Goal: Task Accomplishment & Management: Manage account settings

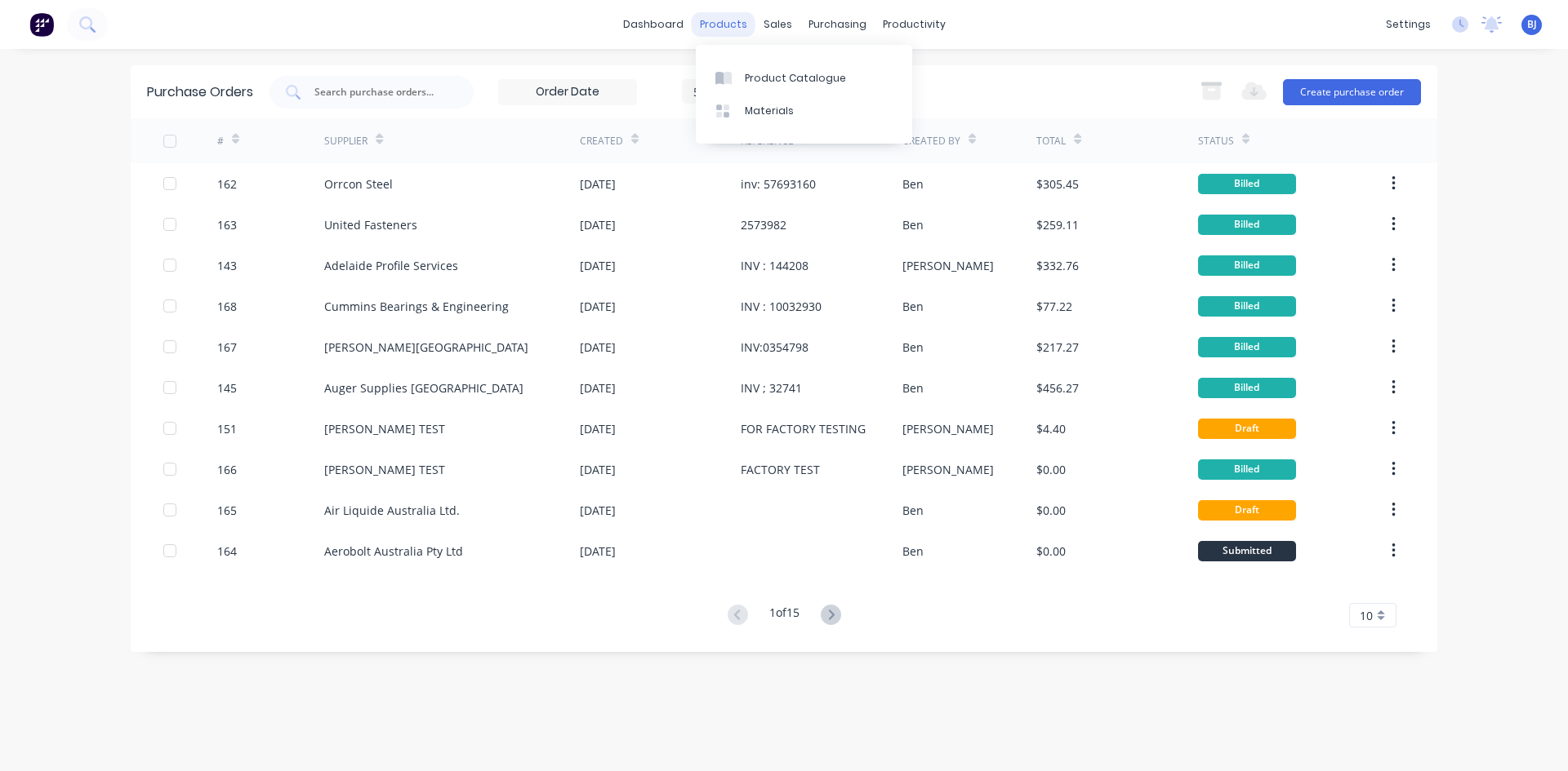
click at [720, 27] on div "products" at bounding box center [724, 24] width 64 height 25
click at [739, 78] on div at bounding box center [727, 78] width 25 height 15
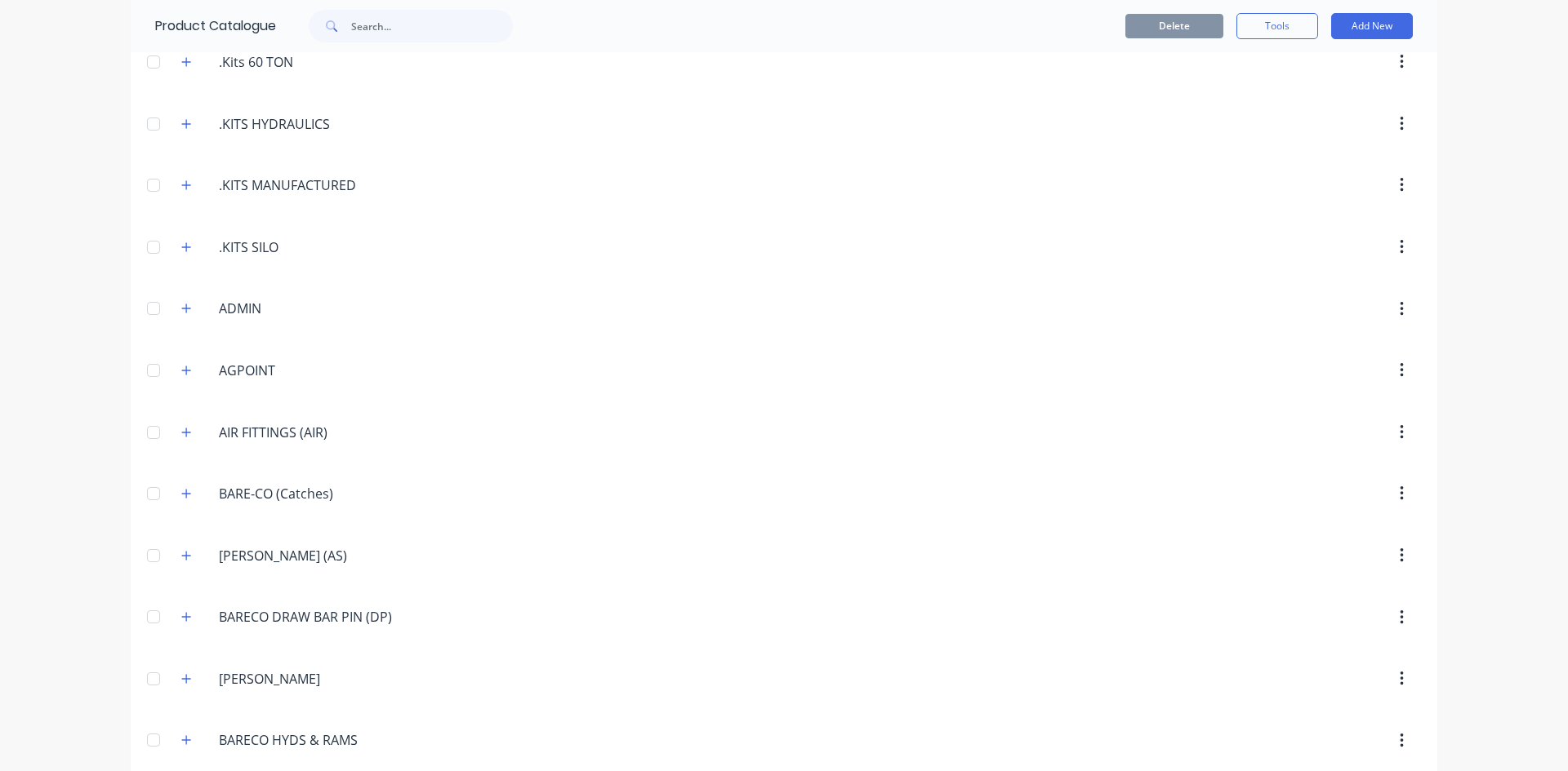
scroll to position [490, 0]
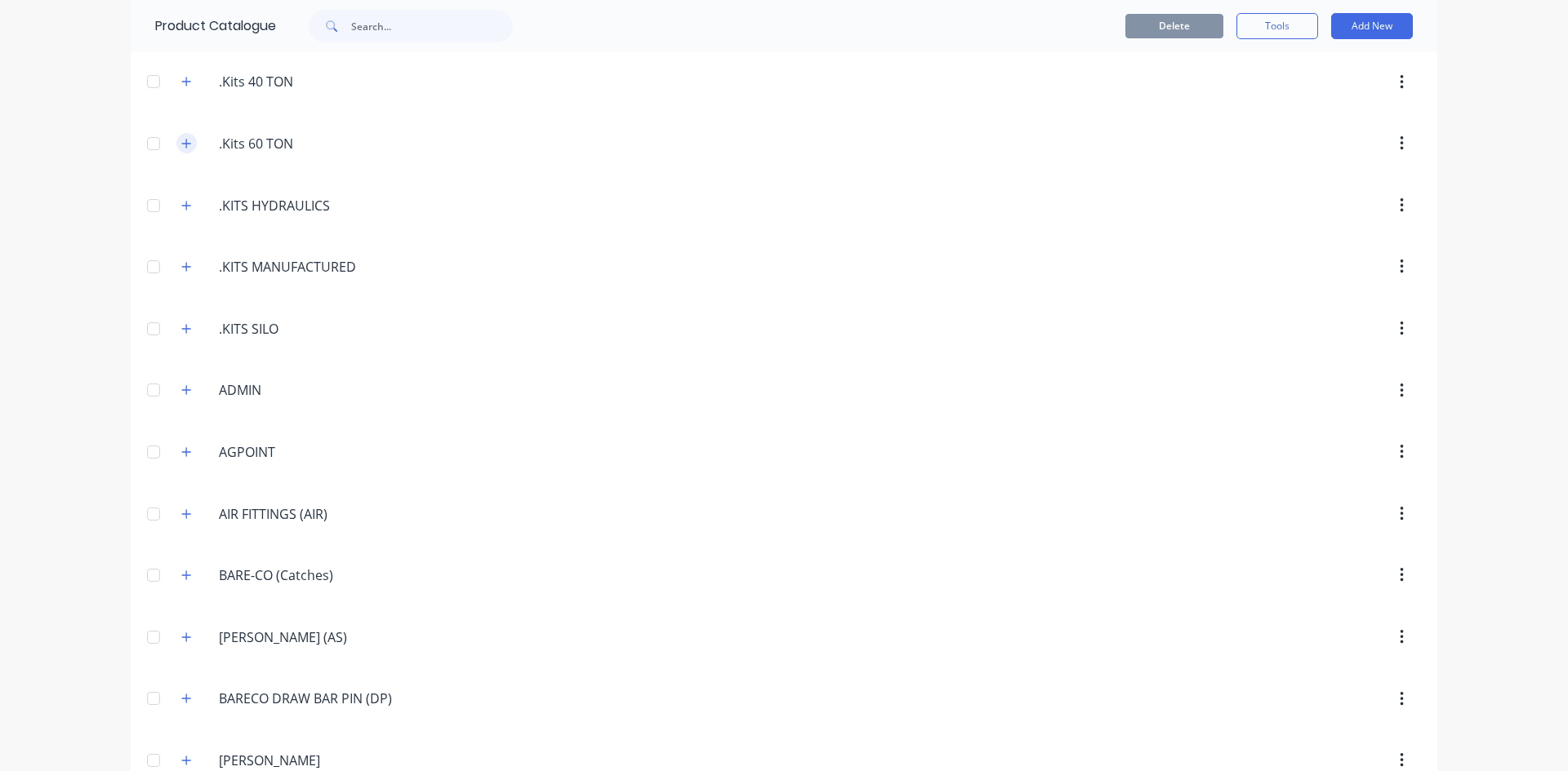
click at [183, 143] on icon "button" at bounding box center [186, 143] width 10 height 12
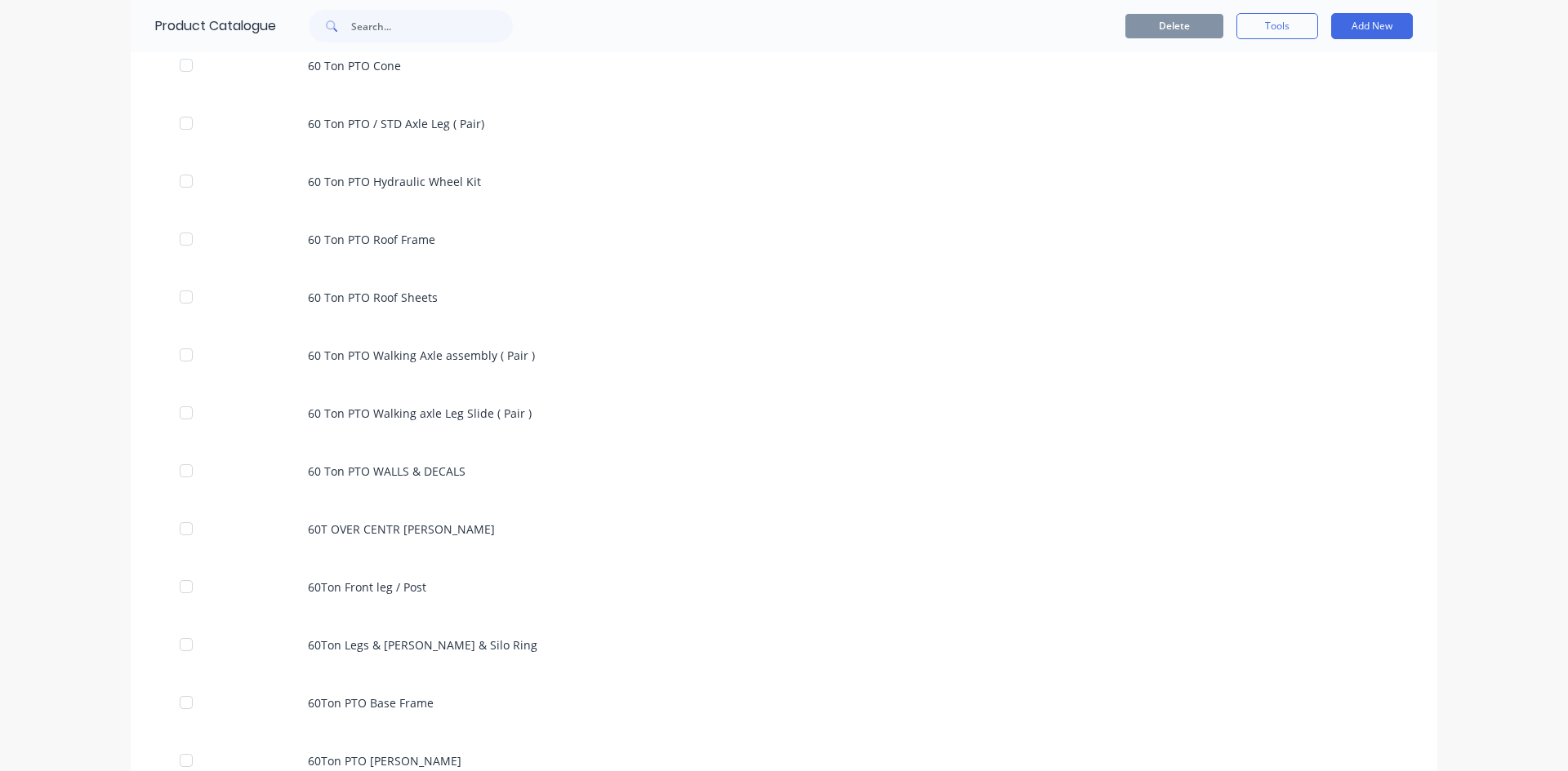
scroll to position [1142, 0]
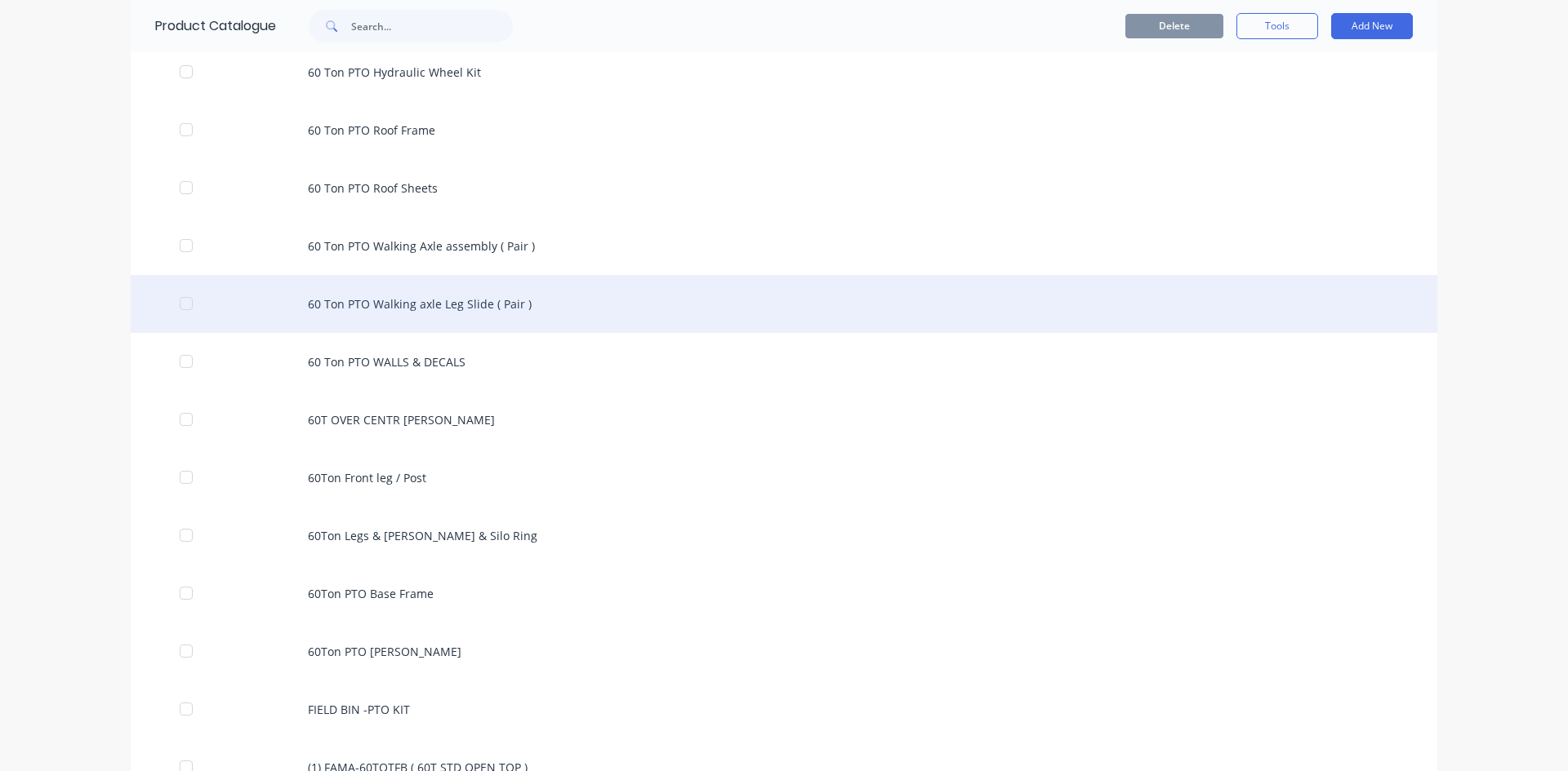
click at [383, 305] on div "60 Ton PTO Walking axle Leg Slide ( Pair )" at bounding box center [783, 304] width 1306 height 58
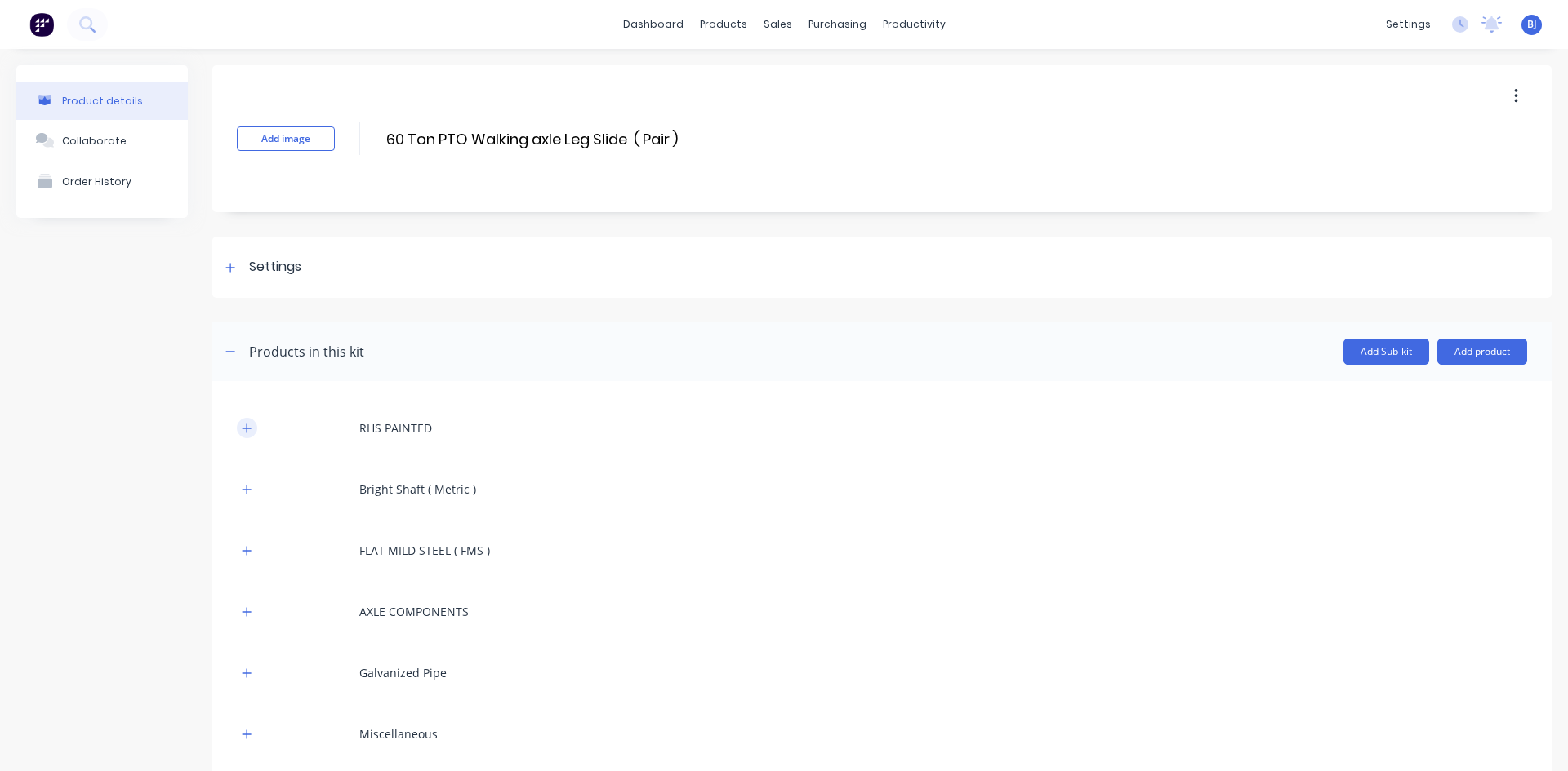
click at [250, 430] on icon "button" at bounding box center [246, 428] width 10 height 12
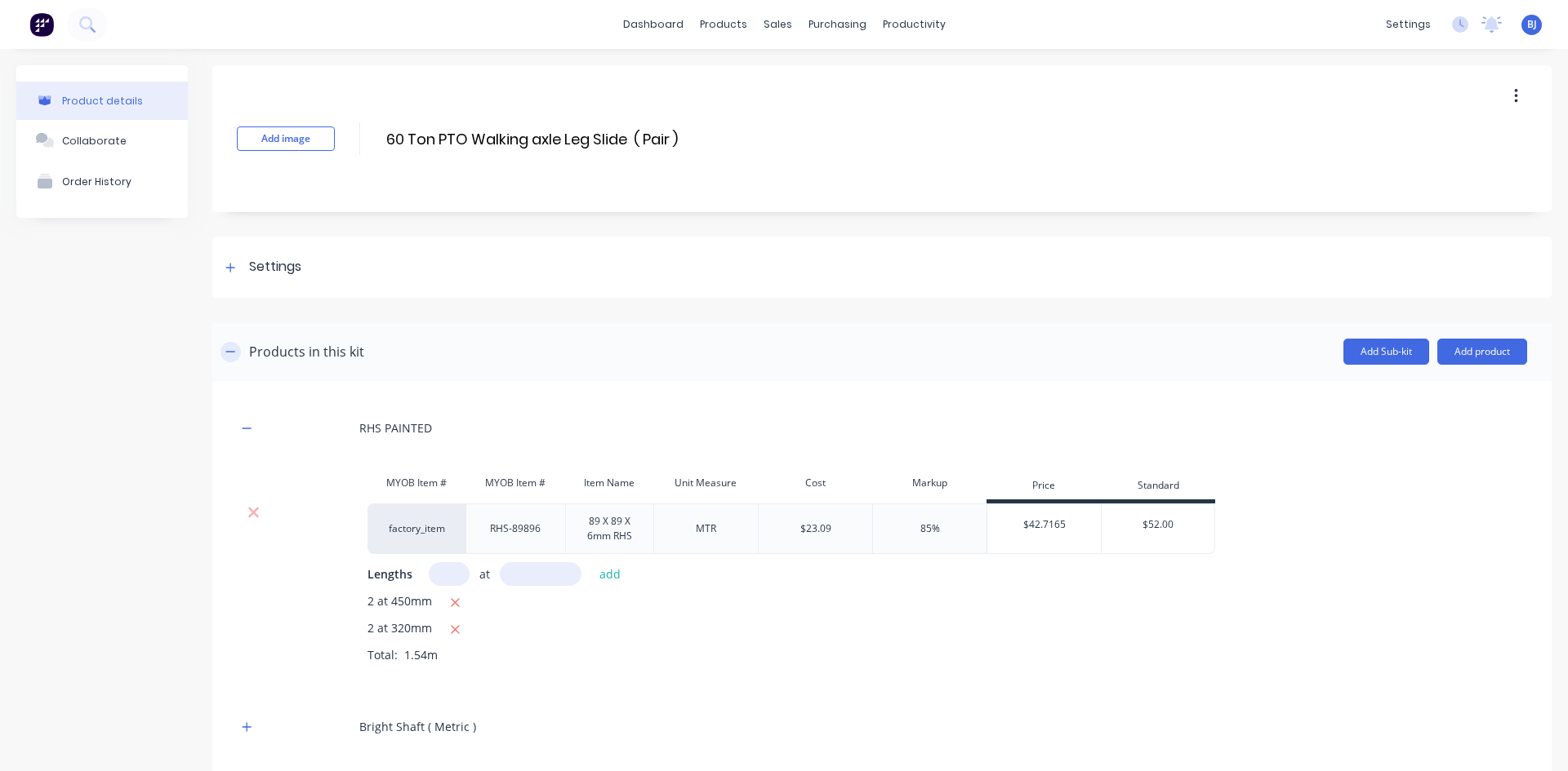
click at [233, 352] on icon "button" at bounding box center [231, 351] width 9 height 1
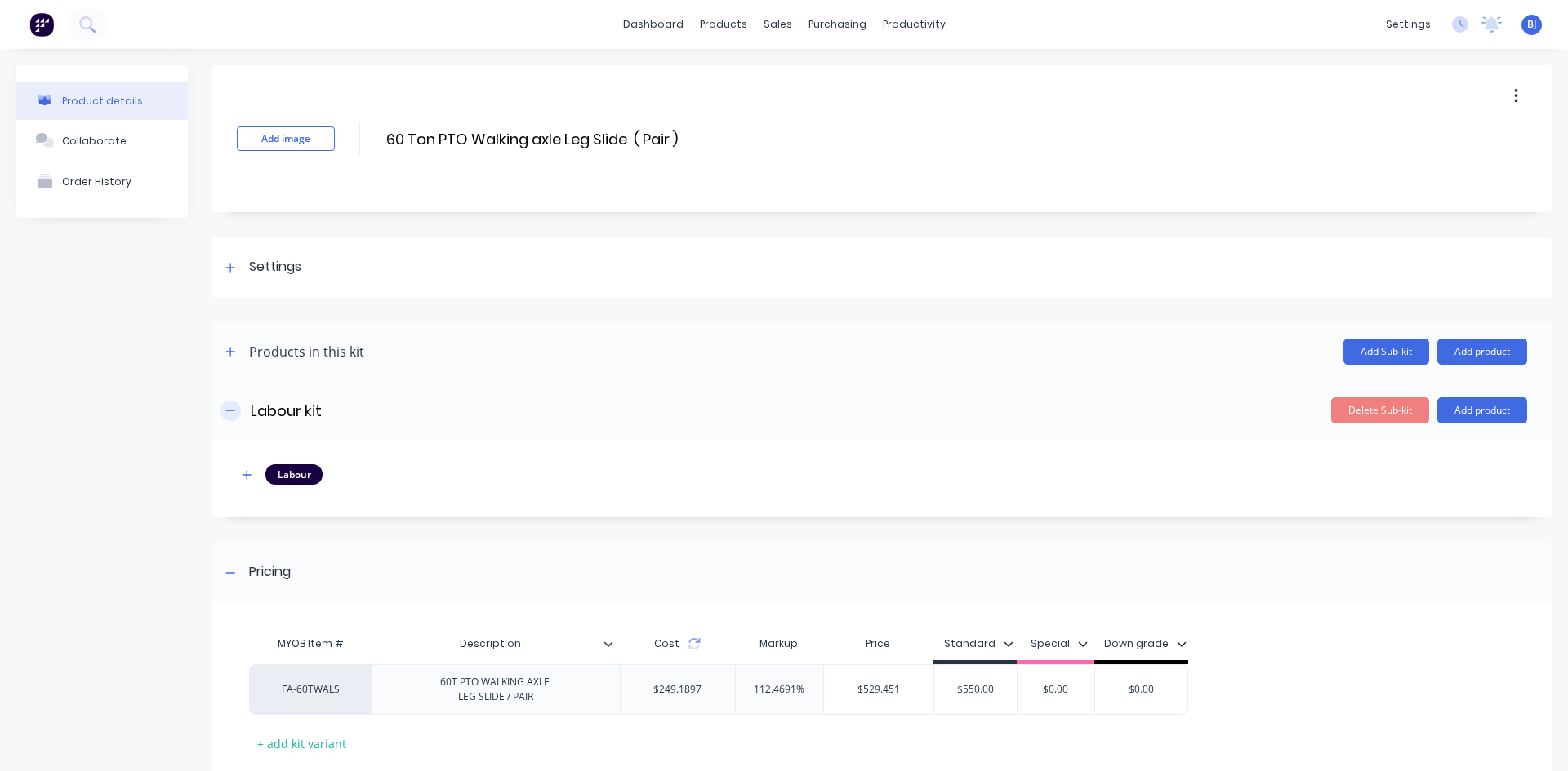
click at [236, 411] on button "button" at bounding box center [231, 411] width 20 height 20
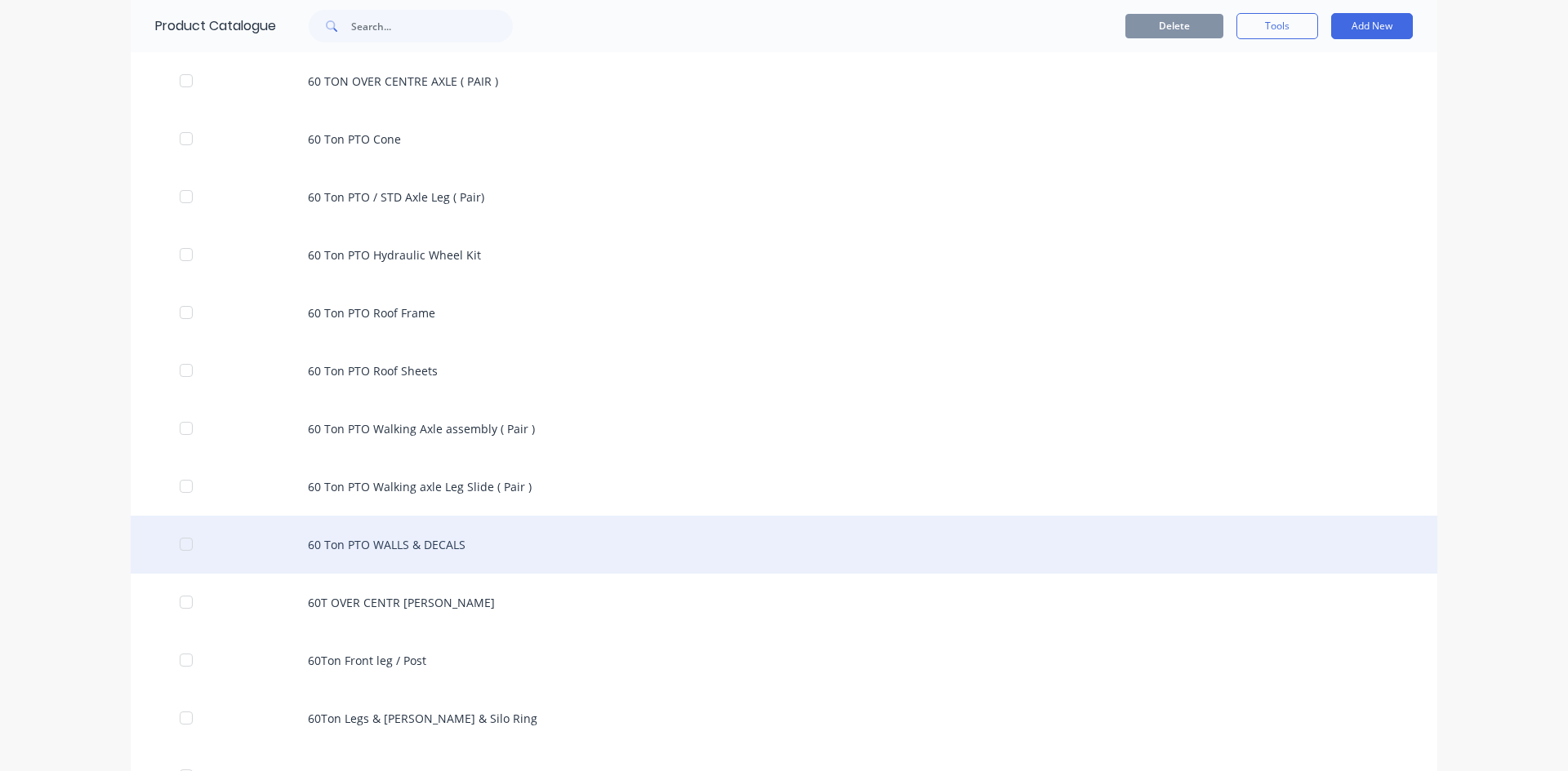
scroll to position [979, 0]
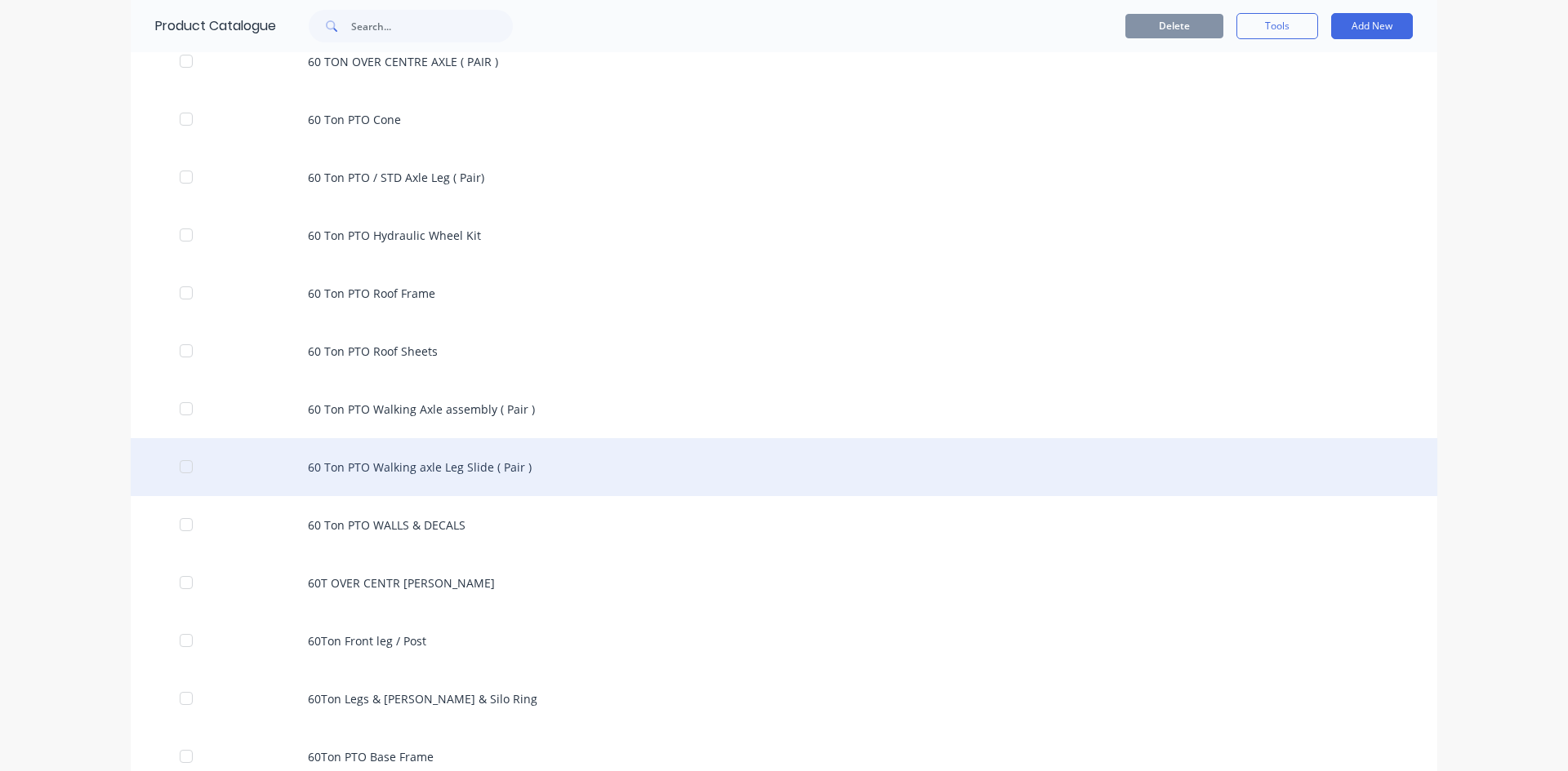
click at [444, 469] on div "60 Ton PTO Walking axle Leg Slide ( Pair )" at bounding box center [783, 467] width 1306 height 58
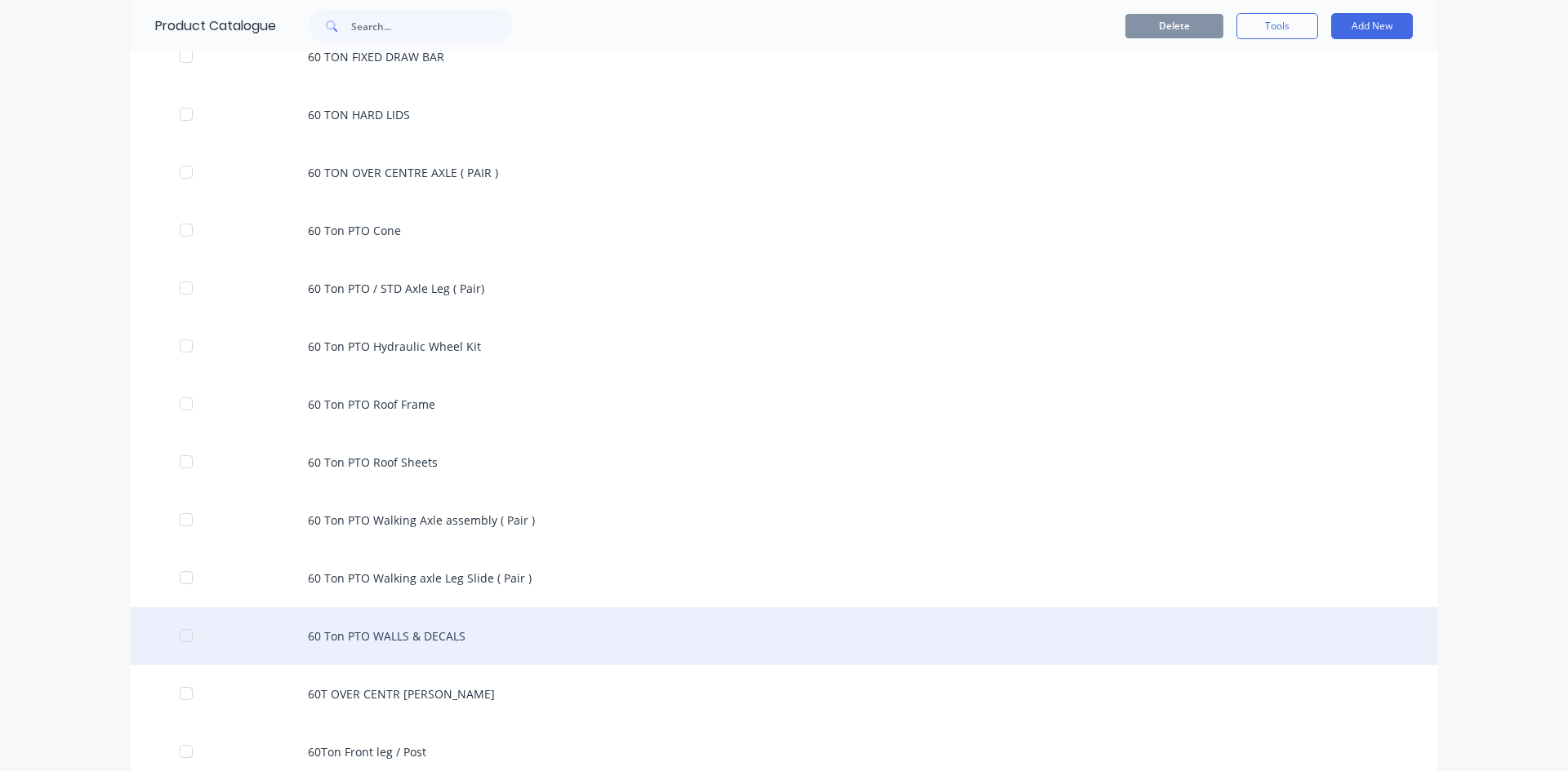
scroll to position [898, 0]
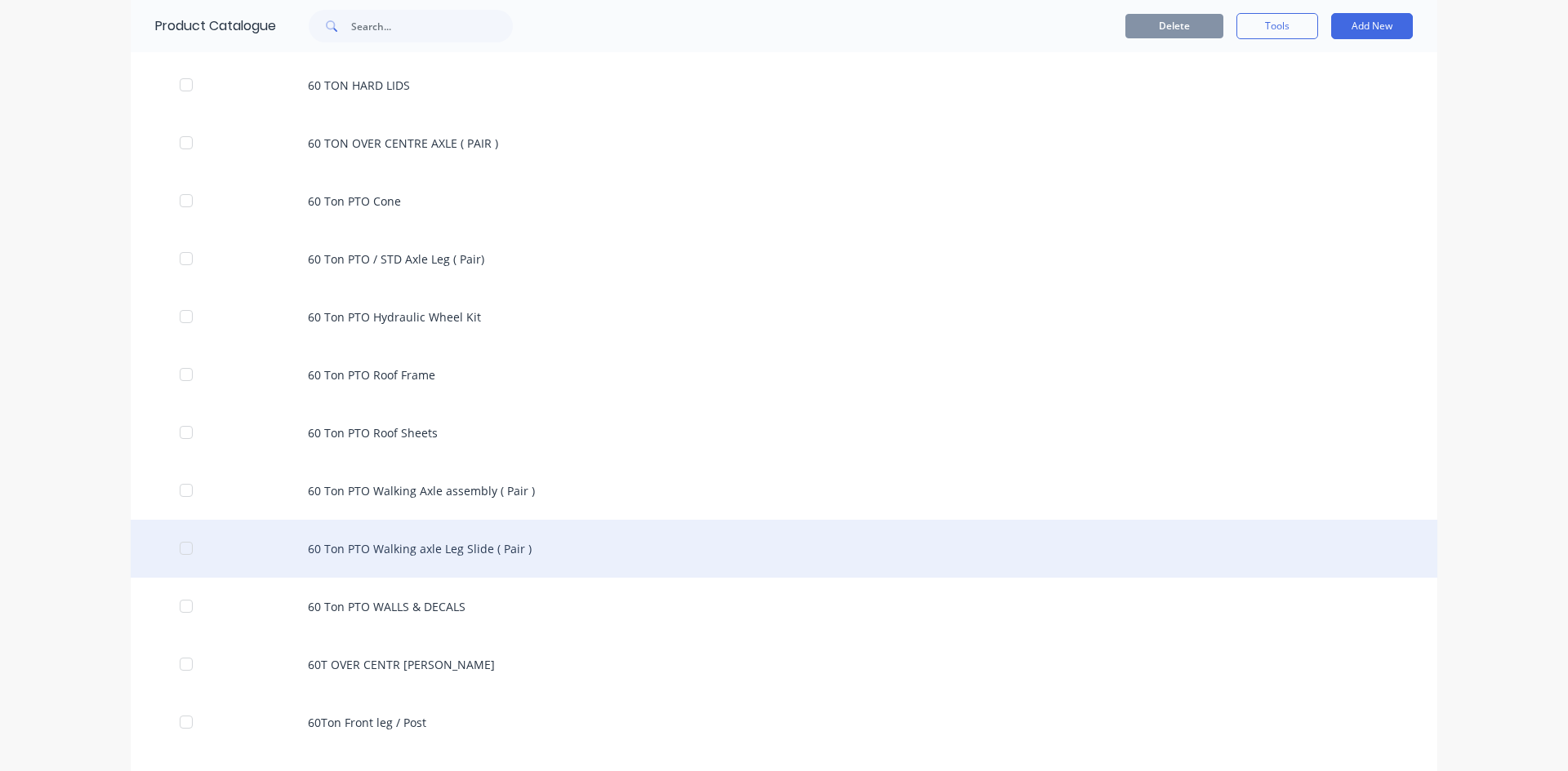
click at [445, 554] on div "60 Ton PTO Walking axle Leg Slide ( Pair )" at bounding box center [783, 549] width 1306 height 58
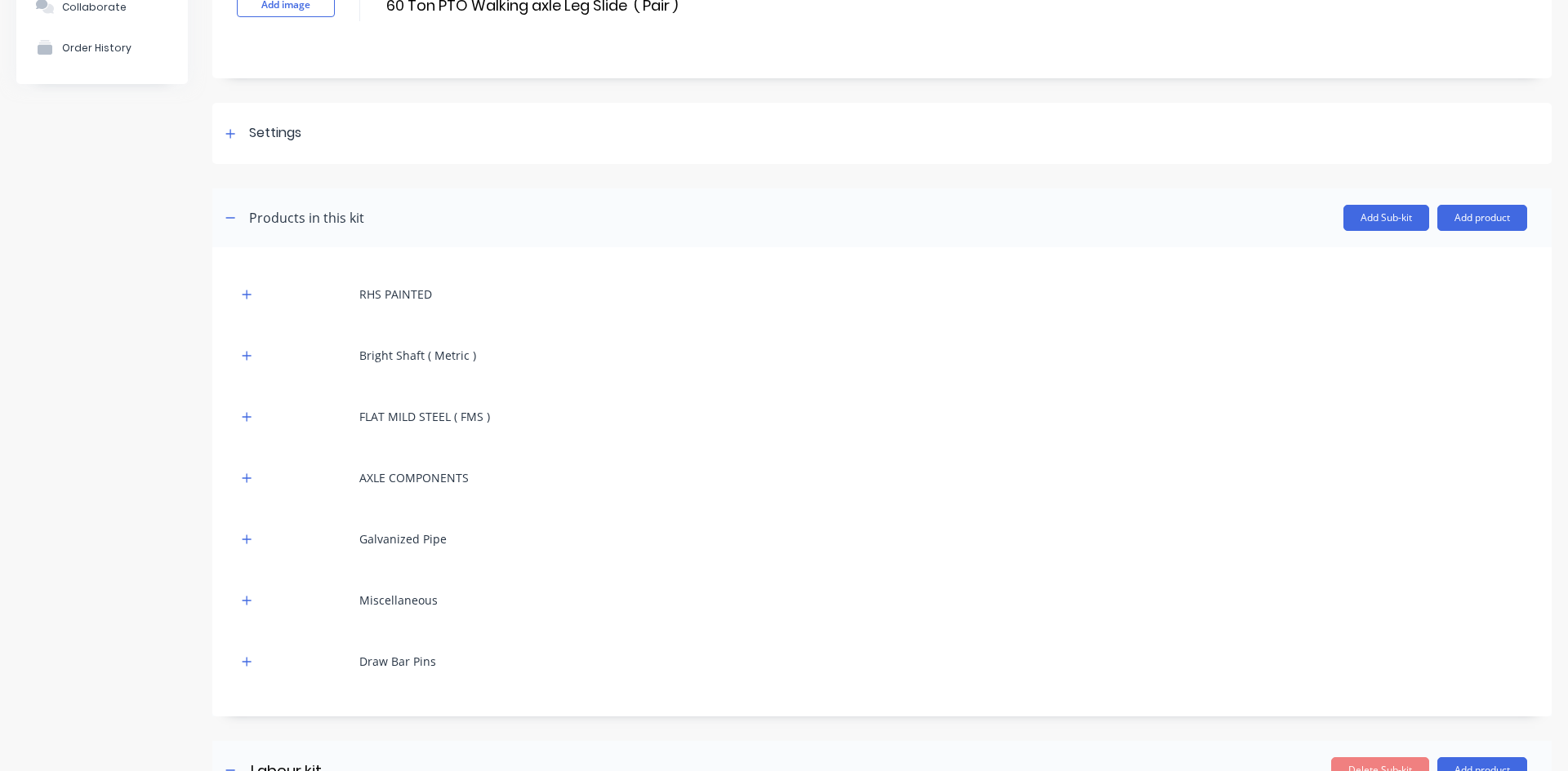
scroll to position [163, 0]
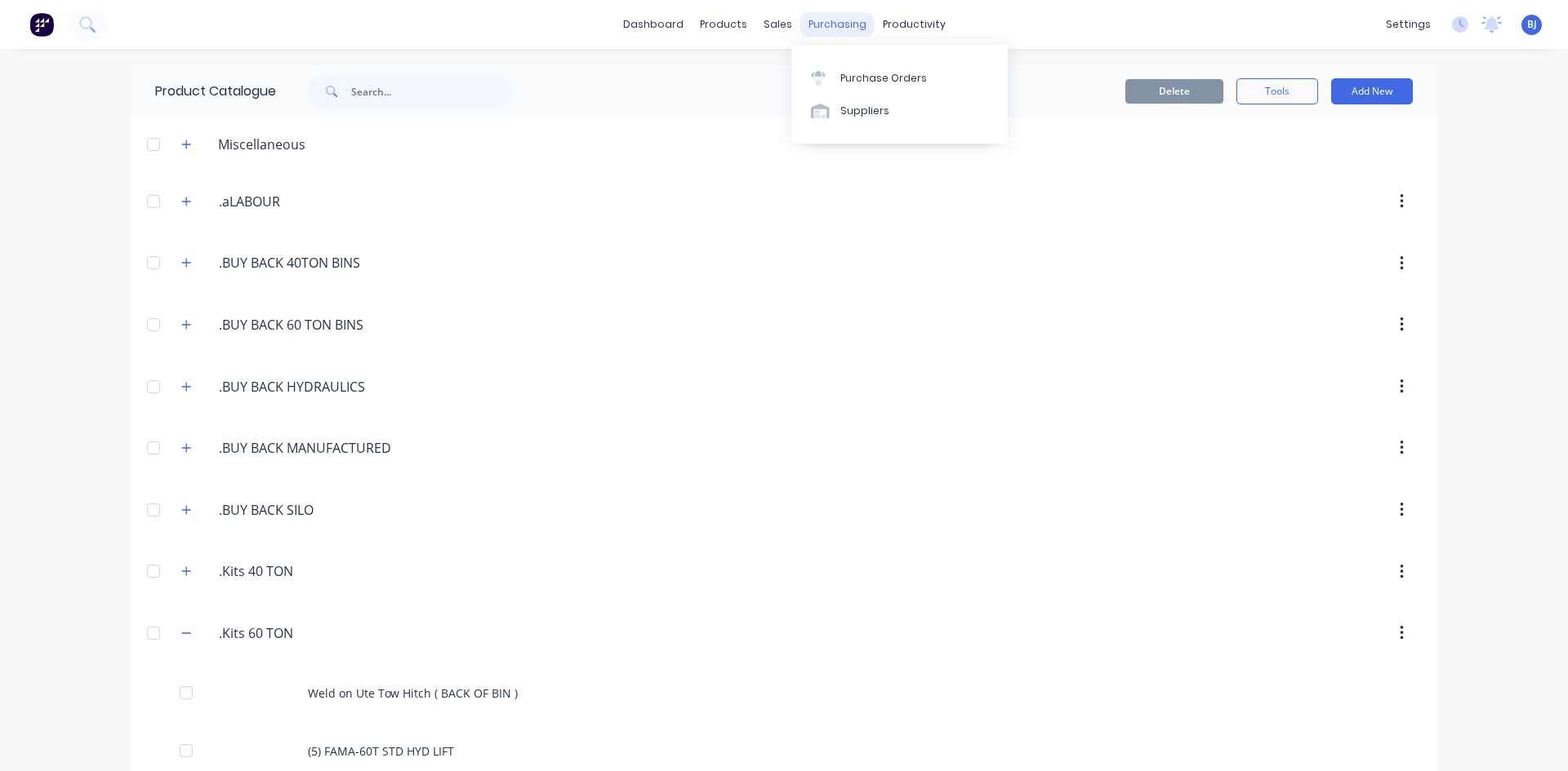
click at [808, 26] on div "purchasing" at bounding box center [837, 24] width 74 height 25
click at [826, 77] on div at bounding box center [822, 78] width 25 height 15
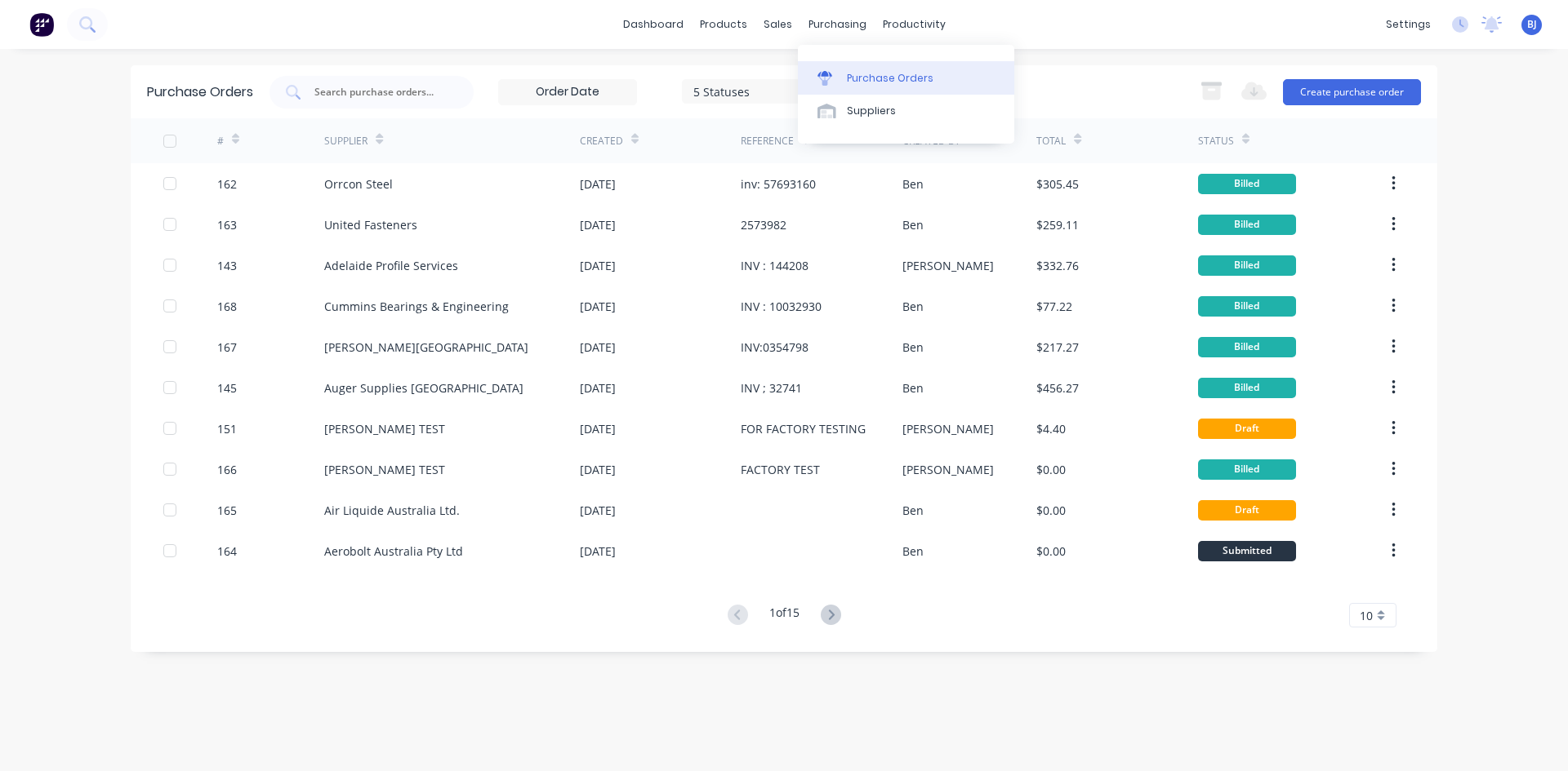
click at [833, 74] on div at bounding box center [829, 78] width 25 height 15
click at [829, 75] on icon at bounding box center [824, 78] width 15 height 15
click at [824, 605] on button at bounding box center [831, 616] width 30 height 24
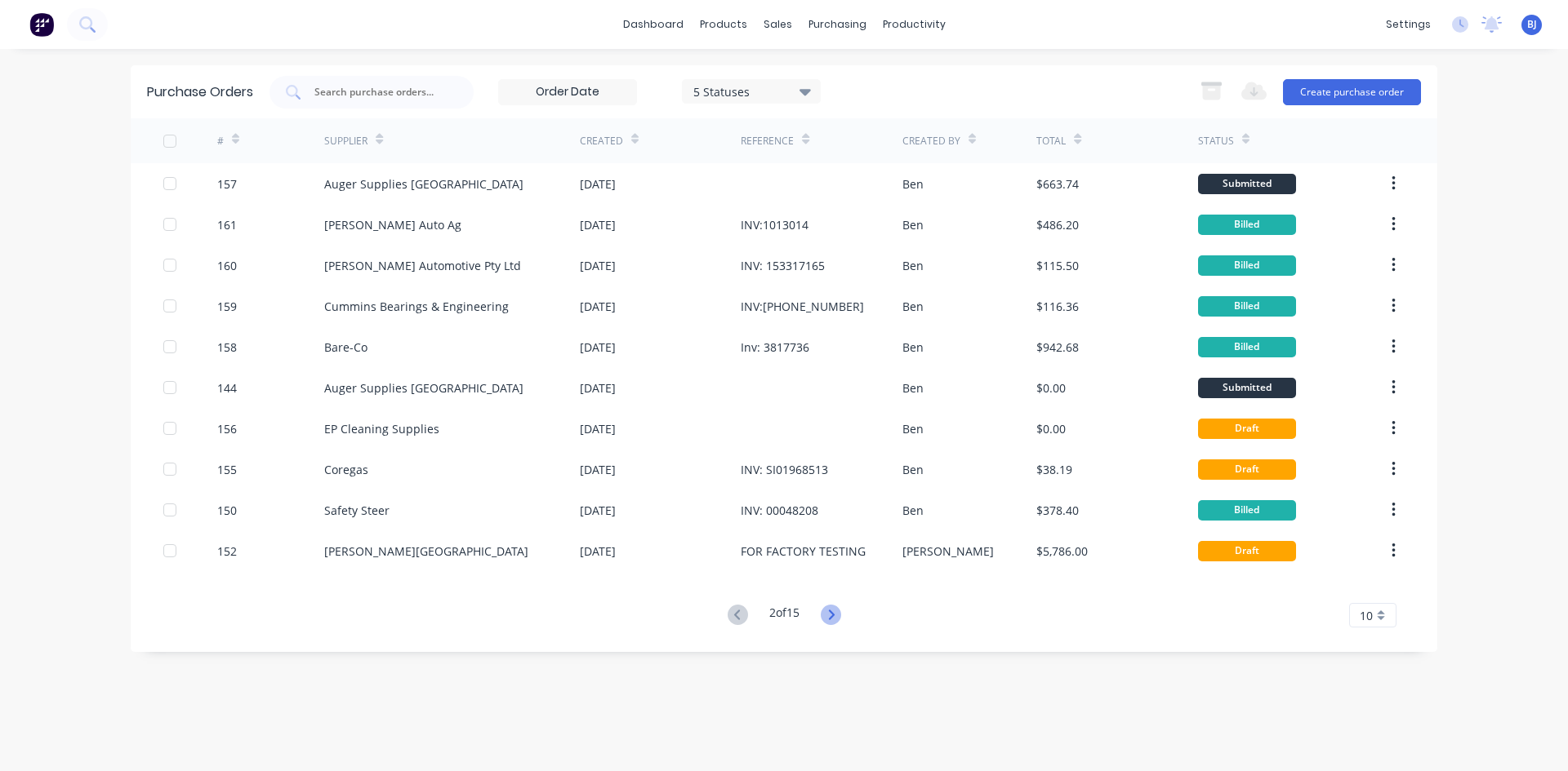
click at [833, 613] on icon at bounding box center [831, 614] width 5 height 10
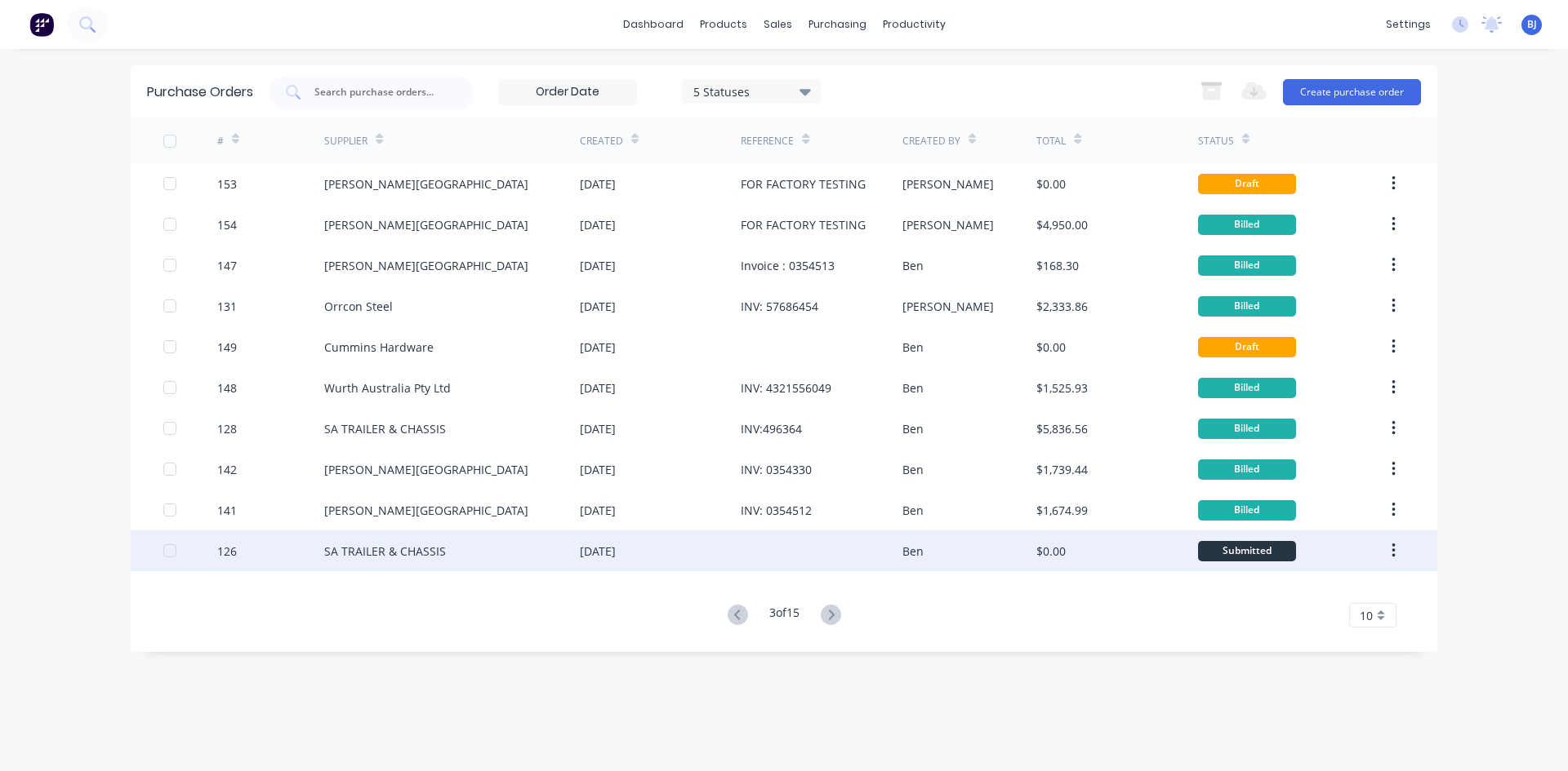
click at [824, 547] on div at bounding box center [821, 550] width 161 height 41
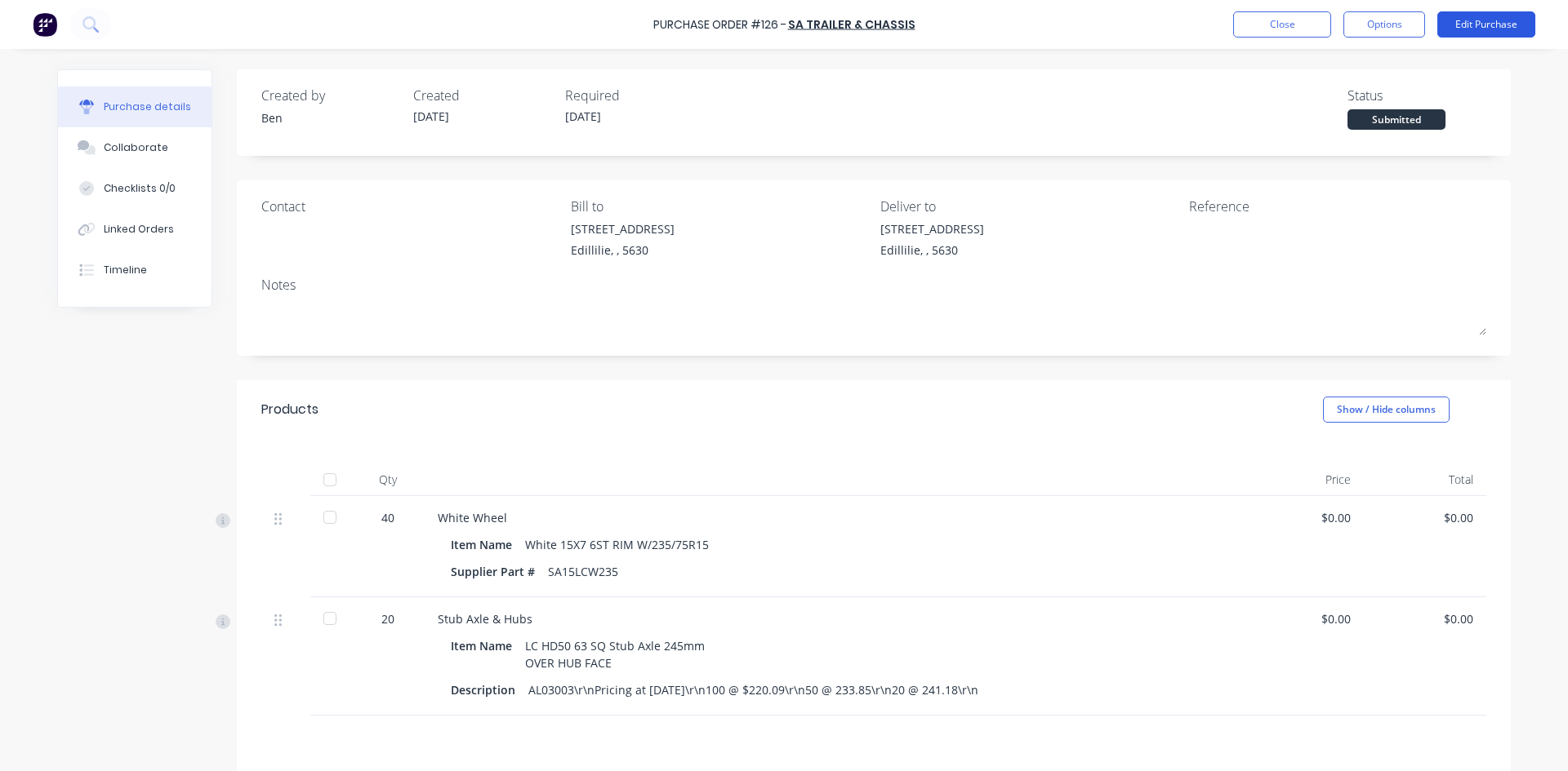
click at [1481, 23] on button "Edit Purchase" at bounding box center [1485, 25] width 98 height 26
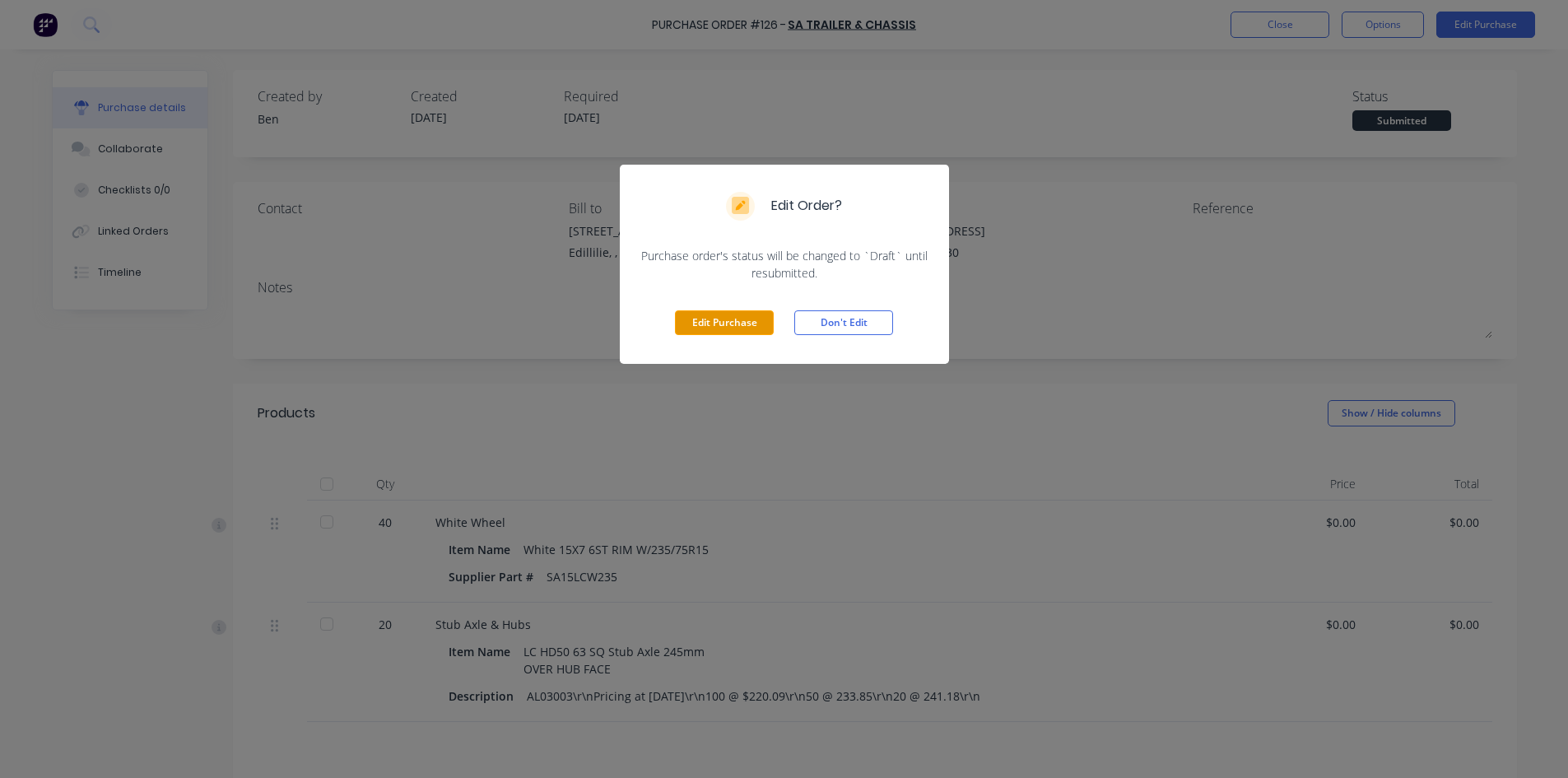
click at [703, 320] on button "Edit Purchase" at bounding box center [724, 322] width 98 height 25
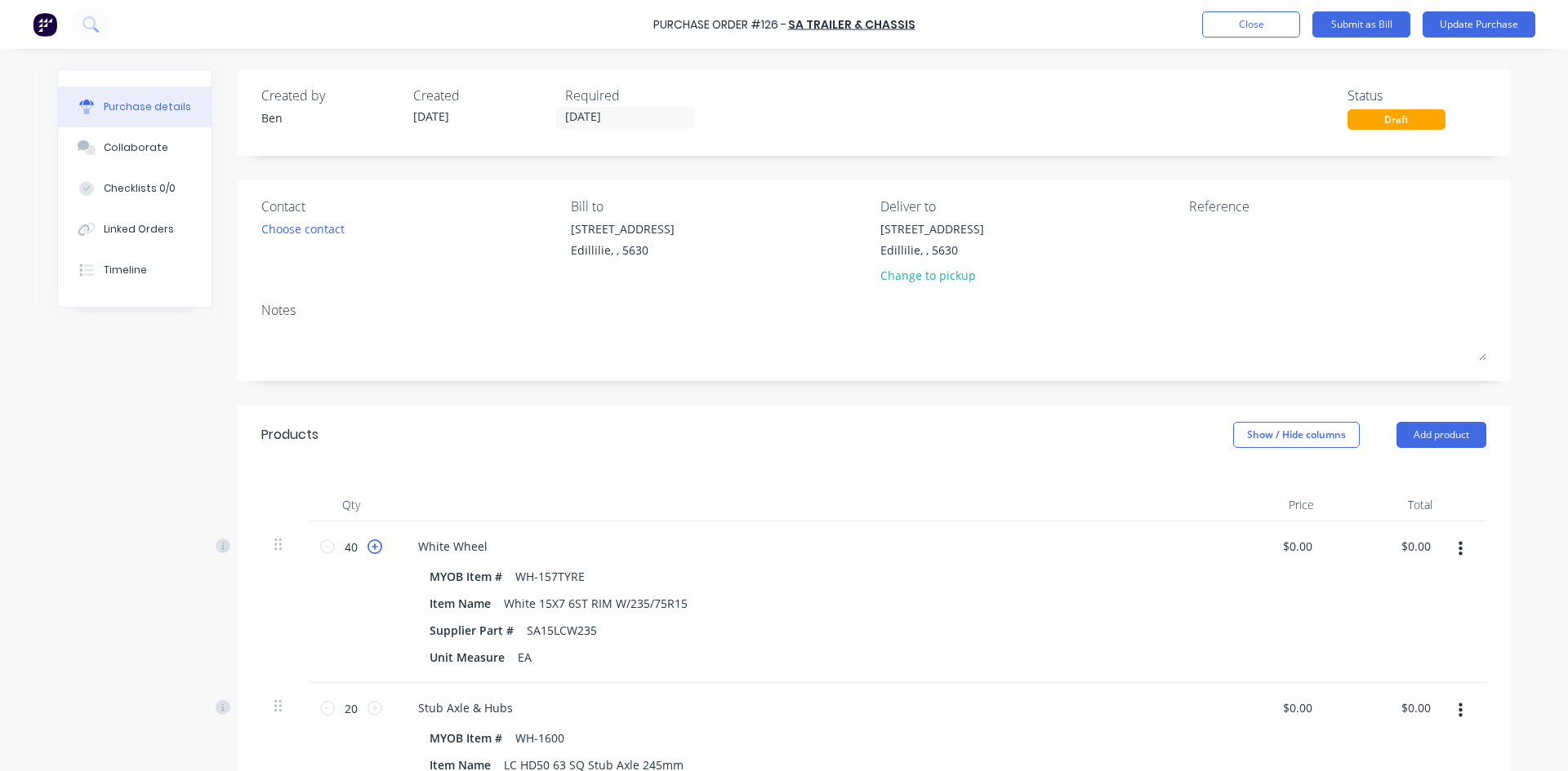
click at [368, 546] on icon at bounding box center [375, 547] width 15 height 15
click at [320, 545] on icon at bounding box center [328, 547] width 15 height 15
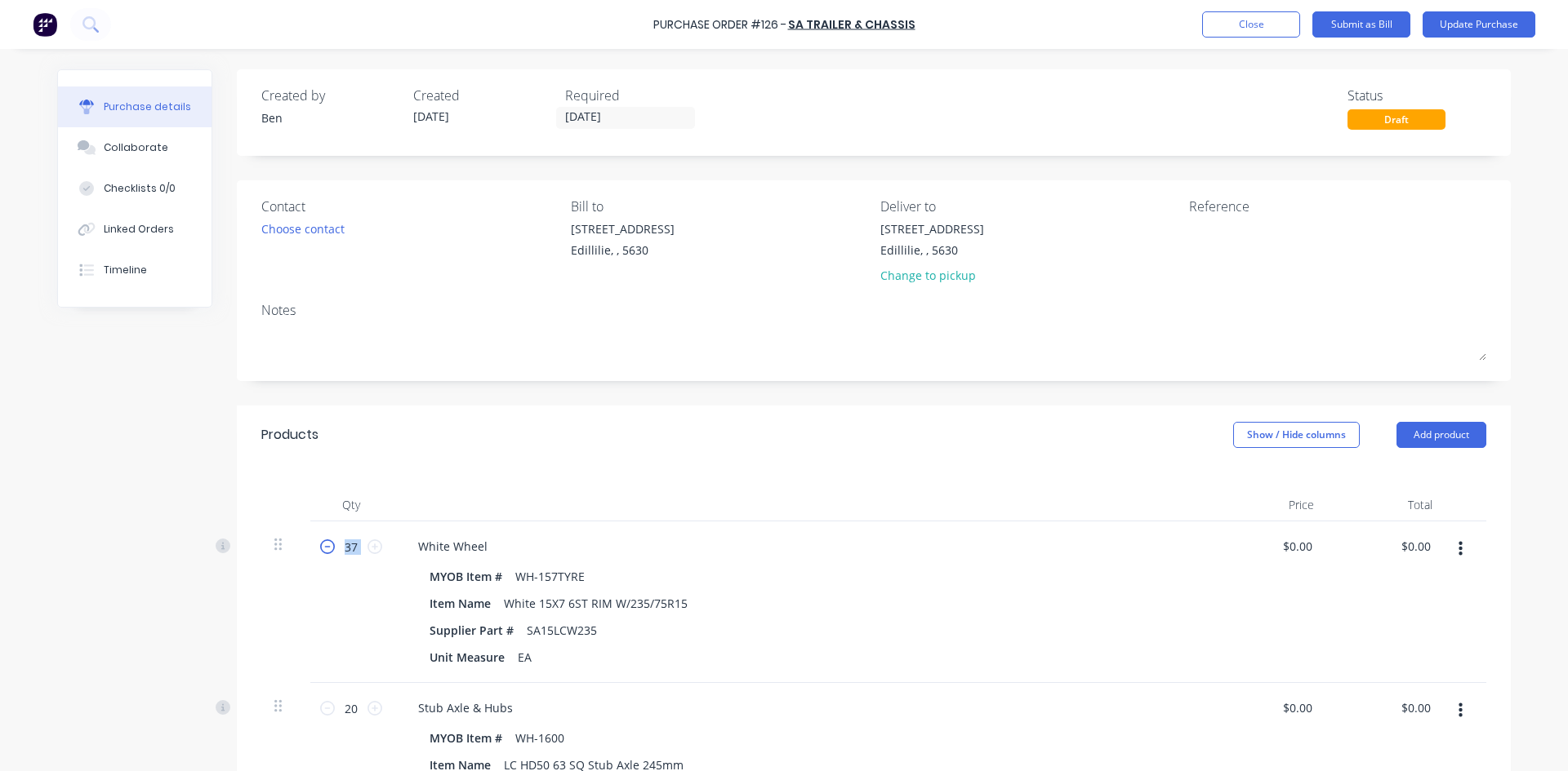
click at [320, 545] on icon at bounding box center [328, 547] width 15 height 15
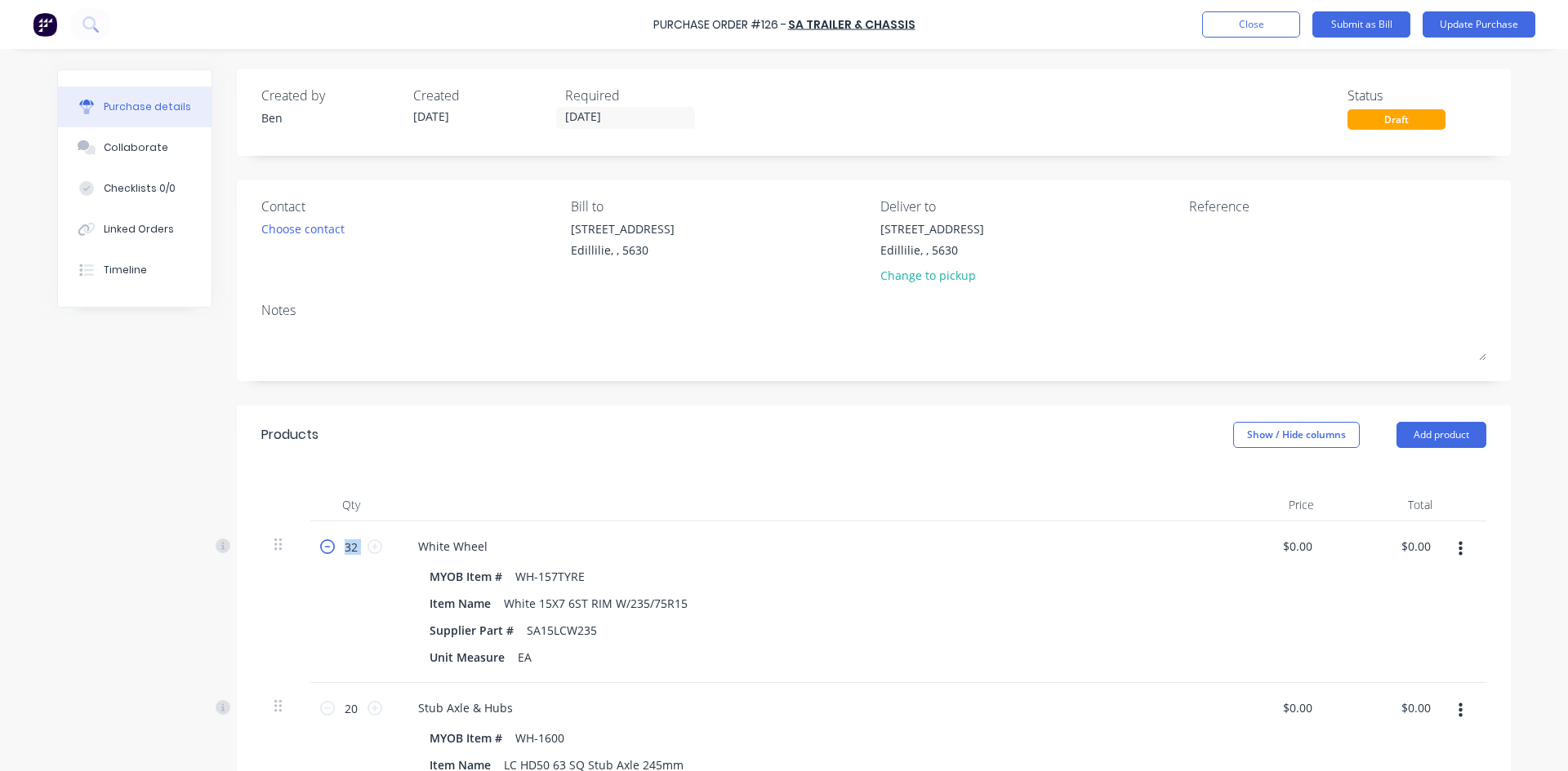
click at [320, 545] on icon at bounding box center [328, 547] width 15 height 15
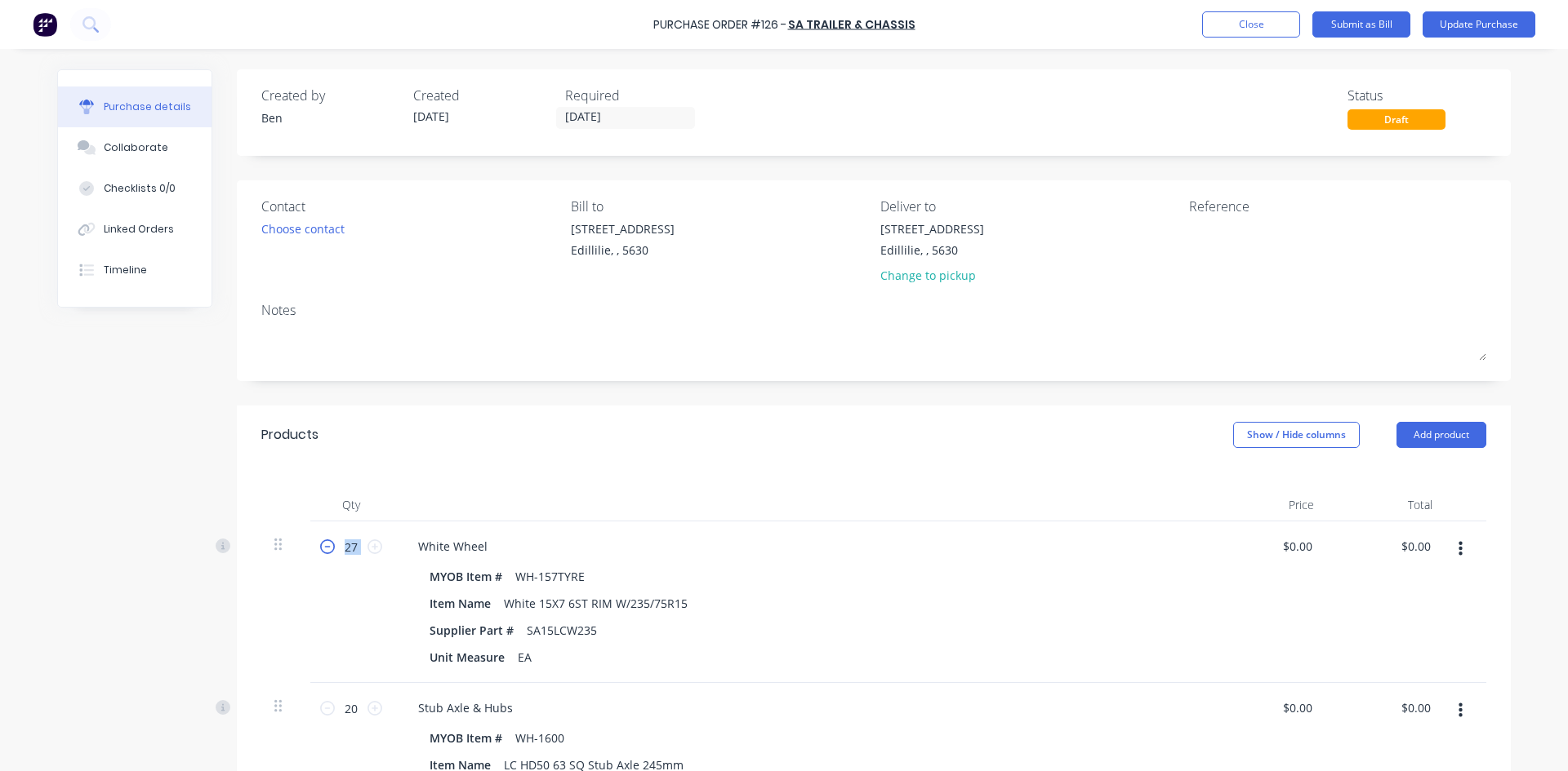
click at [320, 545] on icon at bounding box center [328, 547] width 15 height 15
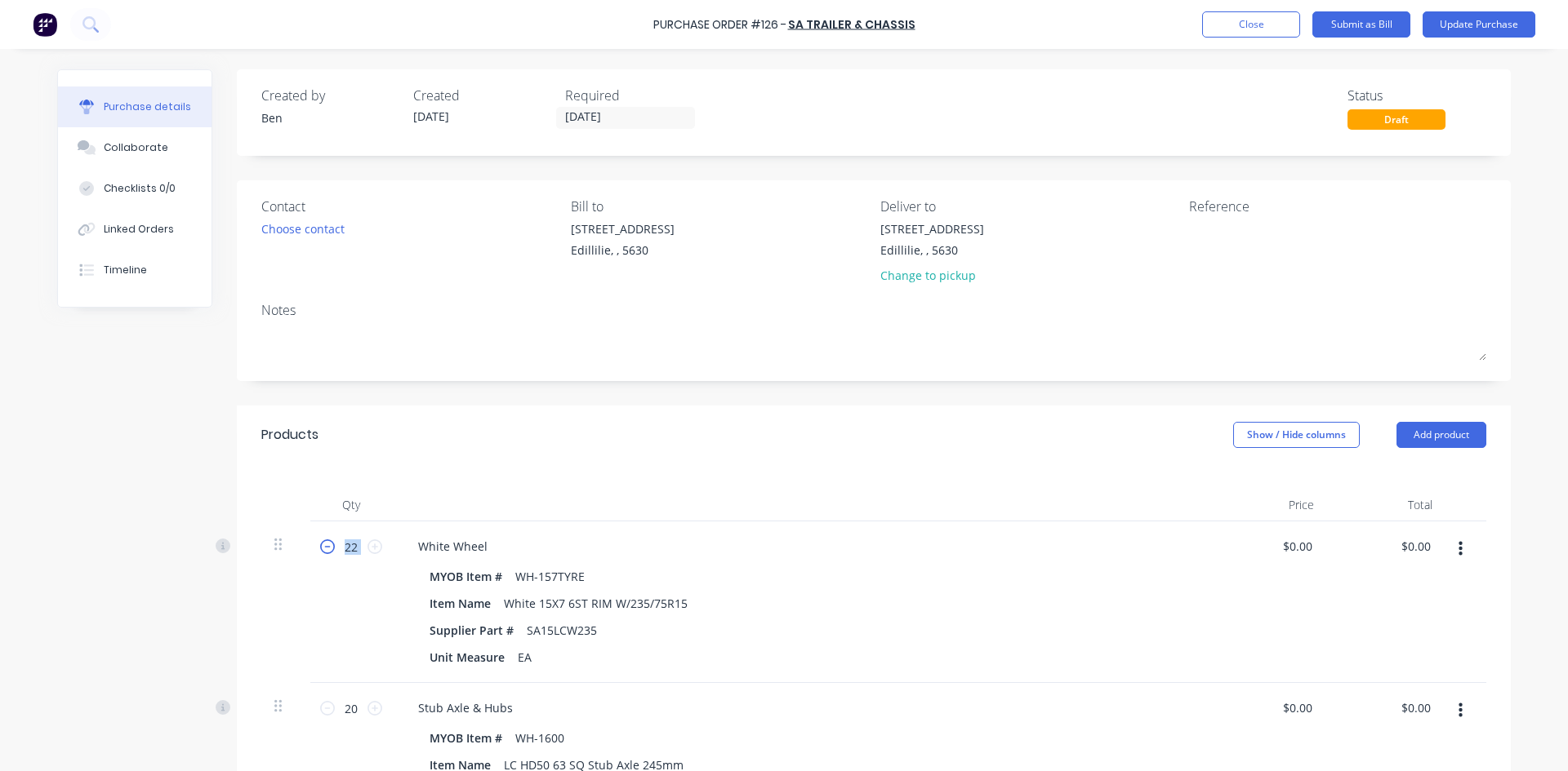
click at [320, 545] on icon at bounding box center [328, 547] width 15 height 15
type input "20"
drag, startPoint x: 1427, startPoint y: 541, endPoint x: 1414, endPoint y: 546, distance: 13.9
click at [1414, 546] on div "$0.00 $0.00" at bounding box center [1415, 547] width 37 height 24
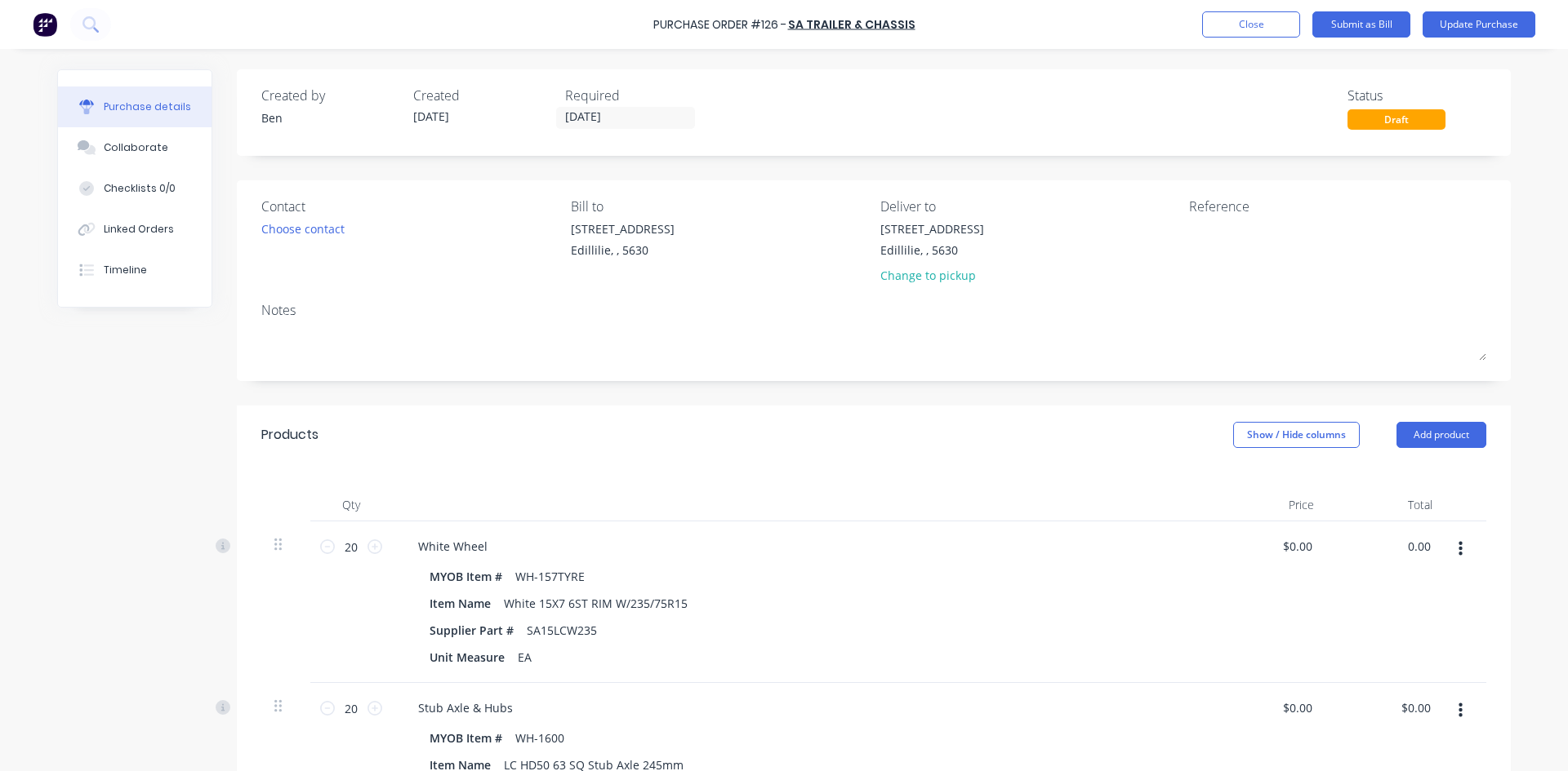
drag, startPoint x: 1423, startPoint y: 545, endPoint x: 1266, endPoint y: 530, distance: 157.7
click at [1312, 546] on div "20 20 White Wheel MYOB Item # WH-157TYRE Item Name White 15X7 6ST RIM W/235/75R…" at bounding box center [873, 602] width 1225 height 161
type input "4123.40"
type input "$206.17"
type input "$4,123.40"
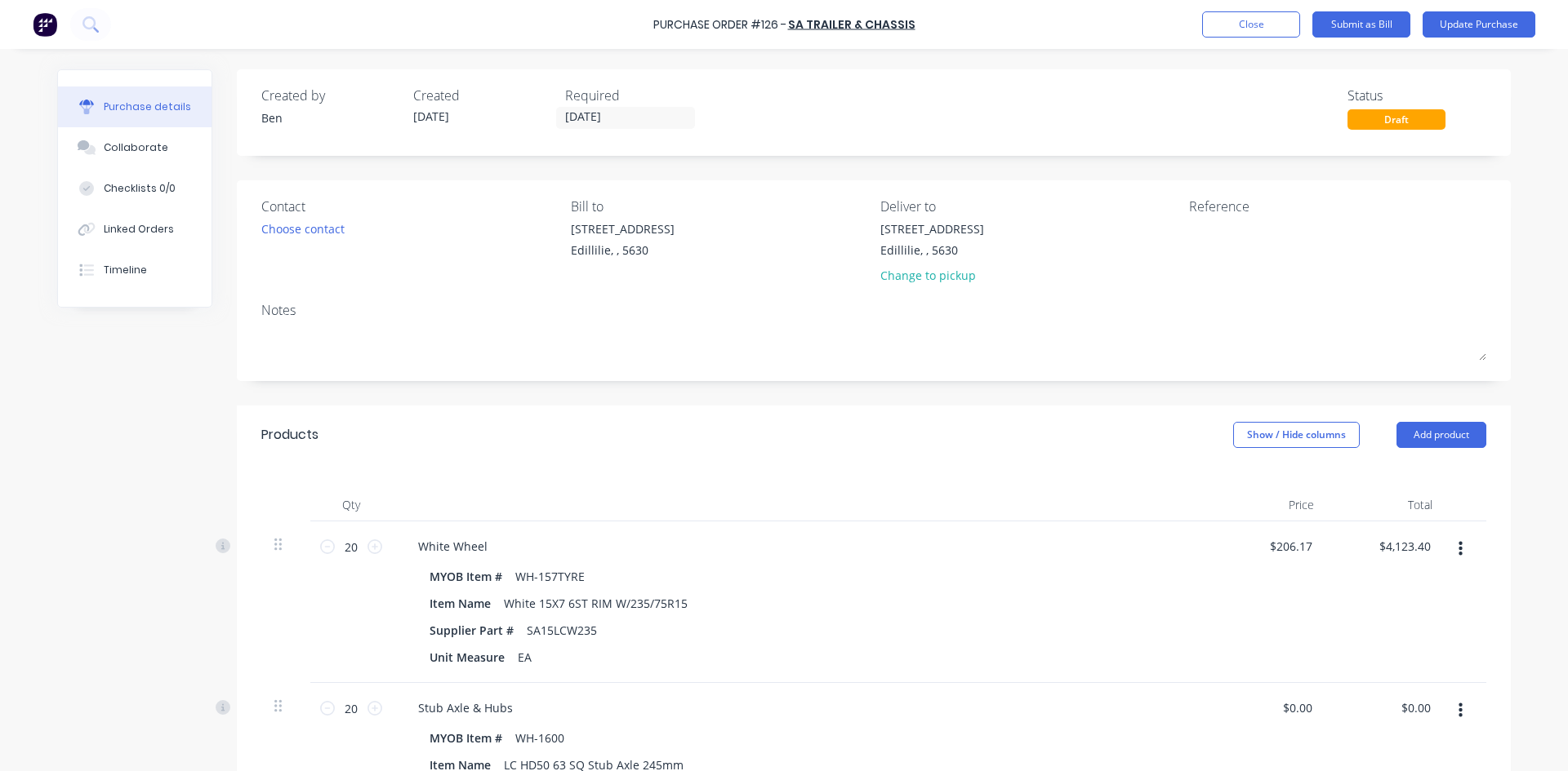
click at [1343, 643] on div "$4,123.40 $4,123.40" at bounding box center [1386, 602] width 119 height 161
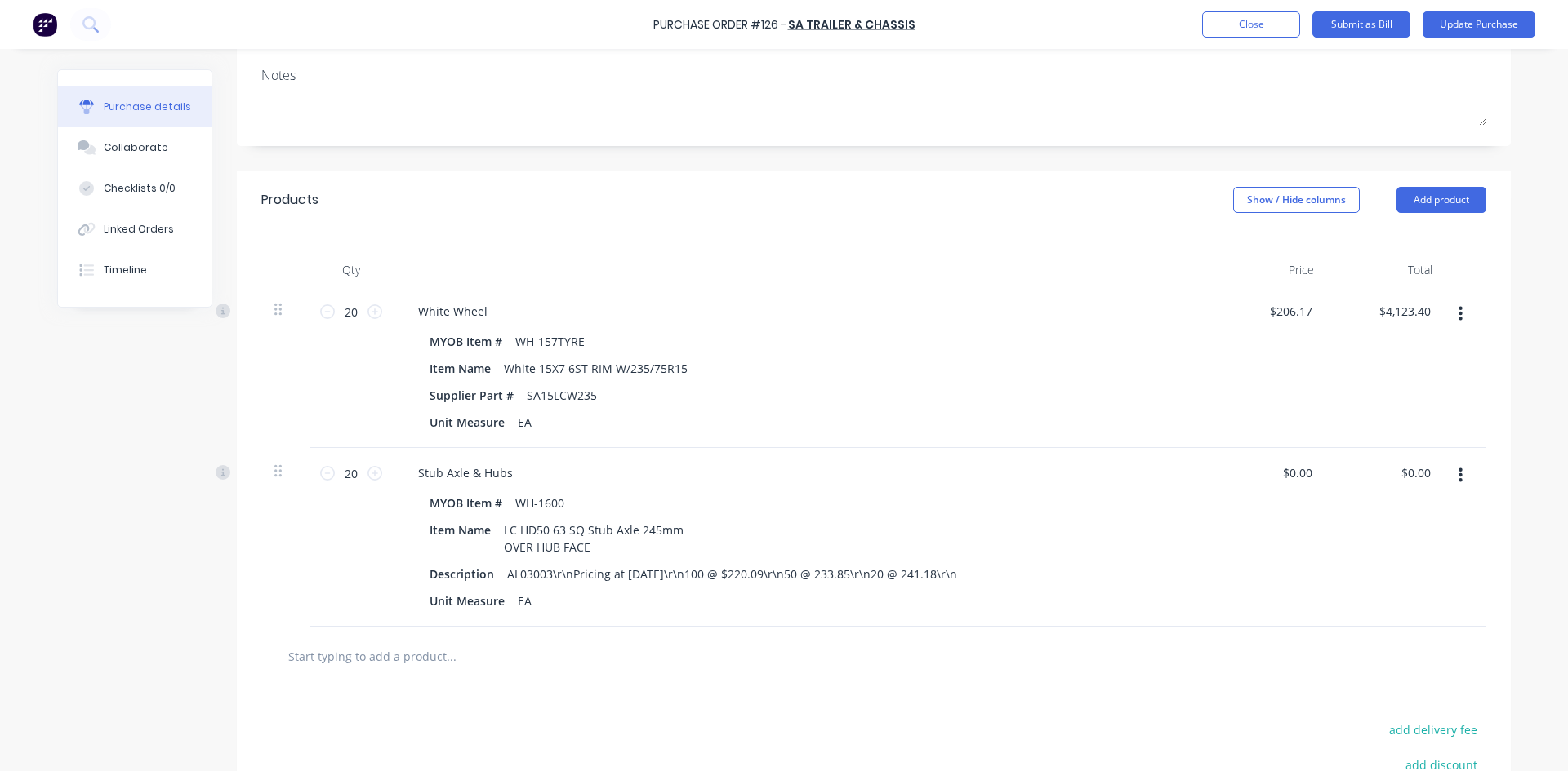
scroll to position [245, 0]
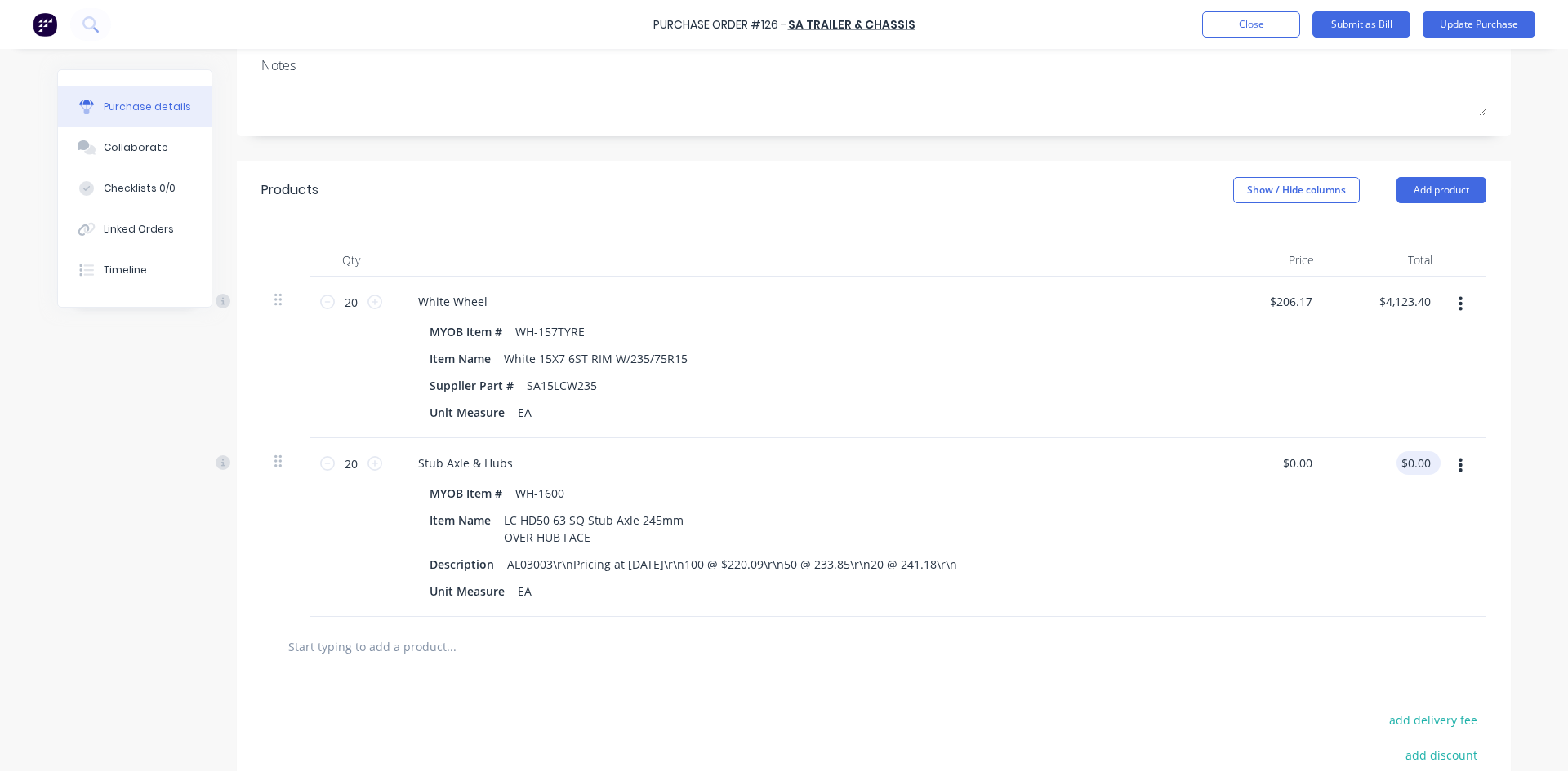
click at [1431, 465] on div "$0.00 $0.00" at bounding box center [1418, 464] width 44 height 24
drag, startPoint x: 1427, startPoint y: 460, endPoint x: 1356, endPoint y: 481, distance: 74.0
click at [1375, 474] on div "0.00 0.00" at bounding box center [1386, 527] width 119 height 179
type input "4823.60"
type input "$241.18"
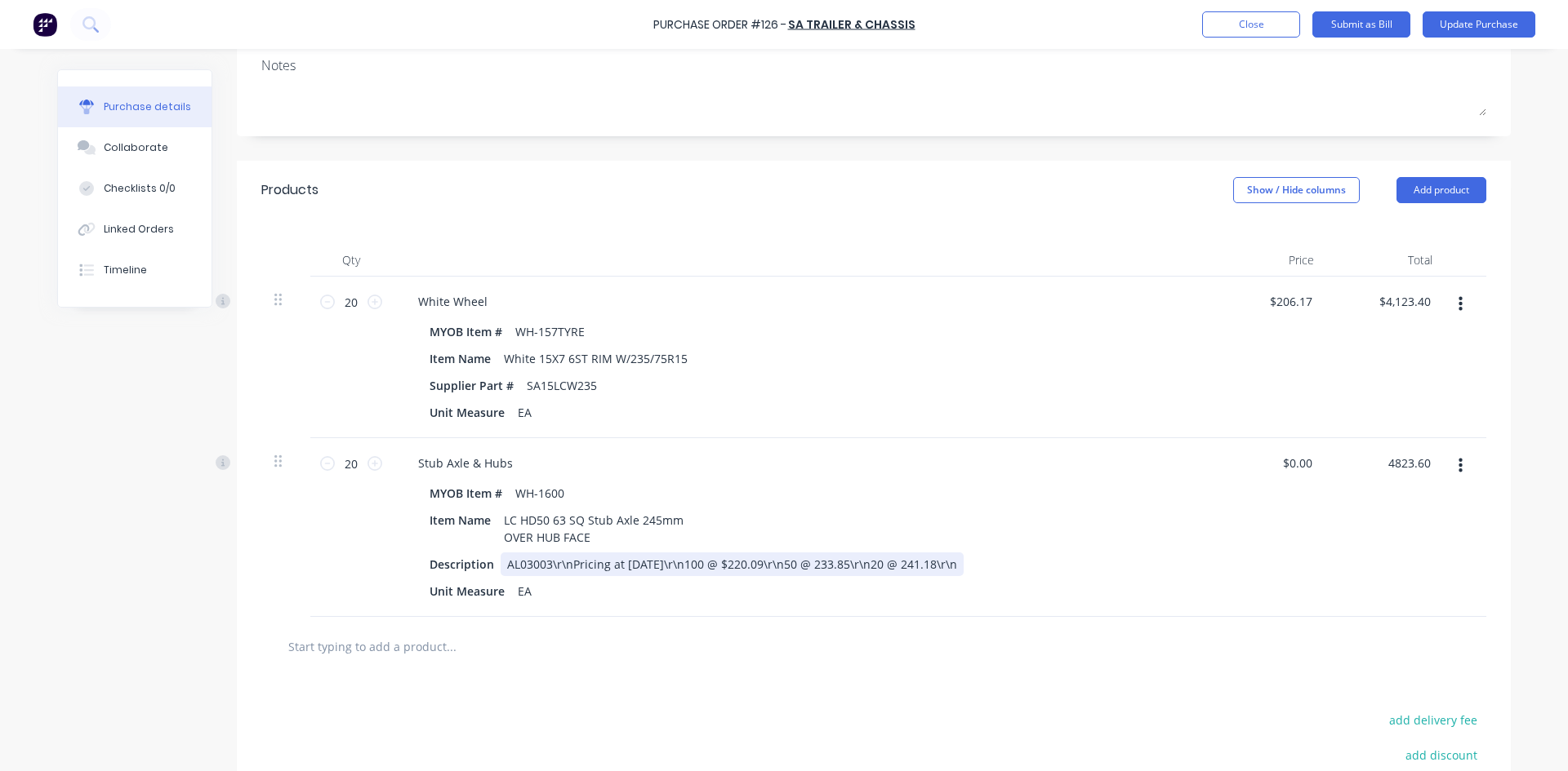
type input "$4,823.60"
click at [1131, 571] on div "Description AL03003\r\nPricing at [DATE]\r\n100 @ $220.09\r\n50 @ 233.85\r\n20 …" at bounding box center [796, 565] width 747 height 24
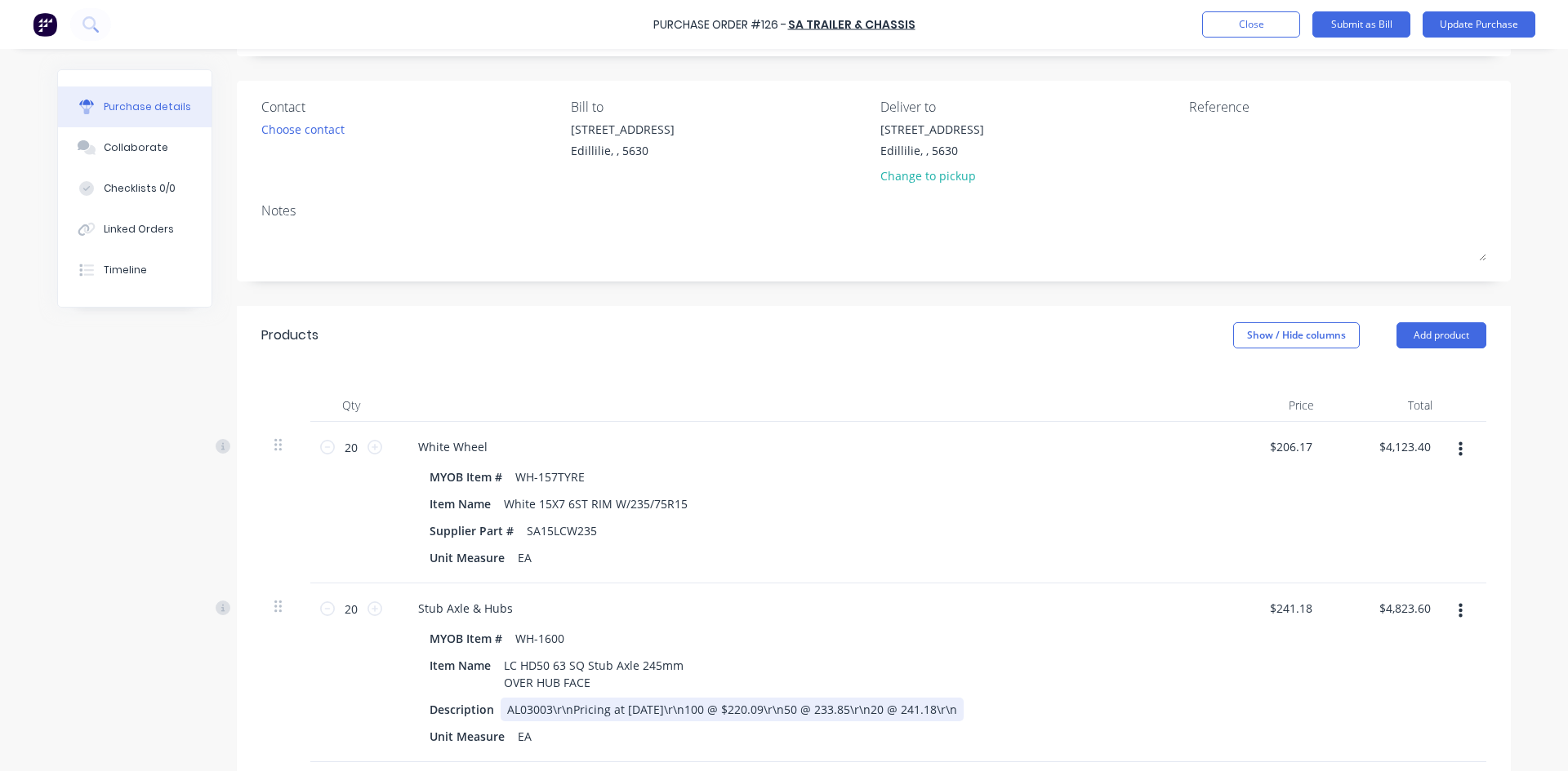
scroll to position [0, 0]
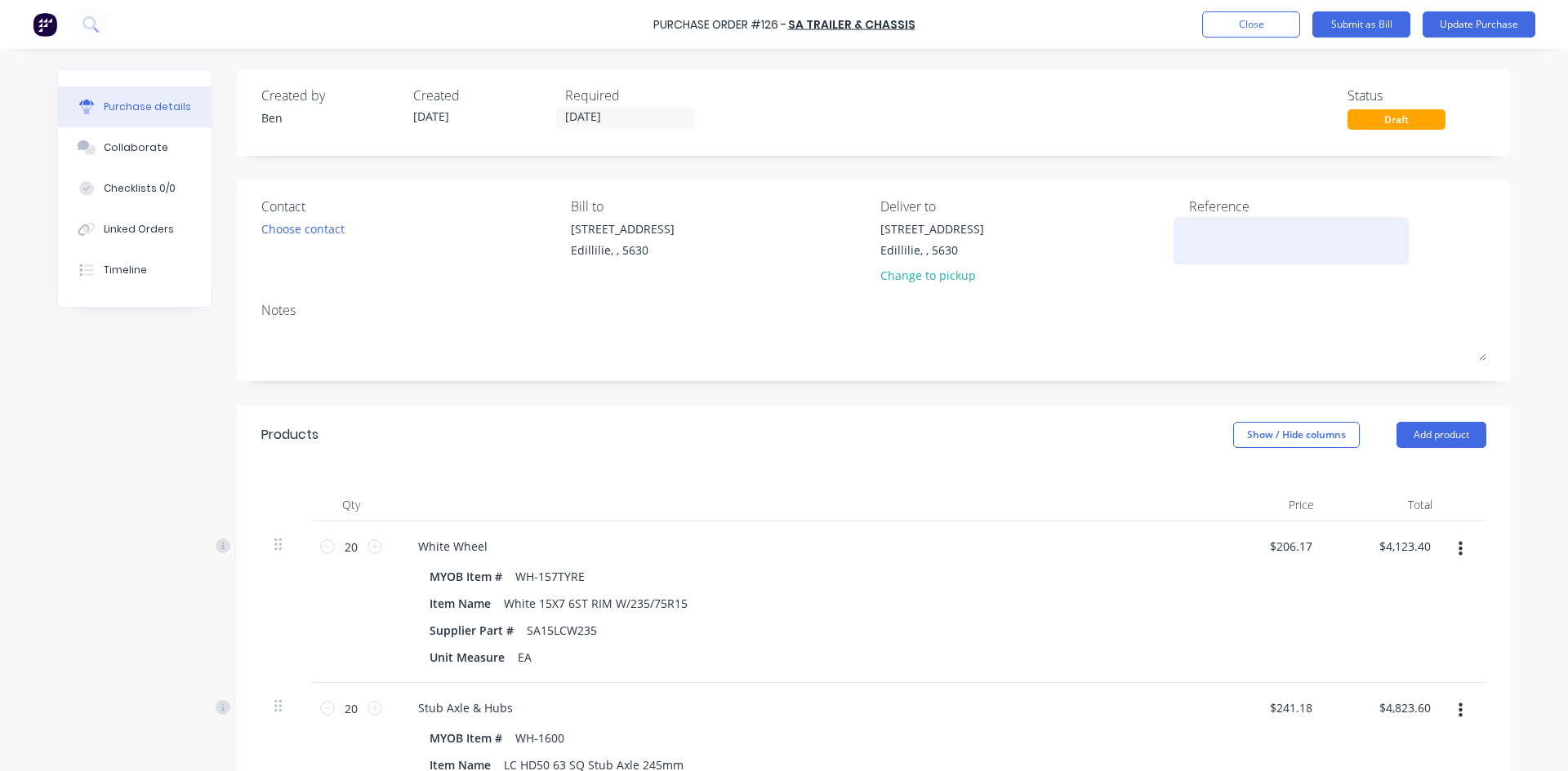
click at [1188, 241] on textarea at bounding box center [1291, 239] width 204 height 36
type textarea "INV :496511"
type textarea "x"
type textarea "INV :496511"
click at [1485, 28] on button "Update Purchase" at bounding box center [1478, 25] width 112 height 26
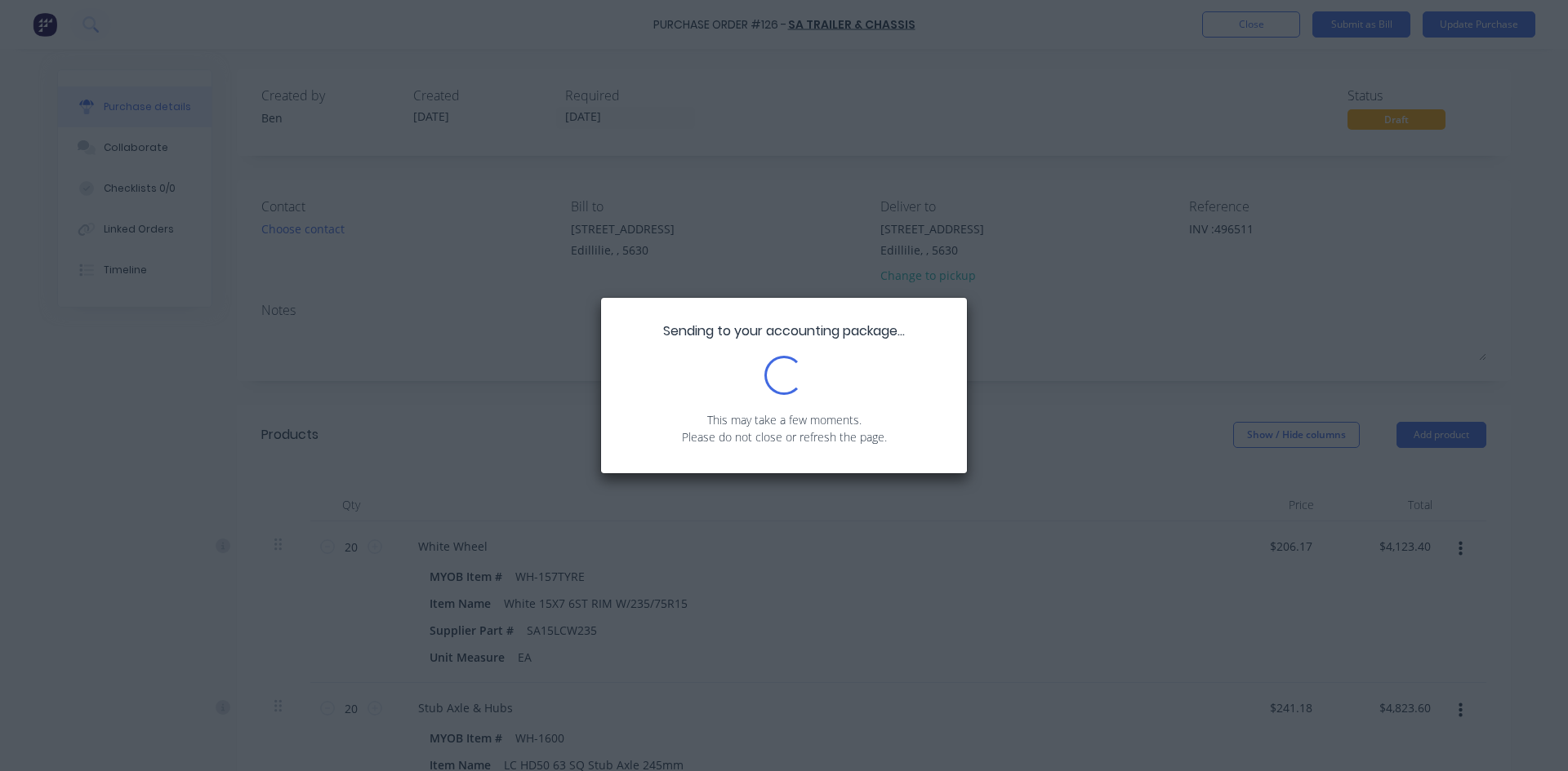
type textarea "x"
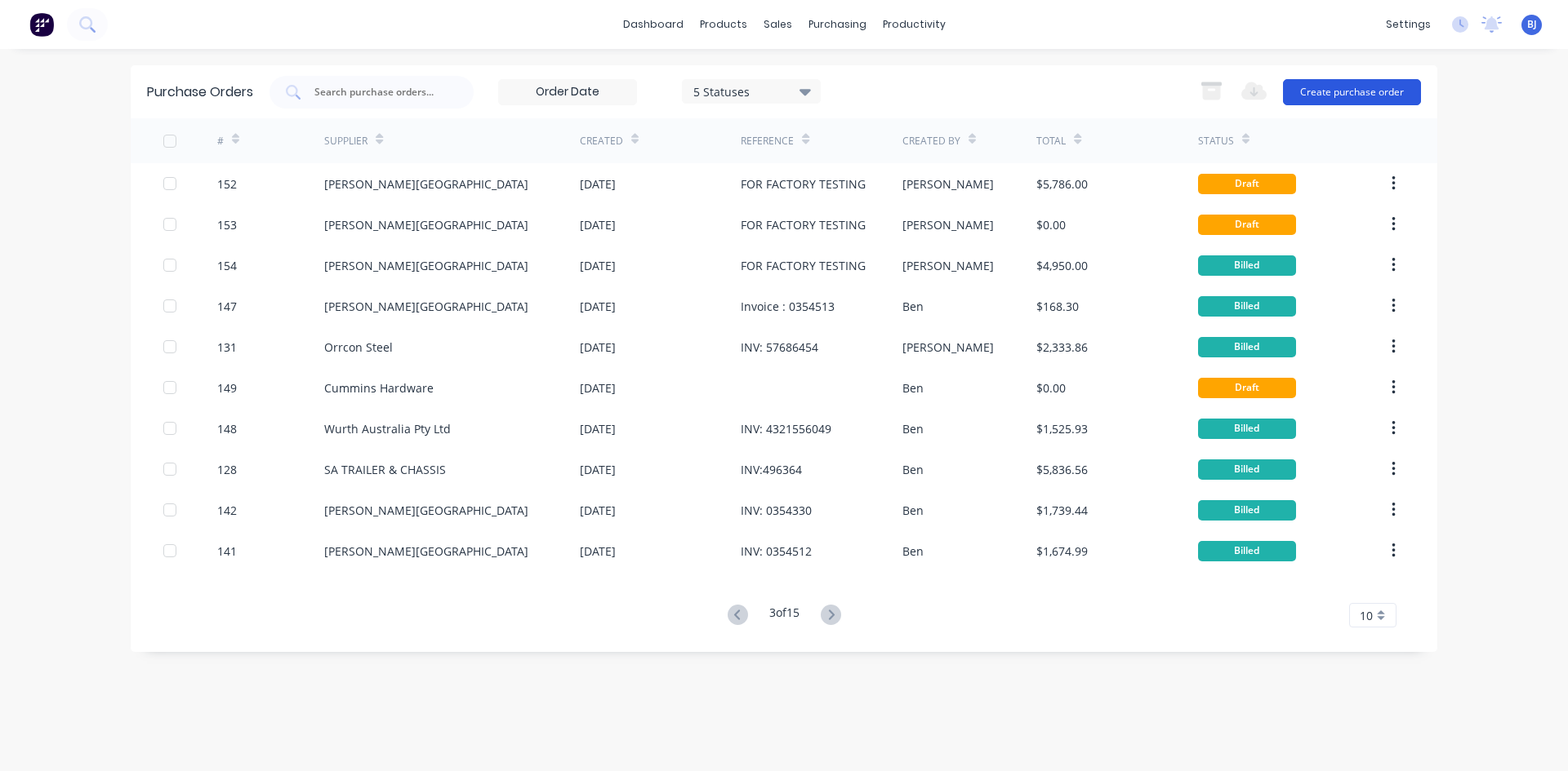
click at [1322, 95] on button "Create purchase order" at bounding box center [1351, 92] width 138 height 26
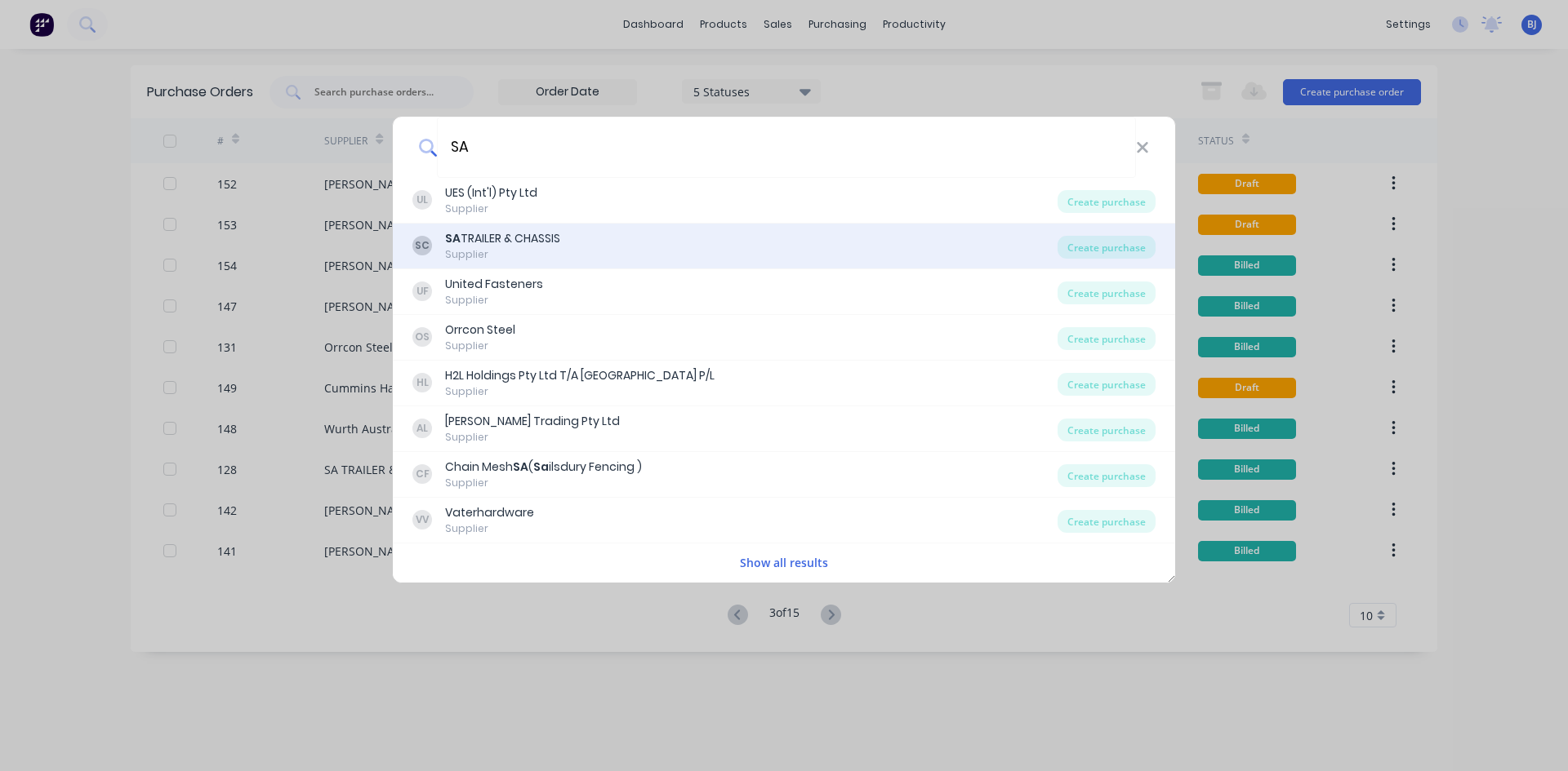
type input "SA"
click at [548, 254] on div "Supplier" at bounding box center [503, 255] width 115 height 15
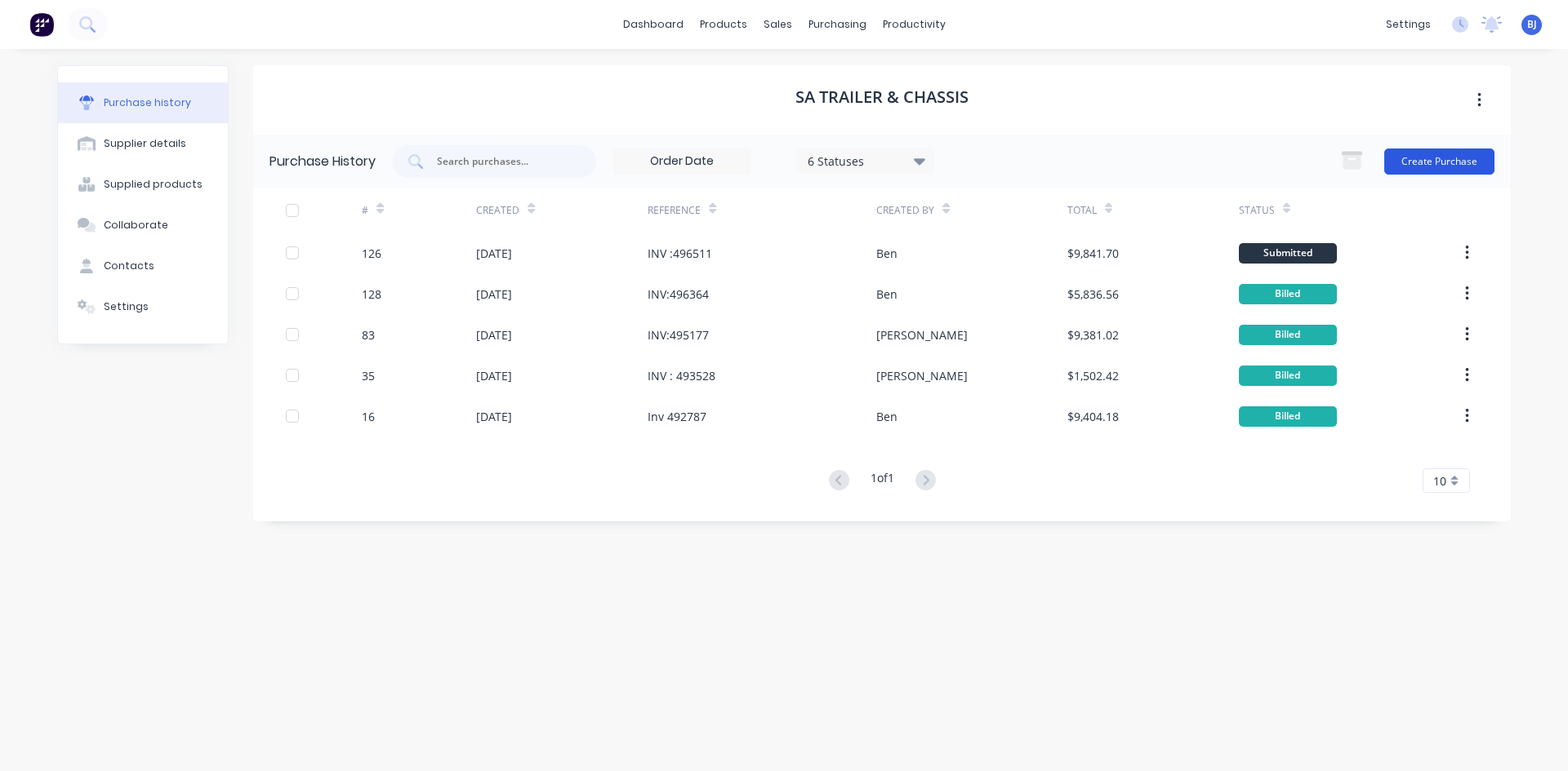
click at [1409, 159] on button "Create Purchase" at bounding box center [1438, 161] width 110 height 26
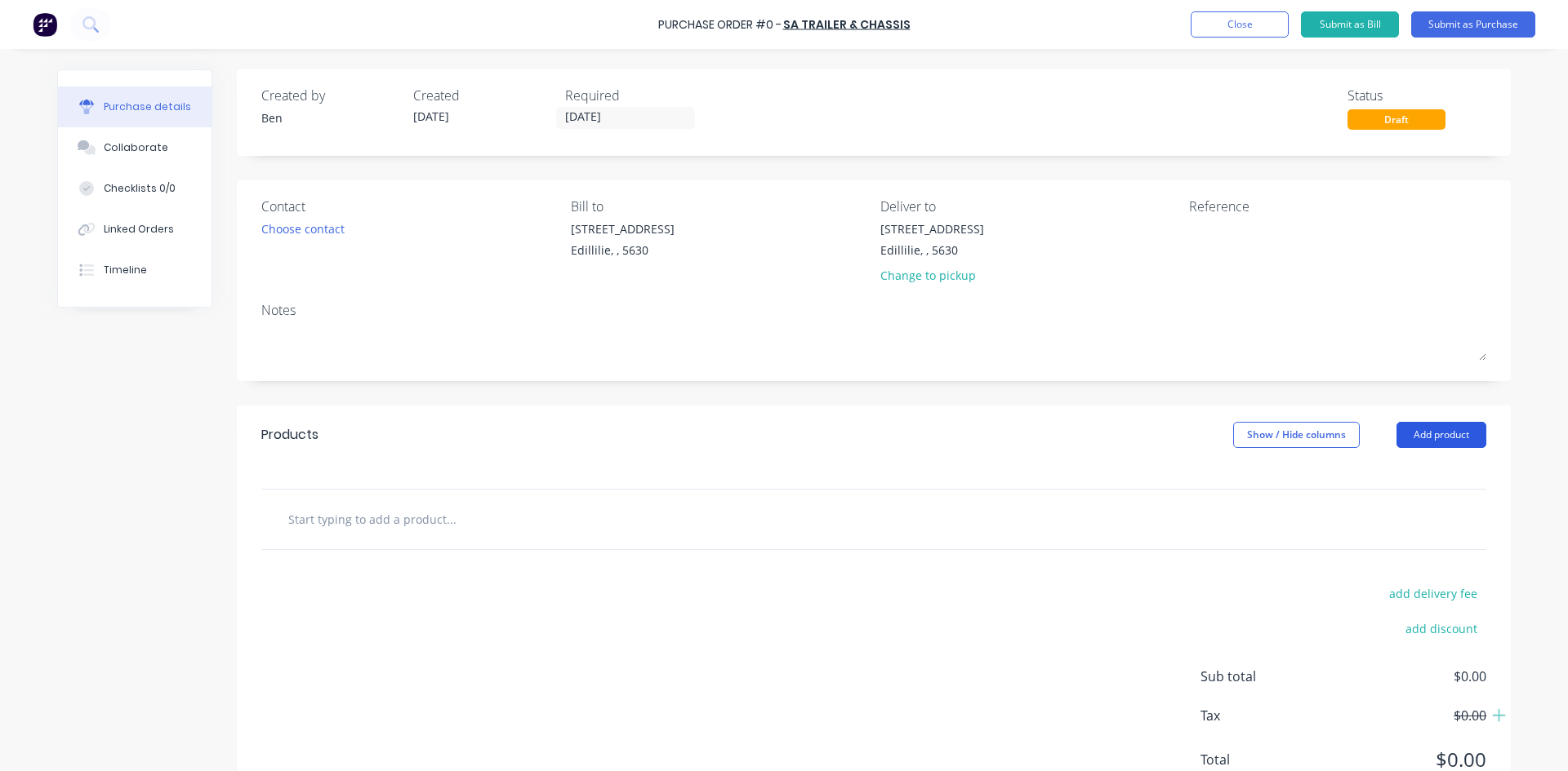
click at [1432, 438] on button "Add product" at bounding box center [1441, 434] width 89 height 26
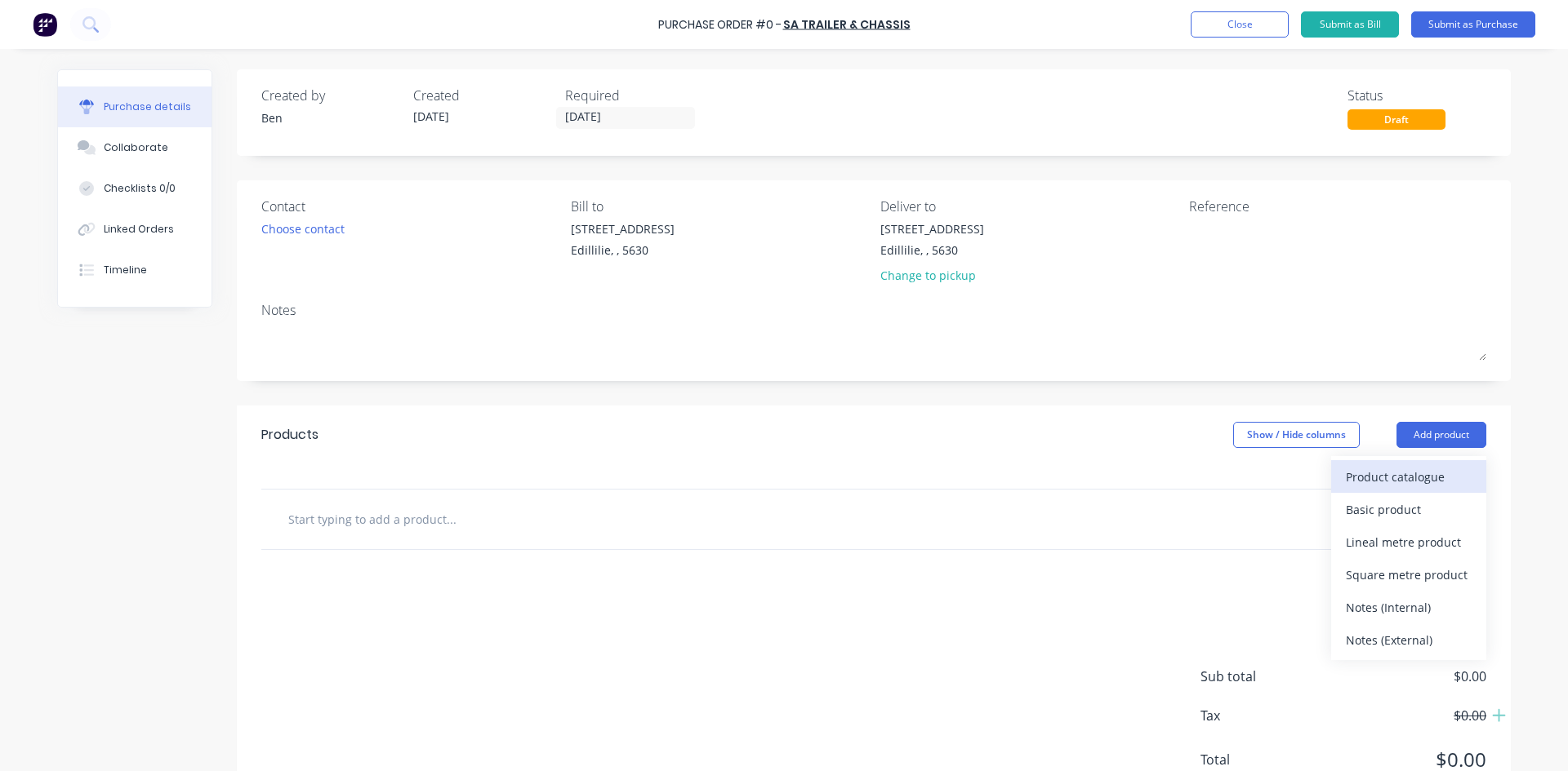
click at [1382, 474] on div "Product catalogue" at bounding box center [1408, 477] width 126 height 24
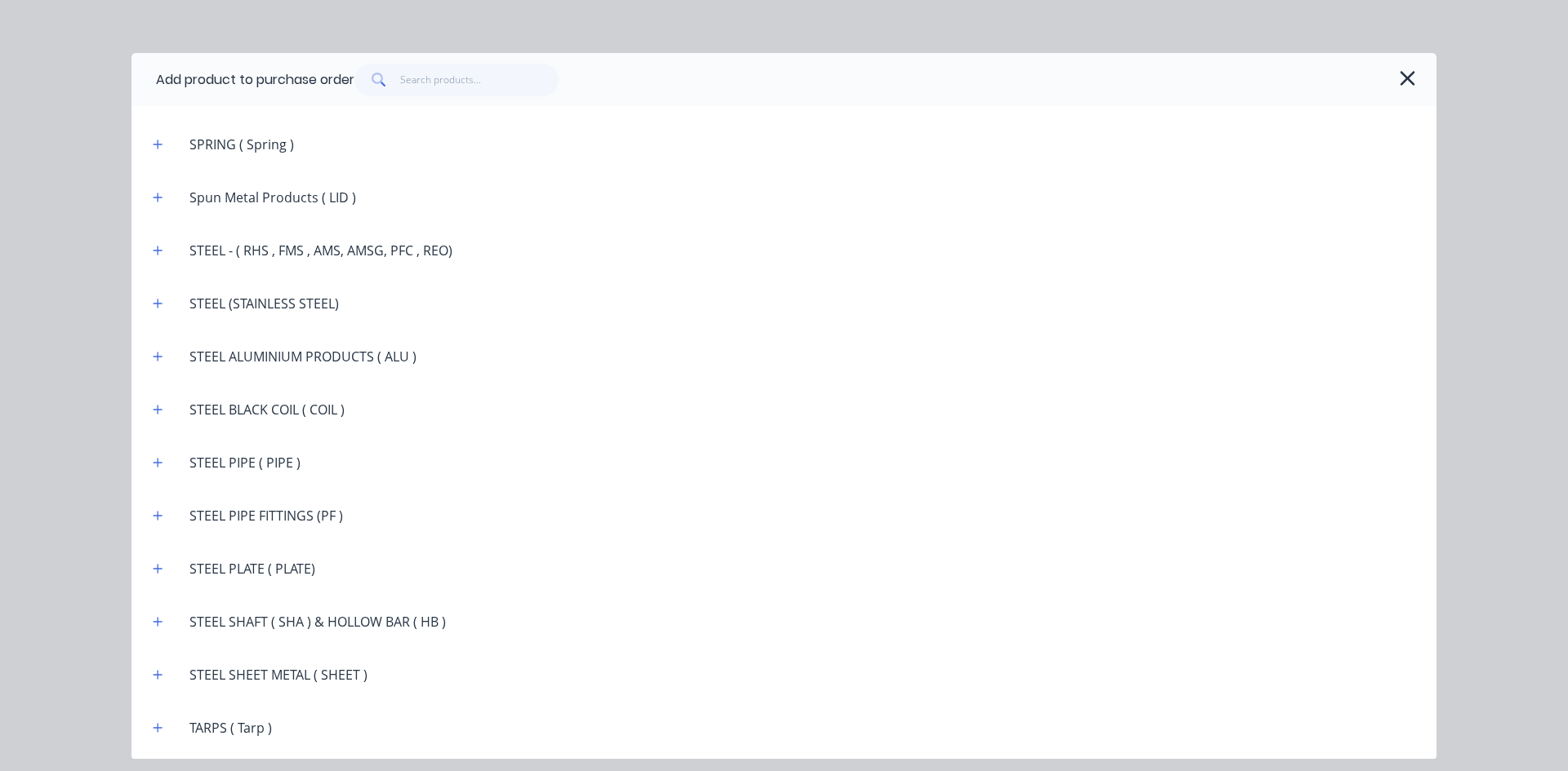
scroll to position [2902, 0]
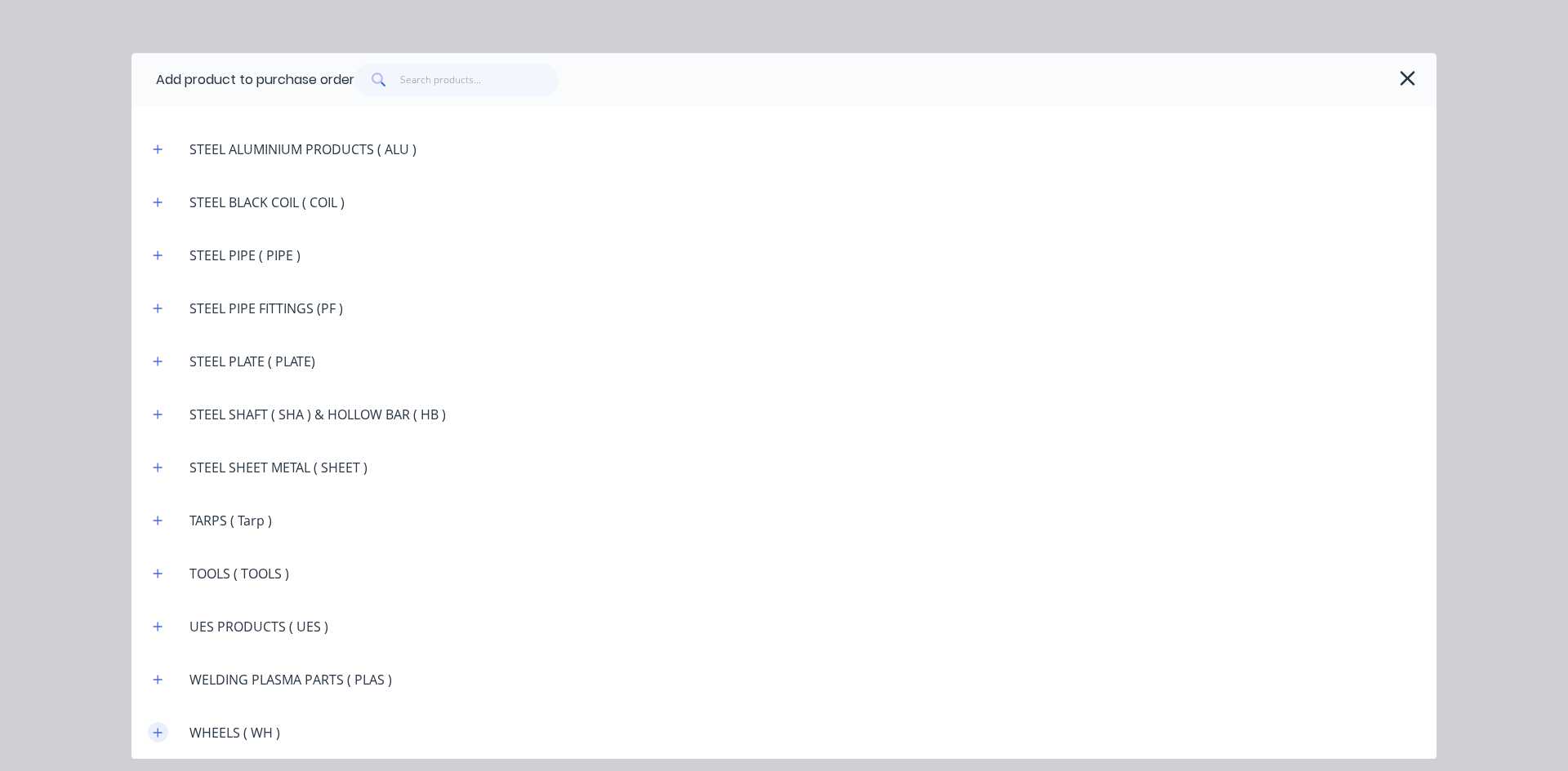
click at [157, 731] on icon "button" at bounding box center [157, 733] width 10 height 12
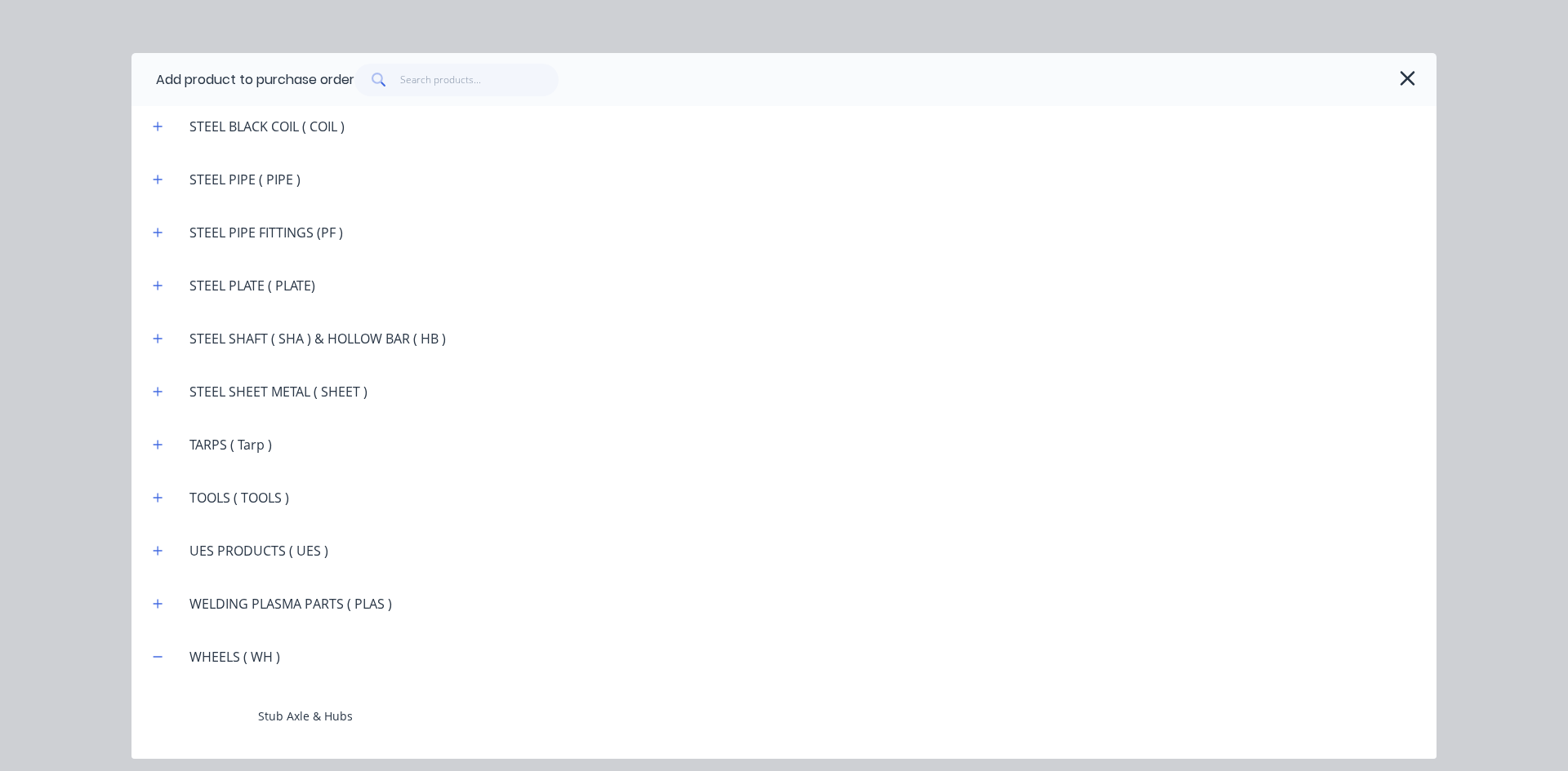
scroll to position [3065, 0]
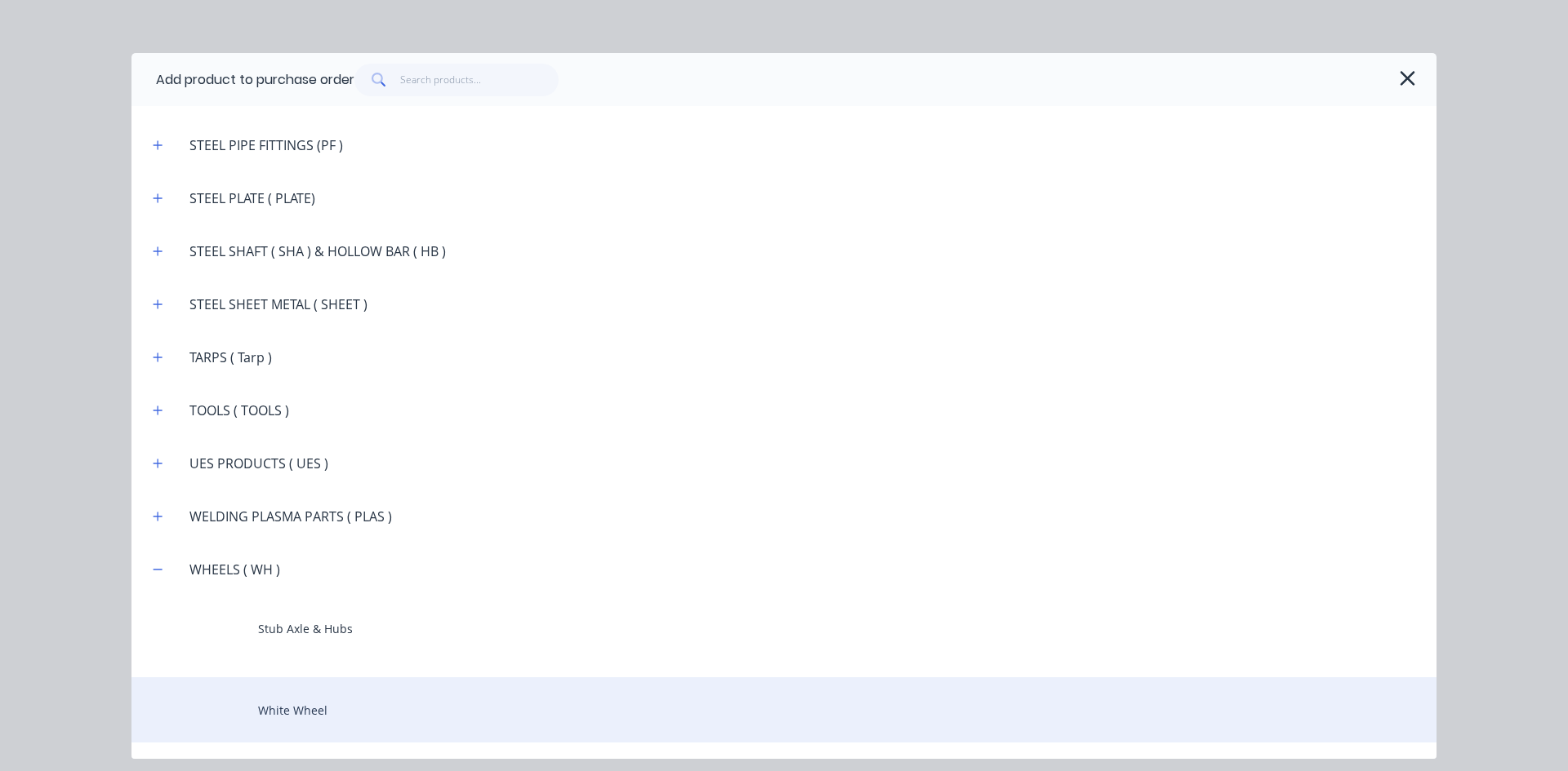
click at [307, 715] on div "White Wheel" at bounding box center [783, 710] width 1304 height 66
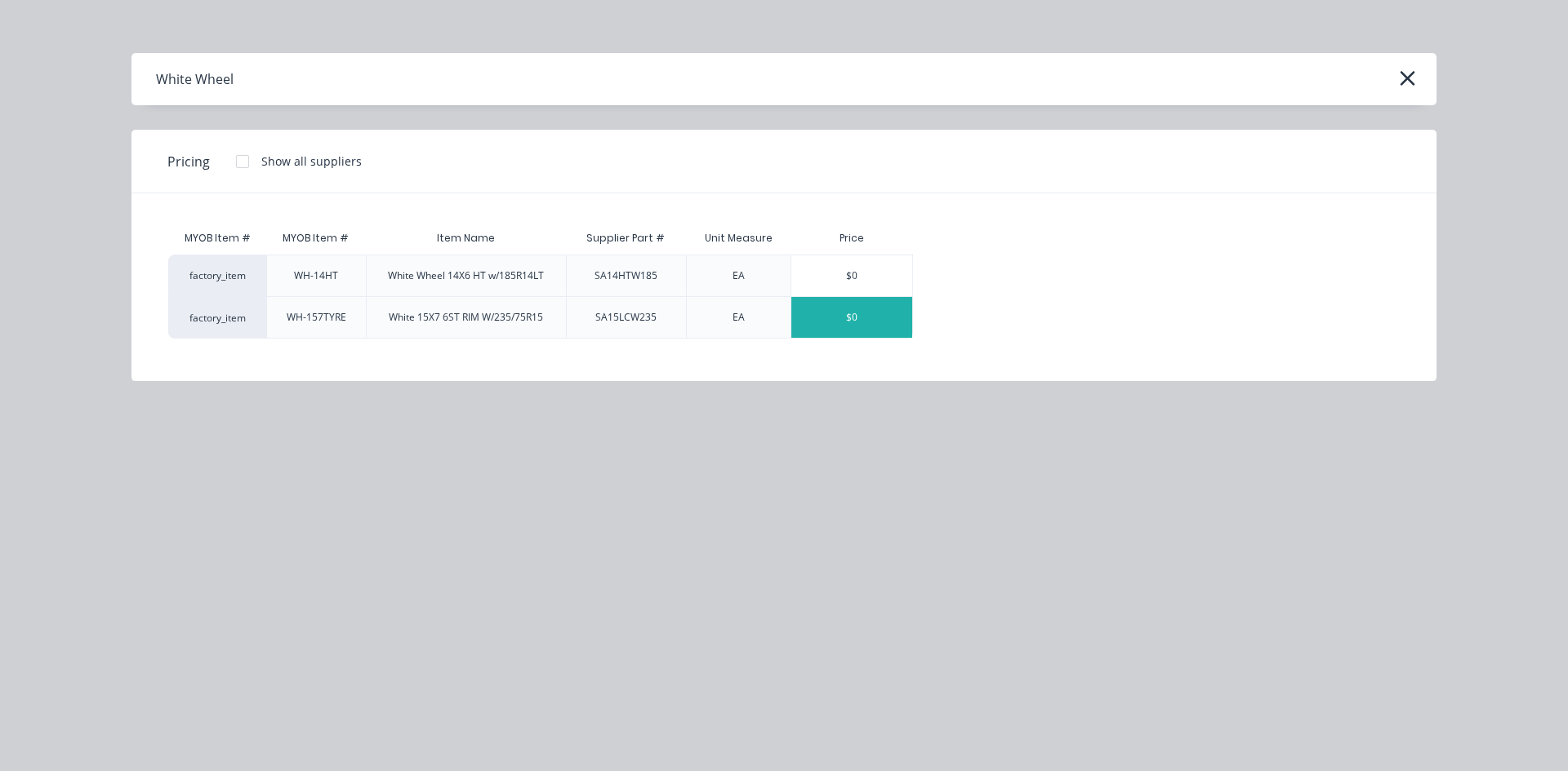
click at [841, 322] on div "$0" at bounding box center [852, 318] width 120 height 41
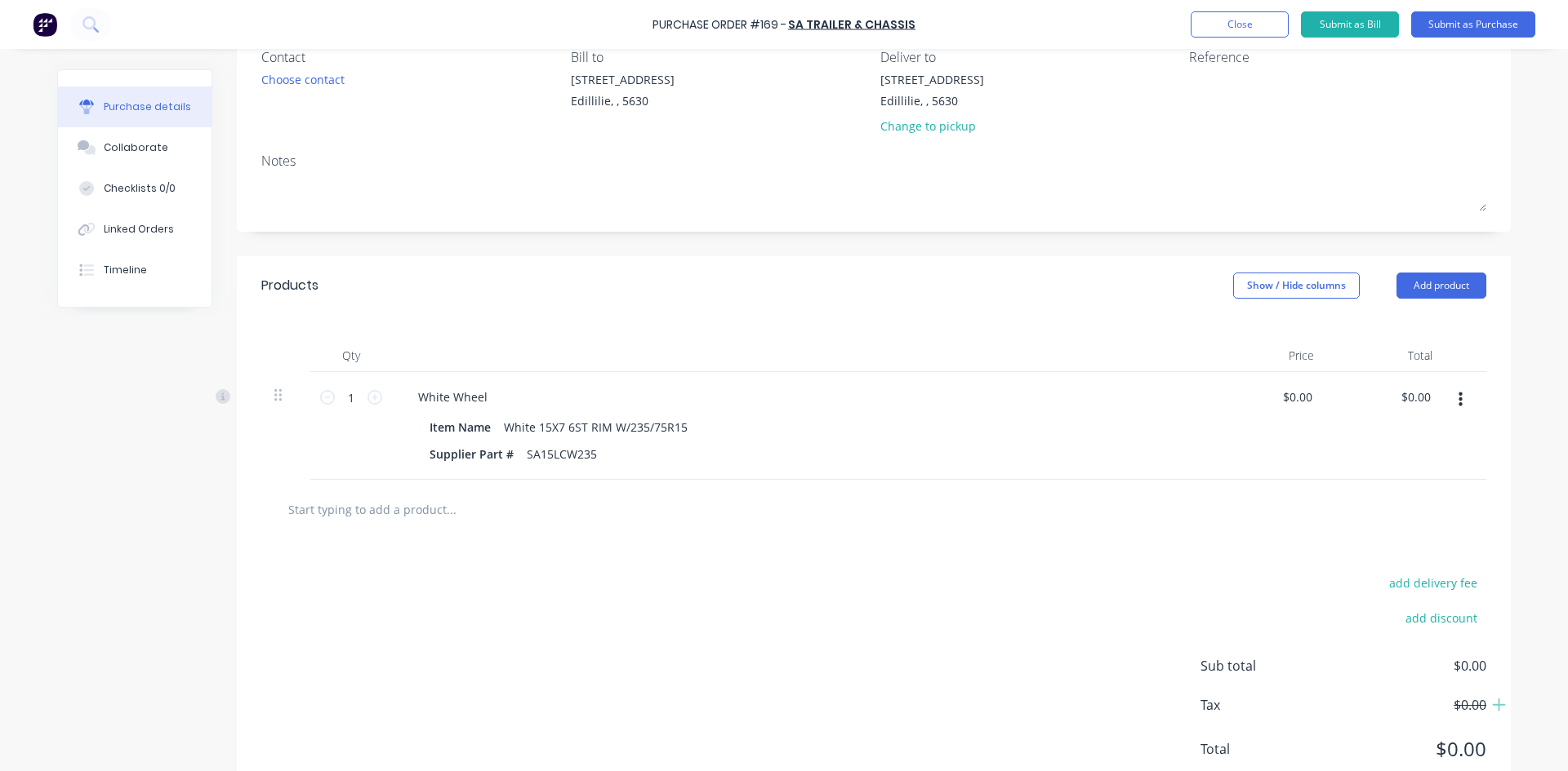
scroll to position [120, 0]
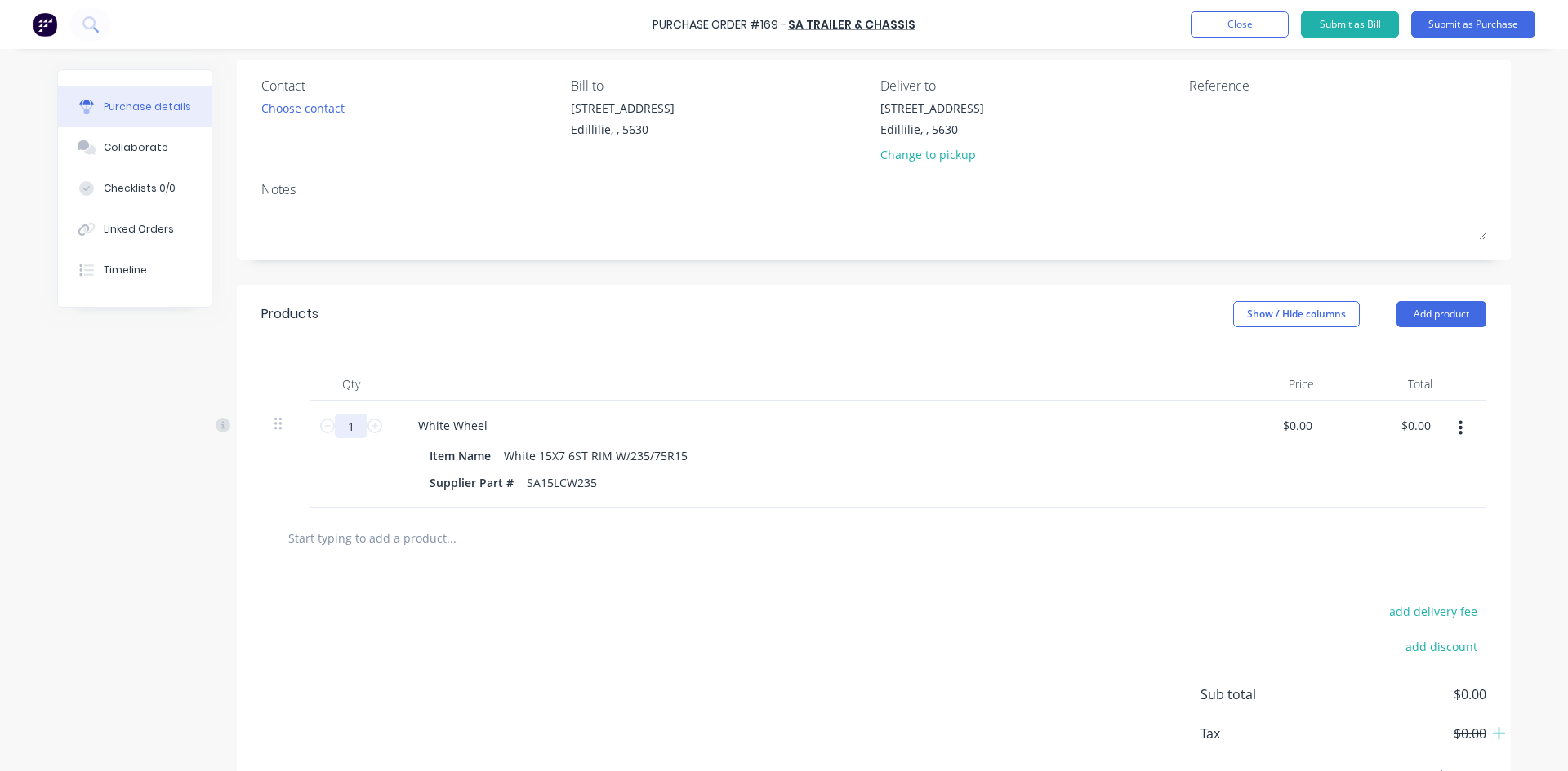
drag, startPoint x: 354, startPoint y: 428, endPoint x: 327, endPoint y: 435, distance: 27.9
click at [327, 435] on div "1 1" at bounding box center [350, 426] width 56 height 25
type input "20"
drag, startPoint x: 344, startPoint y: 476, endPoint x: 353, endPoint y: 474, distance: 9.2
click at [347, 476] on div "20 20" at bounding box center [350, 454] width 81 height 108
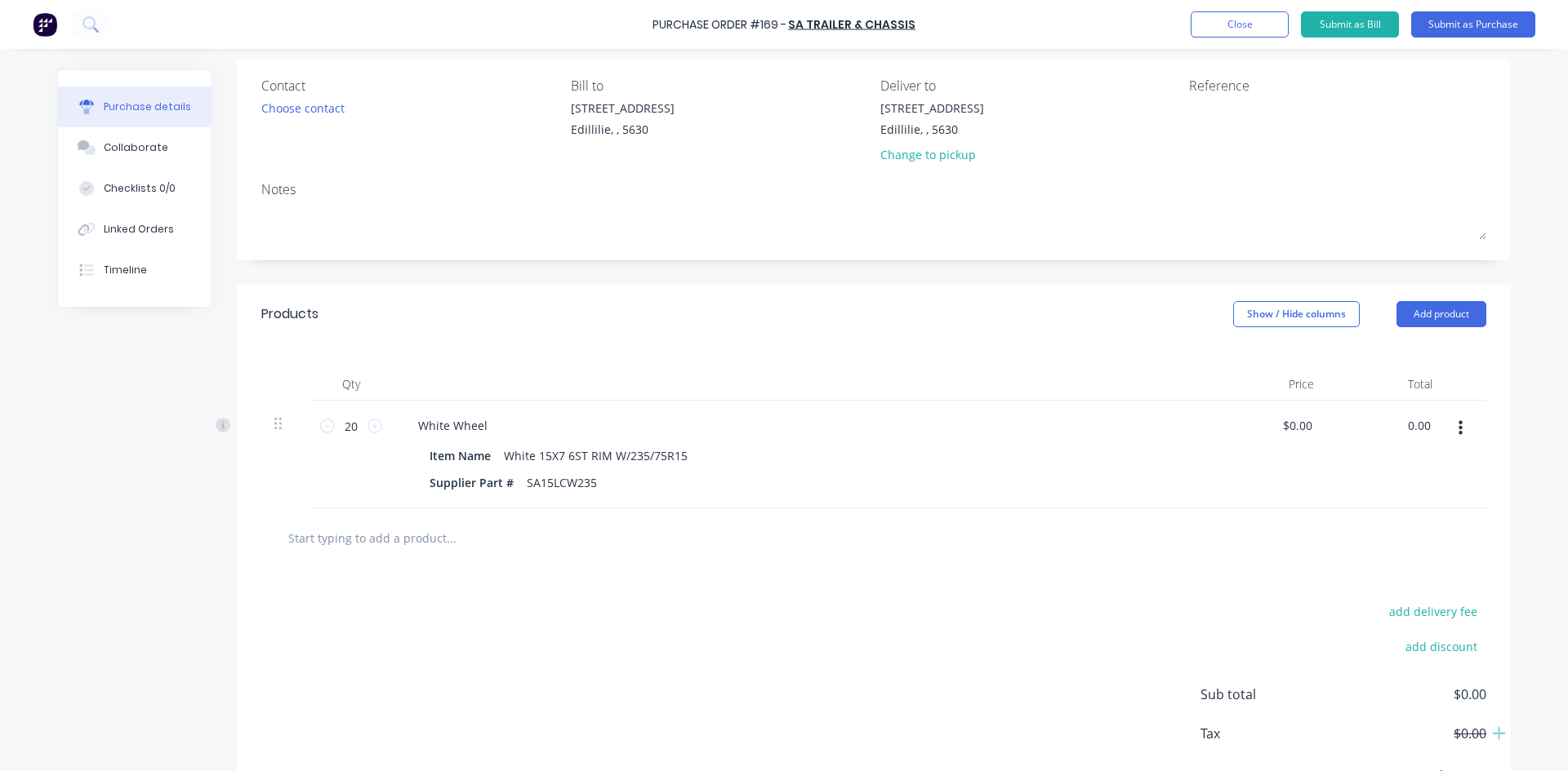
drag, startPoint x: 1422, startPoint y: 425, endPoint x: 1120, endPoint y: 484, distance: 307.7
click at [1336, 456] on div "0.00 0.00" at bounding box center [1386, 454] width 119 height 108
type input "4123.4"
type input "$206.17"
type input "$4,123.40"
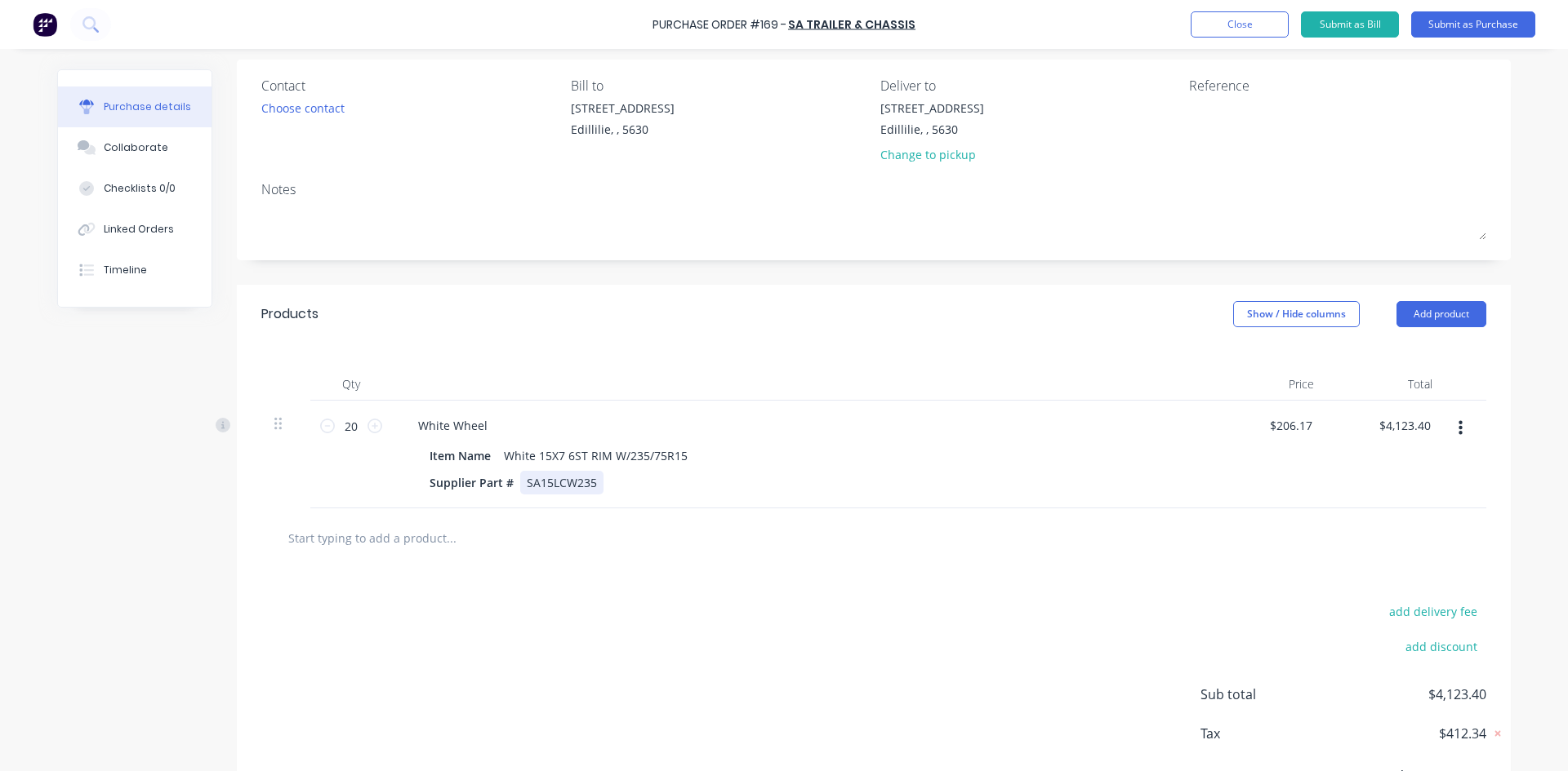
click at [1033, 468] on div "Item Name White 15X7 6ST RIM W/235/75R15 Supplier Part # SA15LCW235" at bounding box center [800, 469] width 790 height 50
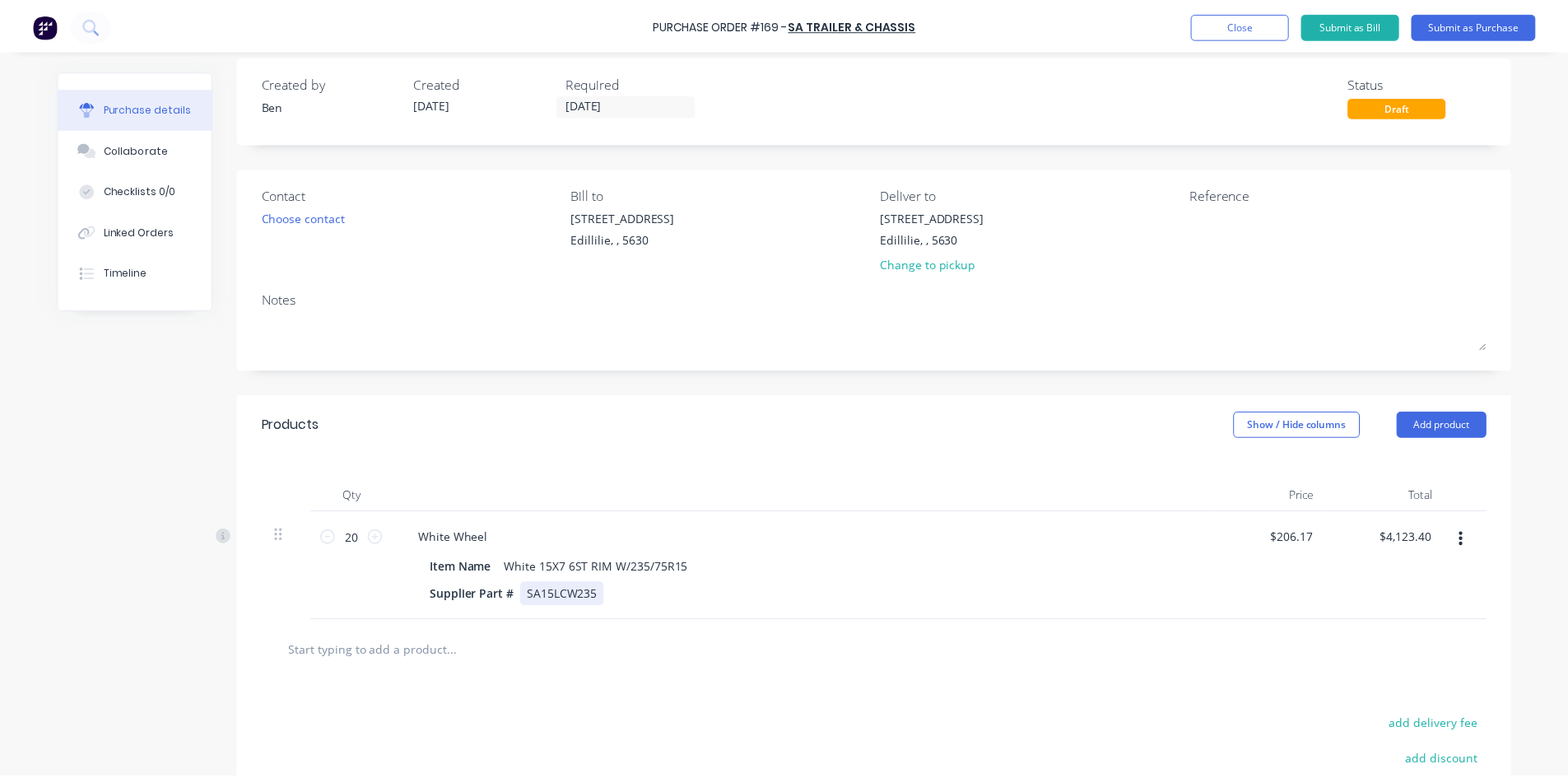
scroll to position [0, 0]
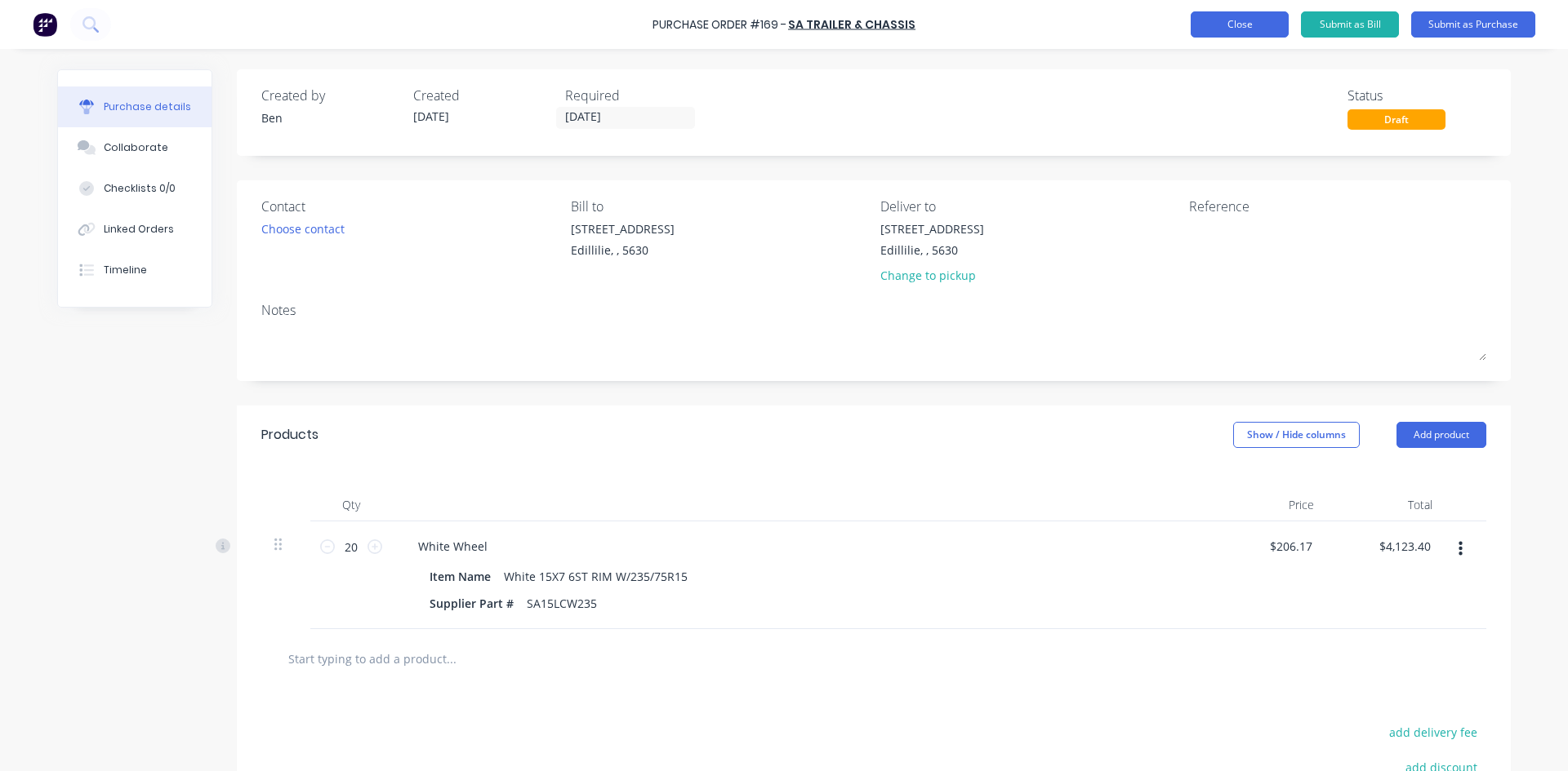
click at [1274, 25] on button "Close" at bounding box center [1239, 25] width 98 height 26
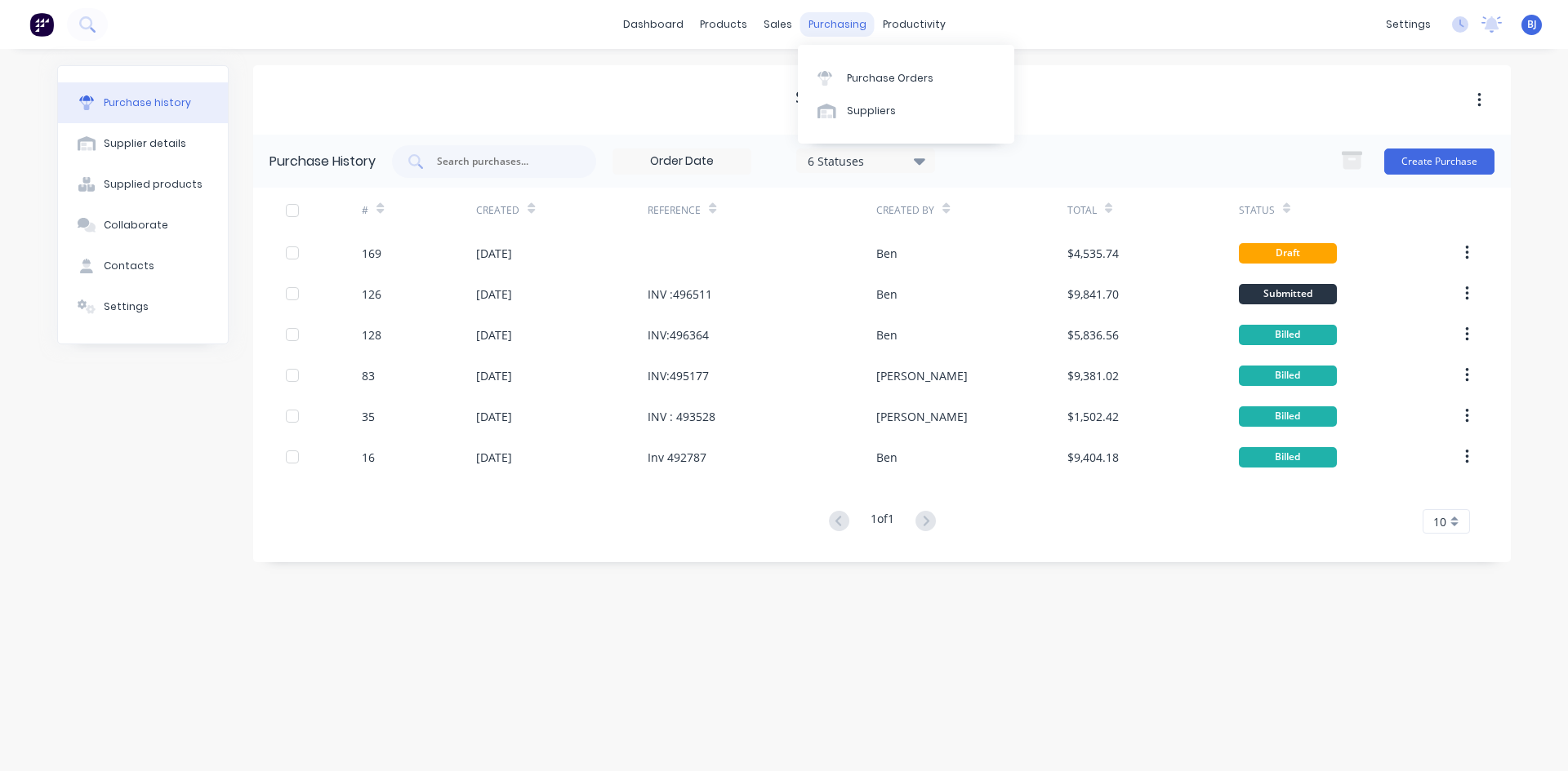
click at [829, 25] on div "purchasing" at bounding box center [837, 24] width 74 height 25
click at [862, 81] on div "Purchase Orders" at bounding box center [890, 78] width 87 height 15
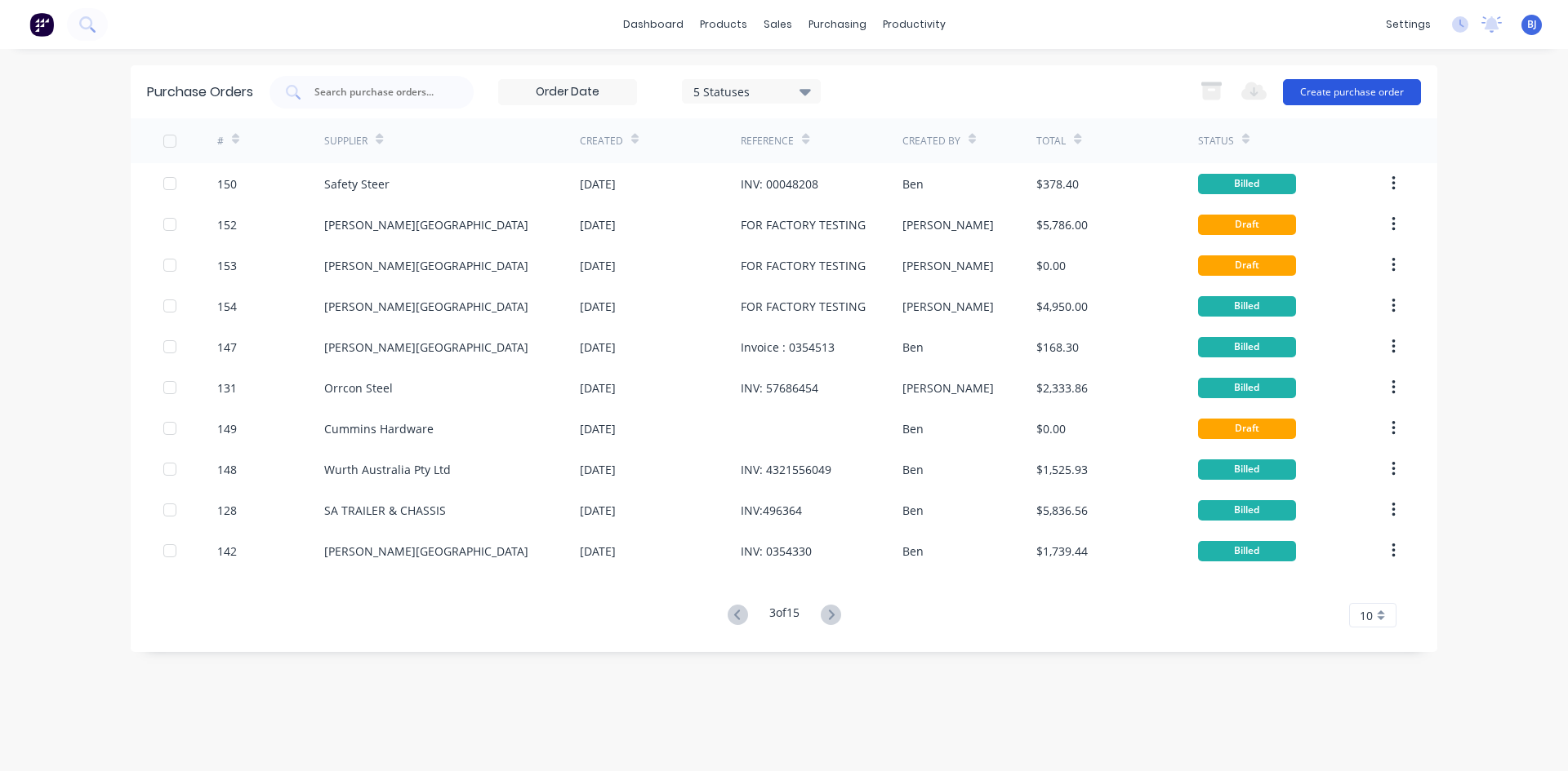
click at [1300, 89] on button "Create purchase order" at bounding box center [1351, 92] width 138 height 26
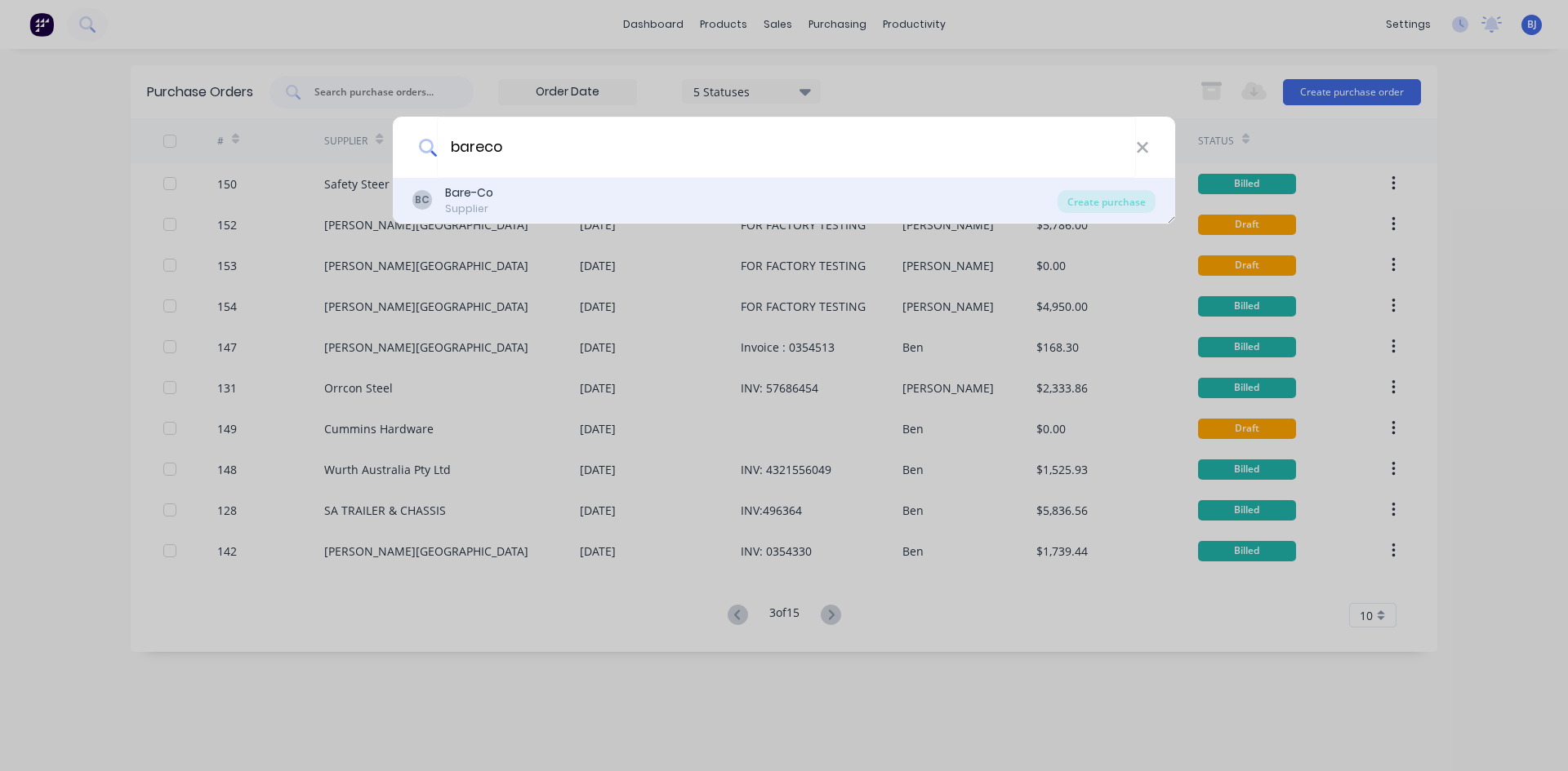
type input "bareco"
click at [472, 202] on div "Supplier" at bounding box center [469, 209] width 48 height 15
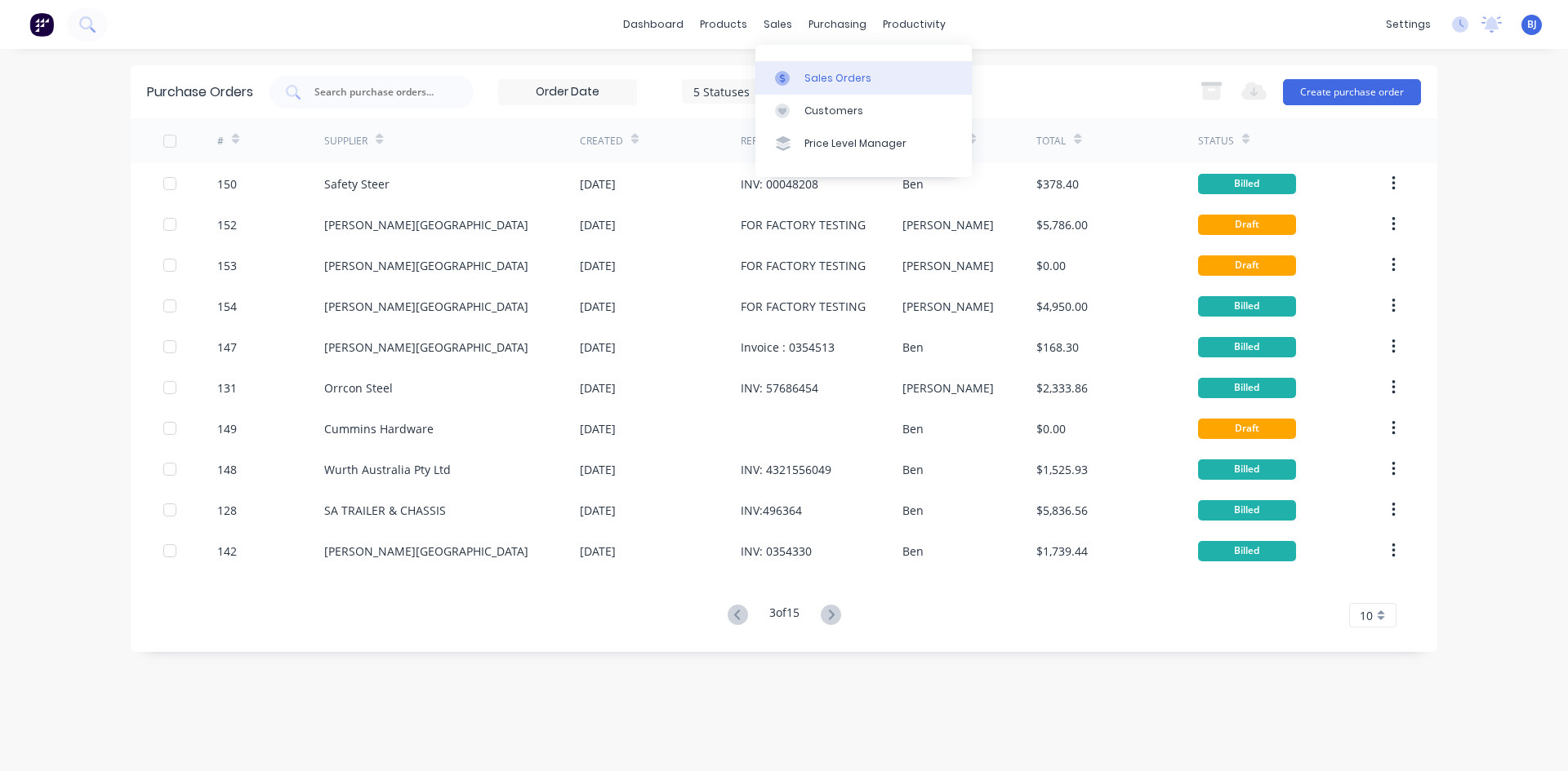
click at [794, 79] on div at bounding box center [787, 78] width 25 height 15
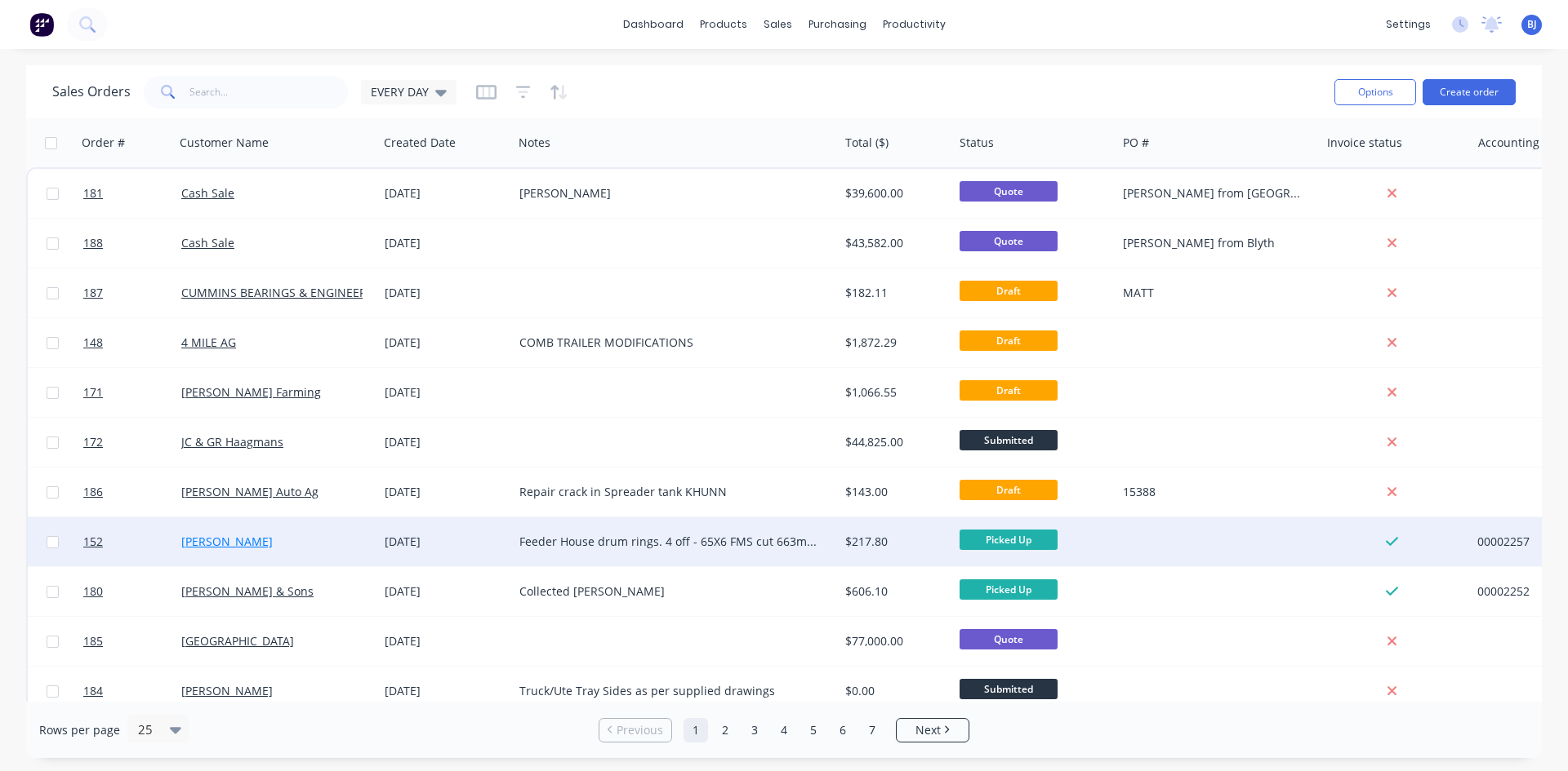
click at [255, 543] on link "[PERSON_NAME]" at bounding box center [227, 541] width 91 height 16
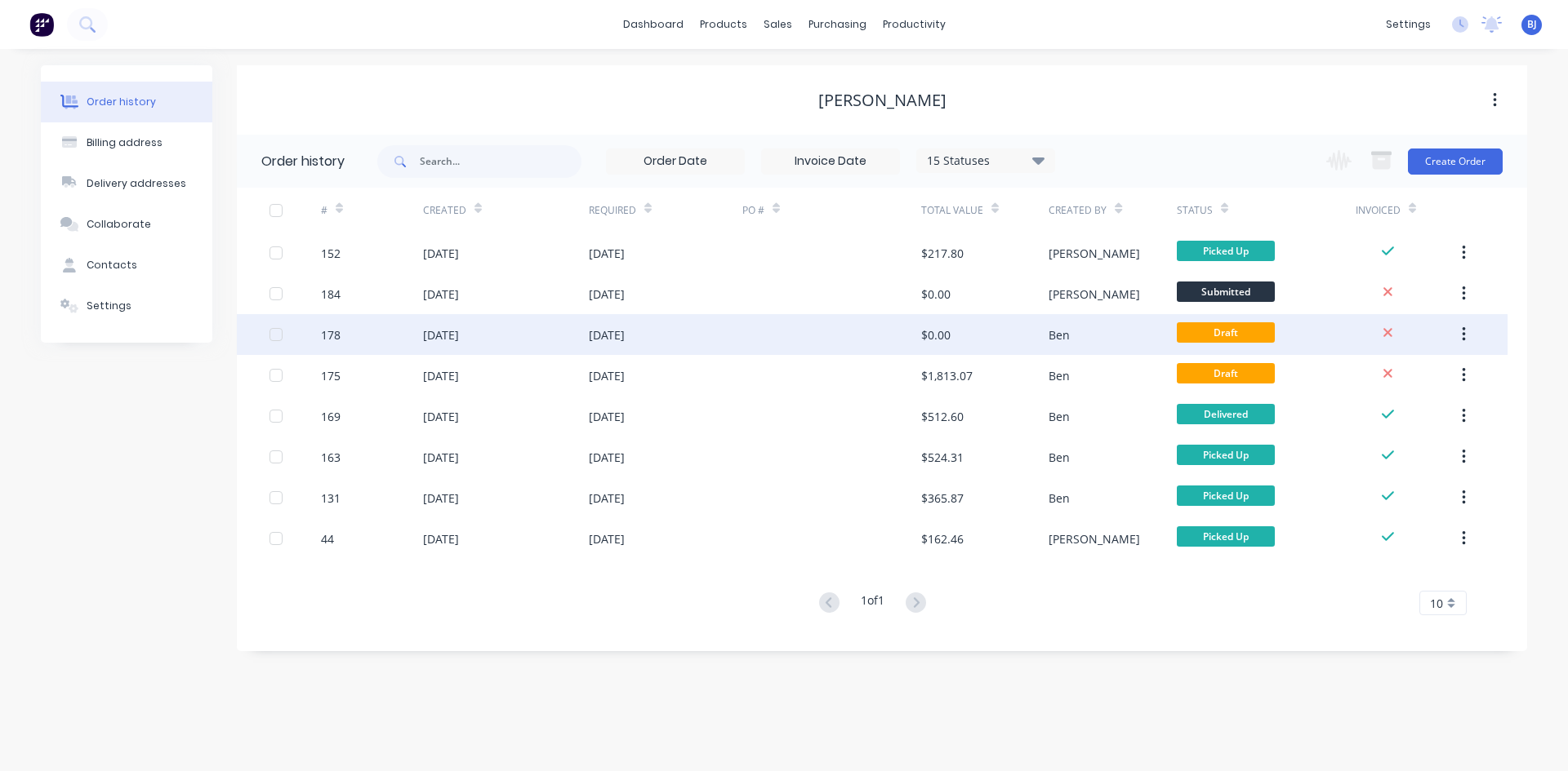
click at [605, 342] on div "[DATE]" at bounding box center [606, 335] width 36 height 17
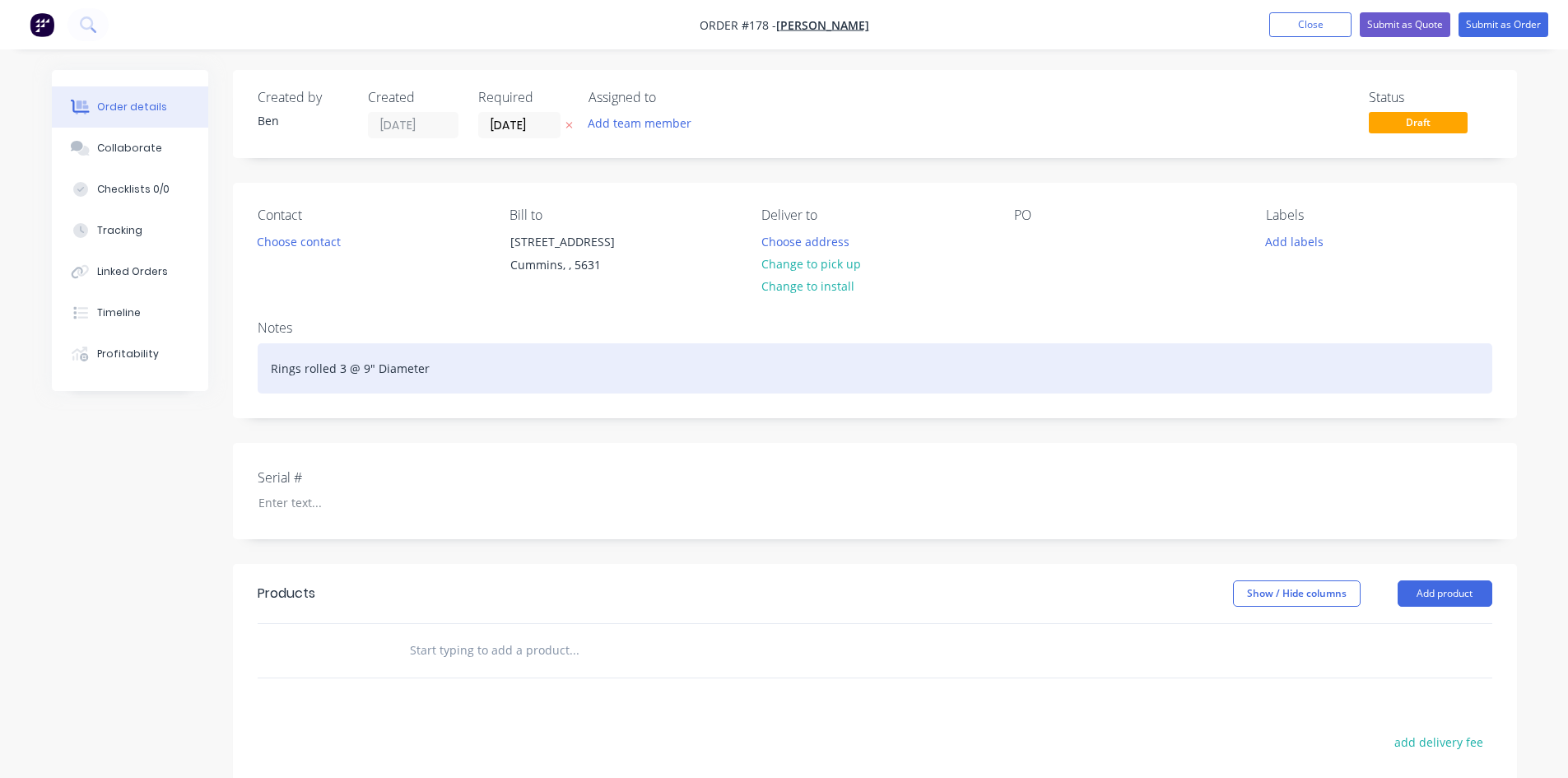
click at [431, 371] on div "Rings rolled 3 @ 9" Diameter" at bounding box center [875, 368] width 1235 height 51
click at [432, 370] on div "Rings rolled 3 @ 9" Diameter =734.12mm" at bounding box center [875, 368] width 1235 height 51
click at [425, 368] on div "Rings rolled 3 @ 9" Diameter = 734.12mm" at bounding box center [875, 368] width 1235 height 51
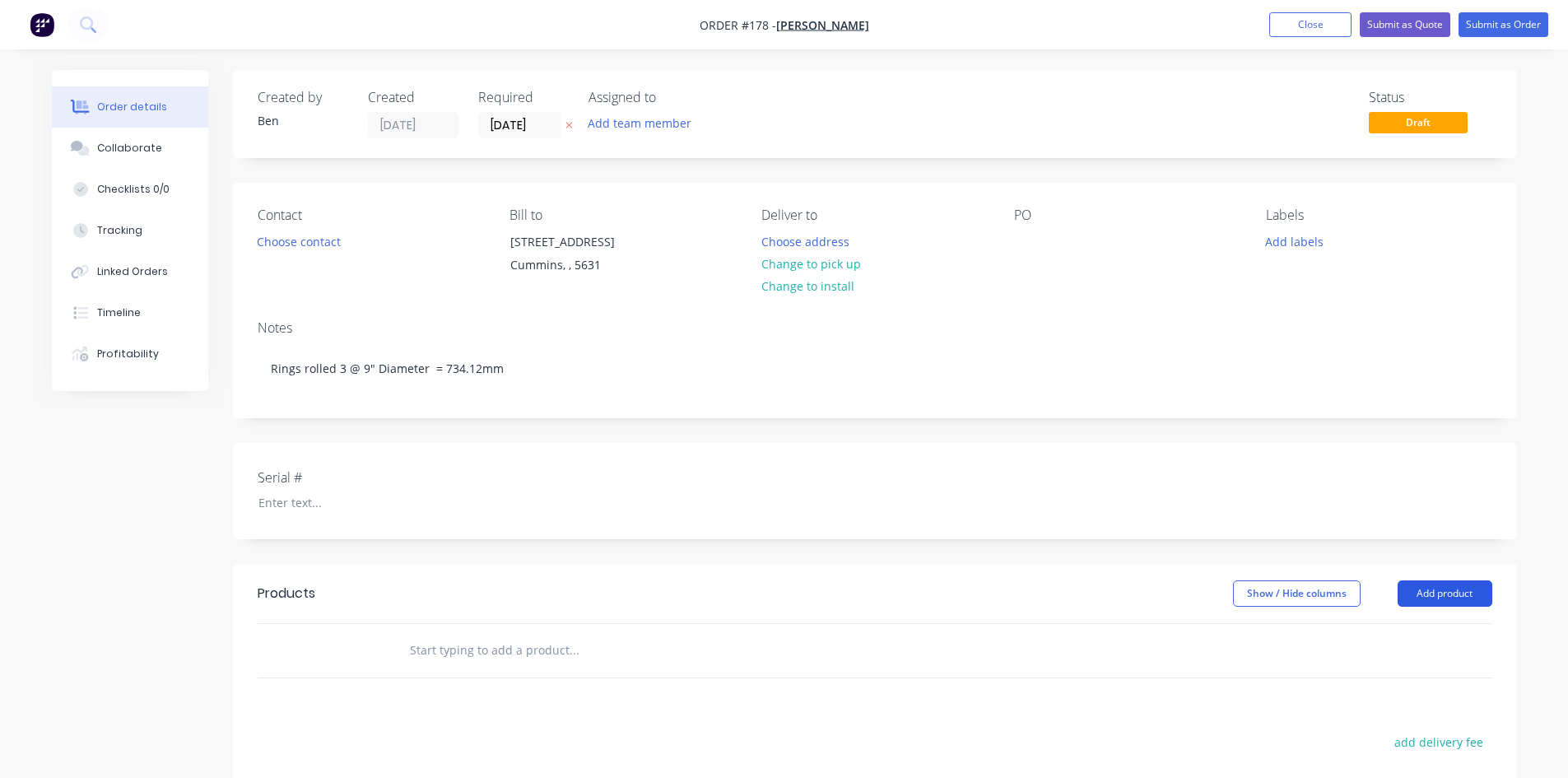
click at [1434, 596] on button "Add product" at bounding box center [1445, 594] width 95 height 27
click at [1399, 630] on div "Product catalogue" at bounding box center [1414, 635] width 127 height 24
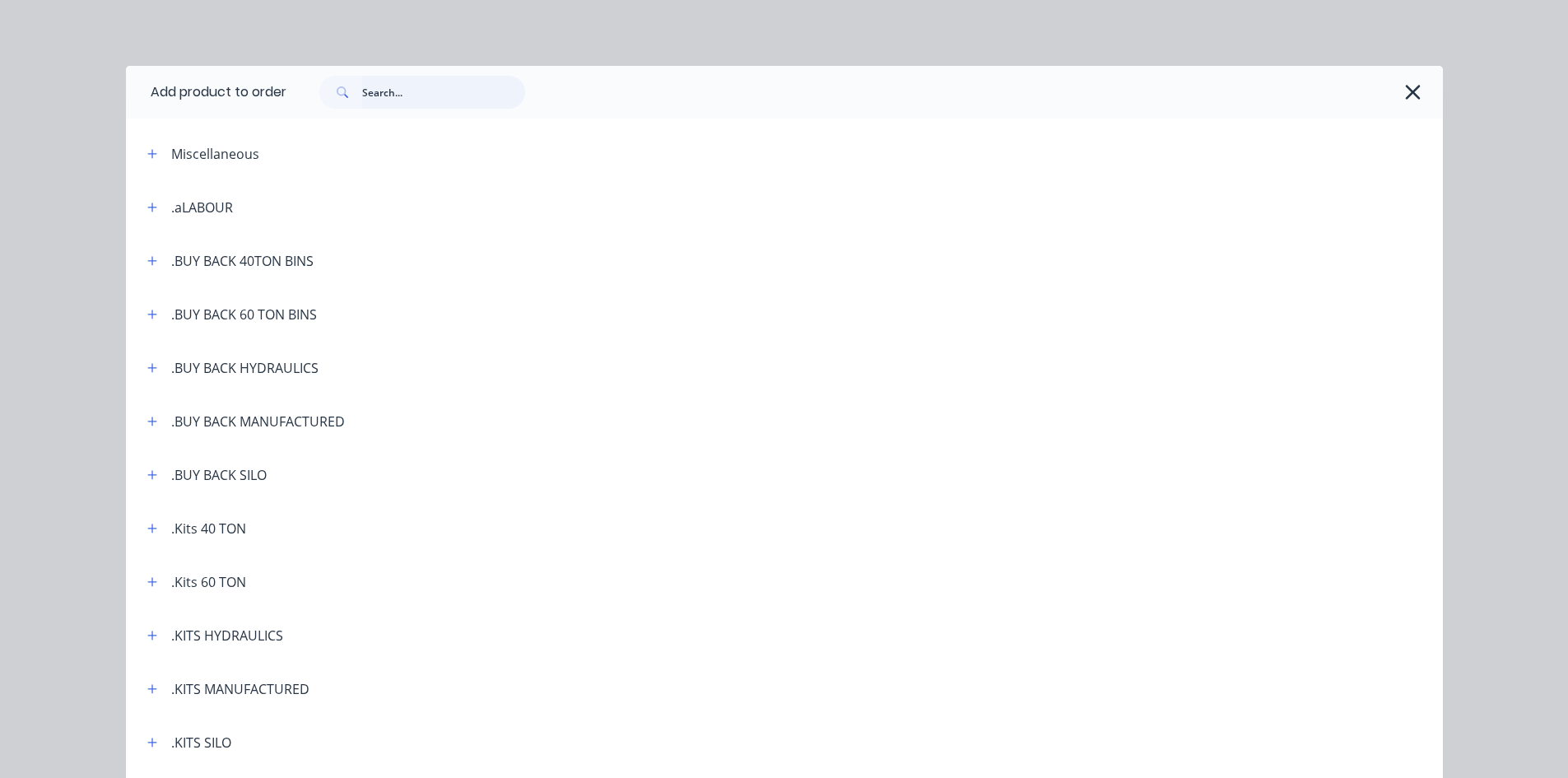
click at [363, 87] on input "text" at bounding box center [444, 92] width 163 height 33
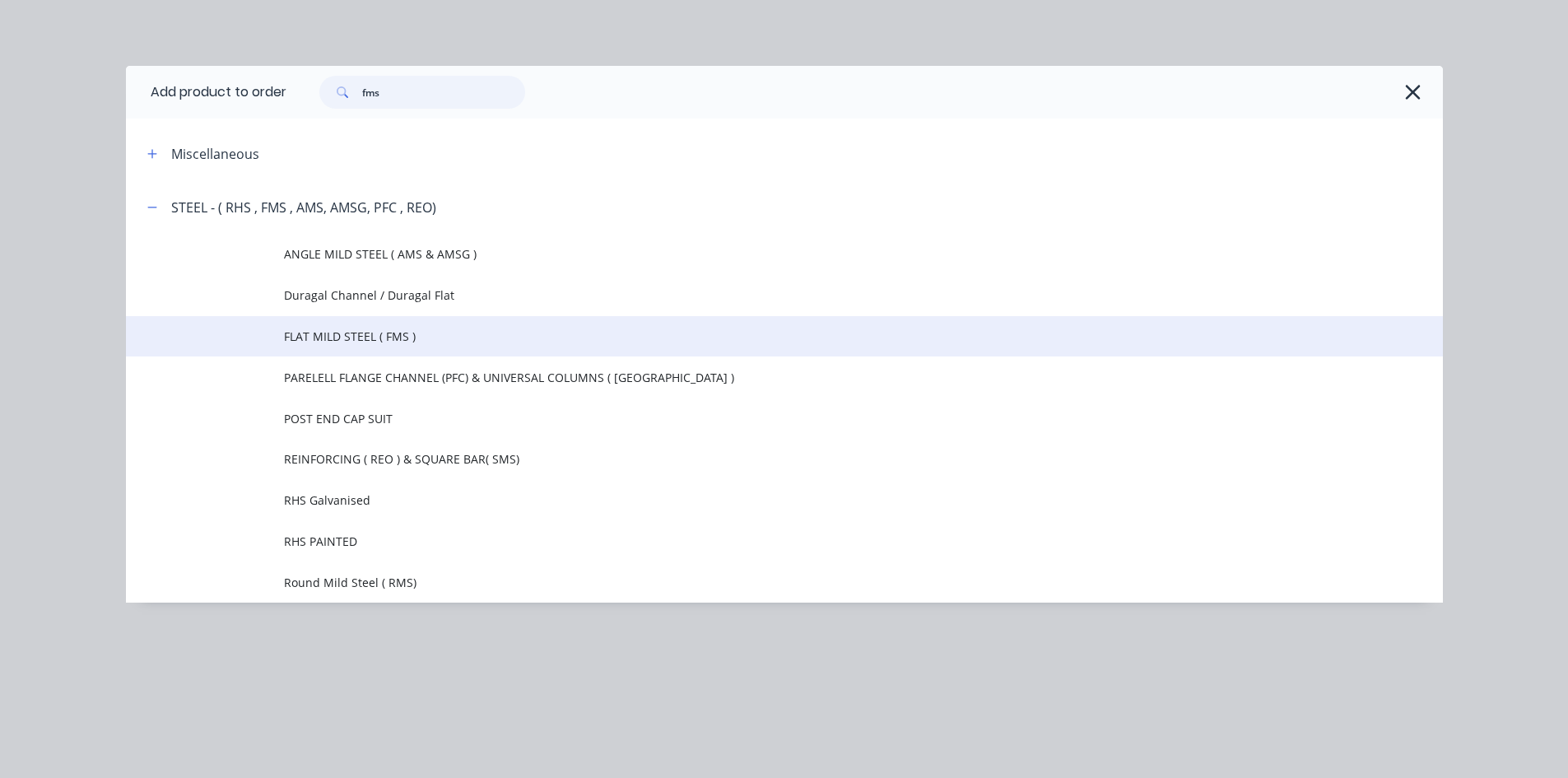
type input "fms"
click at [345, 333] on span "FLAT MILD STEEL ( FMS )" at bounding box center [747, 336] width 927 height 17
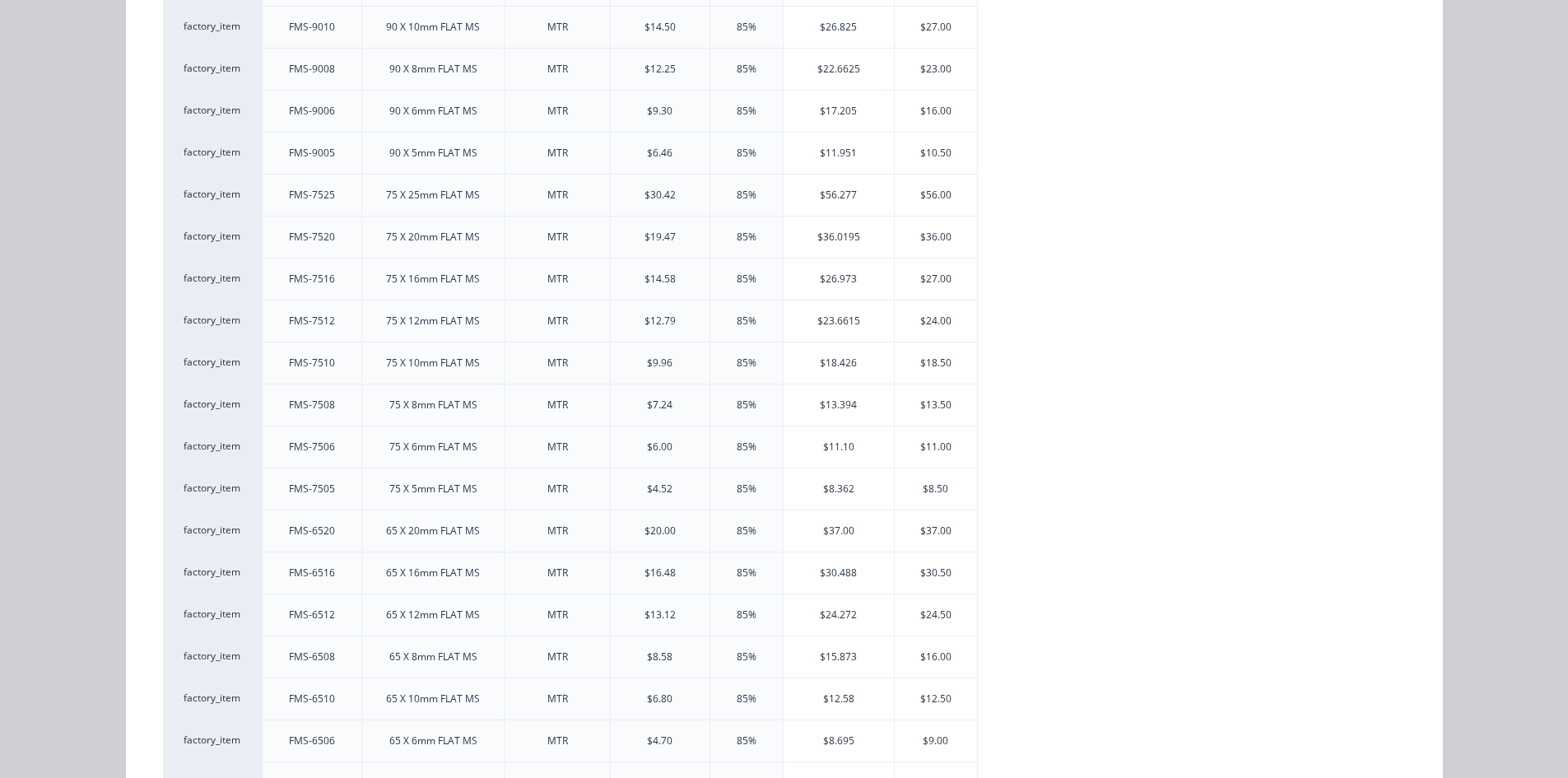
scroll to position [1647, 0]
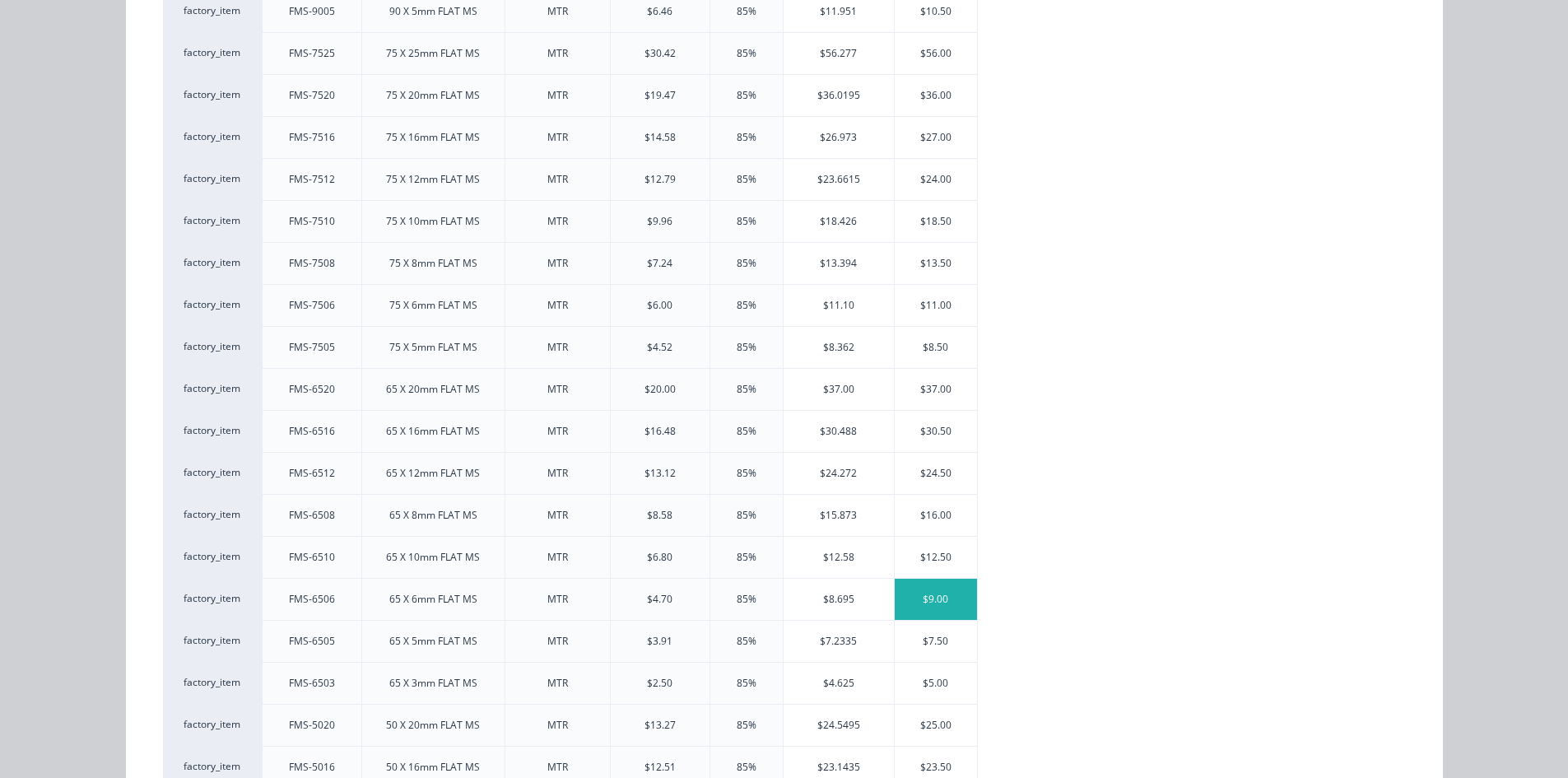
click at [928, 594] on div "$9.00" at bounding box center [935, 599] width 82 height 41
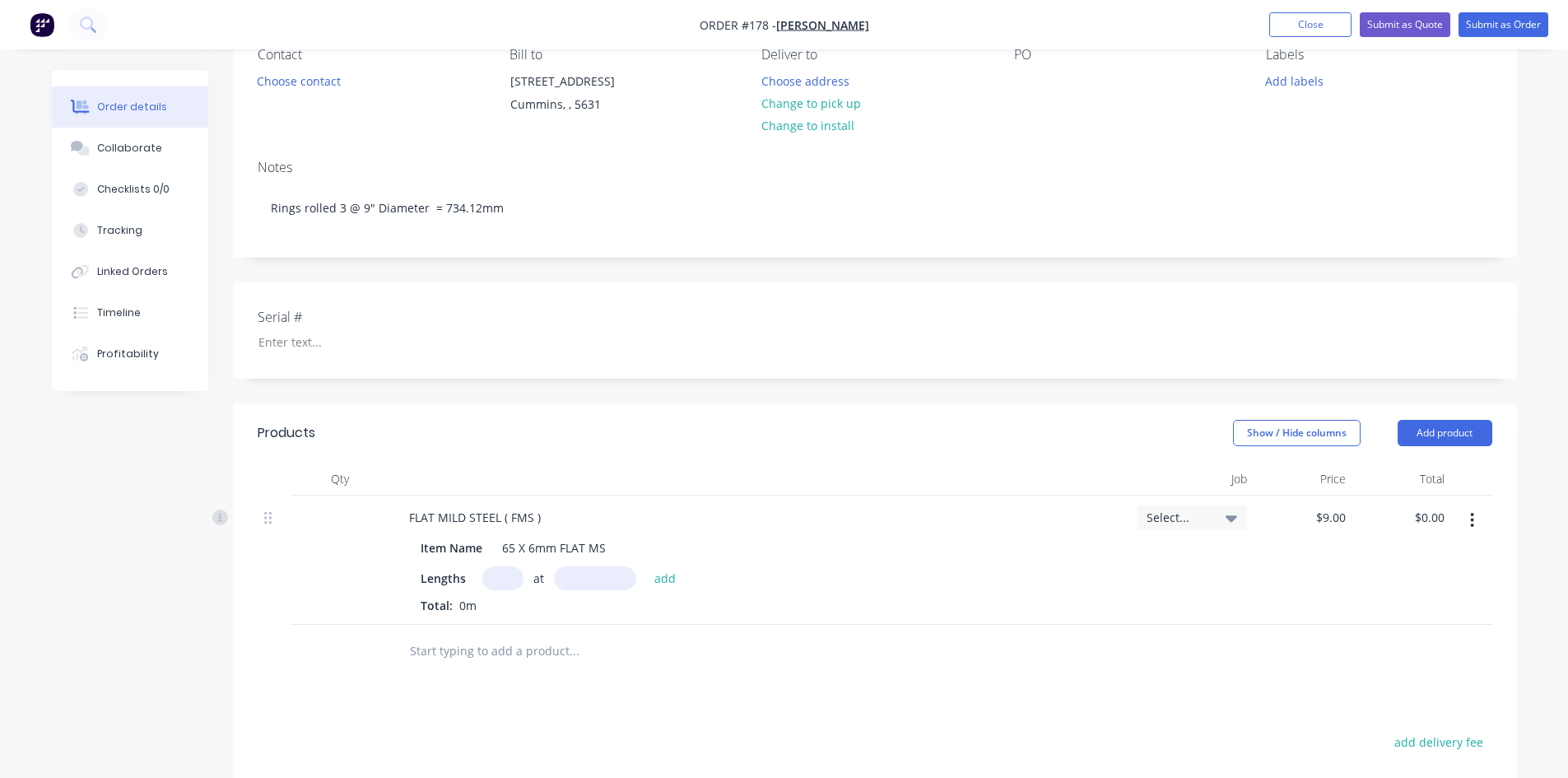
scroll to position [165, 0]
click at [496, 575] on input "text" at bounding box center [502, 575] width 41 height 24
type input "3"
click at [566, 578] on input "text" at bounding box center [594, 575] width 82 height 24
type input "735mm"
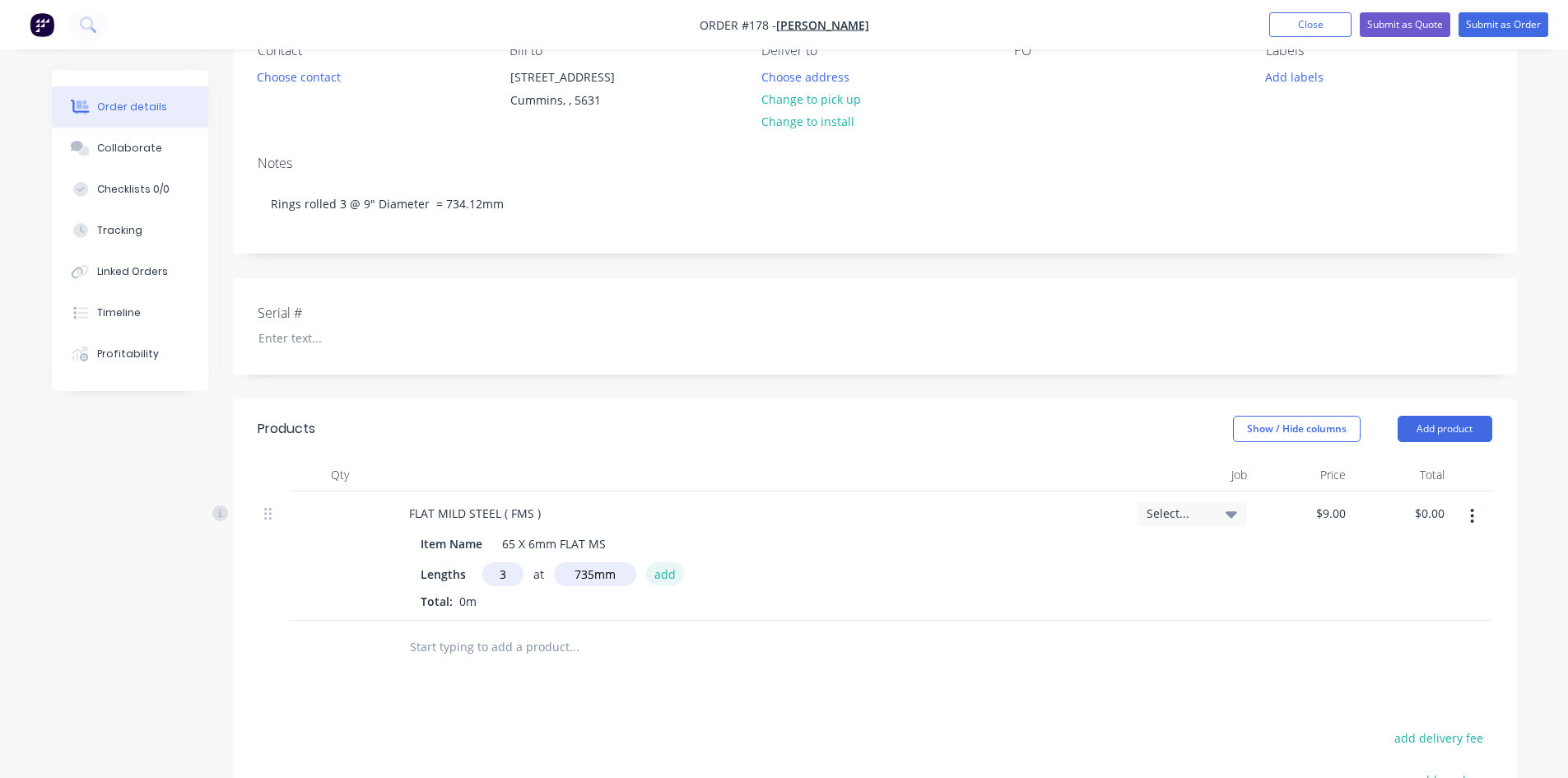
click at [666, 575] on button "add" at bounding box center [665, 574] width 39 height 22
type input "$19.85"
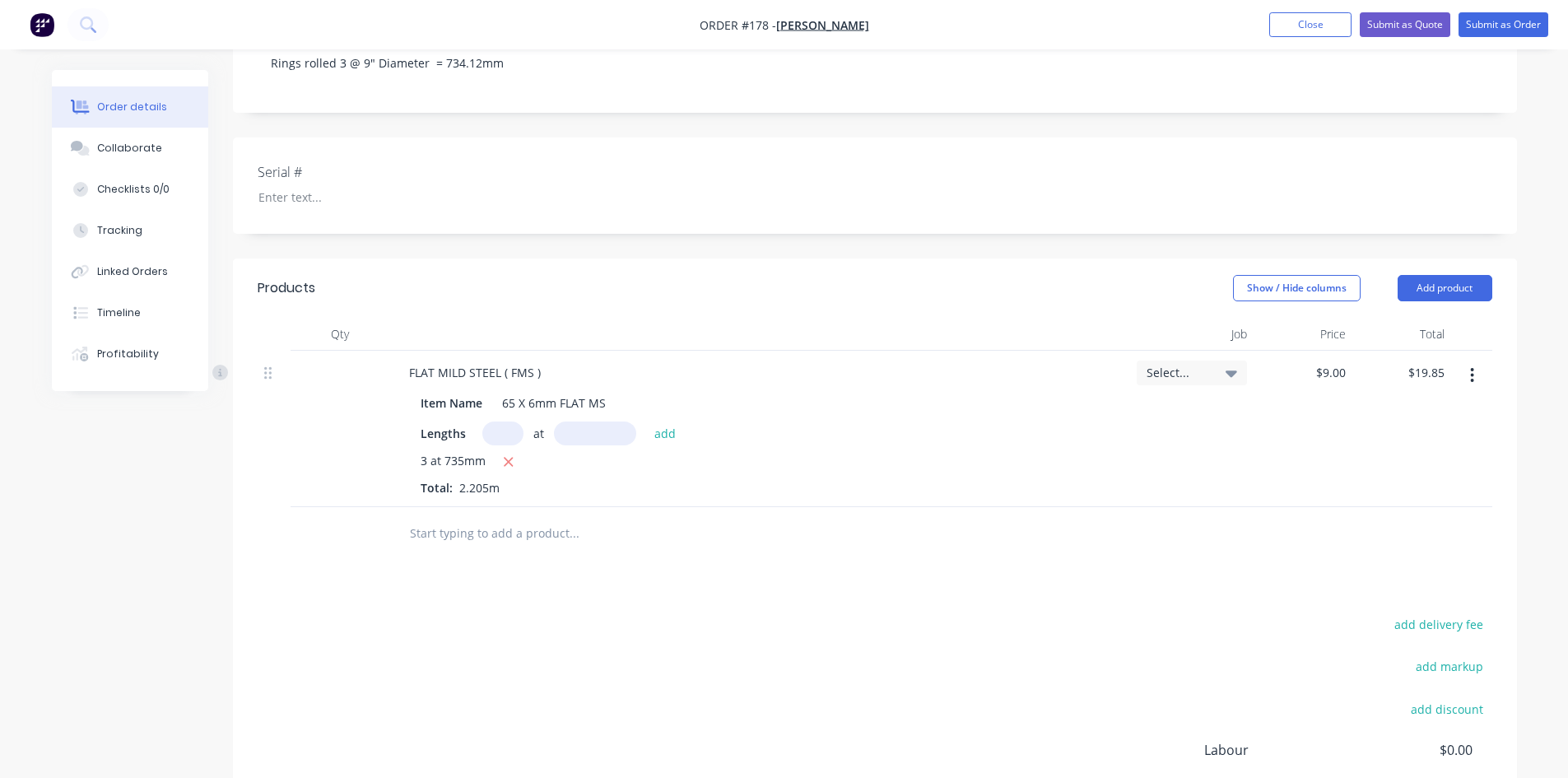
scroll to position [330, 0]
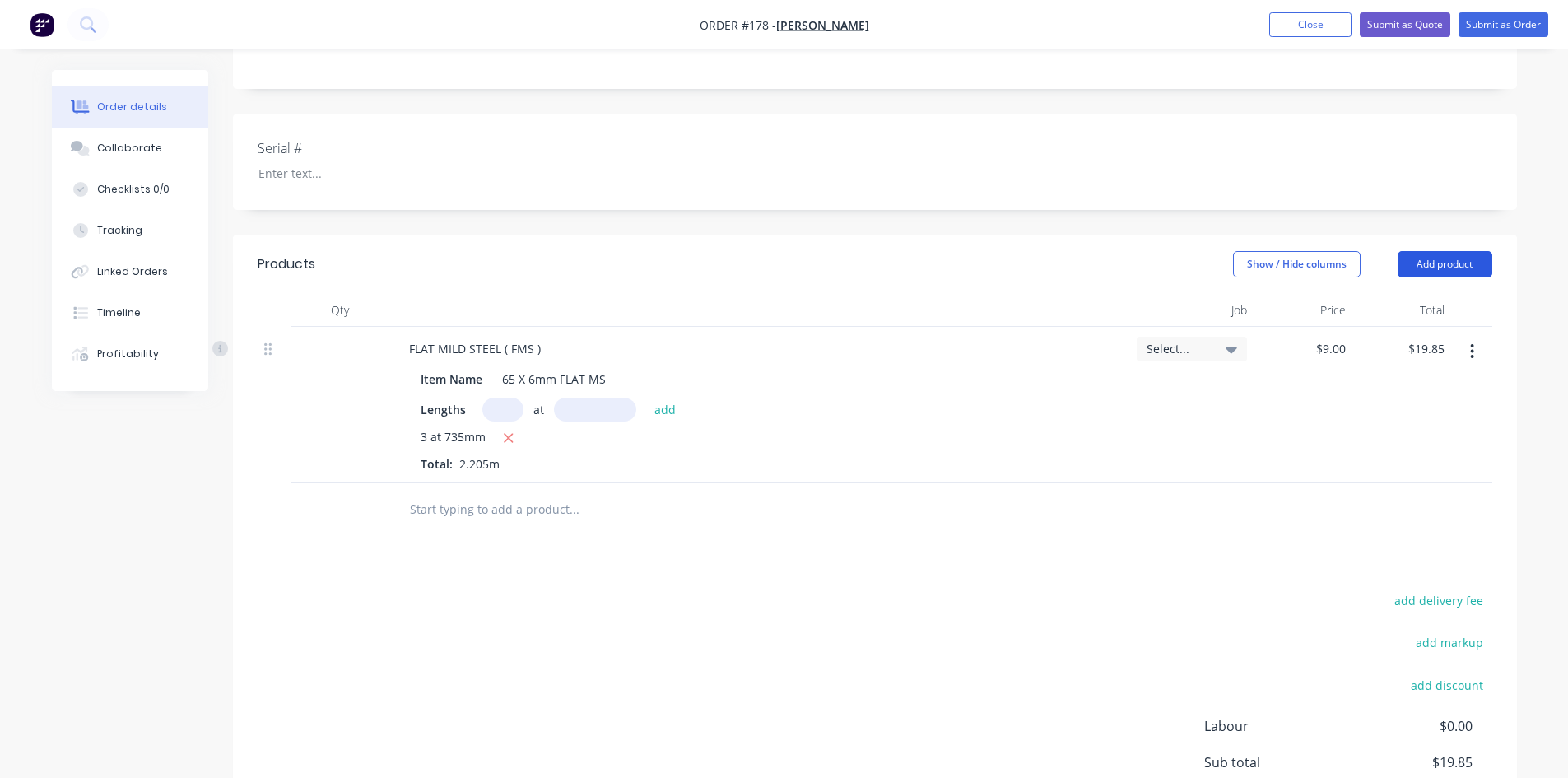
click at [1433, 266] on button "Add product" at bounding box center [1445, 264] width 95 height 27
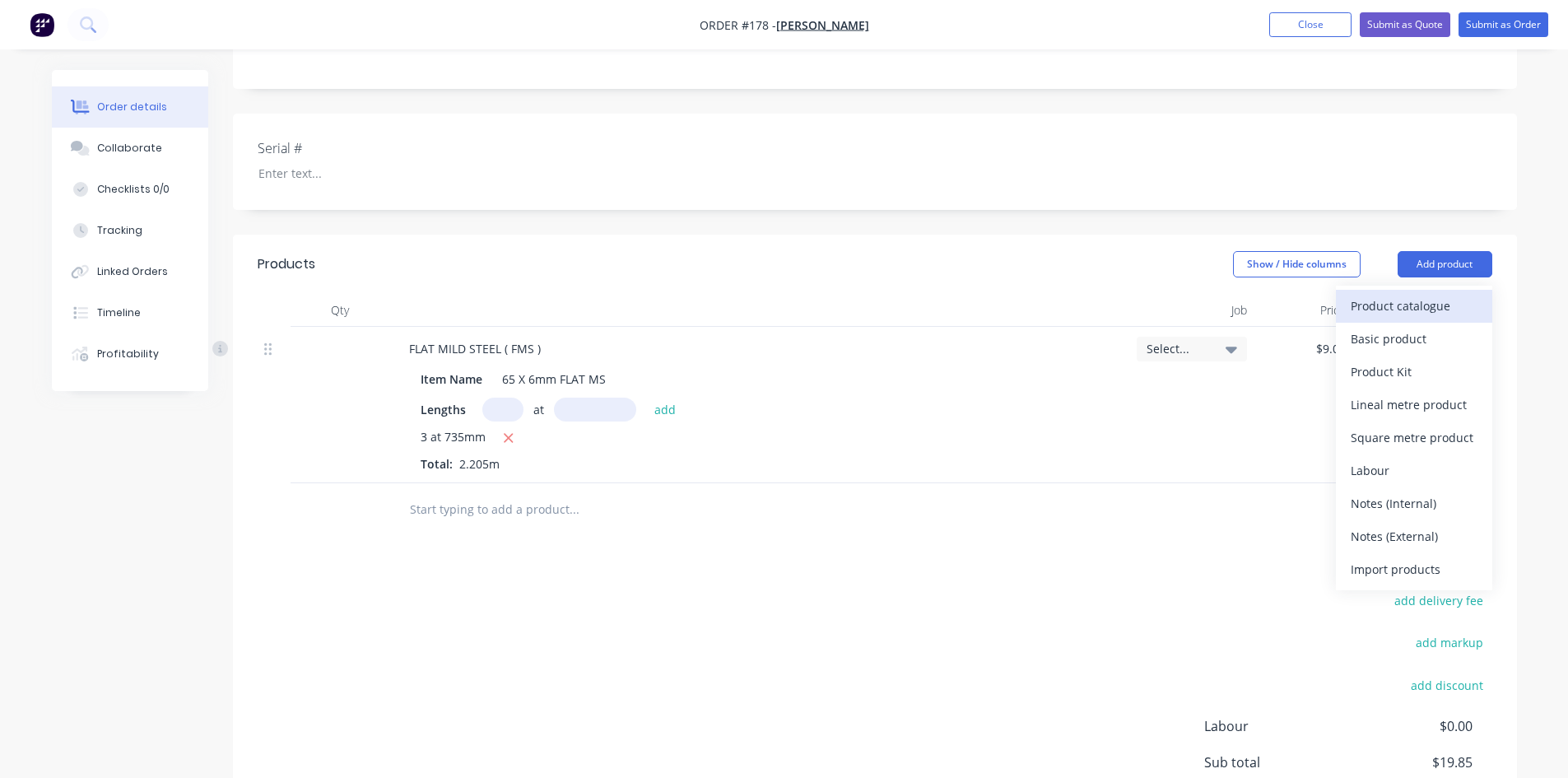
click at [1377, 308] on div "Product catalogue" at bounding box center [1414, 306] width 127 height 24
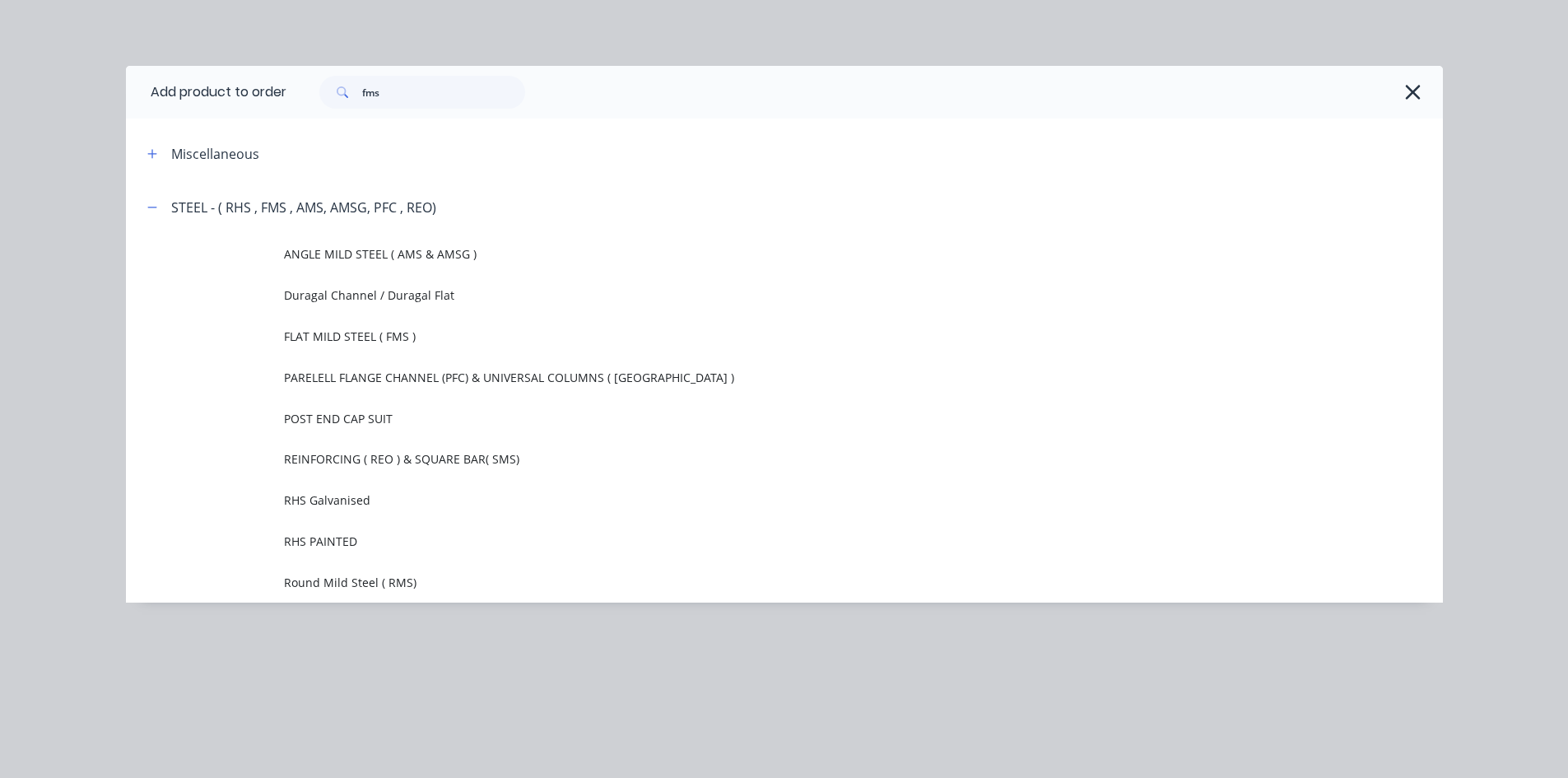
click at [1412, 90] on icon "button" at bounding box center [1412, 92] width 17 height 23
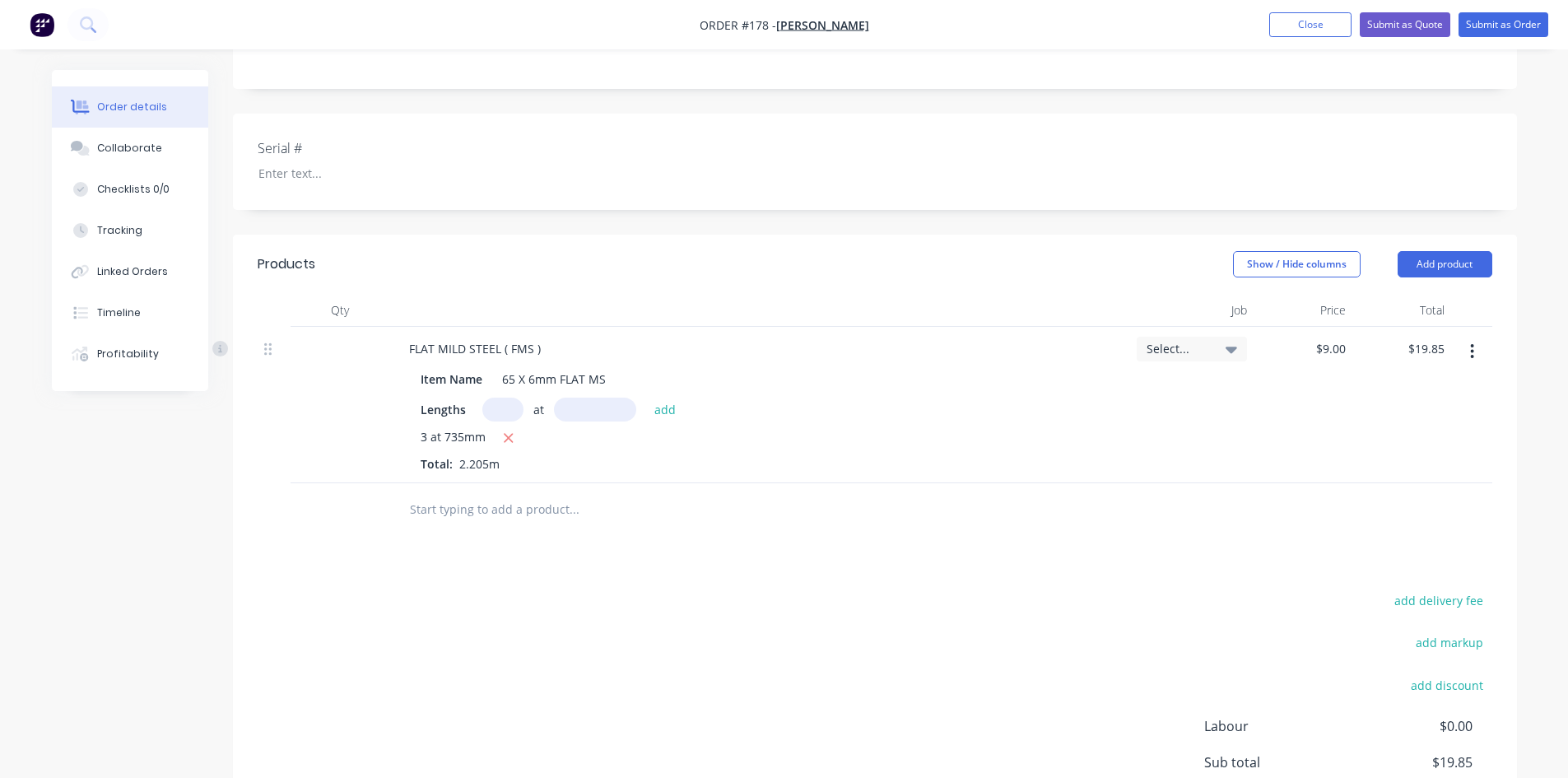
click at [469, 506] on input "text" at bounding box center [574, 510] width 329 height 33
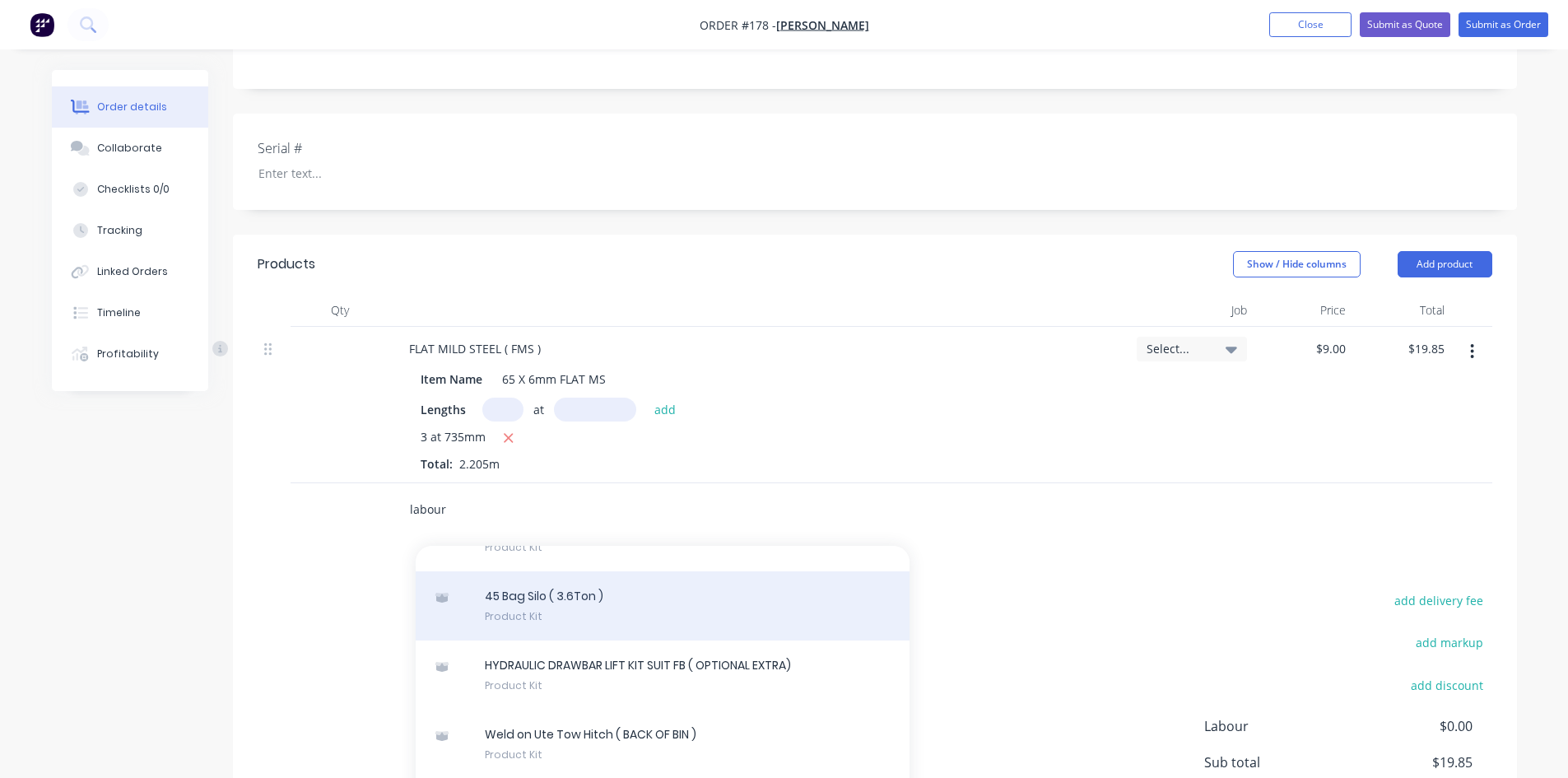
scroll to position [0, 0]
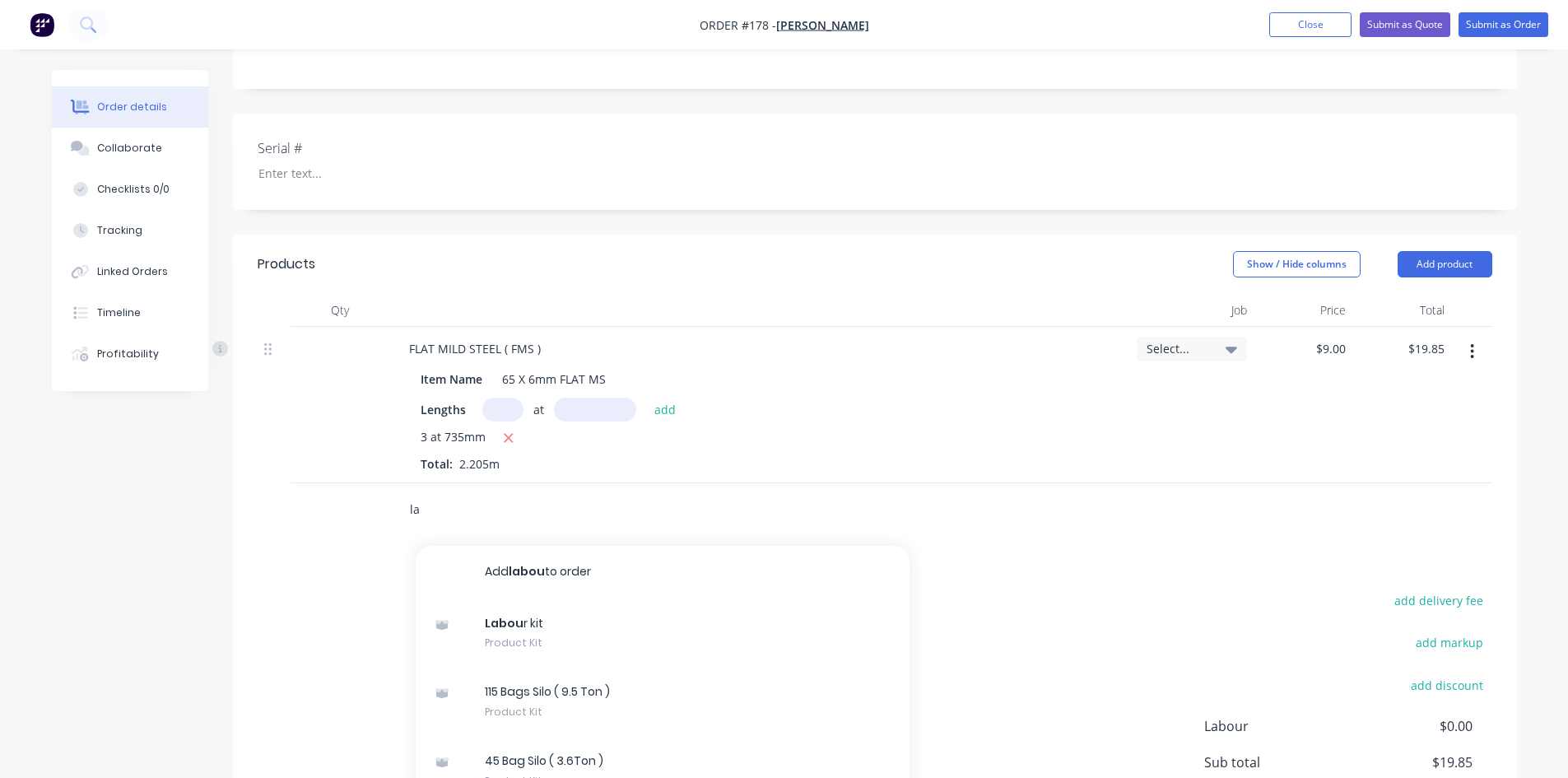
type input "l"
click at [1433, 261] on button "Add product" at bounding box center [1445, 264] width 95 height 27
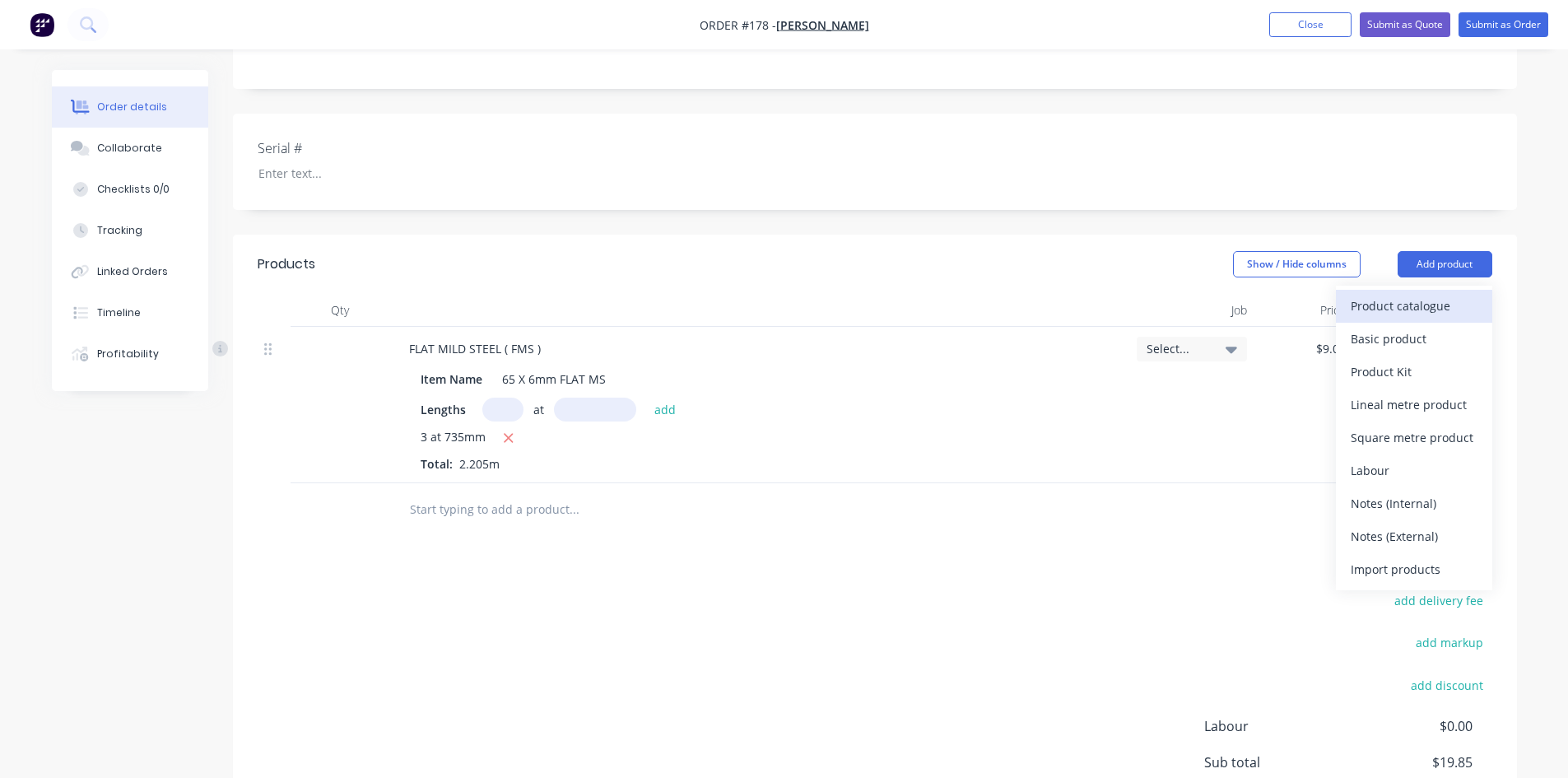
click at [1378, 301] on div "Product catalogue" at bounding box center [1414, 306] width 127 height 24
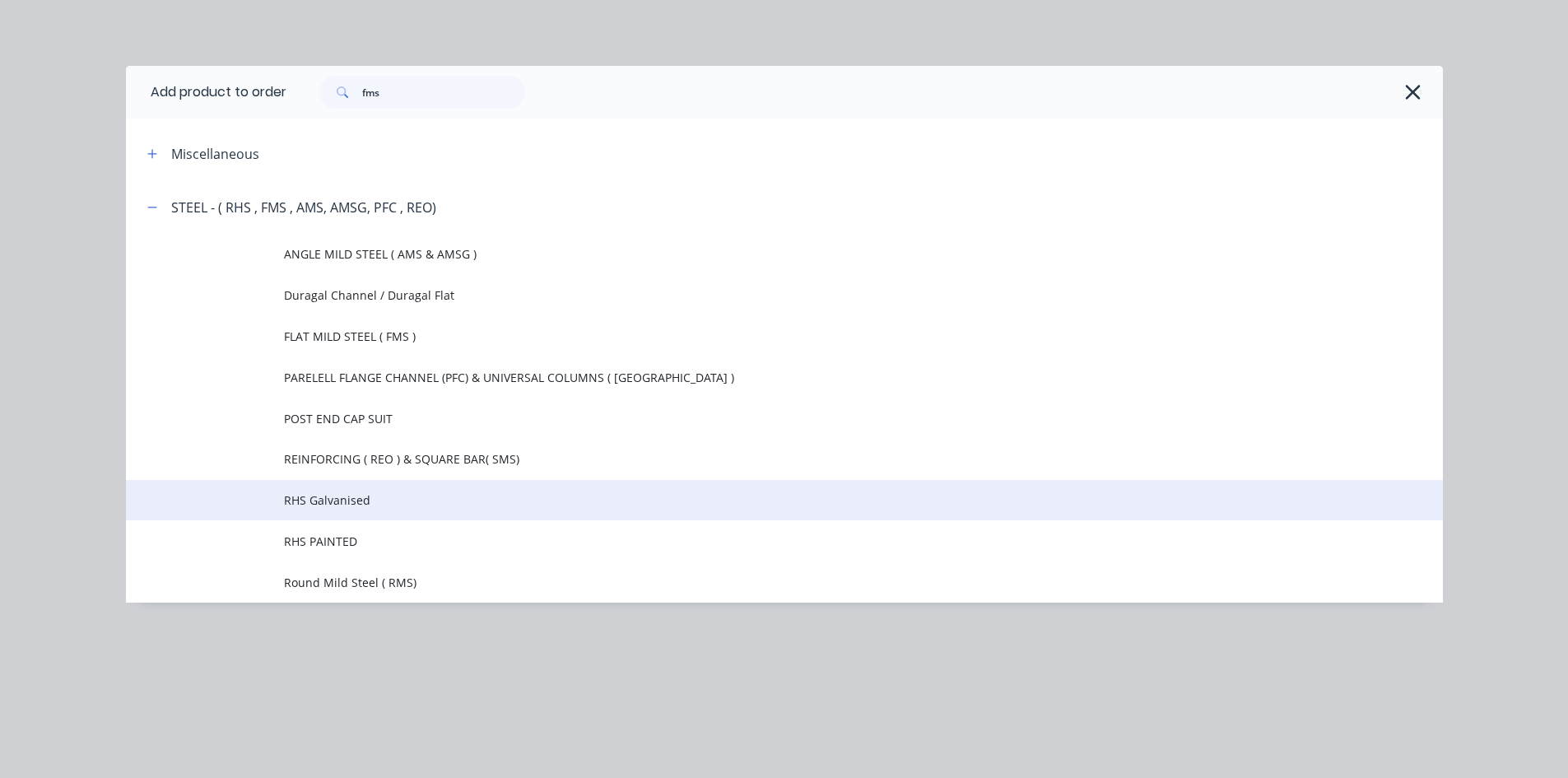
scroll to position [495, 0]
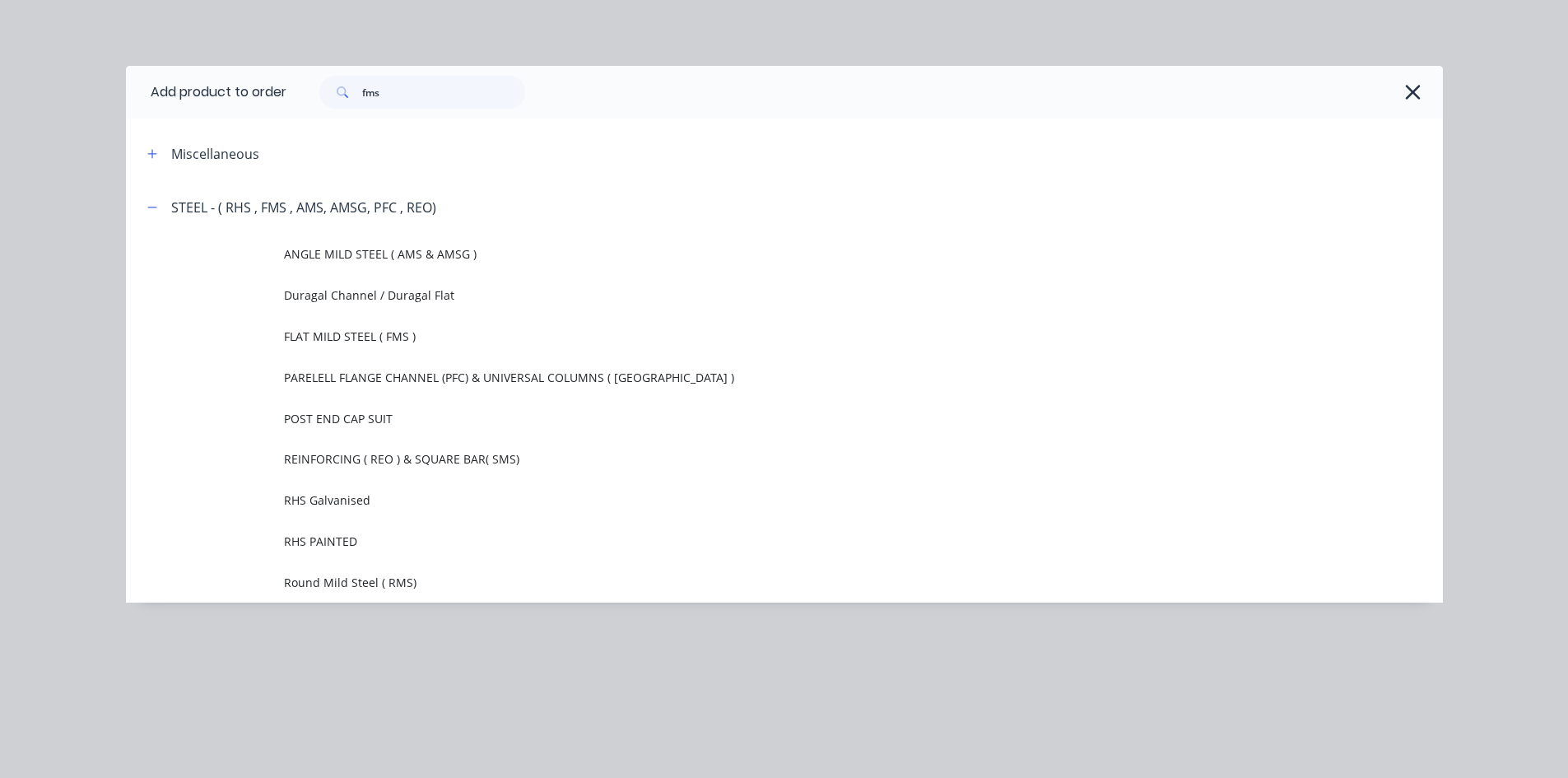
click at [1417, 88] on icon "button" at bounding box center [1412, 92] width 17 height 23
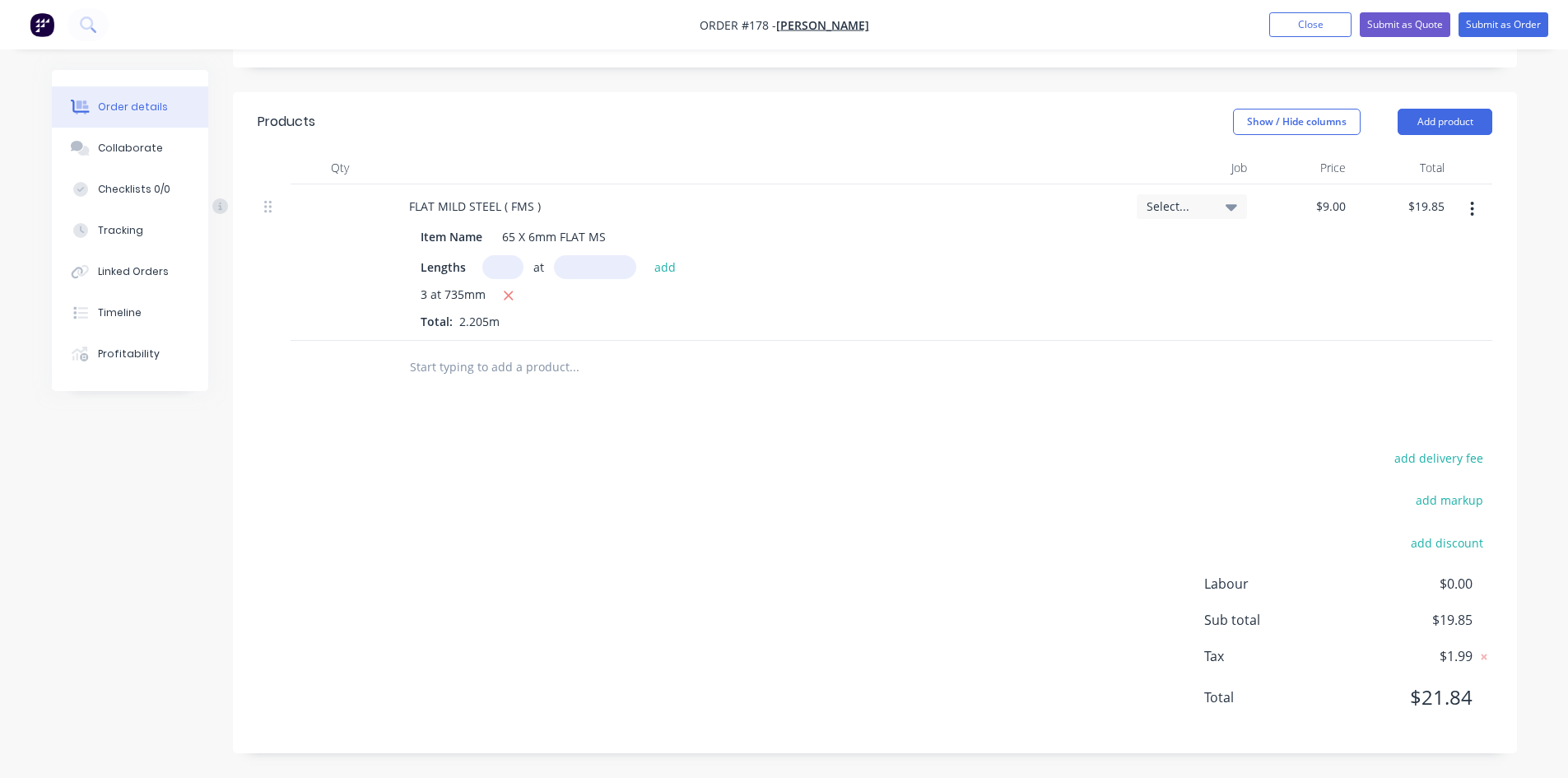
scroll to position [472, 0]
click at [1435, 124] on button "Add product" at bounding box center [1445, 122] width 95 height 27
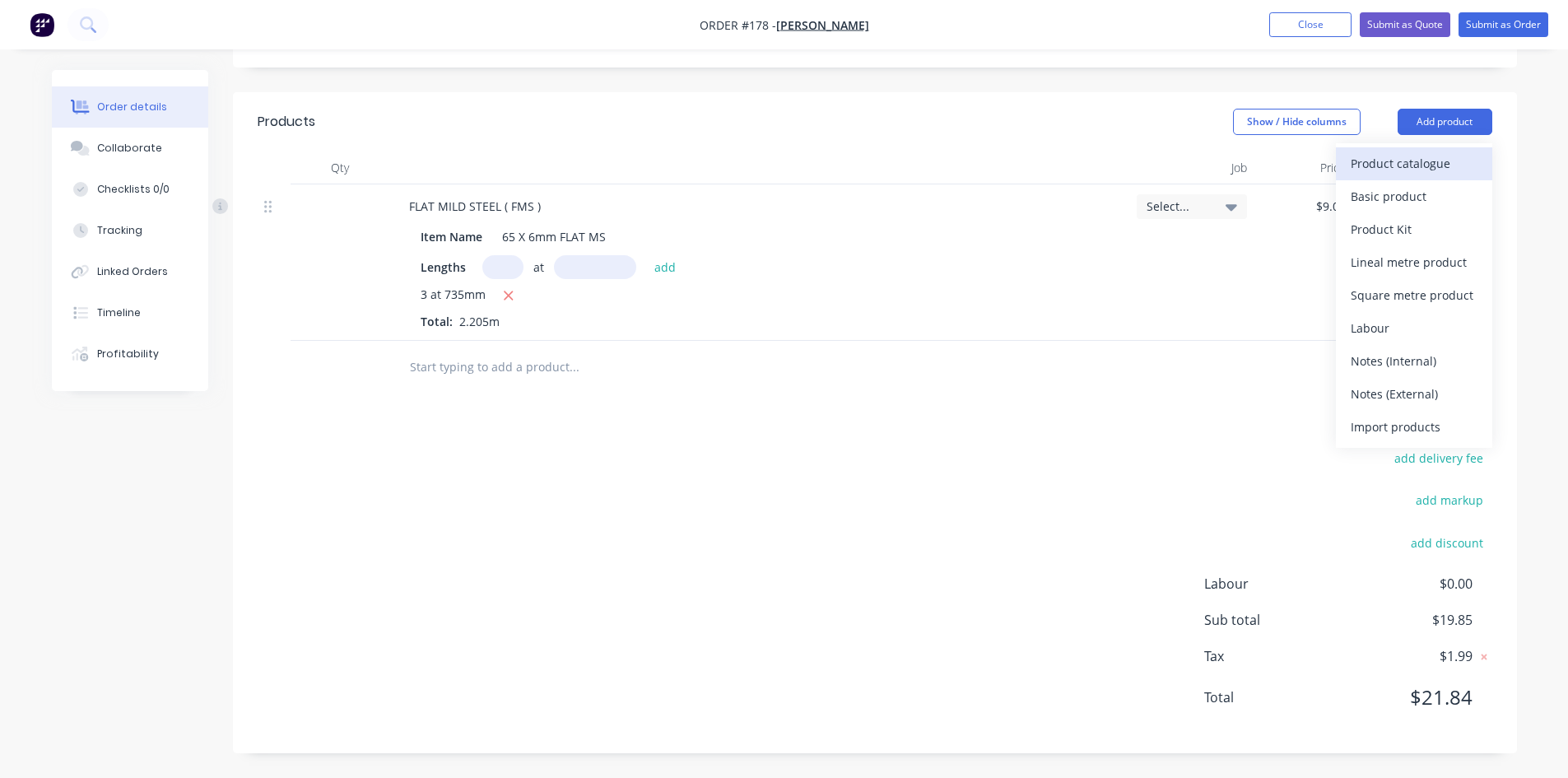
click at [1406, 164] on div "Product catalogue" at bounding box center [1414, 164] width 127 height 24
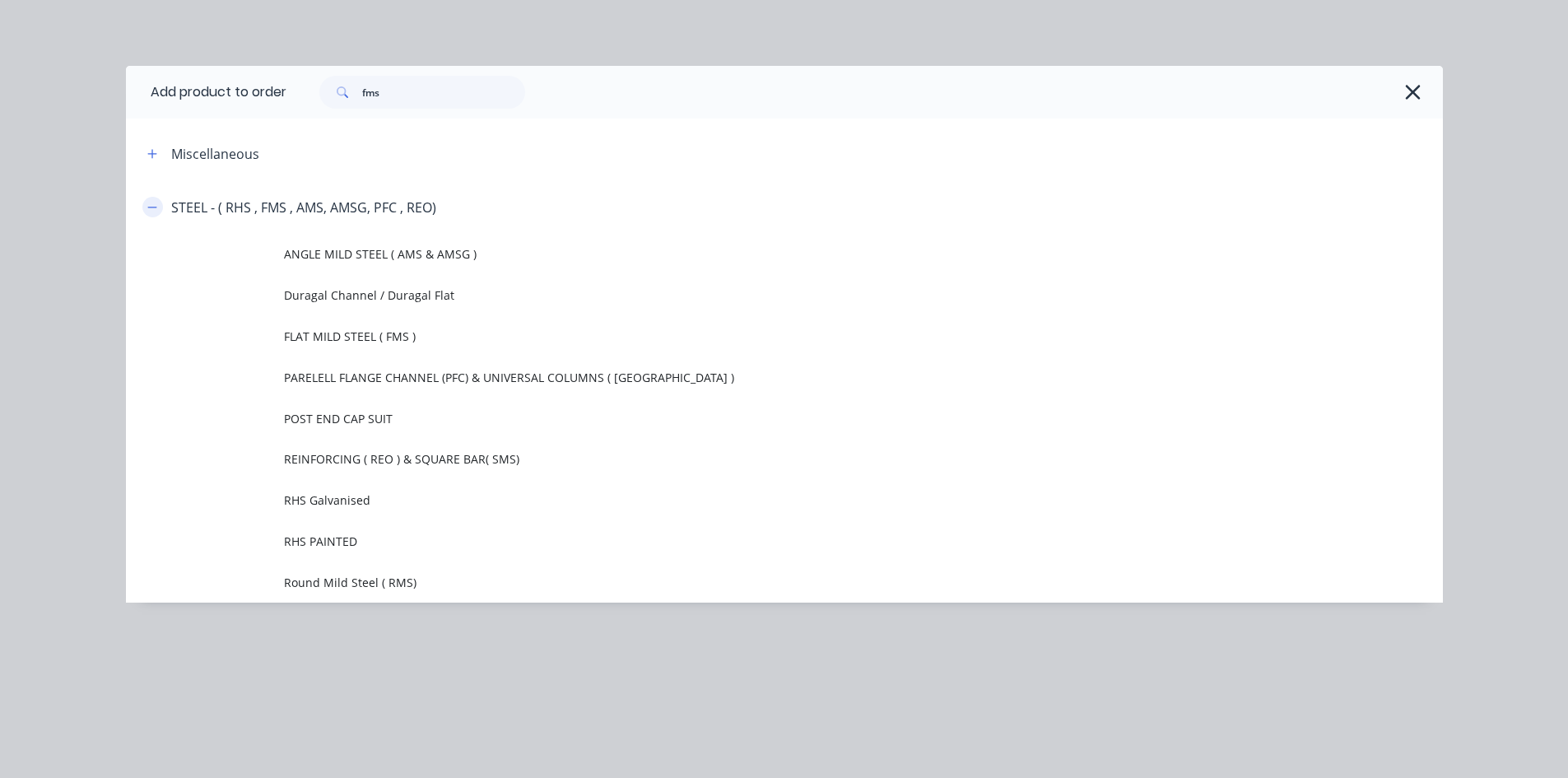
click at [161, 210] on button "button" at bounding box center [153, 207] width 20 height 20
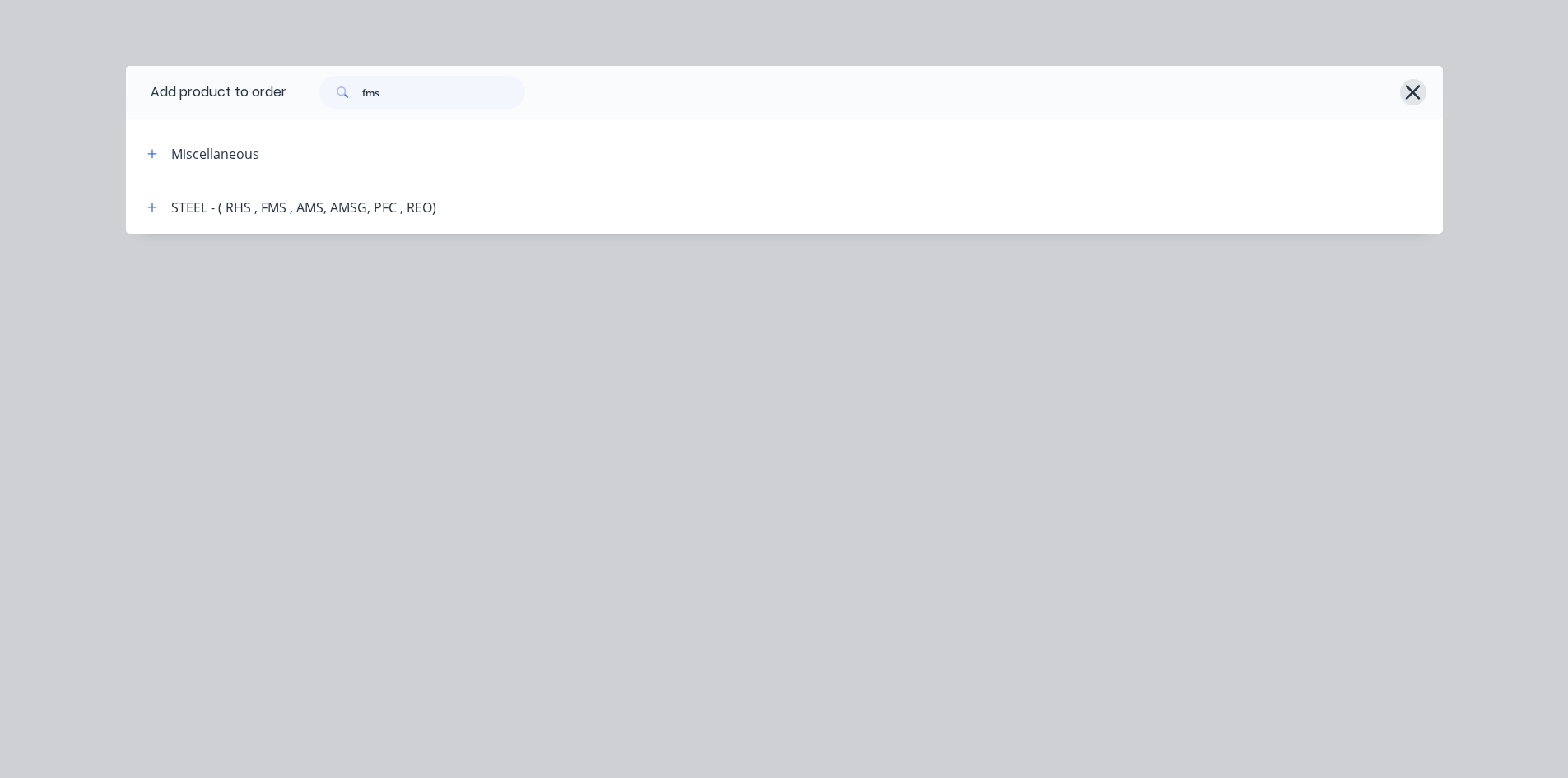
click at [1412, 90] on icon "button" at bounding box center [1413, 92] width 15 height 15
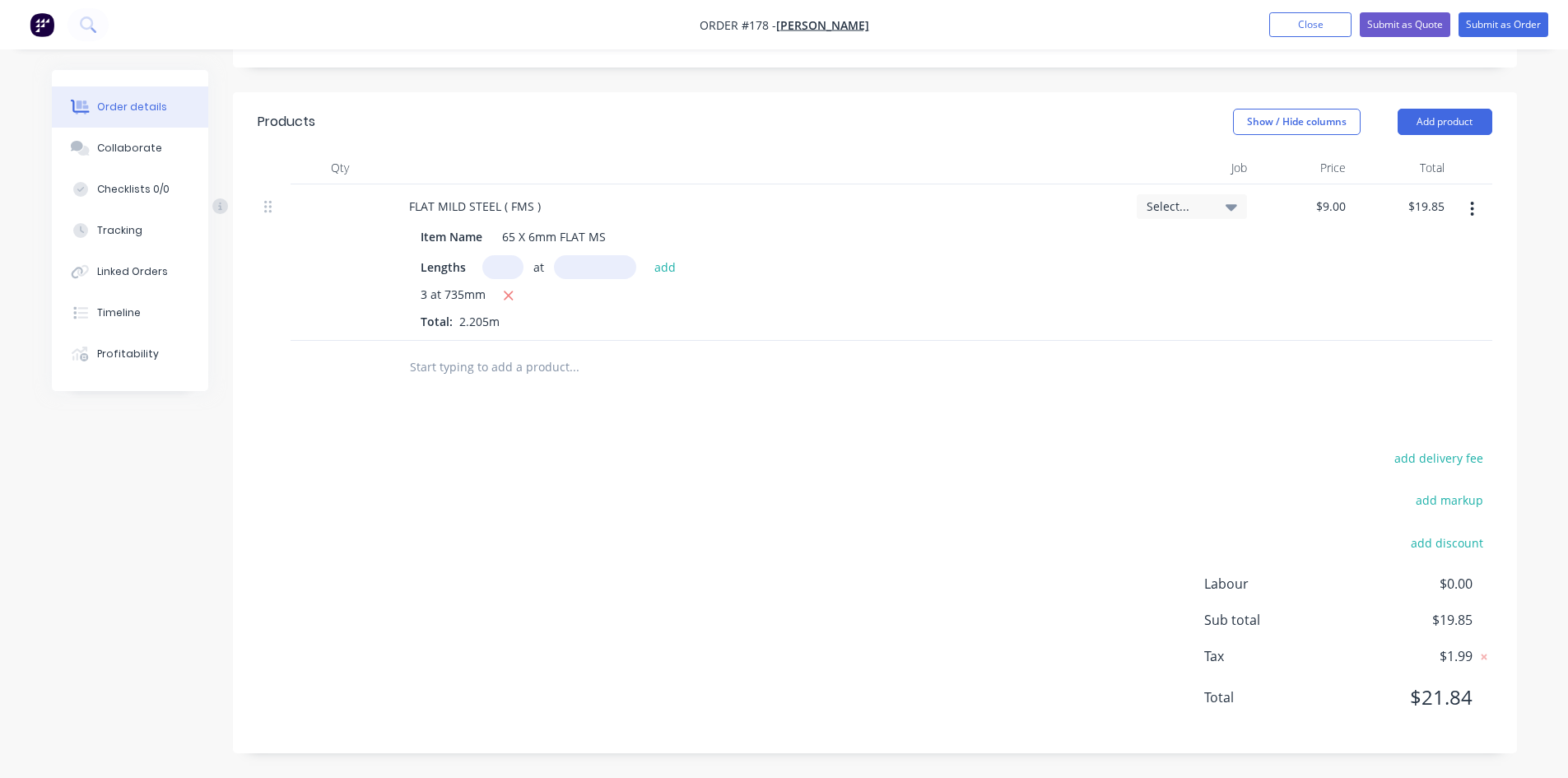
click at [437, 363] on input "text" at bounding box center [574, 367] width 329 height 33
click at [1455, 119] on button "Add product" at bounding box center [1445, 122] width 95 height 27
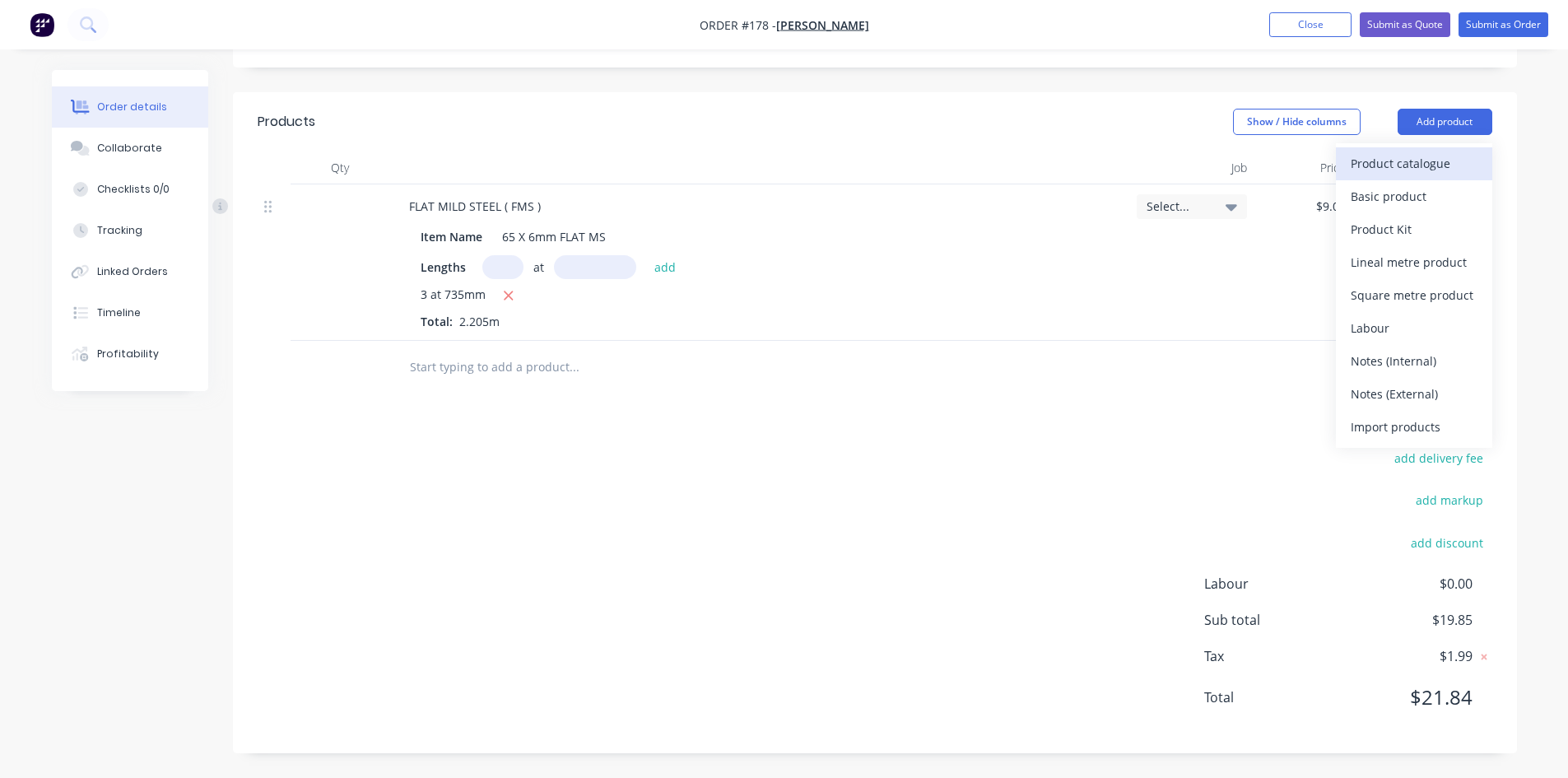
click at [1426, 159] on div "Product catalogue" at bounding box center [1414, 164] width 127 height 24
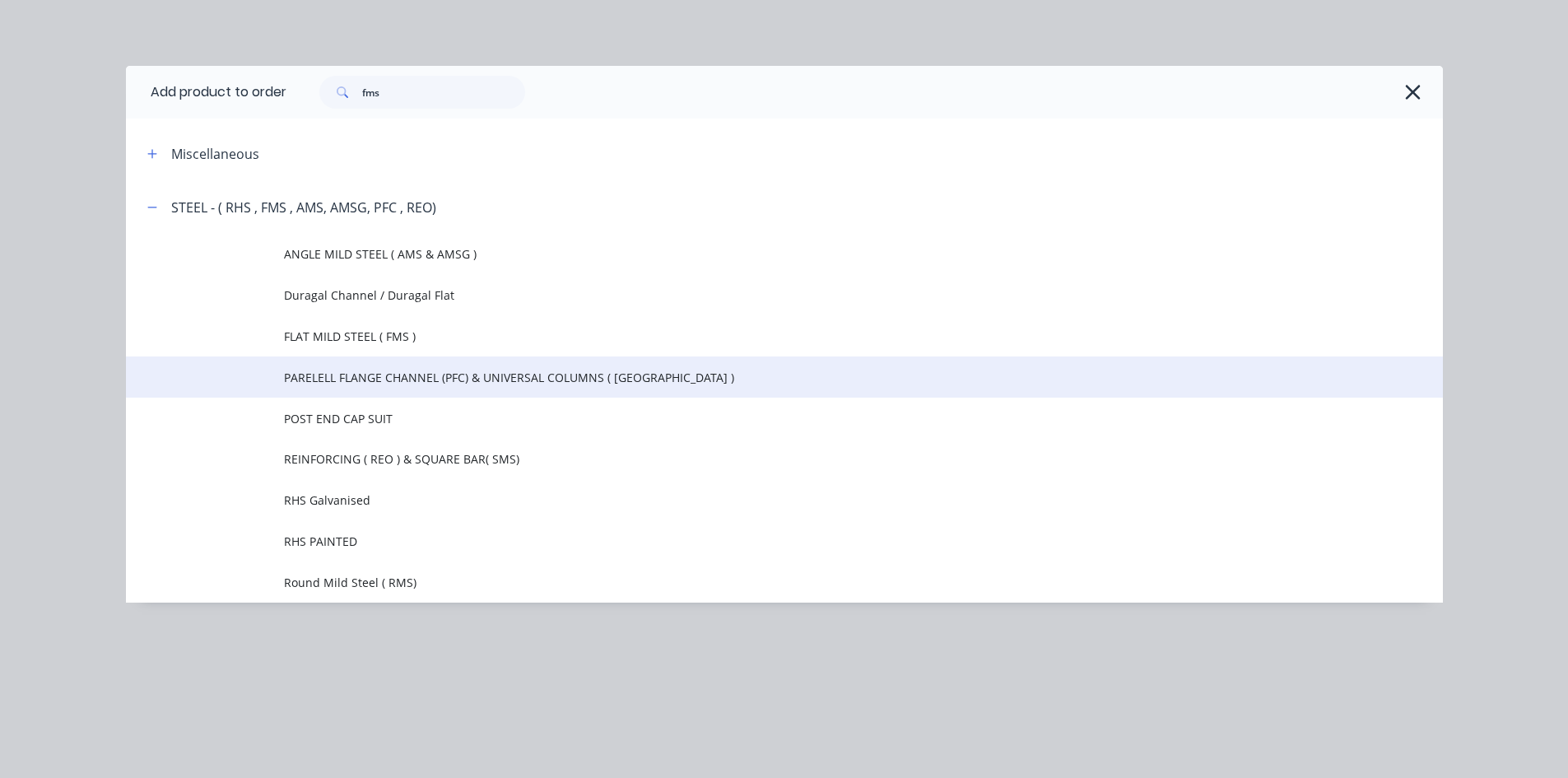
scroll to position [495, 0]
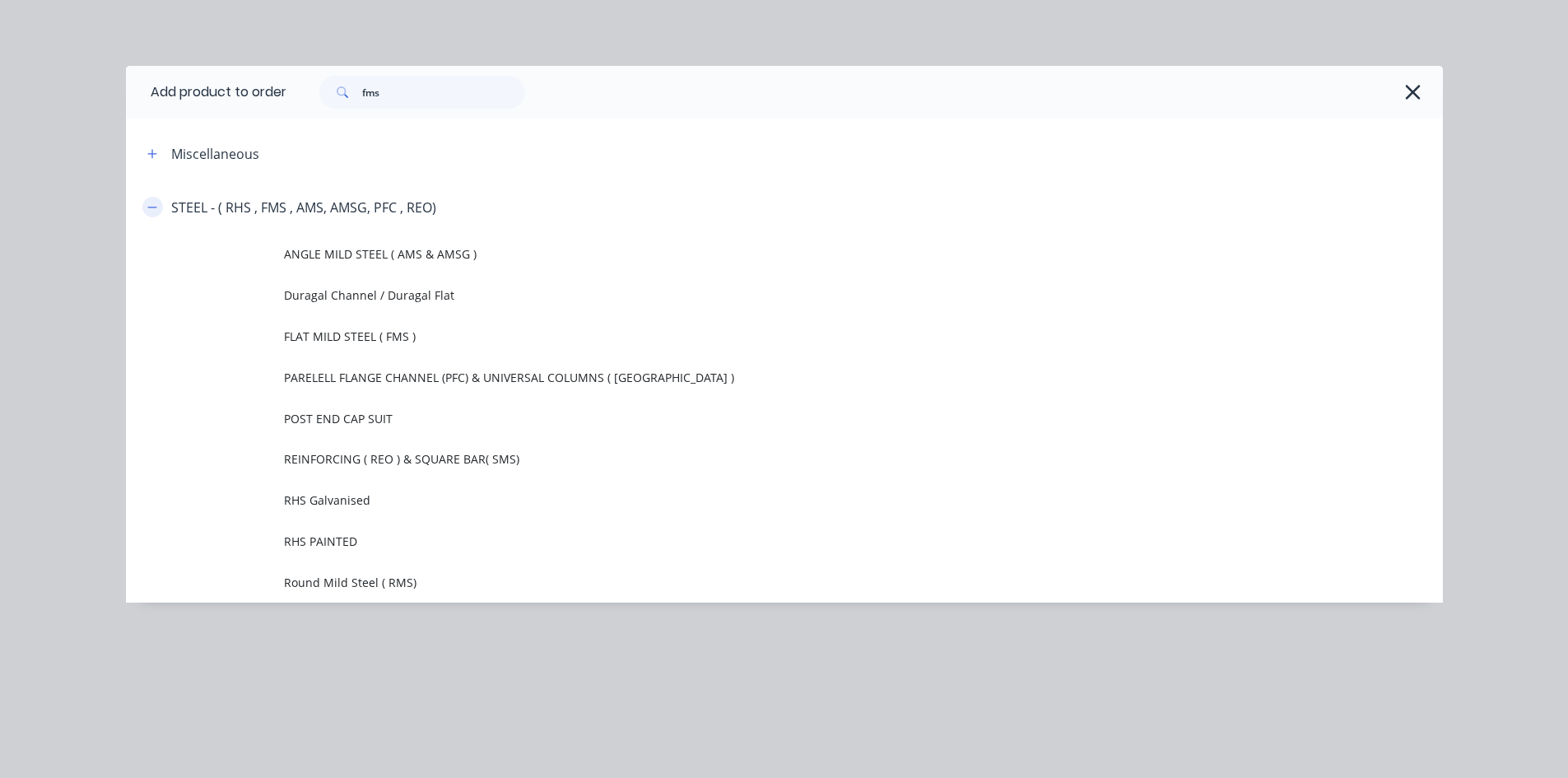
click at [152, 205] on icon "button" at bounding box center [152, 207] width 10 height 12
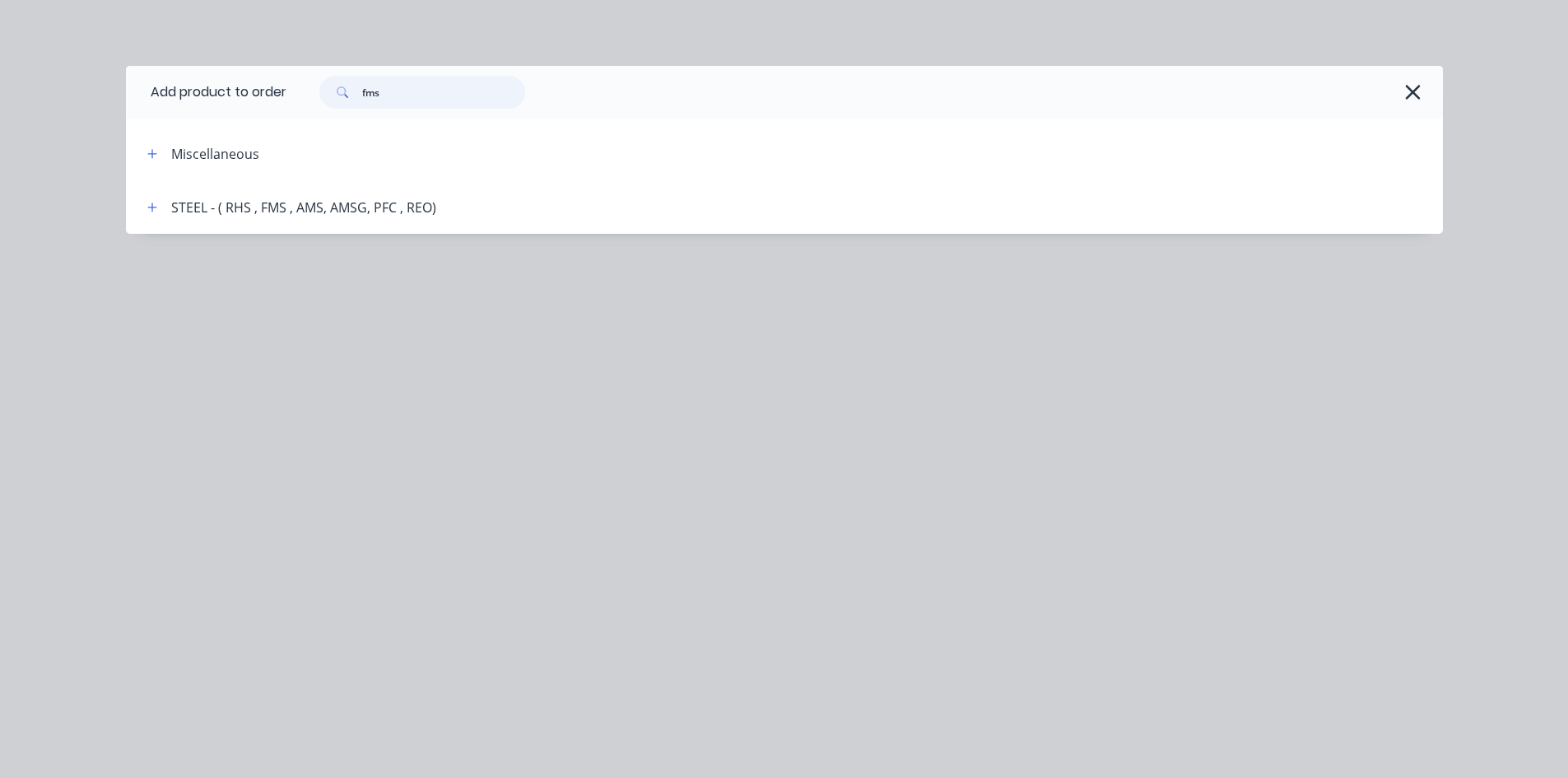
click at [393, 95] on input "fms" at bounding box center [444, 92] width 163 height 33
type input "f"
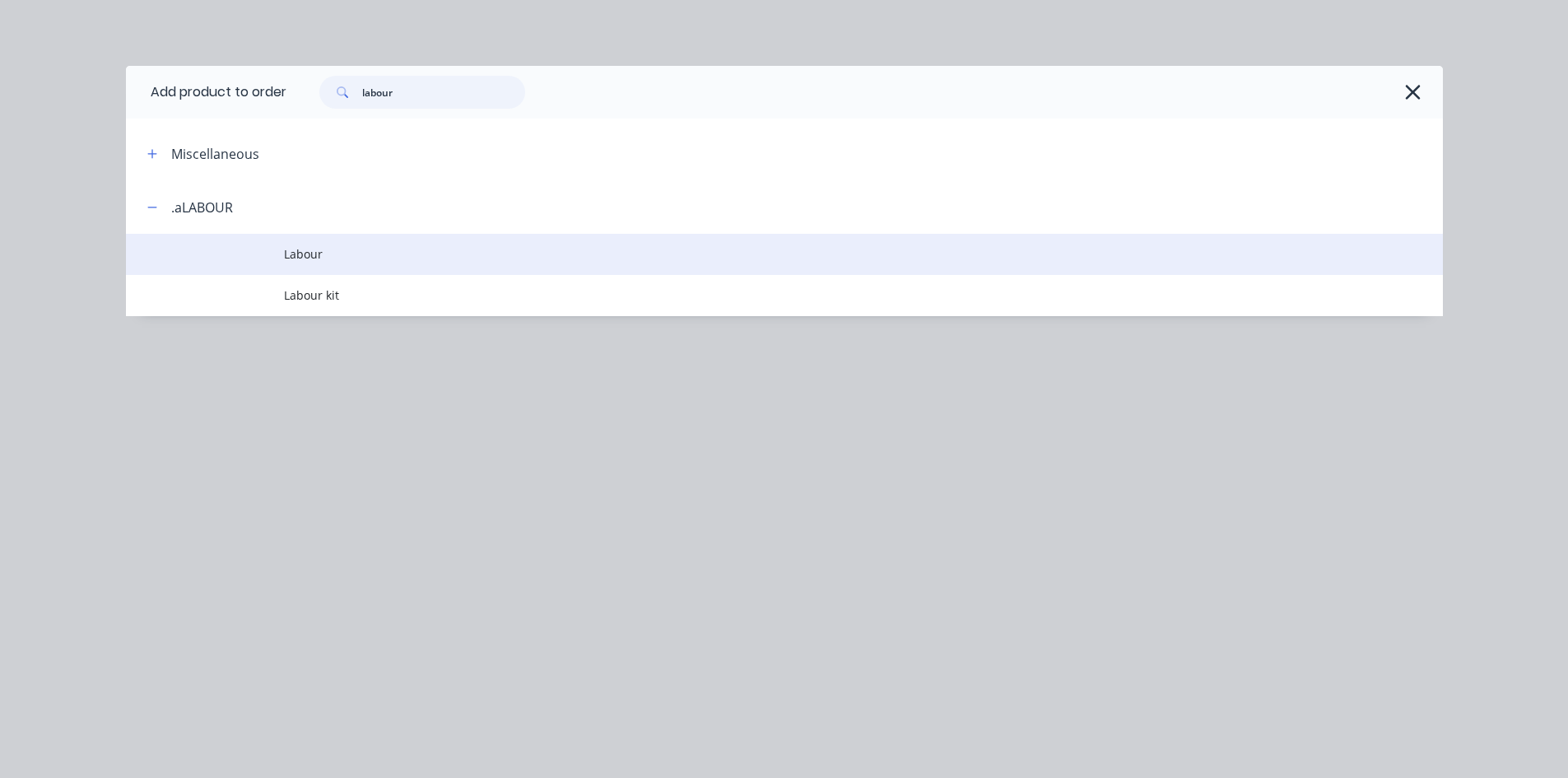
type input "labour"
click at [271, 248] on td at bounding box center [205, 254] width 158 height 41
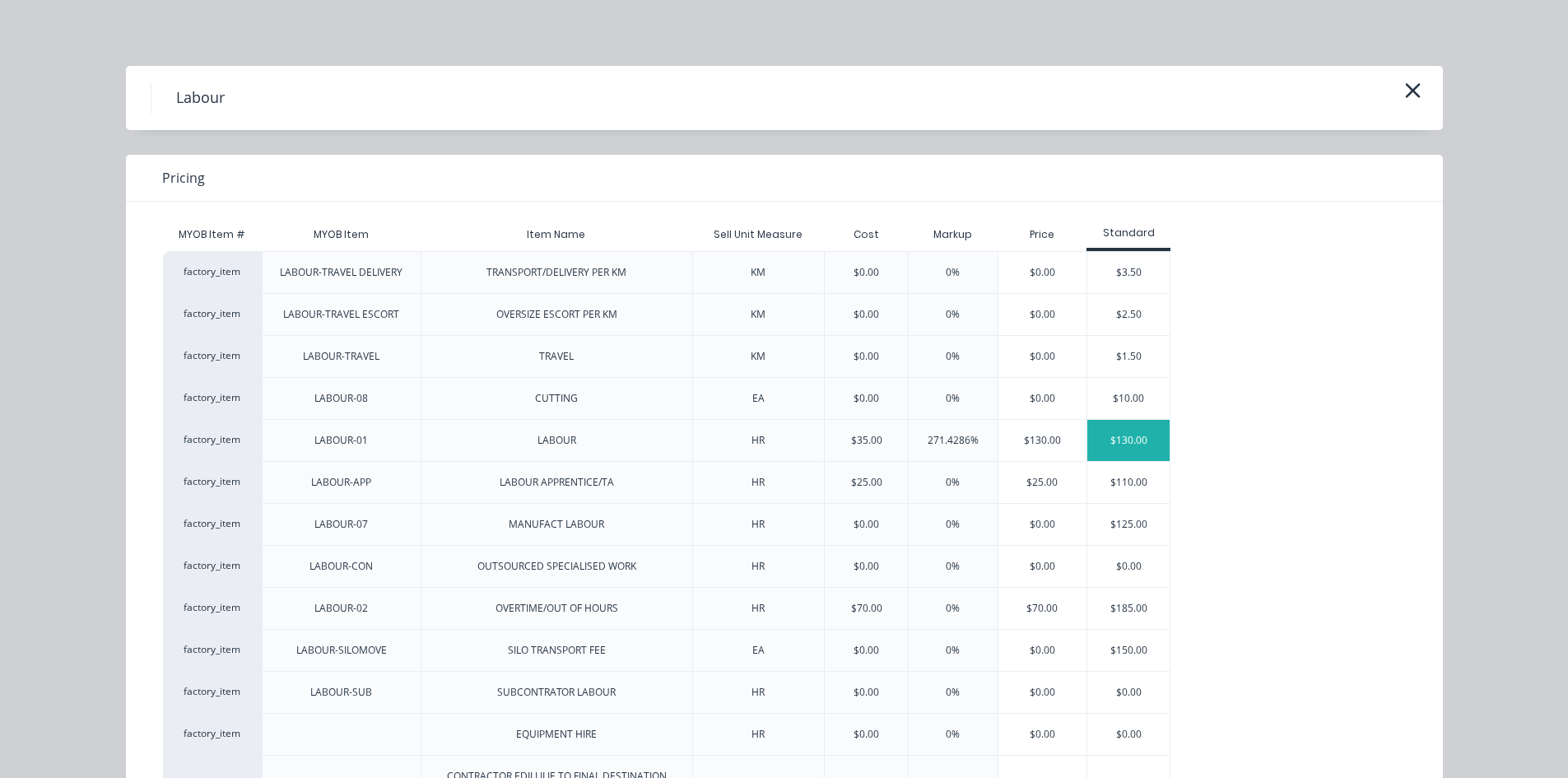
click at [1128, 445] on div "$130.00" at bounding box center [1128, 440] width 82 height 41
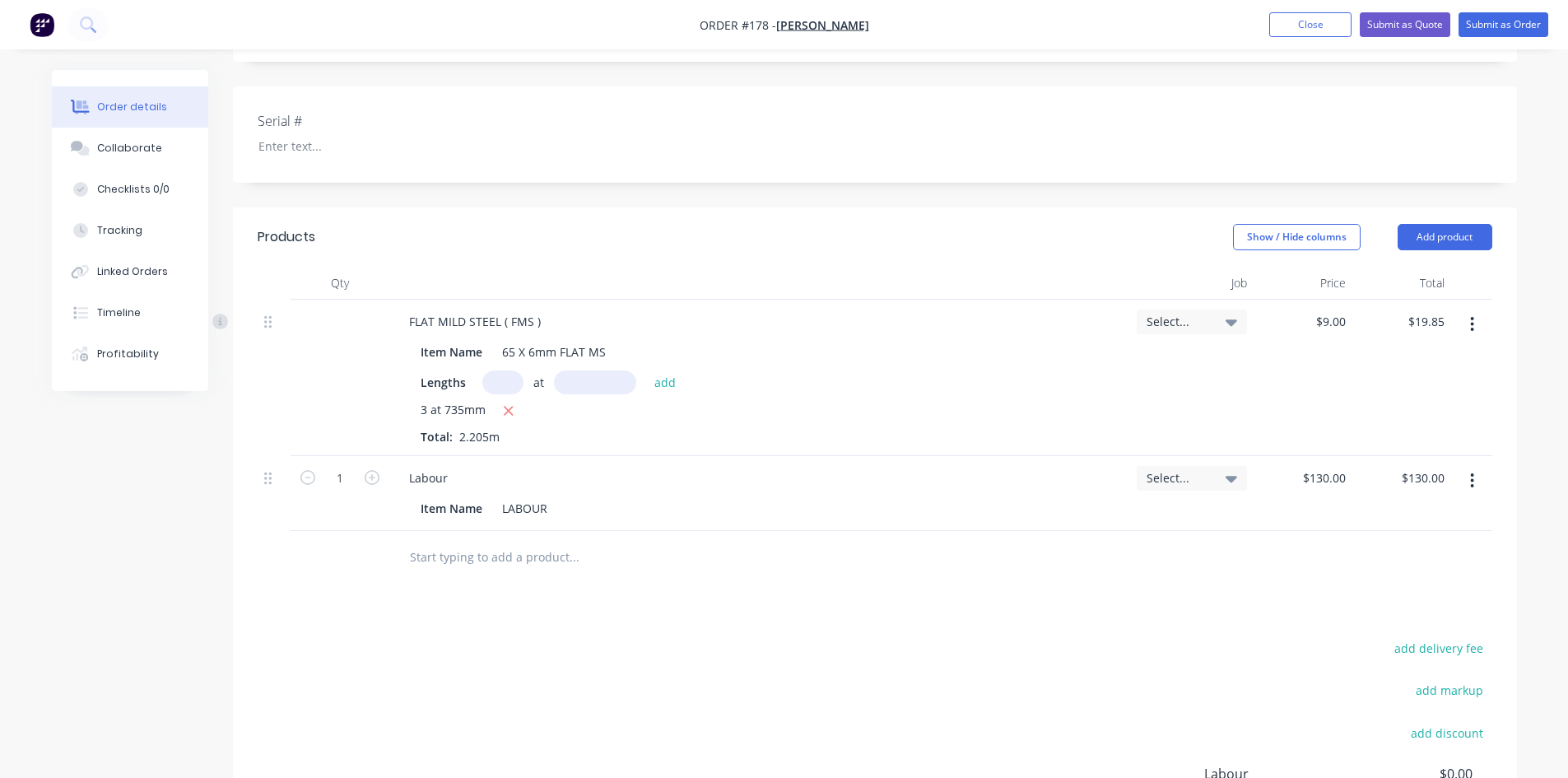
scroll to position [331, 0]
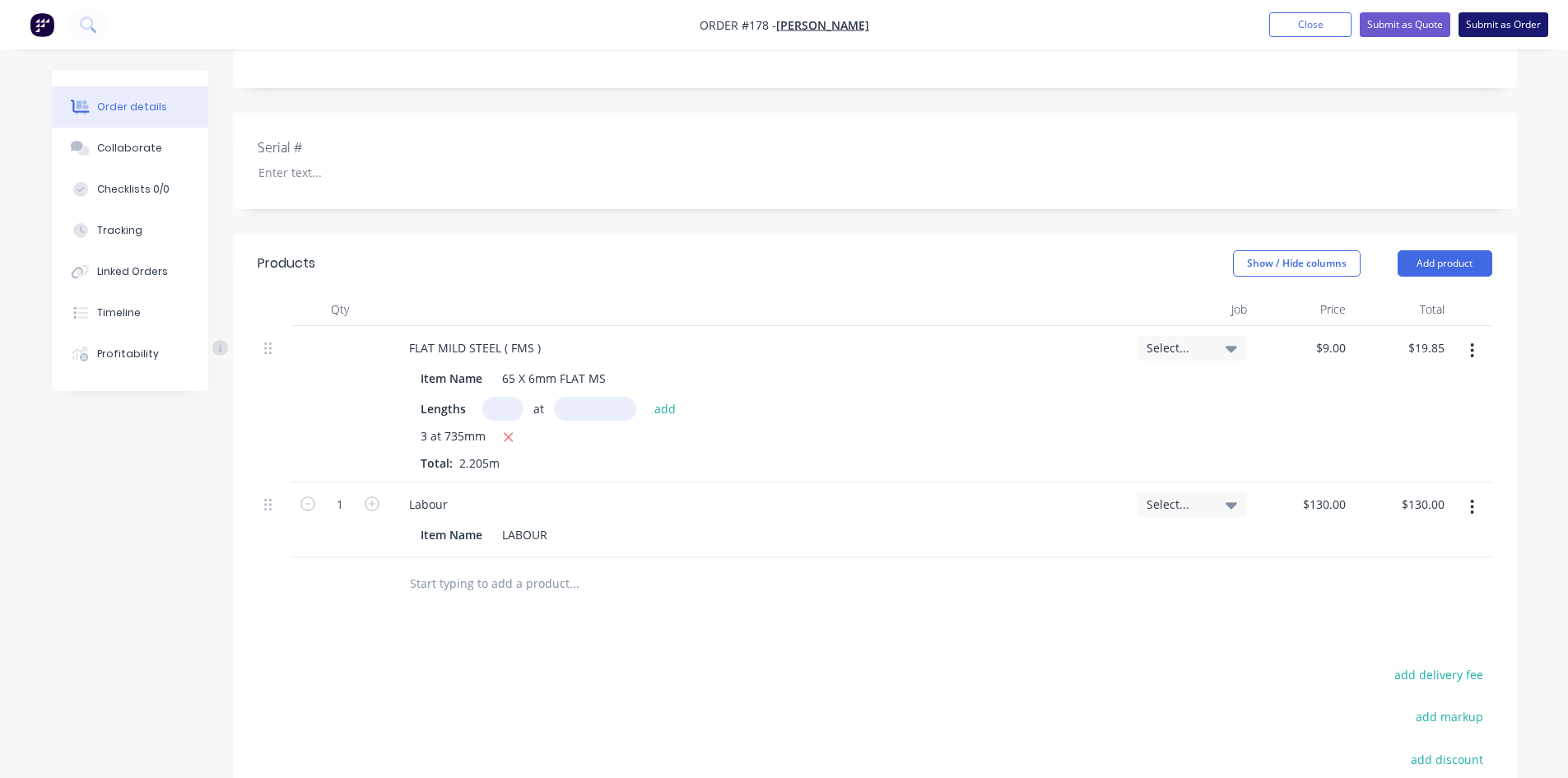
click at [1494, 26] on button "Submit as Order" at bounding box center [1504, 24] width 90 height 25
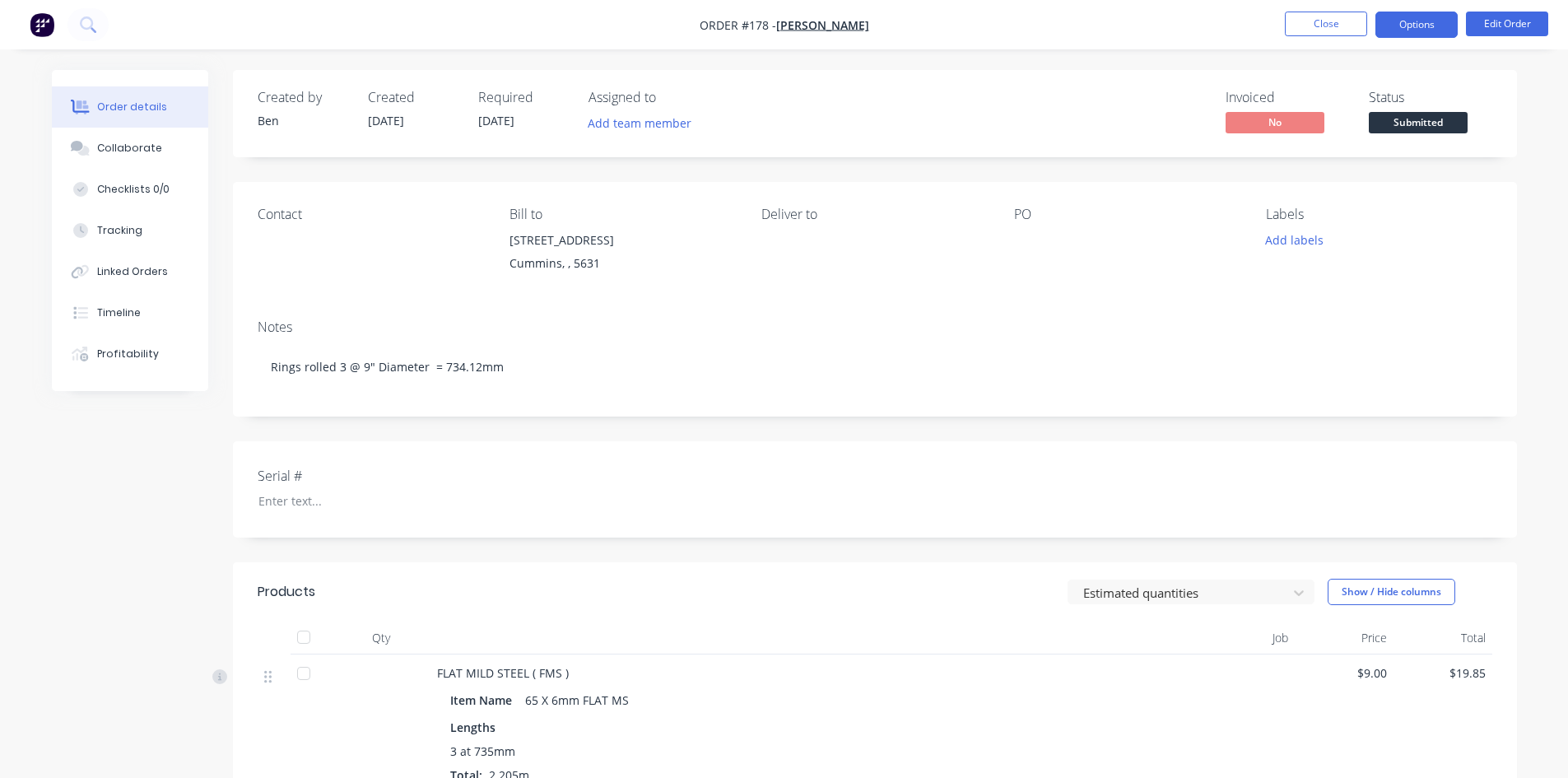
click at [1438, 34] on button "Options" at bounding box center [1416, 25] width 82 height 27
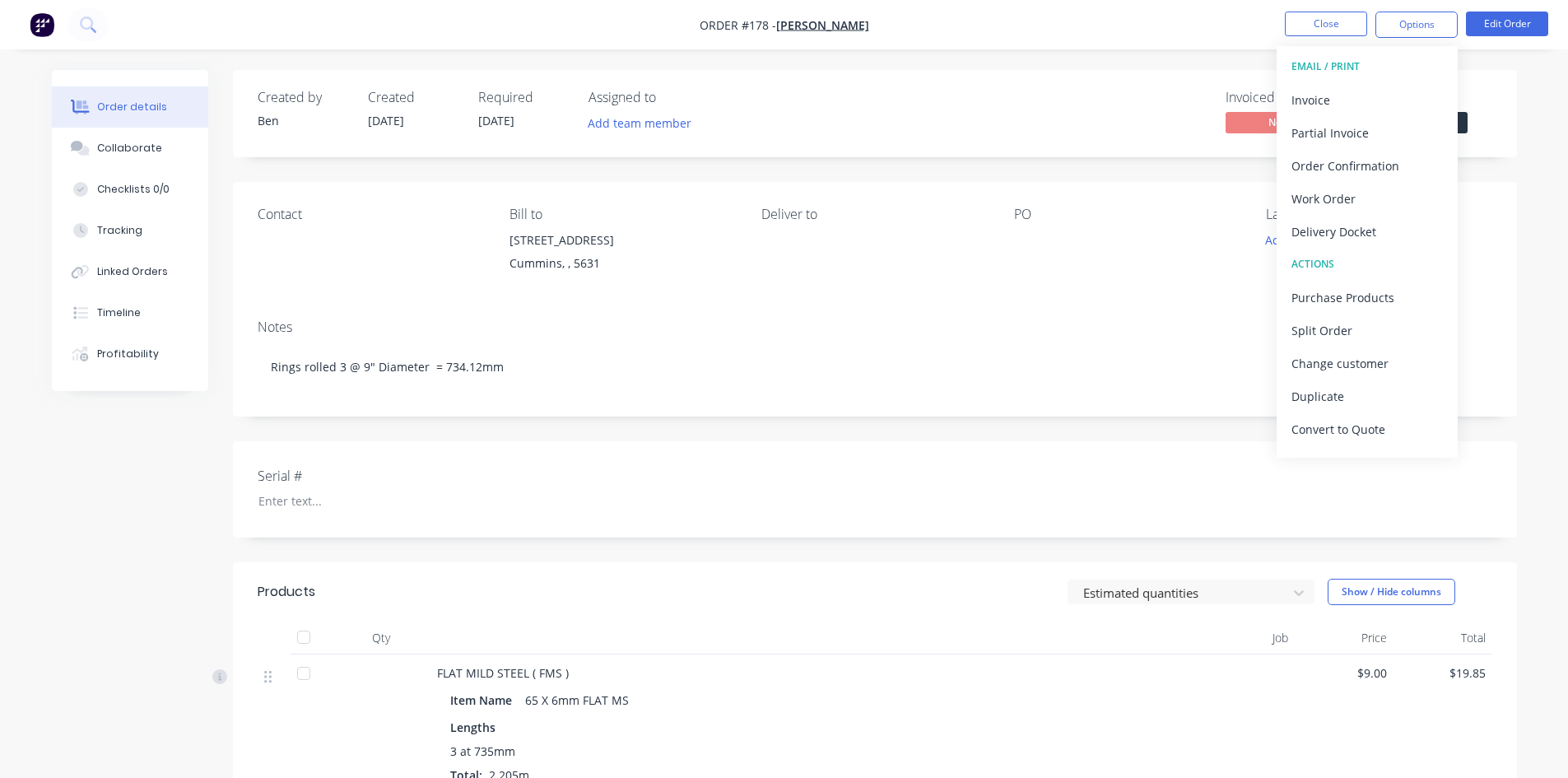
click at [1531, 198] on div "Order details Collaborate Checklists 0/0 Tracking Linked Orders Timeline Profit…" at bounding box center [784, 595] width 1498 height 1051
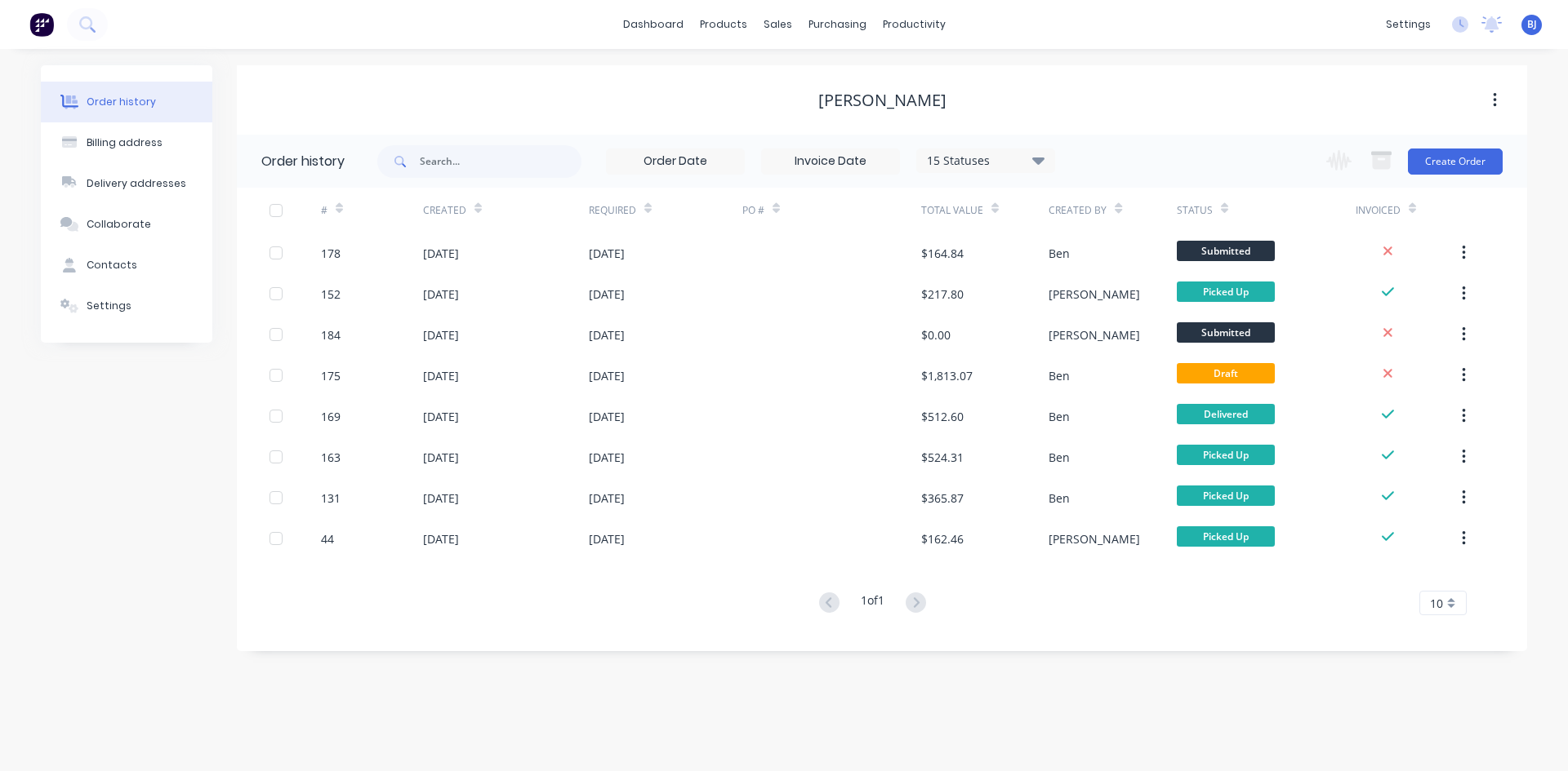
click at [341, 214] on div at bounding box center [340, 208] width 7 height 25
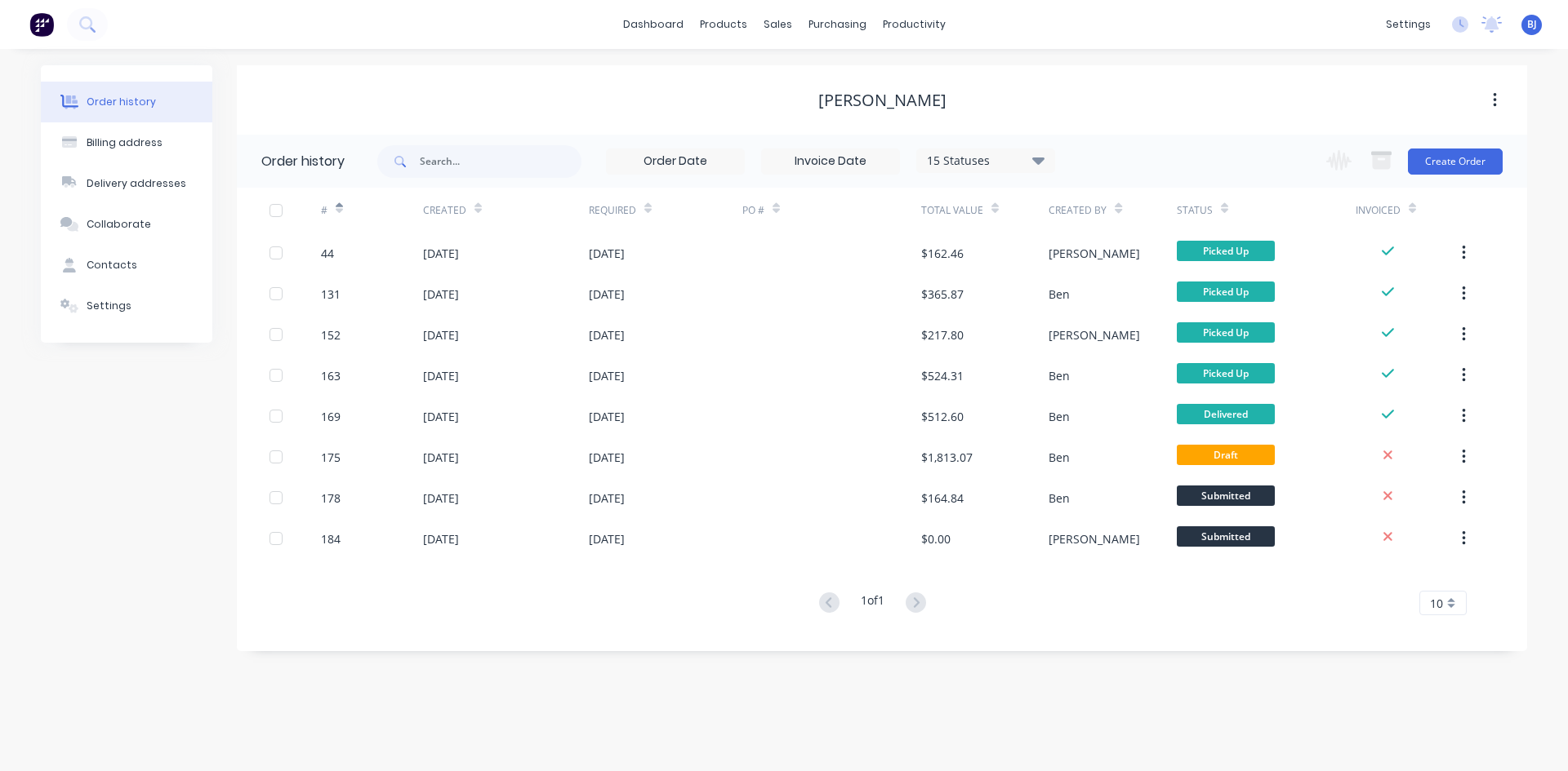
click at [341, 216] on div at bounding box center [340, 208] width 7 height 25
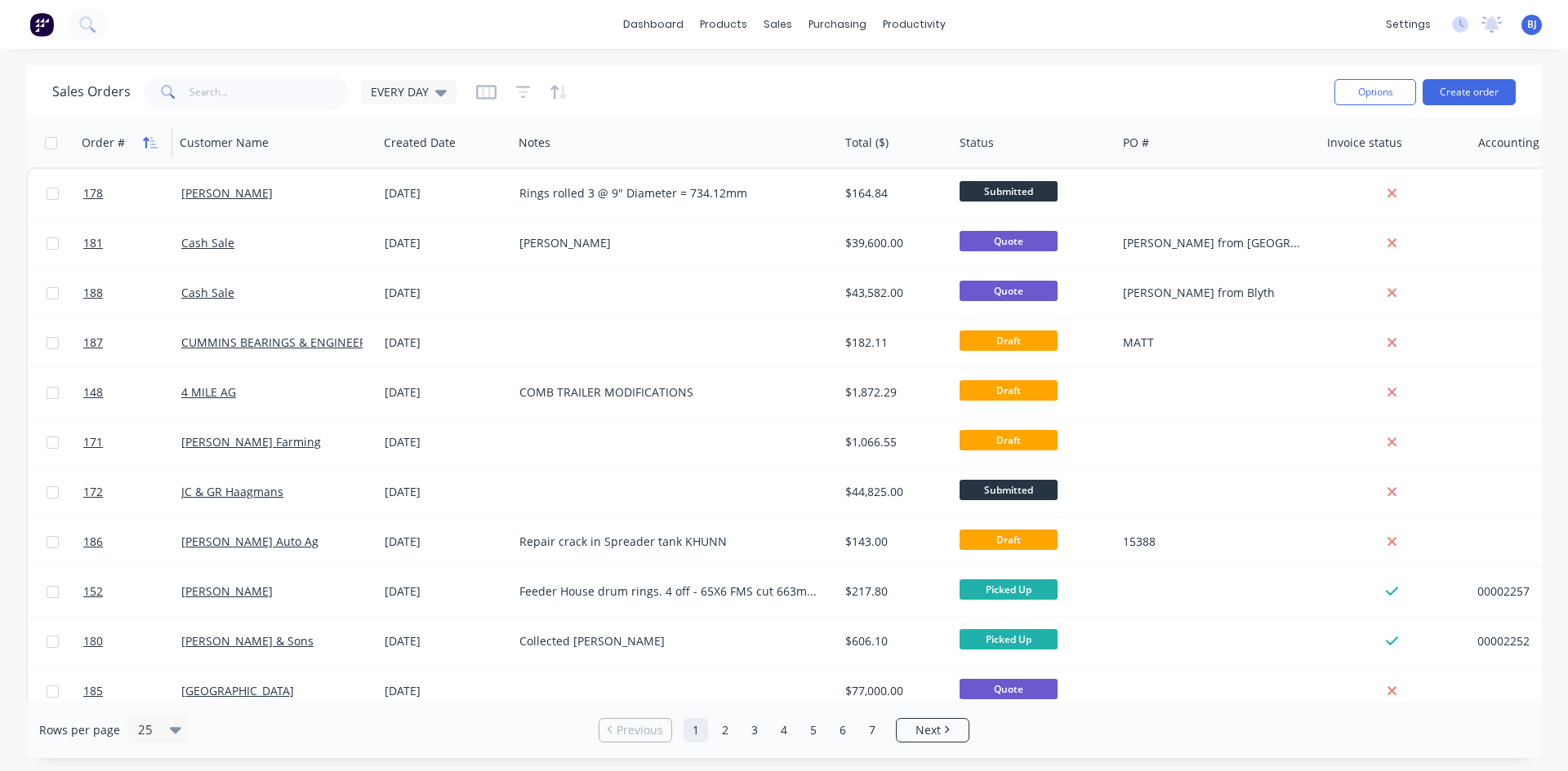
click at [143, 139] on icon "button" at bounding box center [151, 142] width 15 height 13
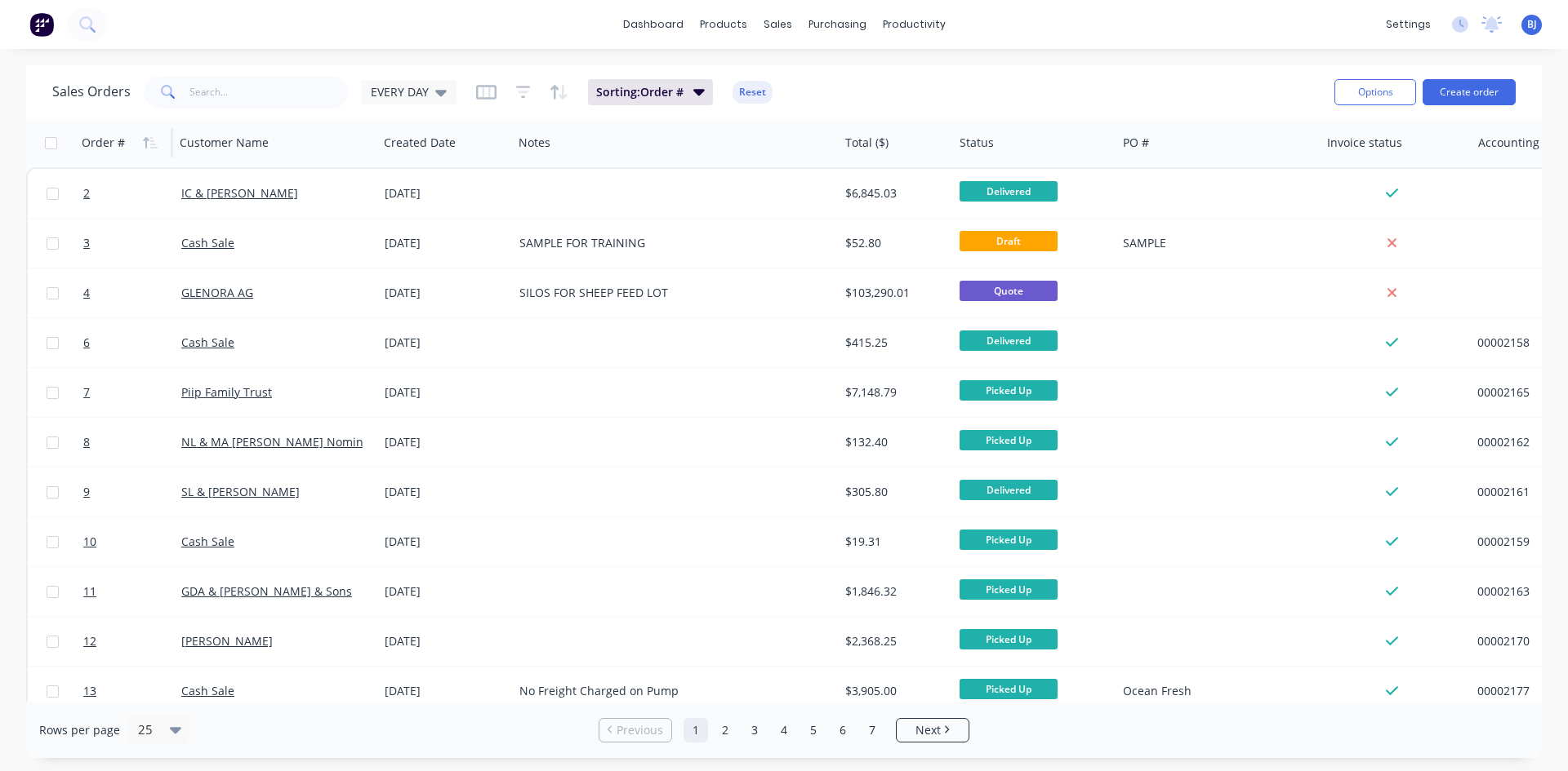
click at [143, 139] on icon "button" at bounding box center [151, 142] width 15 height 13
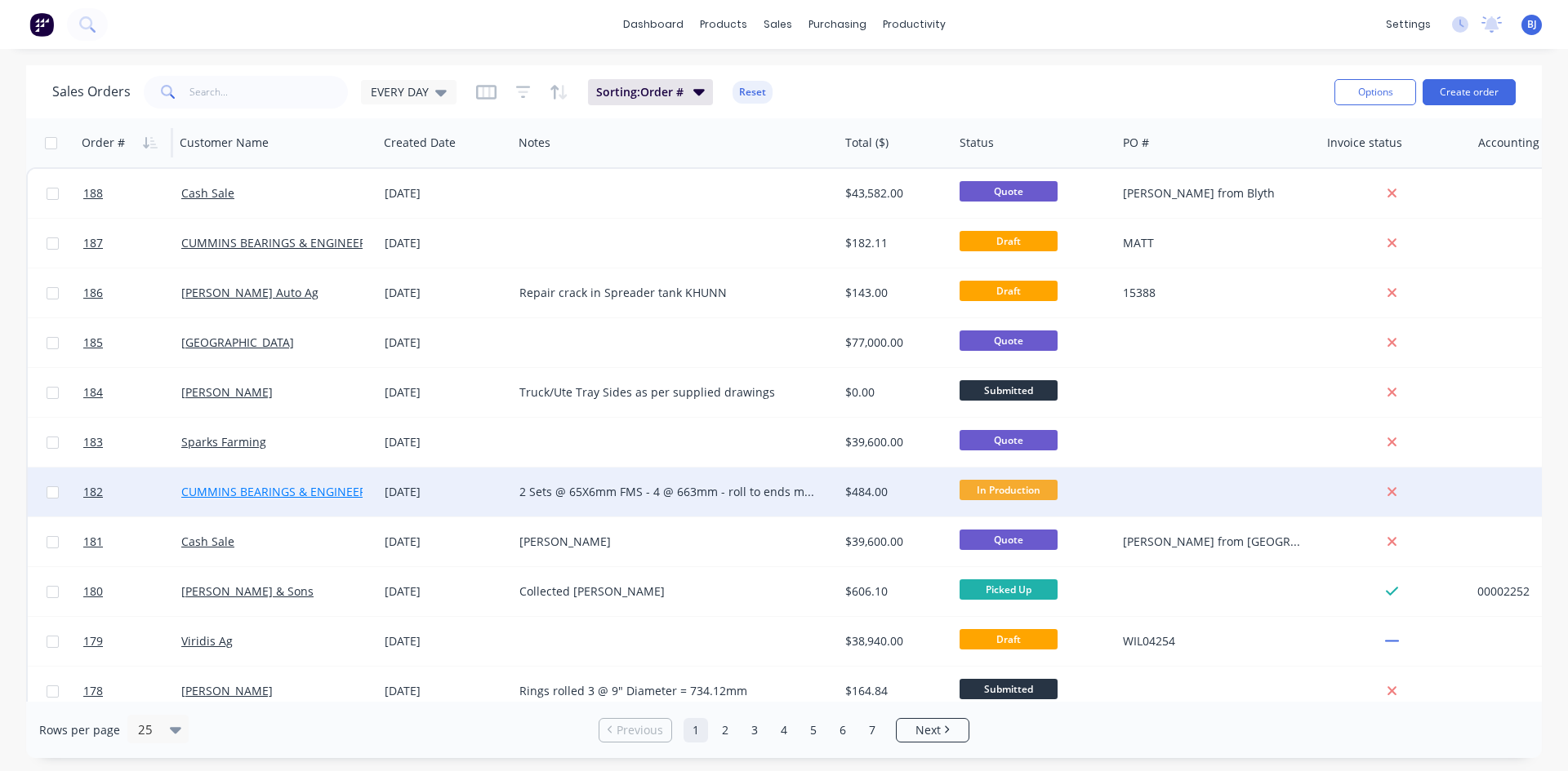
click at [332, 488] on link "CUMMINS BEARINGS & ENGINEERING" at bounding box center [284, 491] width 205 height 16
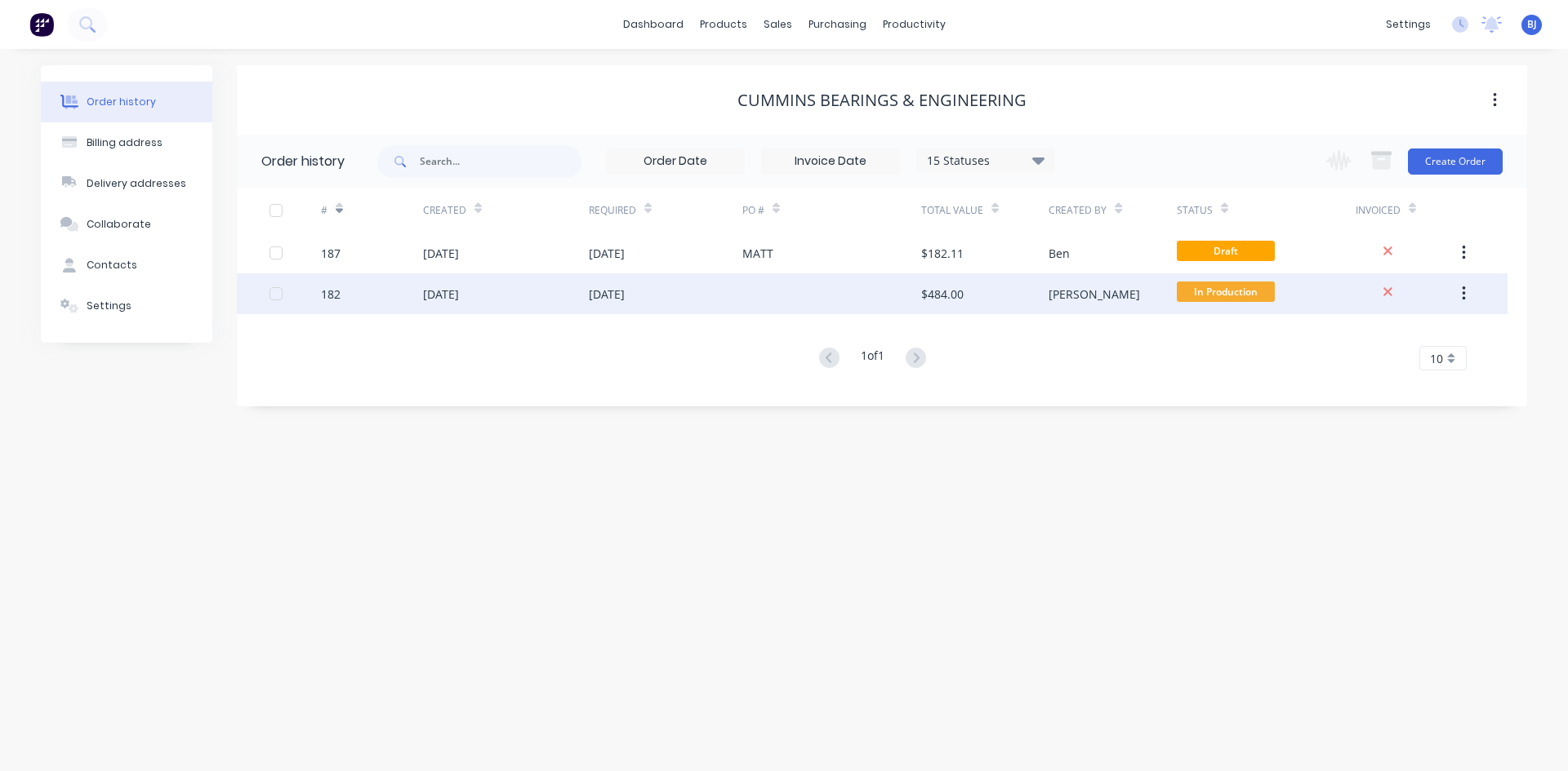
click at [559, 295] on div "[DATE]" at bounding box center [506, 294] width 166 height 41
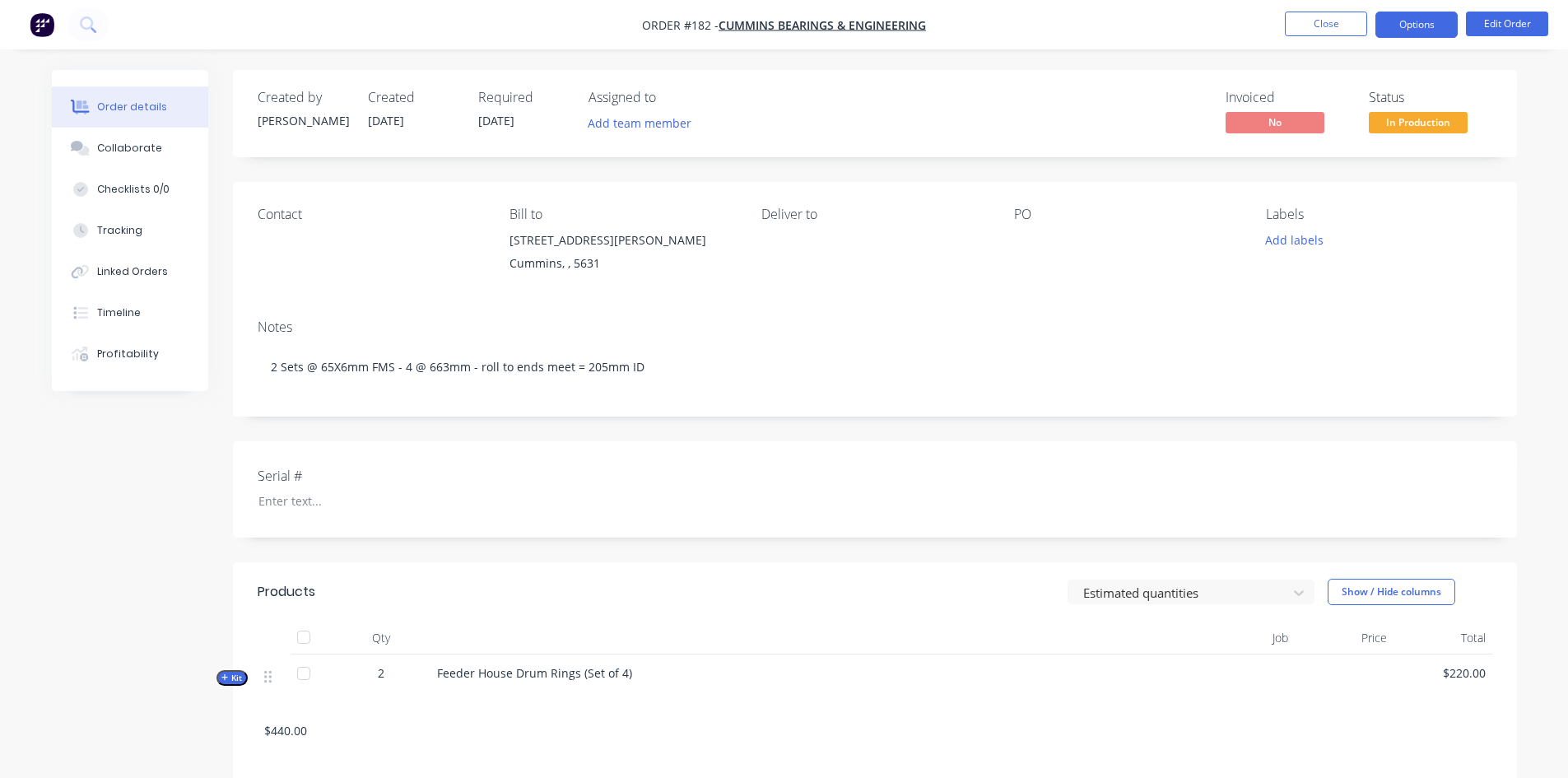
click at [1438, 29] on button "Options" at bounding box center [1416, 25] width 82 height 27
click at [1514, 100] on div "Created by [PERSON_NAME] Created [DATE] Required [DATE] Assigned to Add team me…" at bounding box center [874, 113] width 1284 height 87
click at [1424, 124] on span "In Production" at bounding box center [1418, 122] width 98 height 20
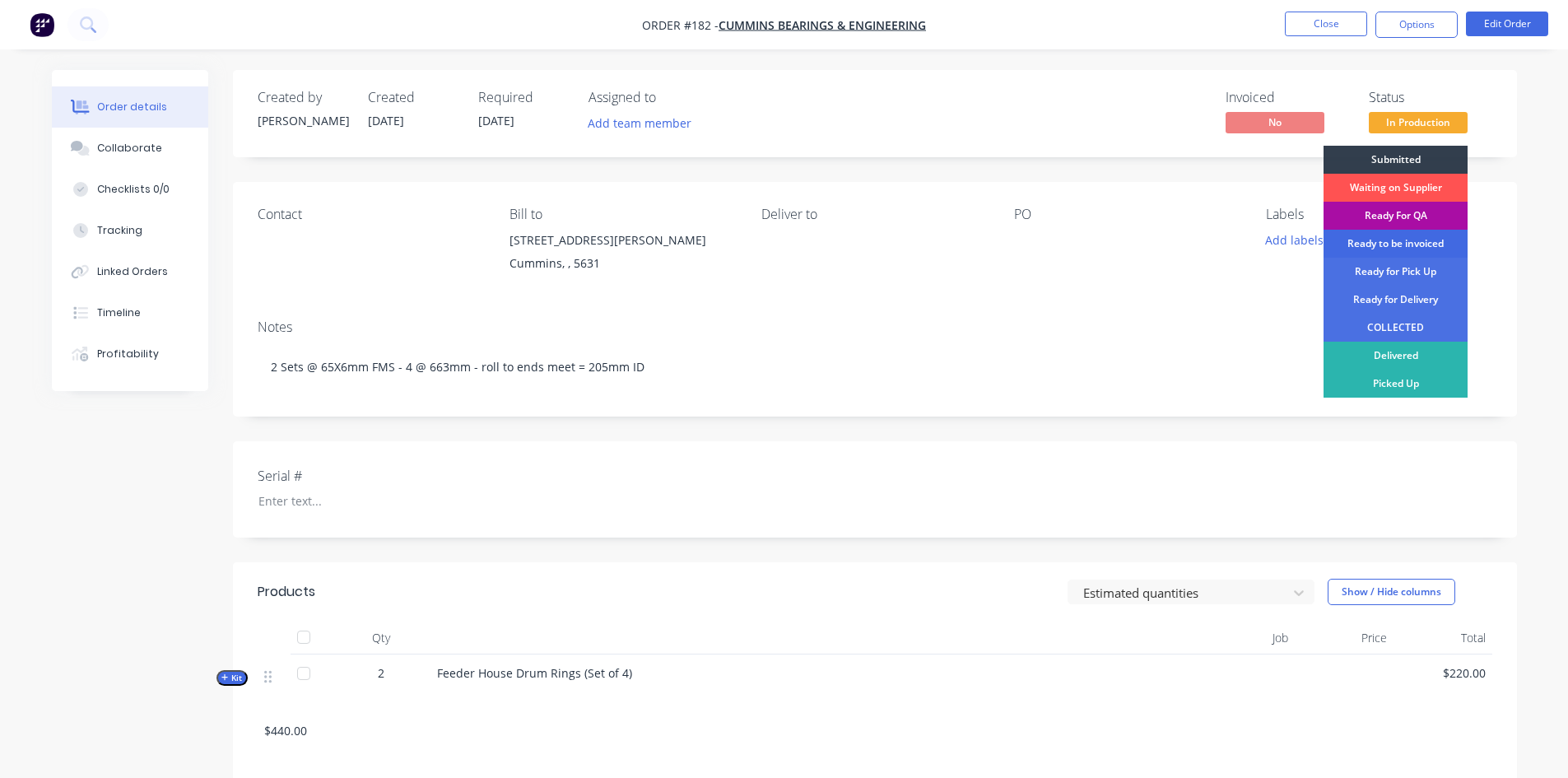
click at [1422, 240] on div "Ready to be invoiced" at bounding box center [1395, 244] width 144 height 28
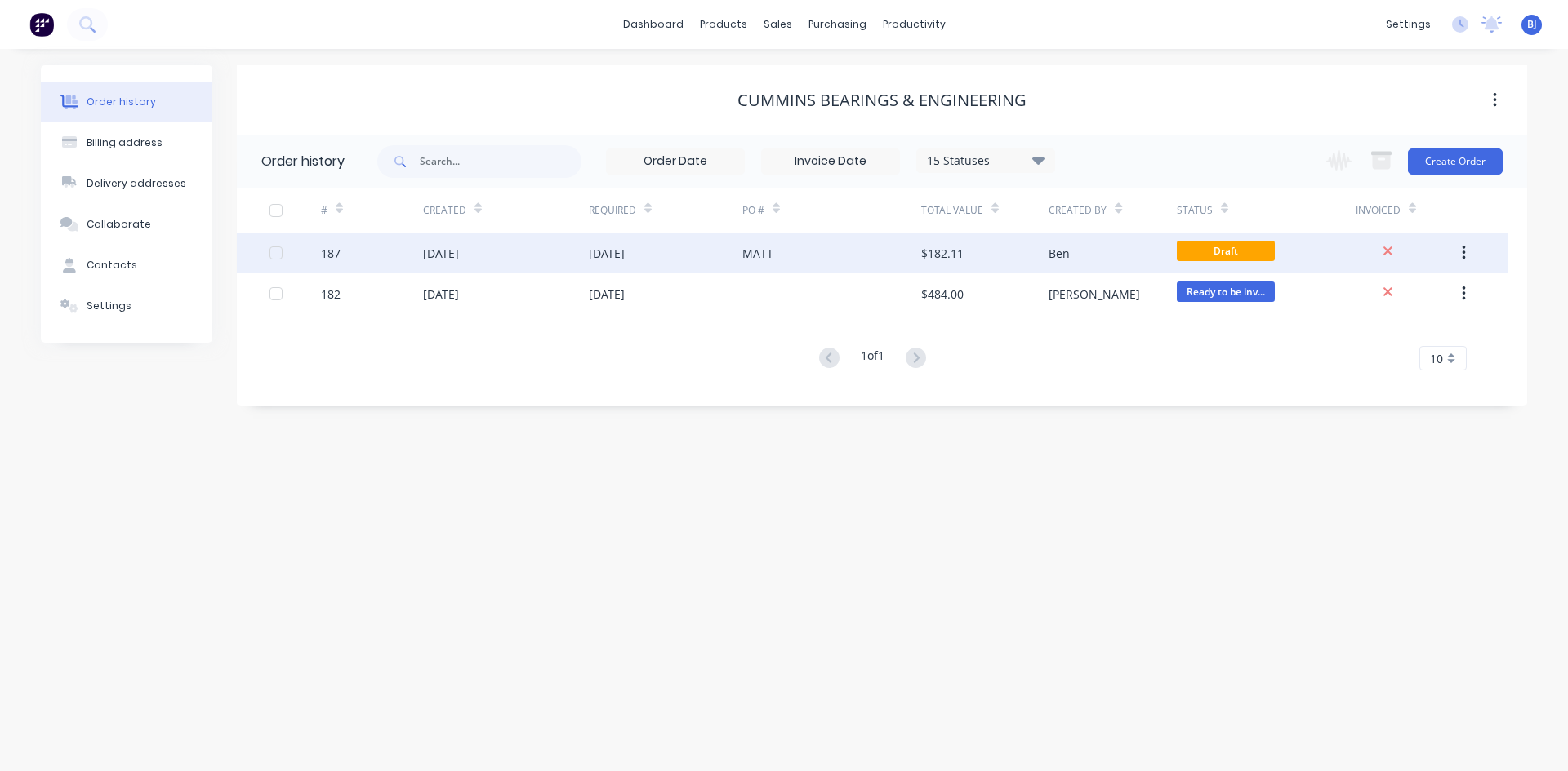
click at [576, 255] on div "[DATE]" at bounding box center [506, 253] width 166 height 41
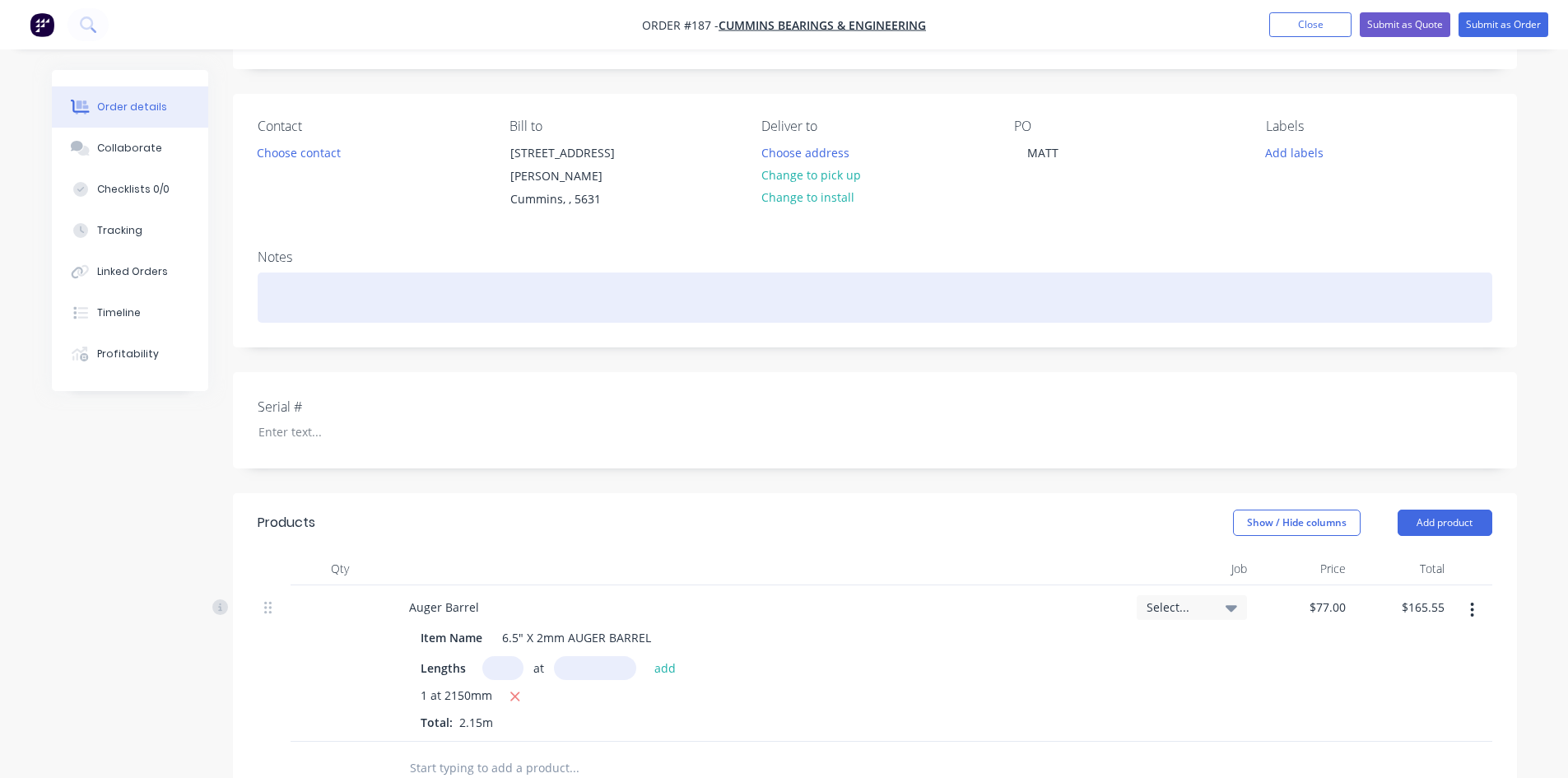
scroll to position [82, 0]
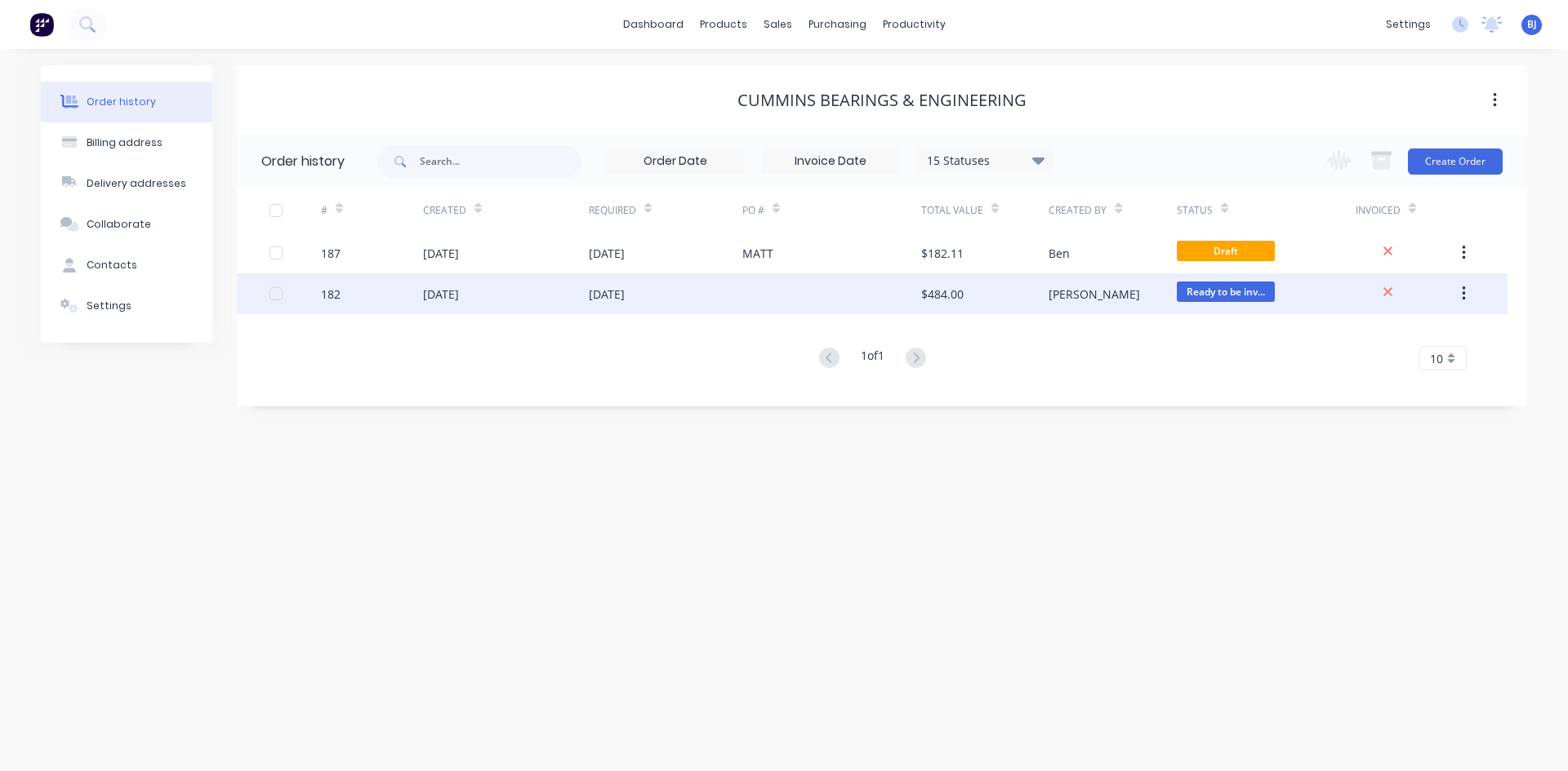
click at [607, 294] on div "[DATE]" at bounding box center [606, 294] width 36 height 17
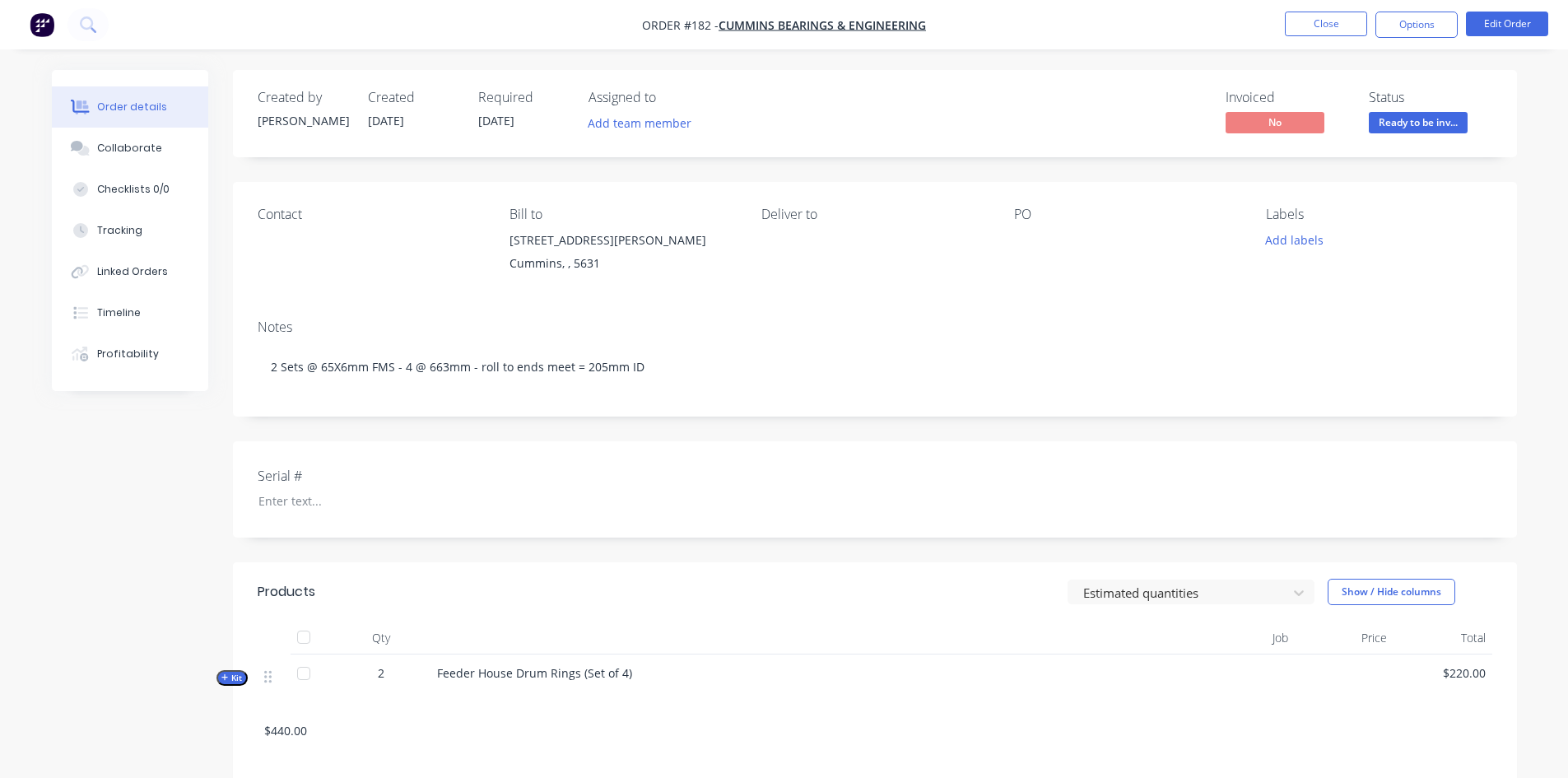
click at [1032, 234] on div at bounding box center [1117, 240] width 206 height 23
click at [1025, 234] on div at bounding box center [1117, 240] width 206 height 23
click at [1535, 21] on button "Edit Order" at bounding box center [1506, 24] width 82 height 25
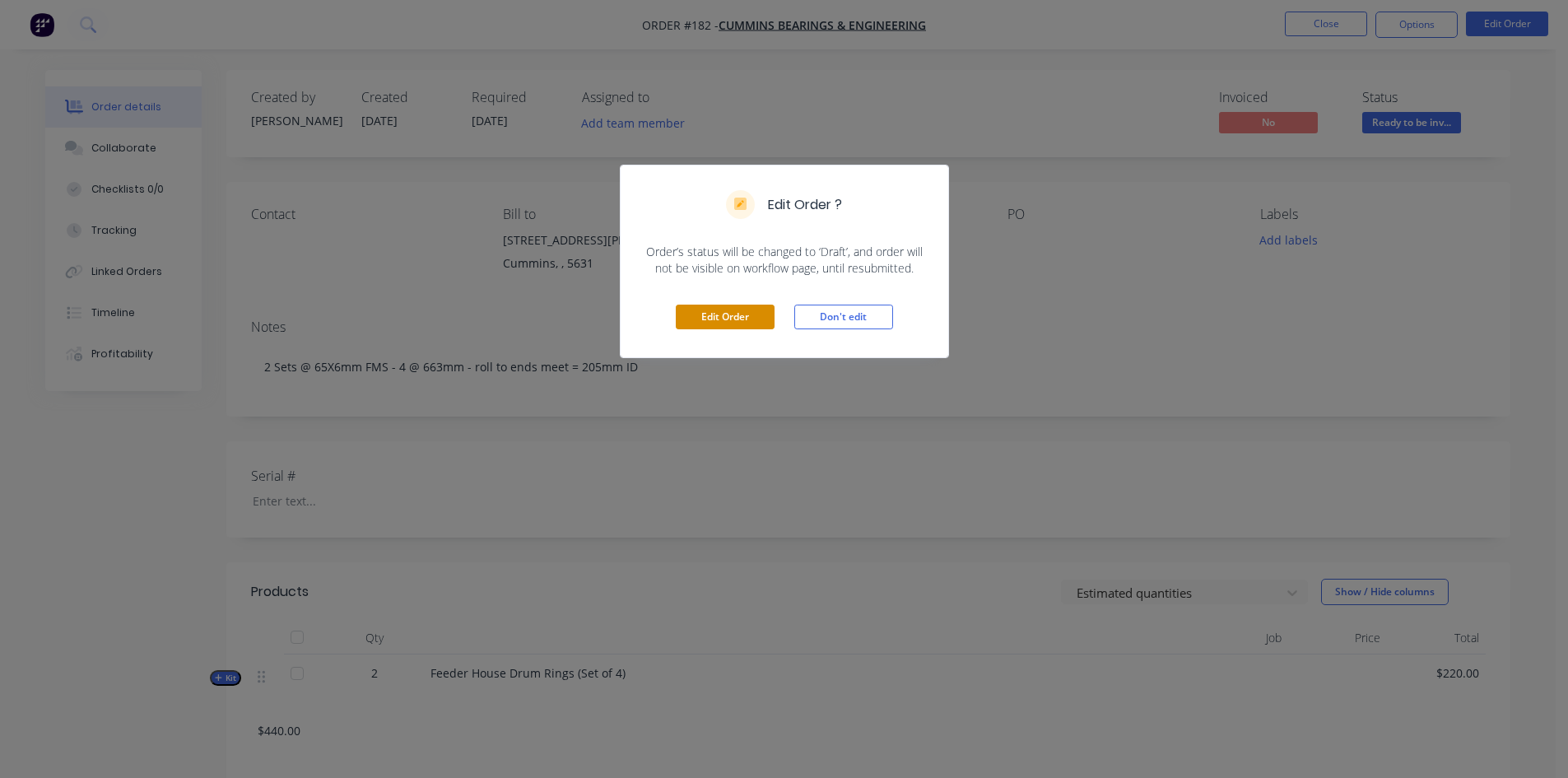
click at [739, 314] on button "Edit Order" at bounding box center [724, 317] width 98 height 25
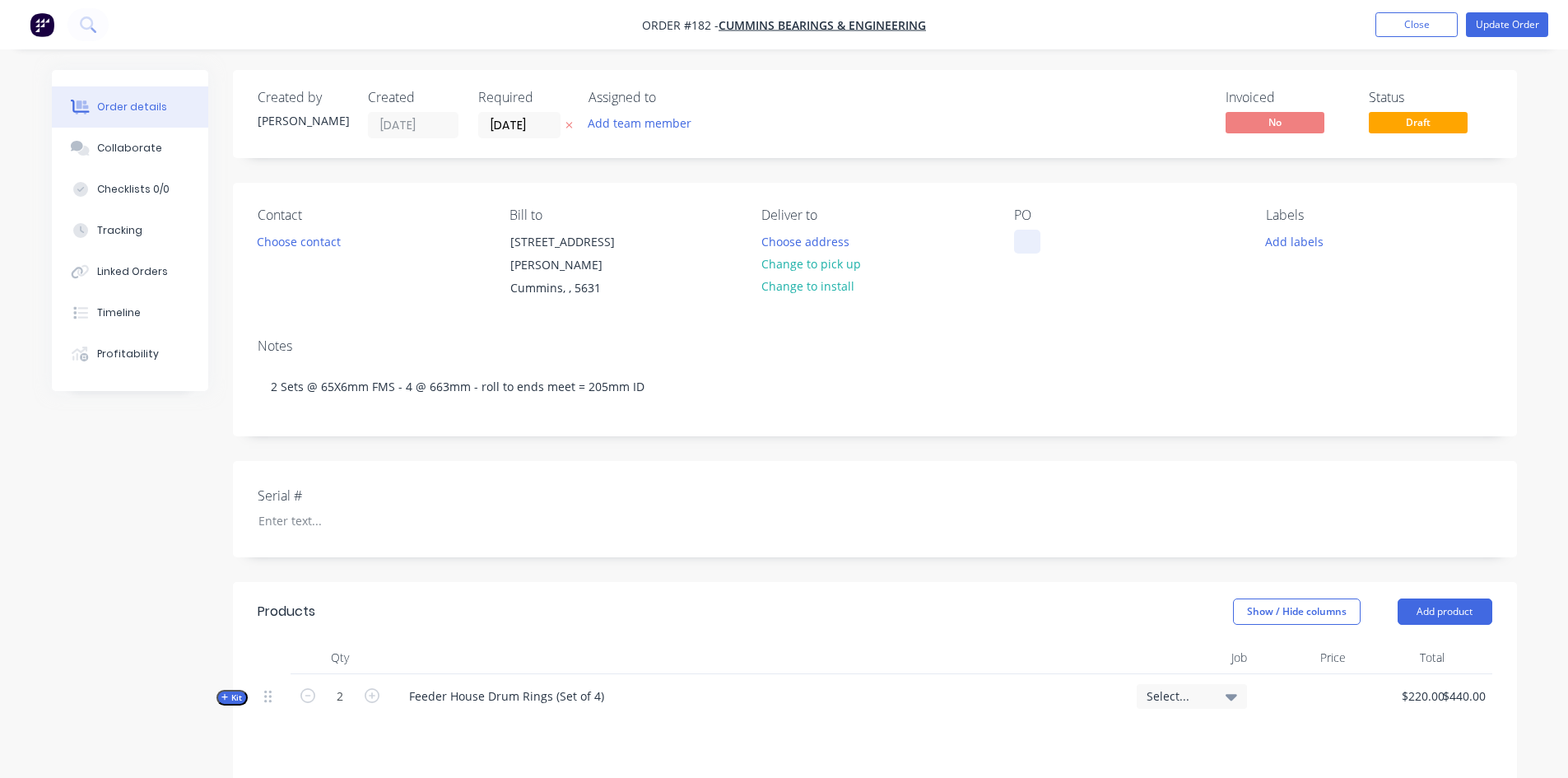
click at [1021, 237] on div at bounding box center [1027, 242] width 27 height 24
click at [1518, 24] on button "Update Order" at bounding box center [1506, 24] width 82 height 25
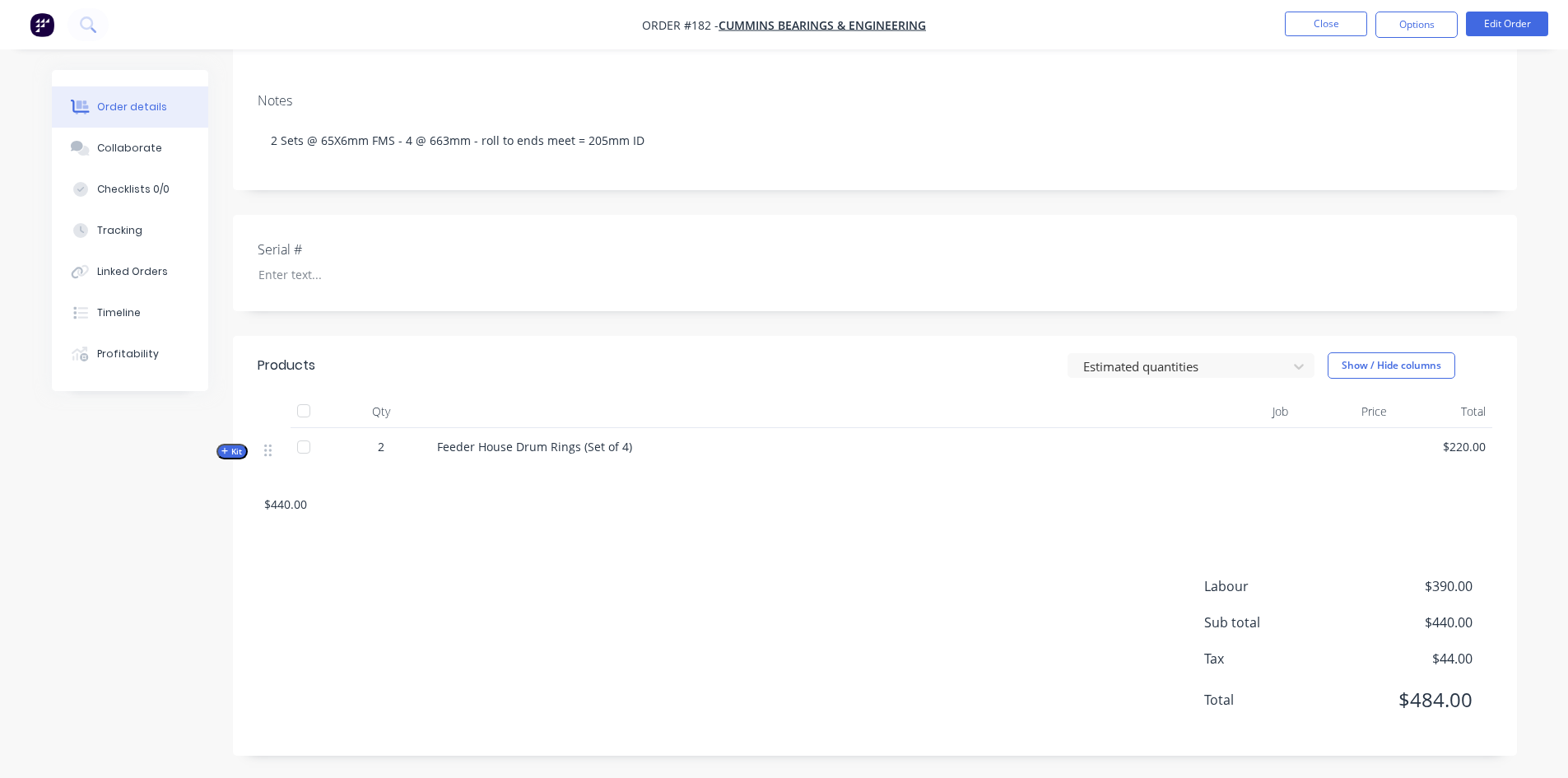
scroll to position [229, 0]
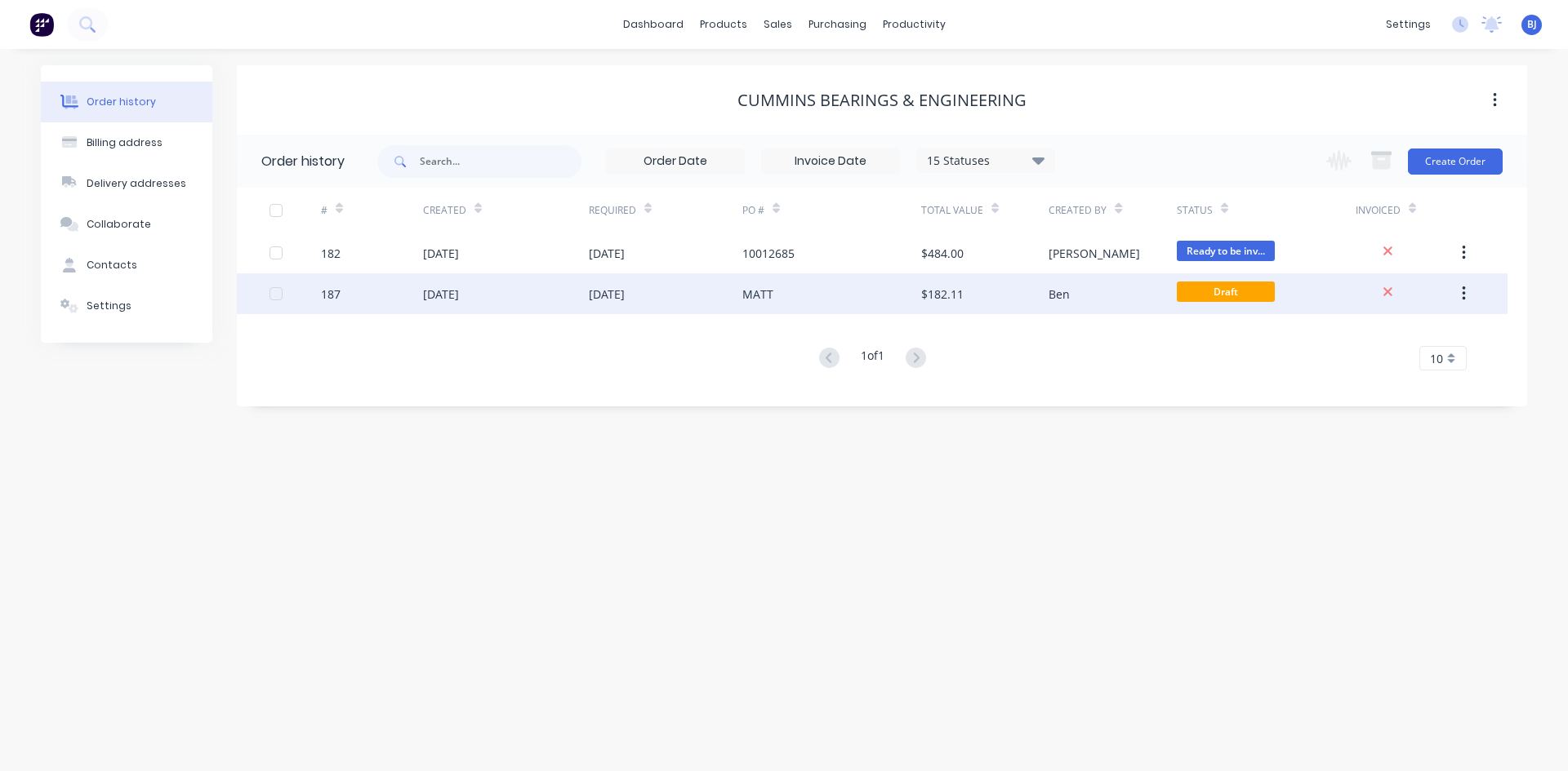
click at [459, 294] on div "[DATE]" at bounding box center [440, 294] width 36 height 17
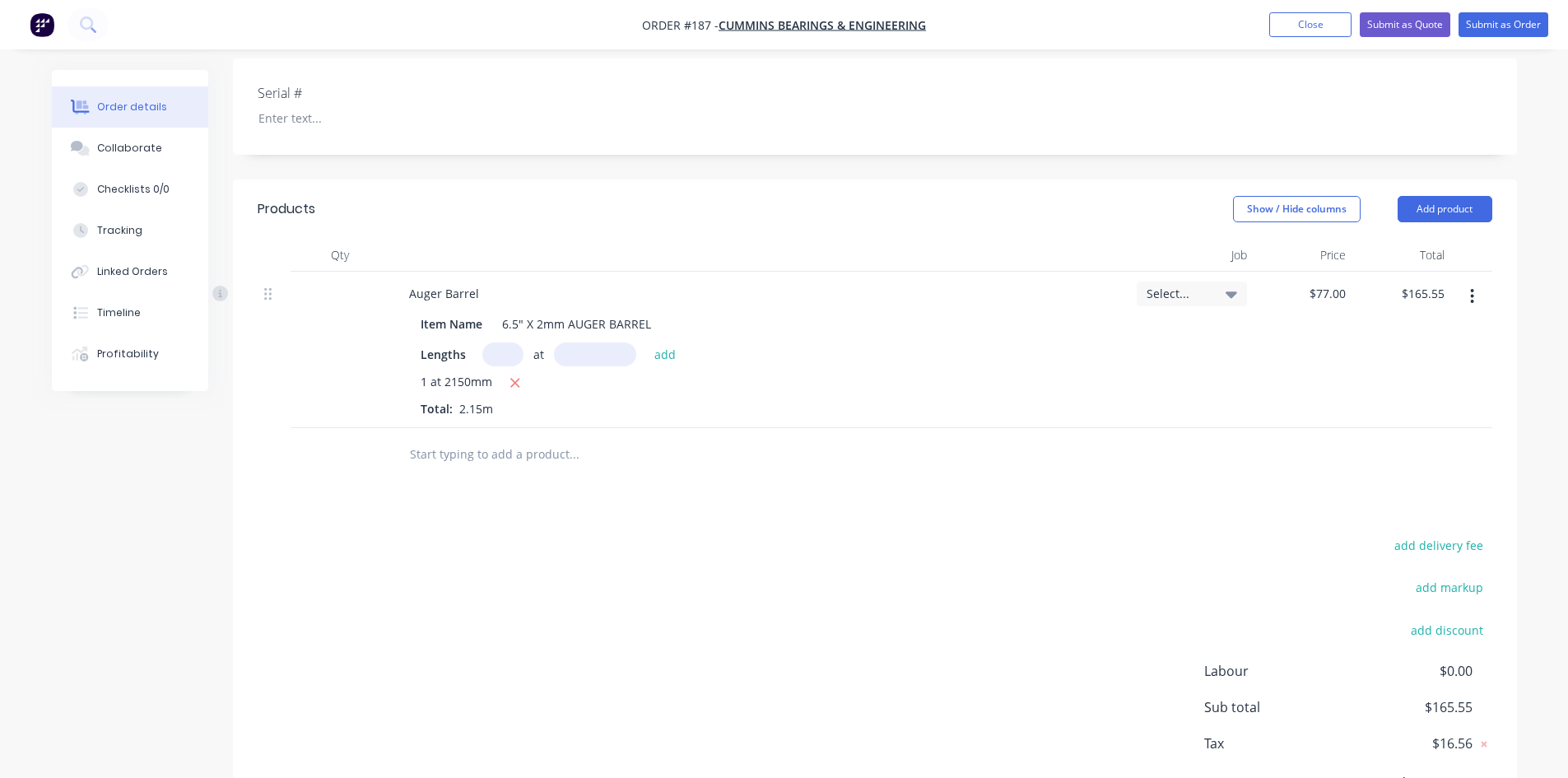
scroll to position [412, 0]
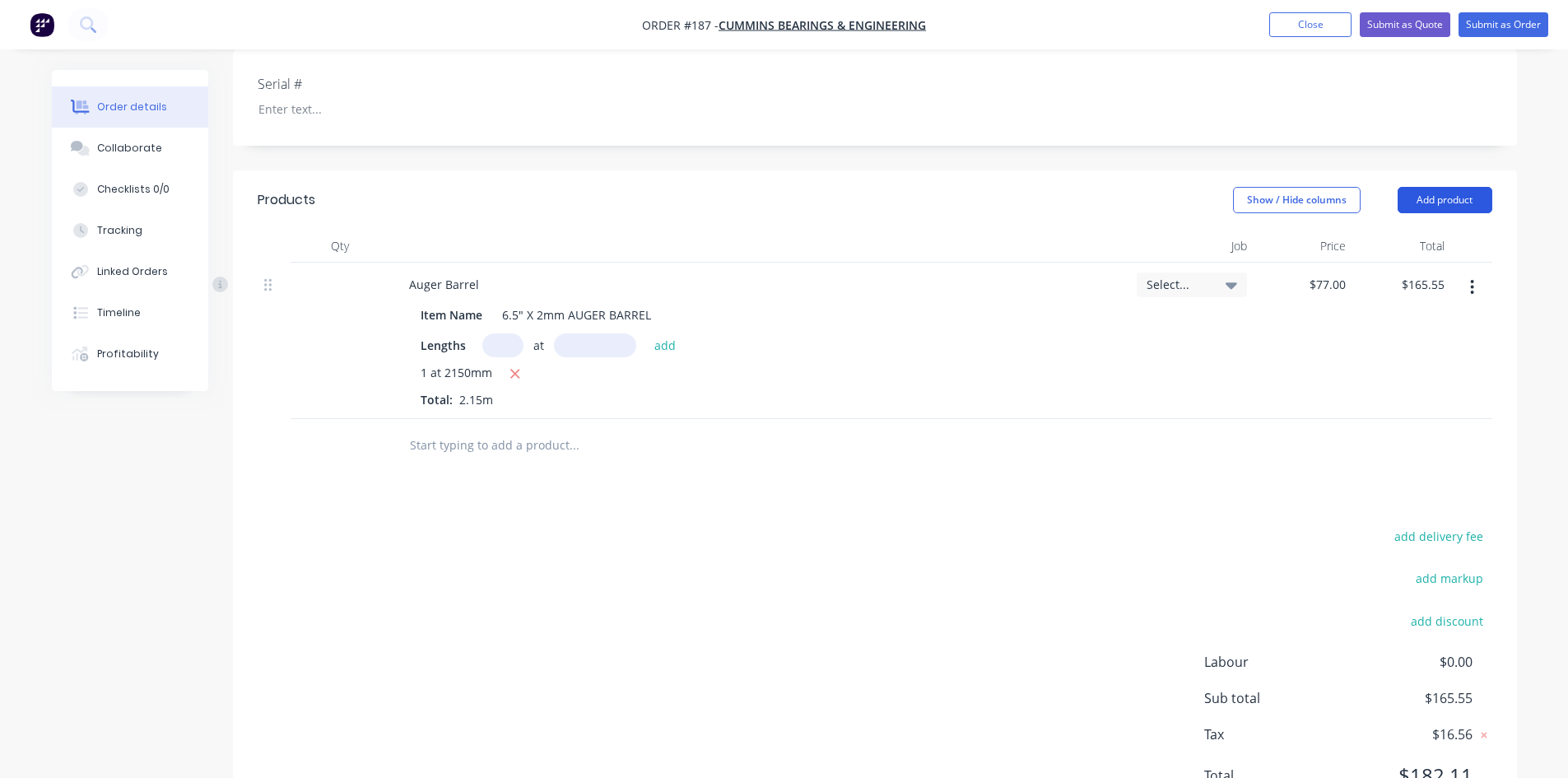
click at [1448, 187] on button "Add product" at bounding box center [1445, 200] width 95 height 27
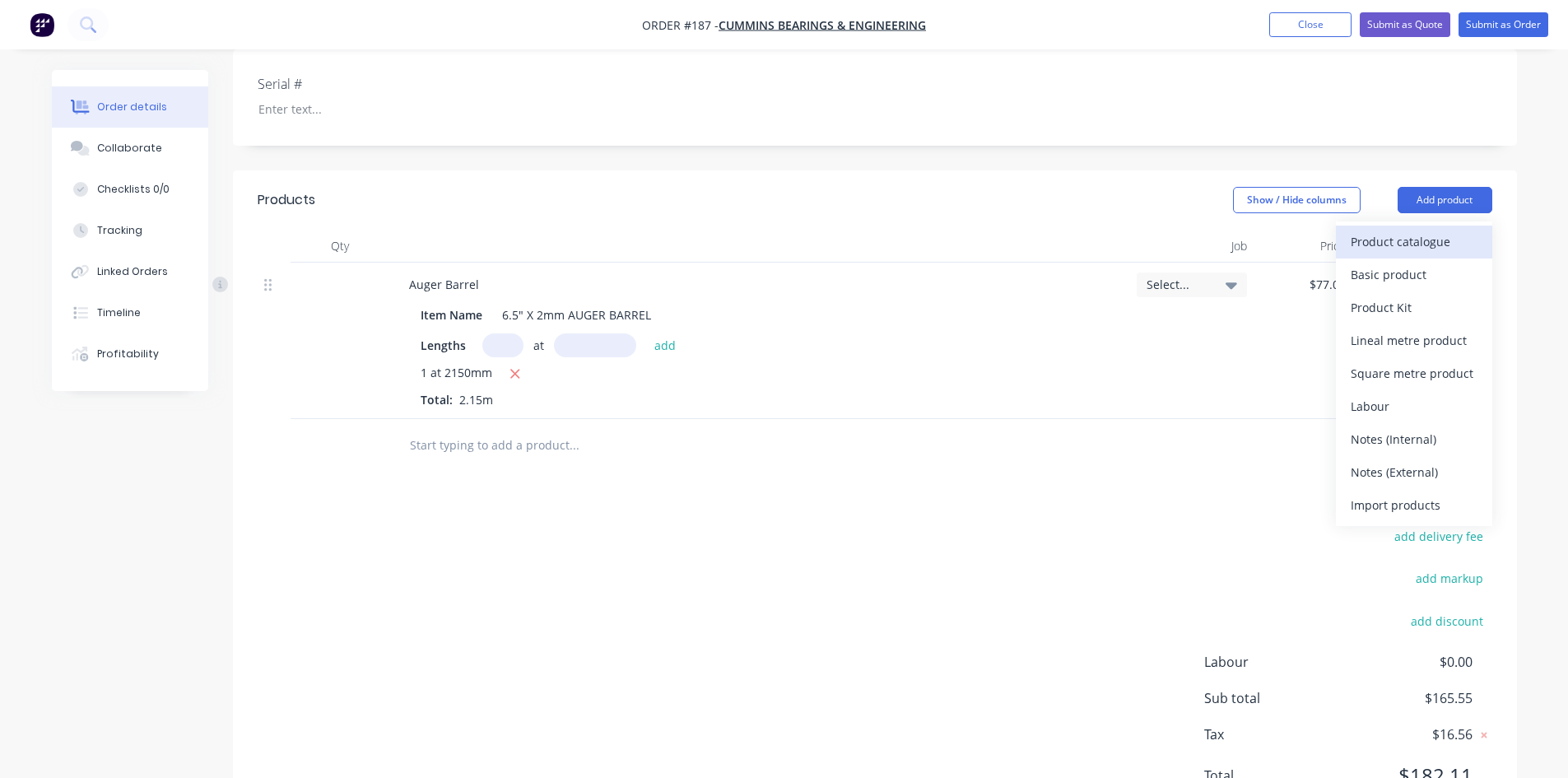
click at [1395, 230] on div "Product catalogue" at bounding box center [1414, 242] width 127 height 24
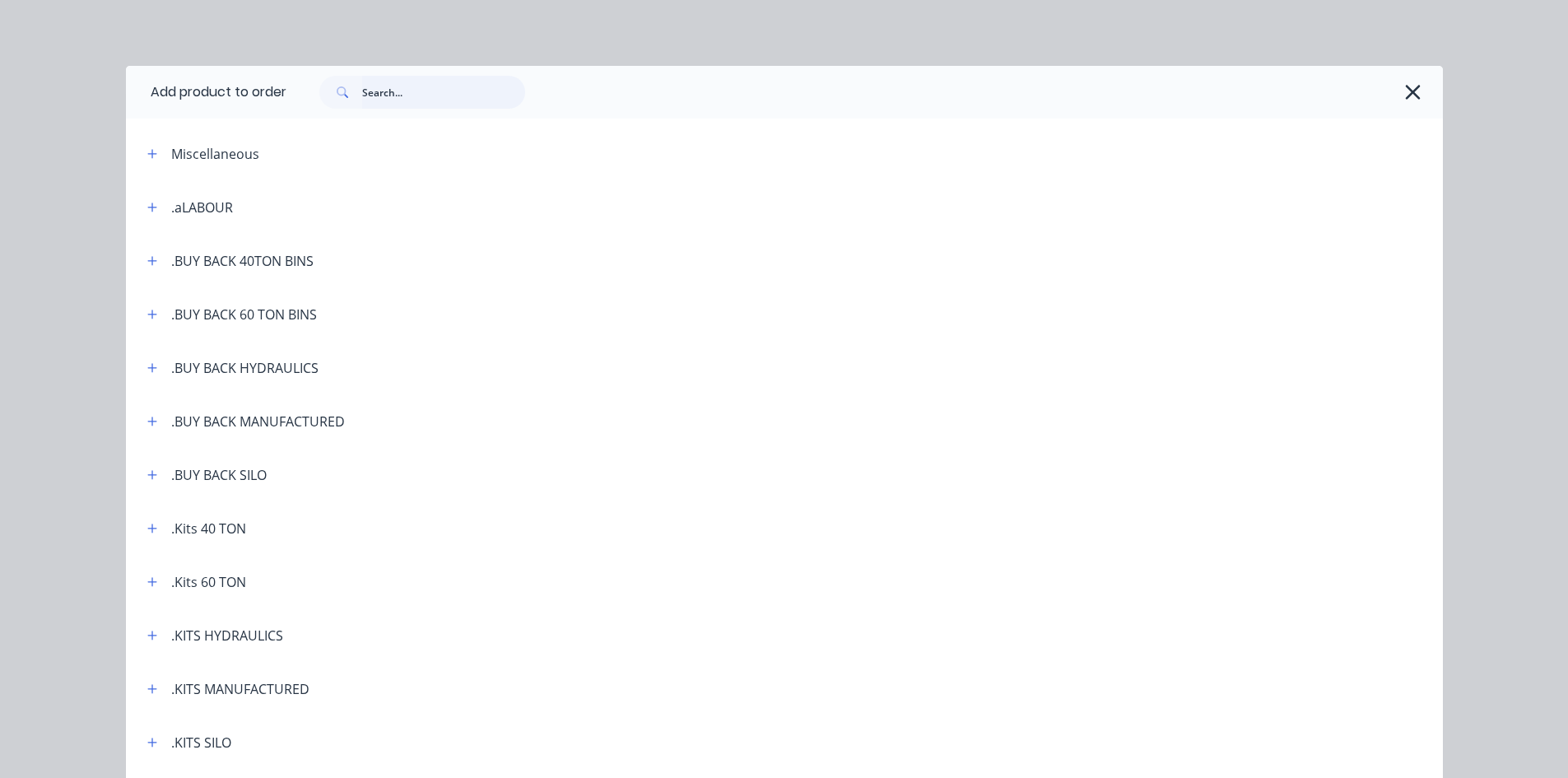
drag, startPoint x: 368, startPoint y: 91, endPoint x: 403, endPoint y: 202, distance: 116.4
click at [370, 96] on input "text" at bounding box center [444, 92] width 163 height 33
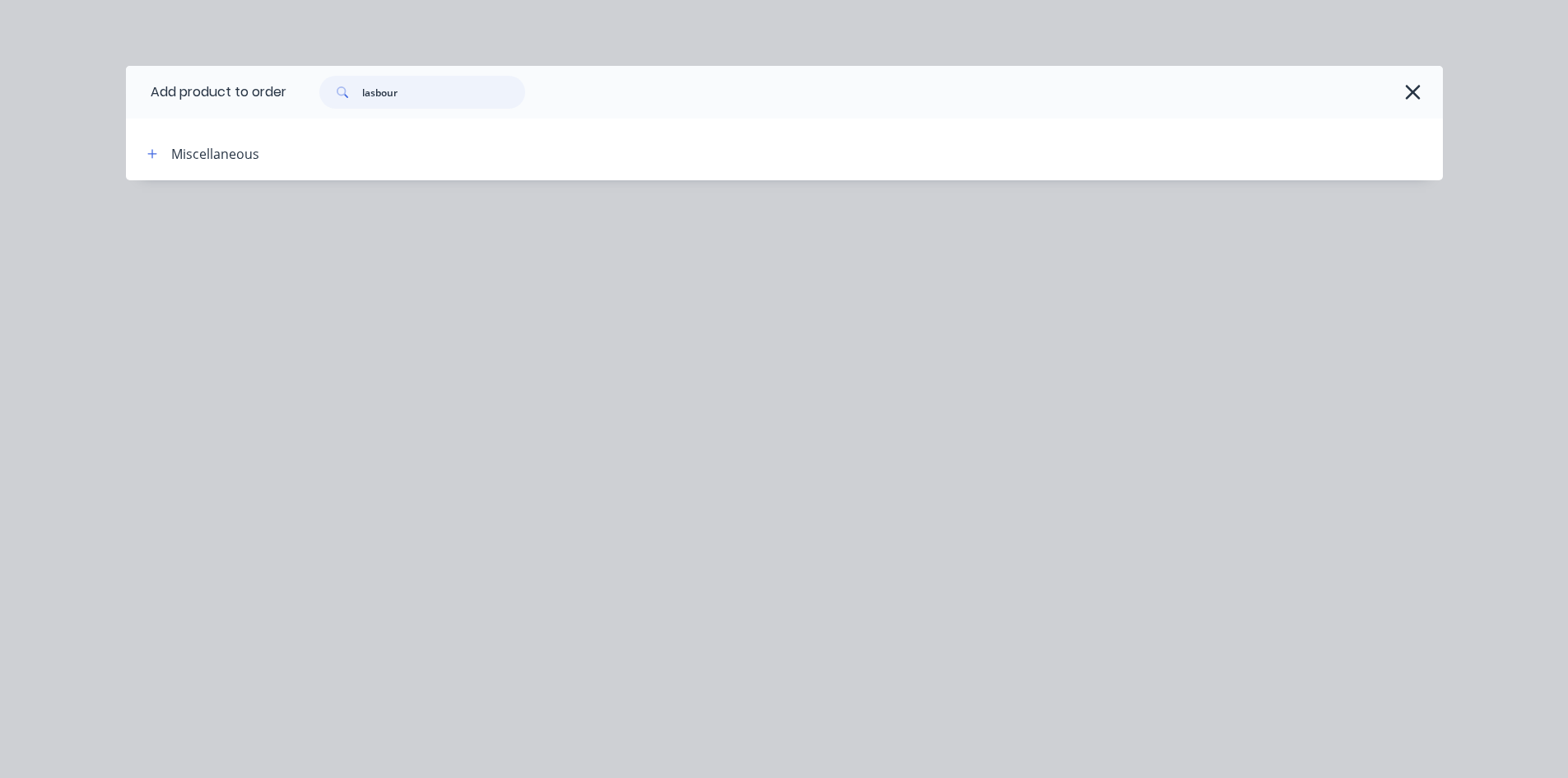
drag, startPoint x: 376, startPoint y: 96, endPoint x: 387, endPoint y: 174, distance: 78.8
click at [376, 100] on input "lasbour" at bounding box center [444, 92] width 163 height 33
type input "labour"
click at [392, 222] on div "Add product to order labour Miscellaneous" at bounding box center [784, 148] width 1317 height 164
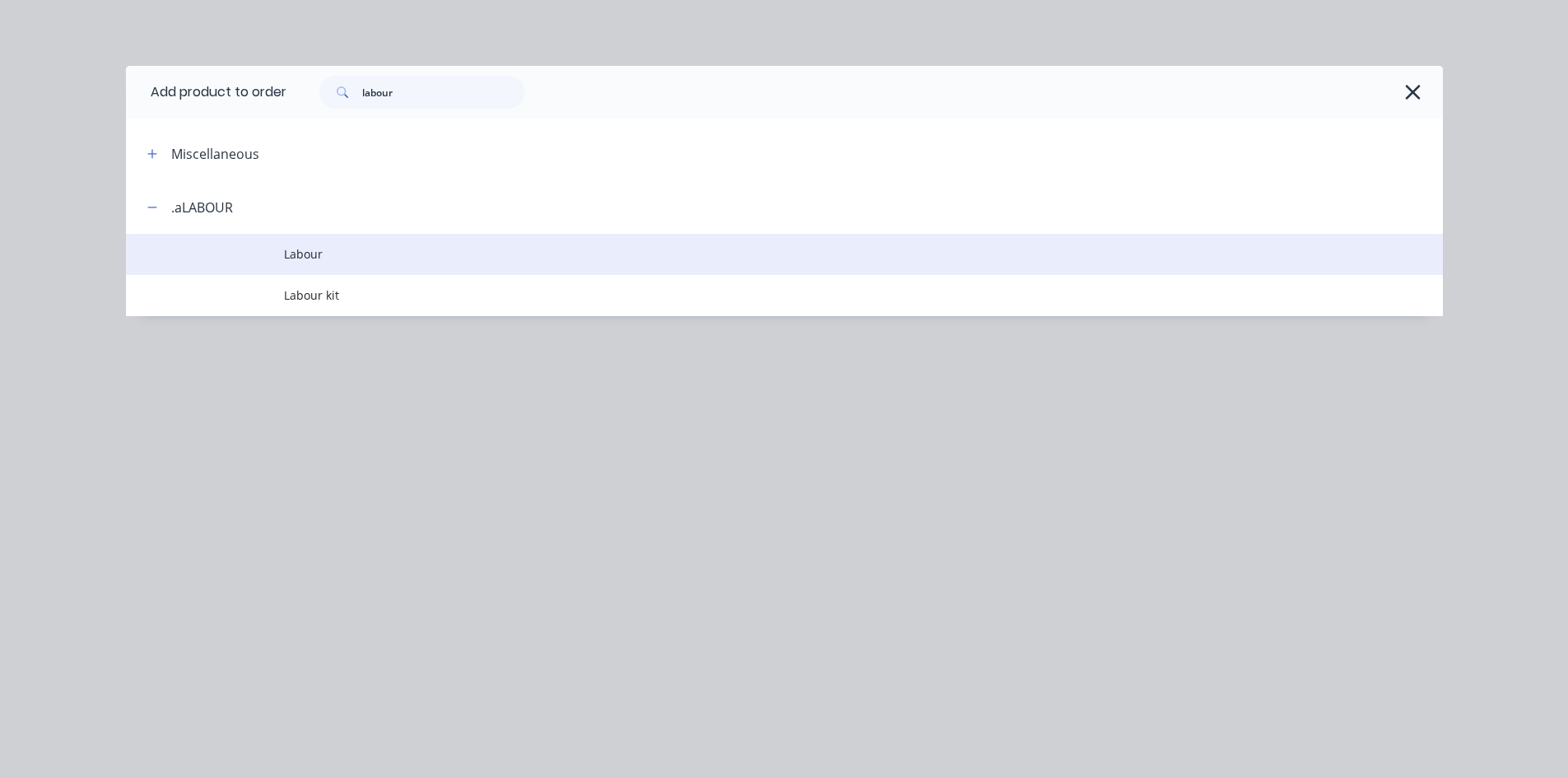
click at [322, 256] on span "Labour" at bounding box center [747, 254] width 927 height 17
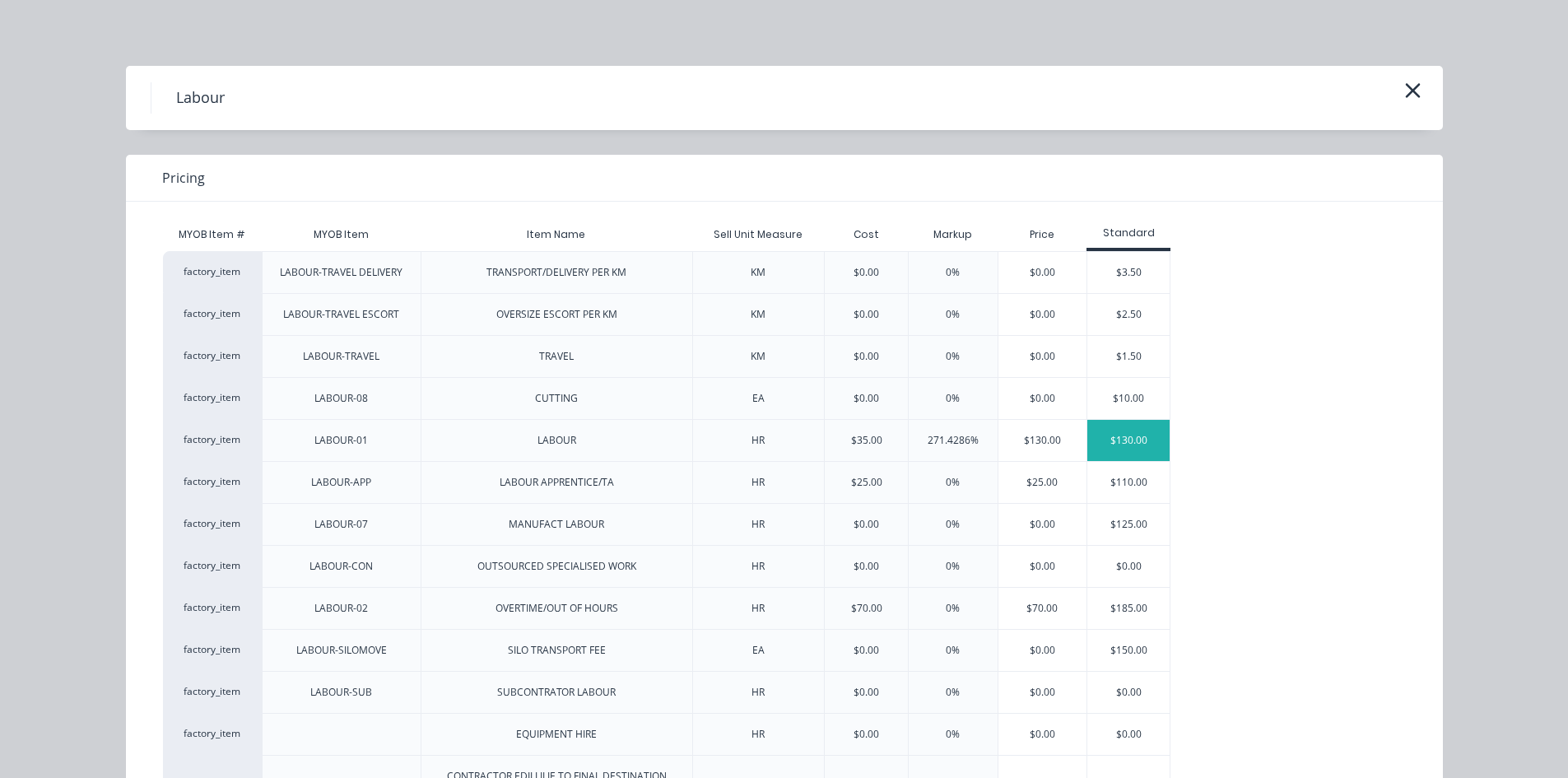
click at [1135, 435] on div "$130.00" at bounding box center [1128, 440] width 82 height 41
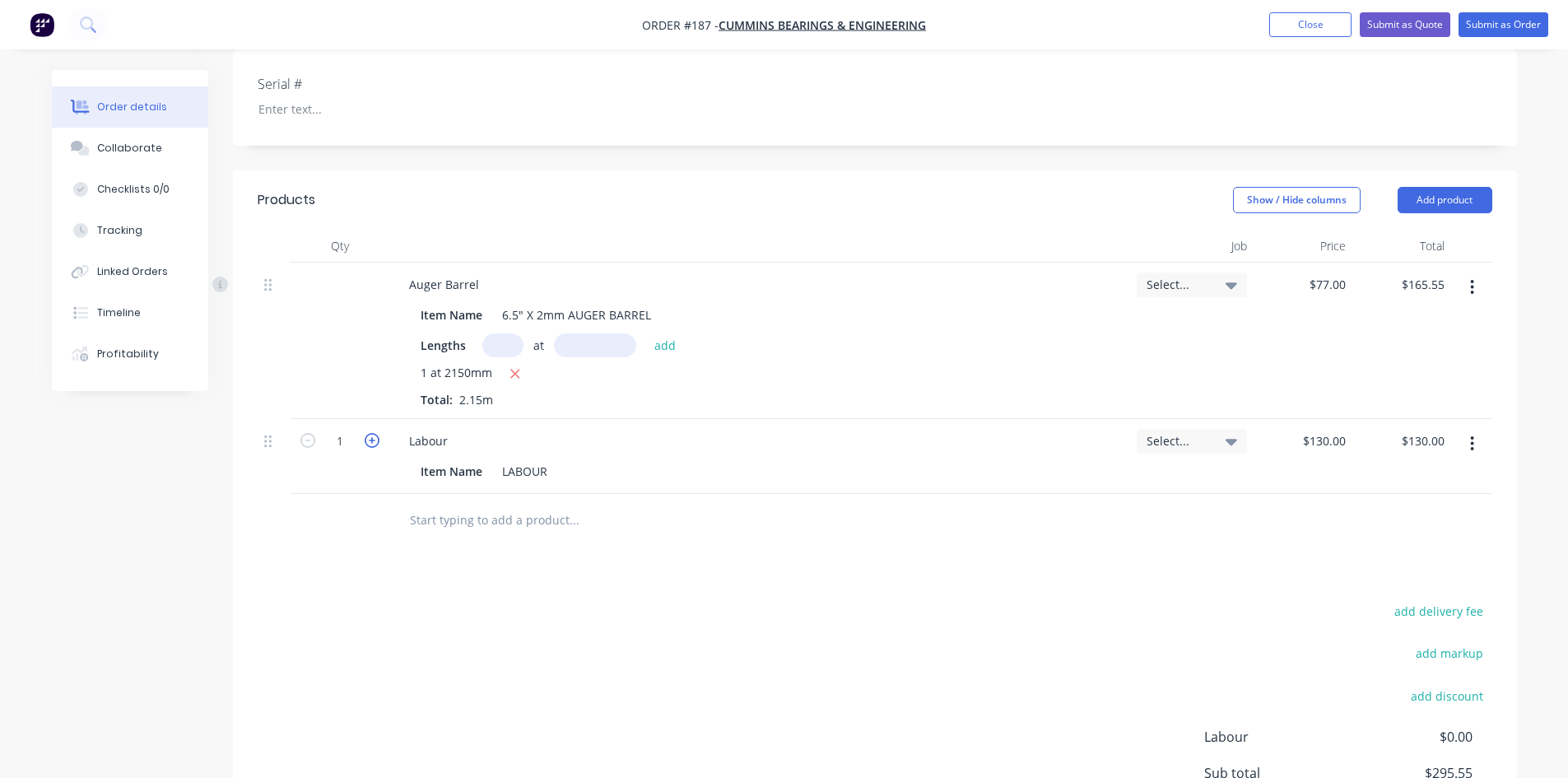
click at [373, 434] on icon "button" at bounding box center [372, 441] width 15 height 15
type input "2"
type input "$260.00"
drag, startPoint x: 346, startPoint y: 425, endPoint x: 358, endPoint y: 435, distance: 15.6
click at [347, 429] on input "2" at bounding box center [340, 441] width 43 height 25
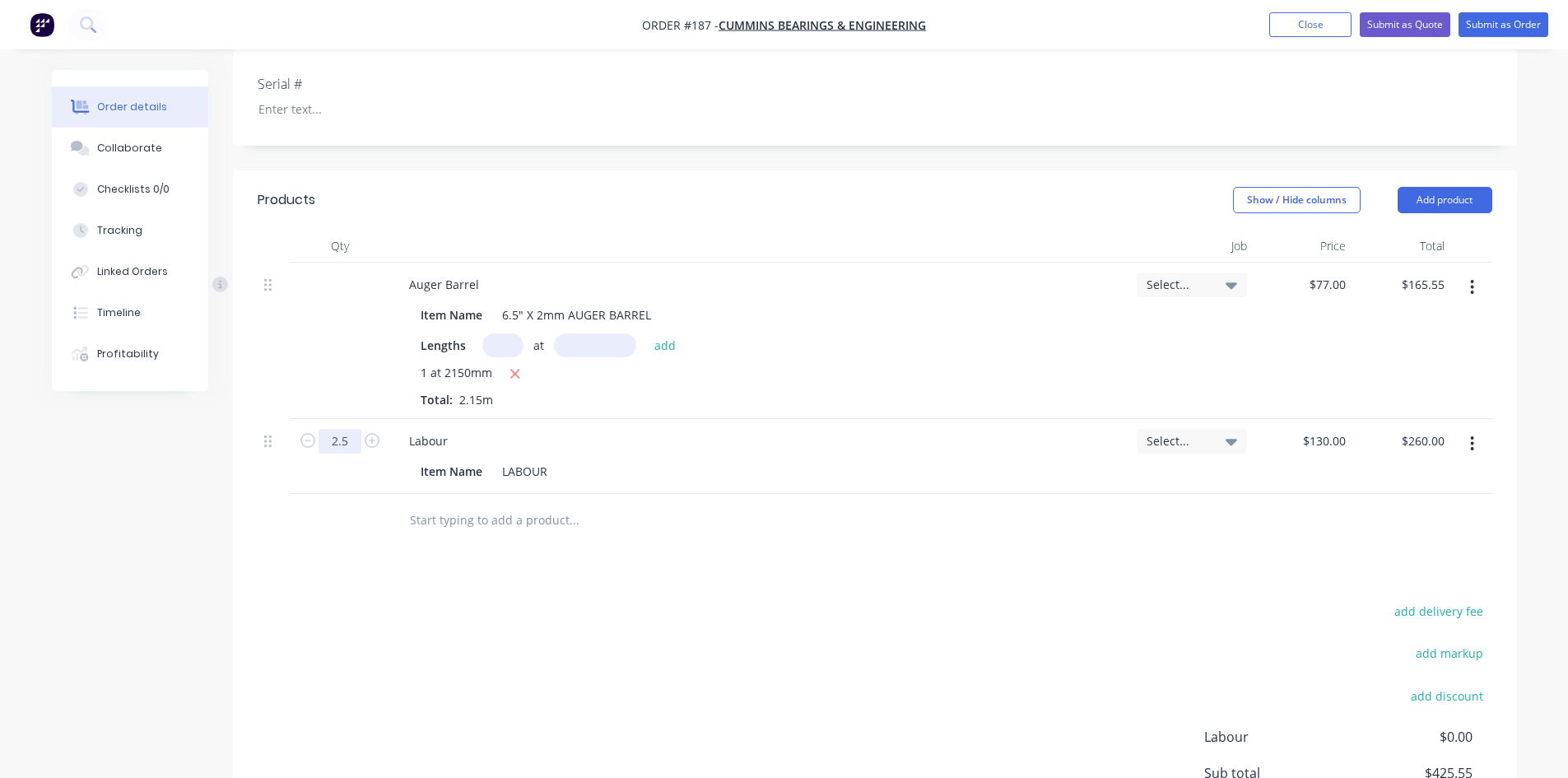
type input "2.5"
type input "$325.00"
click at [618, 463] on div "Item Name LABOUR" at bounding box center [756, 471] width 685 height 24
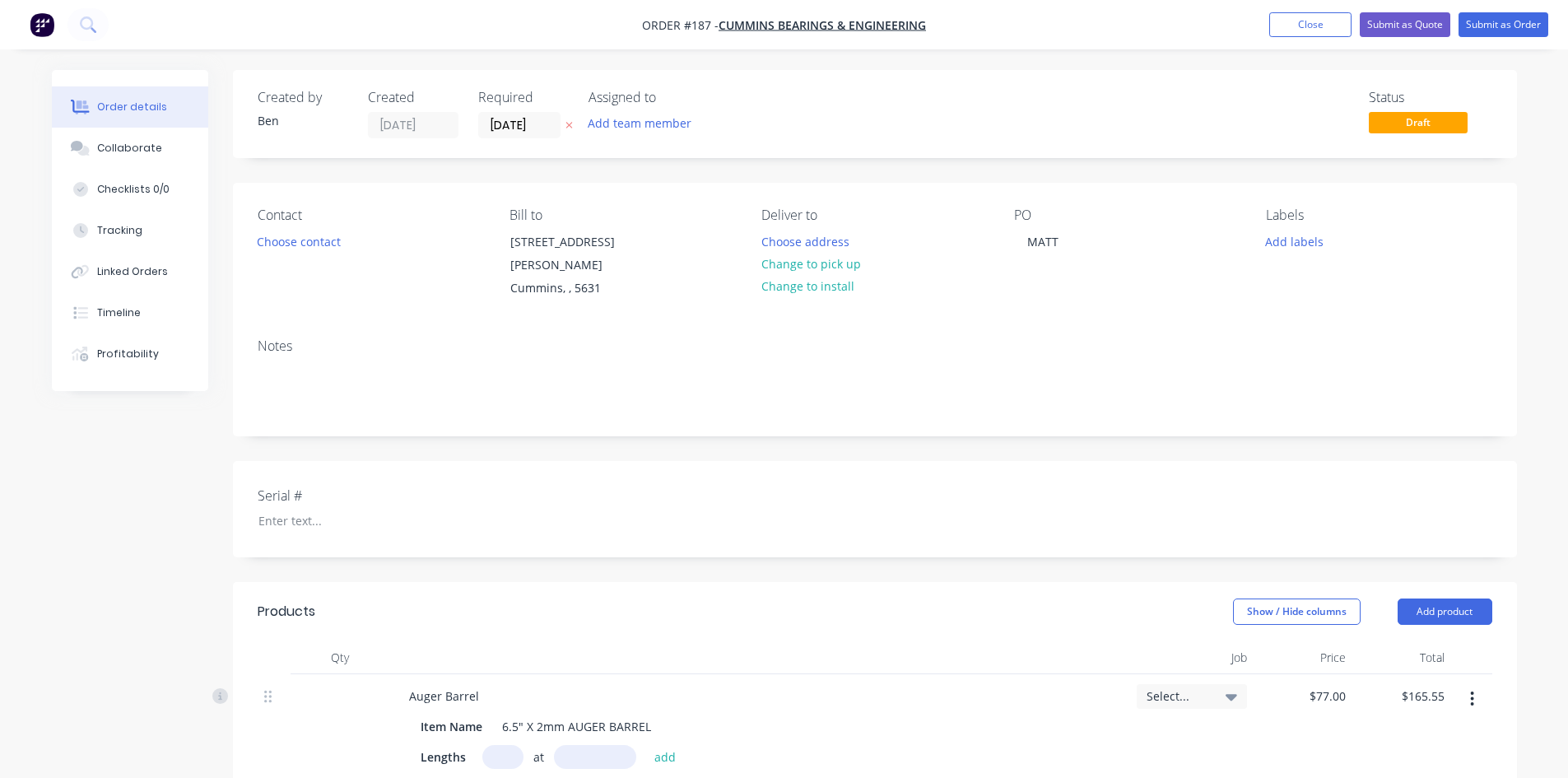
scroll to position [82, 0]
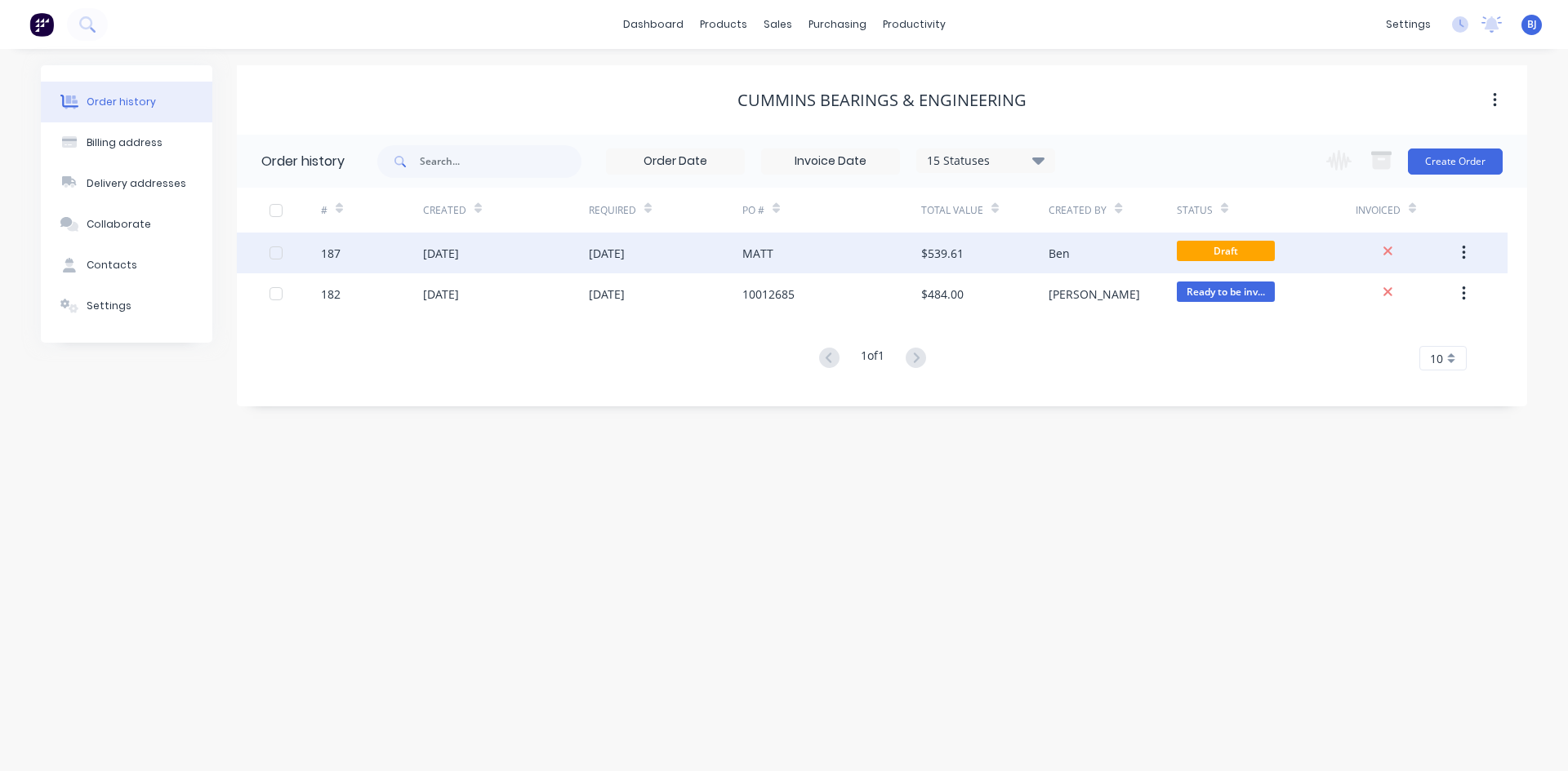
click at [1461, 252] on icon "button" at bounding box center [1463, 253] width 4 height 18
click at [1382, 299] on div "Archive" at bounding box center [1406, 296] width 126 height 24
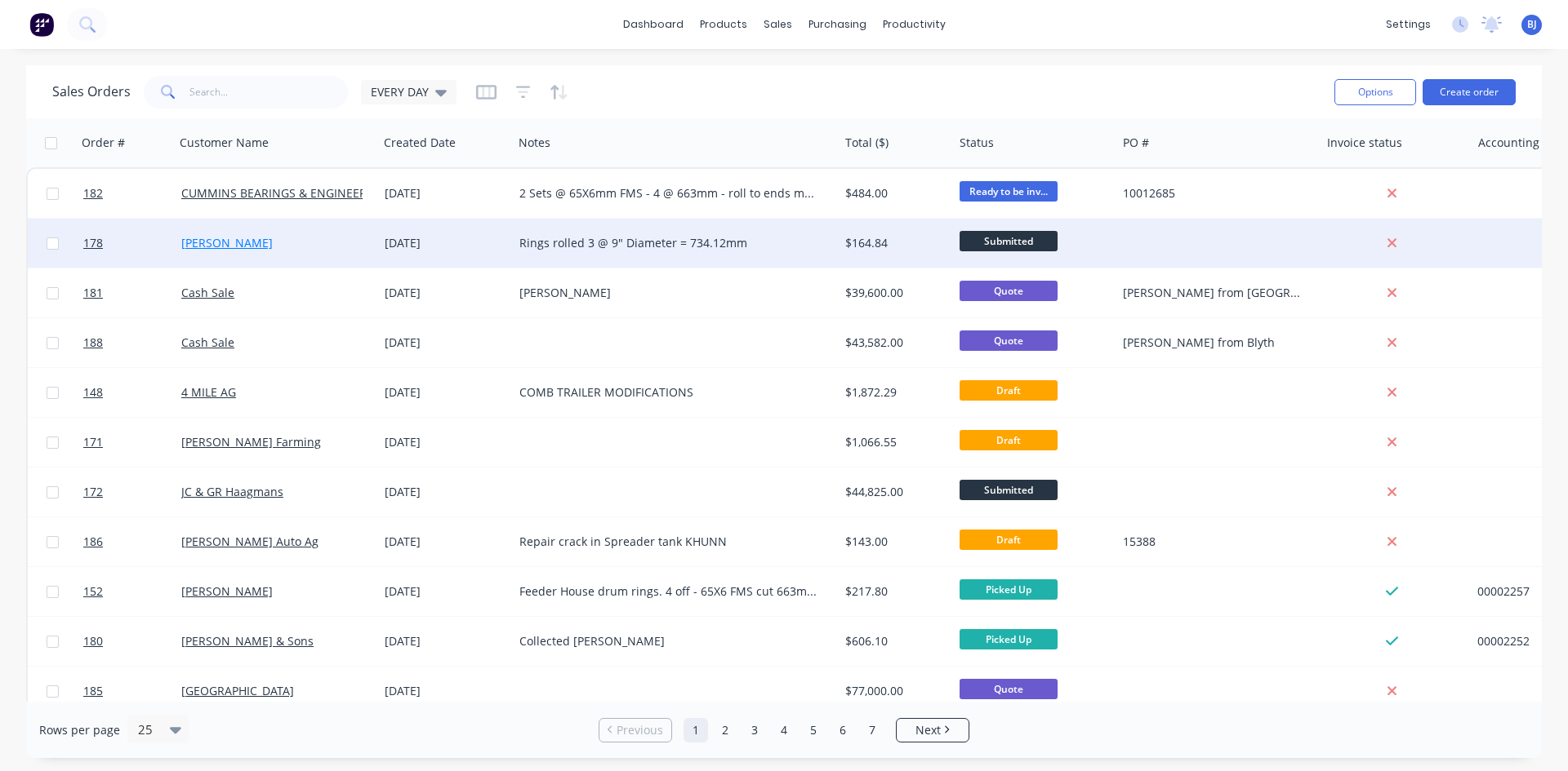
click at [194, 240] on link "[PERSON_NAME]" at bounding box center [227, 243] width 91 height 16
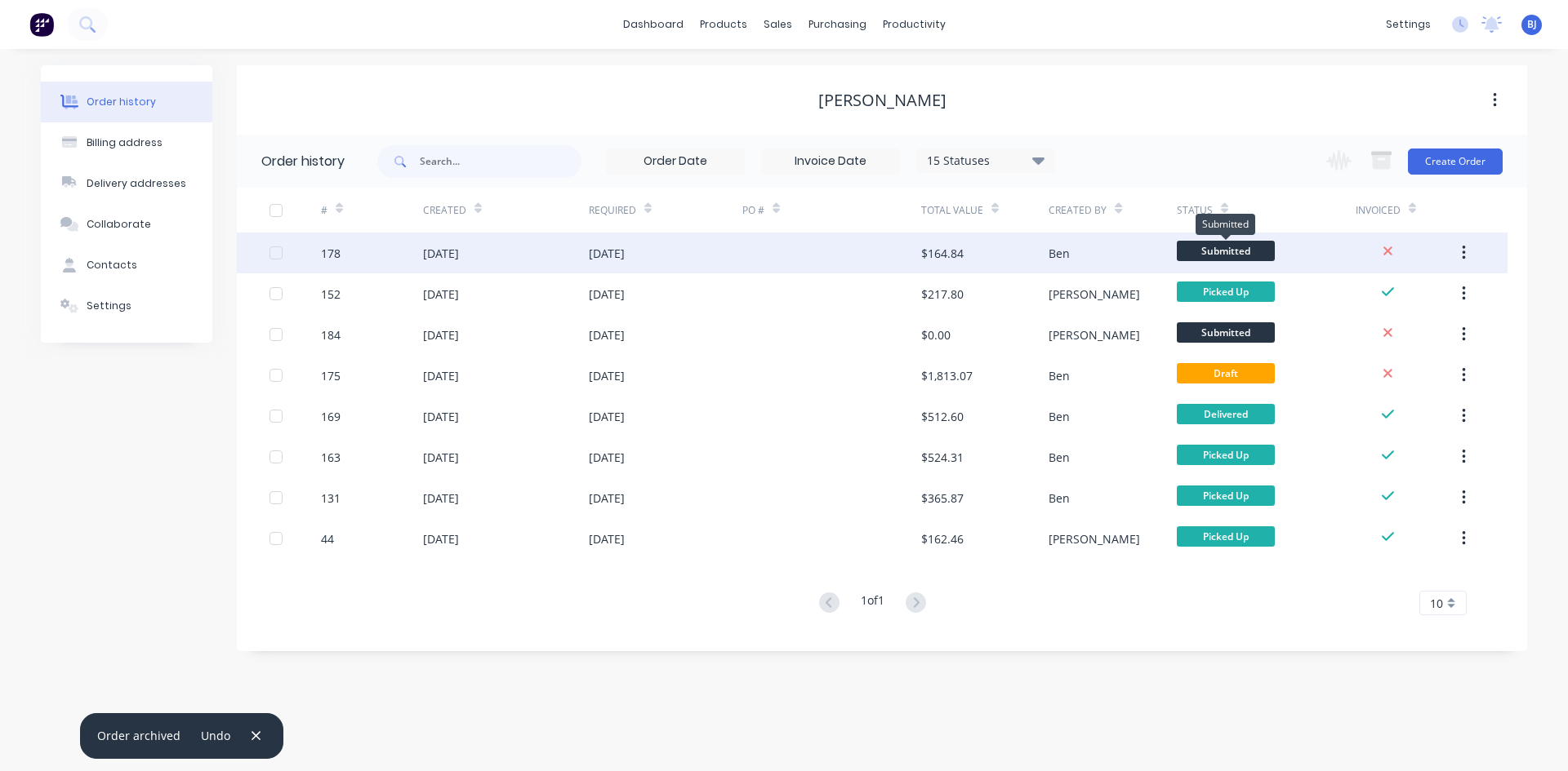
click at [1227, 253] on span "Submitted" at bounding box center [1225, 251] width 98 height 20
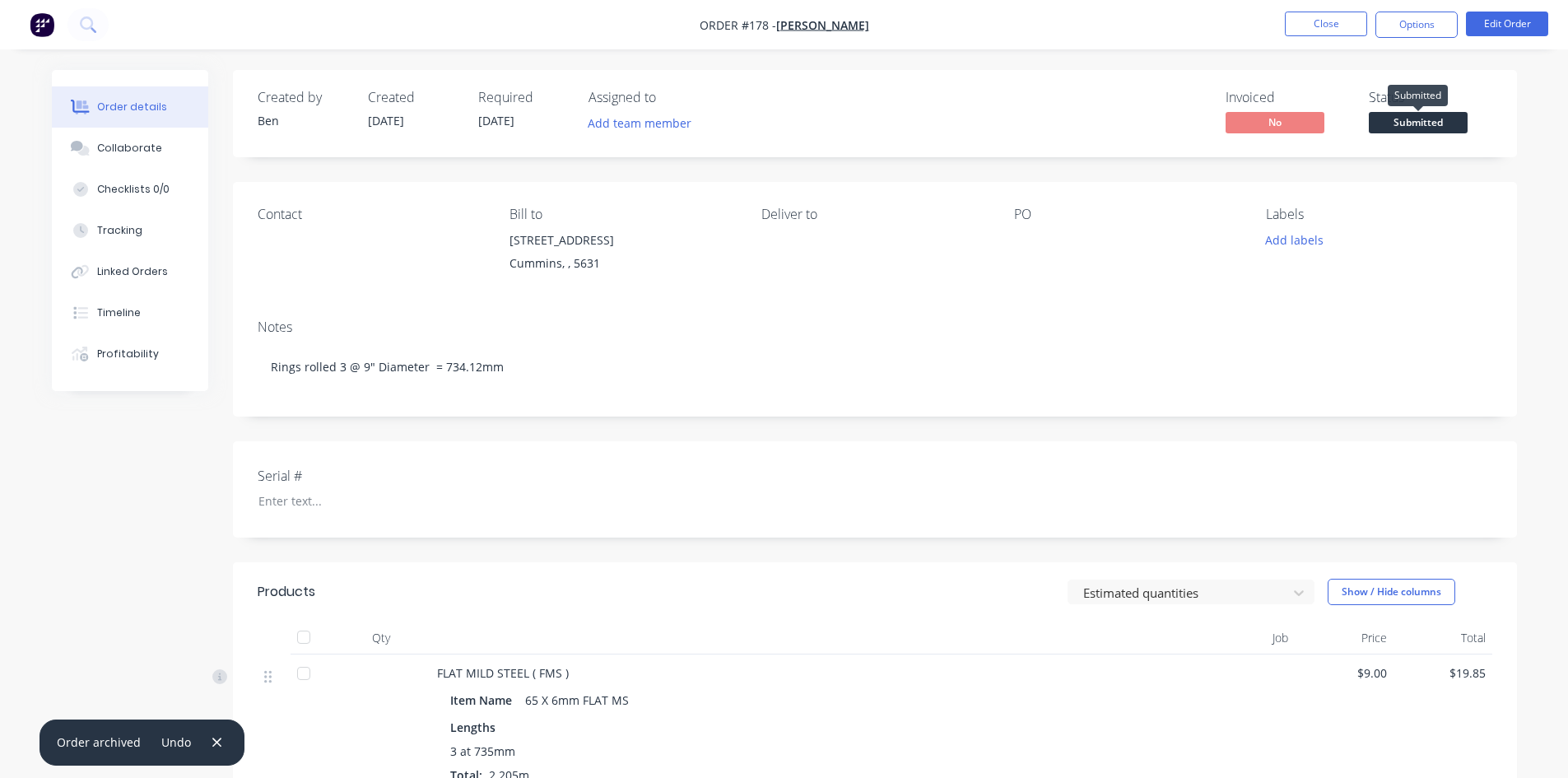
click at [1417, 120] on span "Submitted" at bounding box center [1418, 122] width 98 height 20
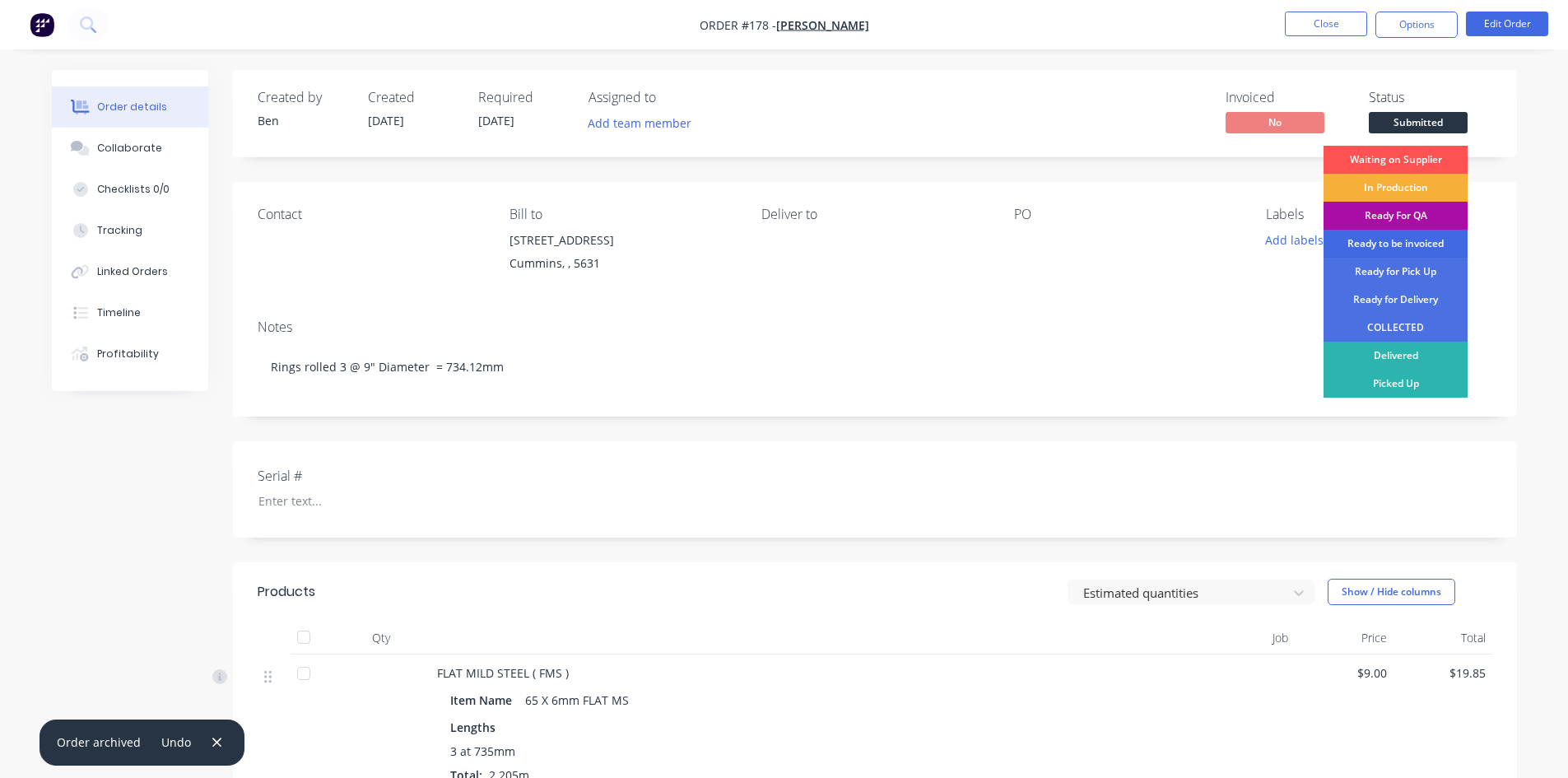
click at [1410, 244] on div "Ready to be invoiced" at bounding box center [1395, 244] width 144 height 28
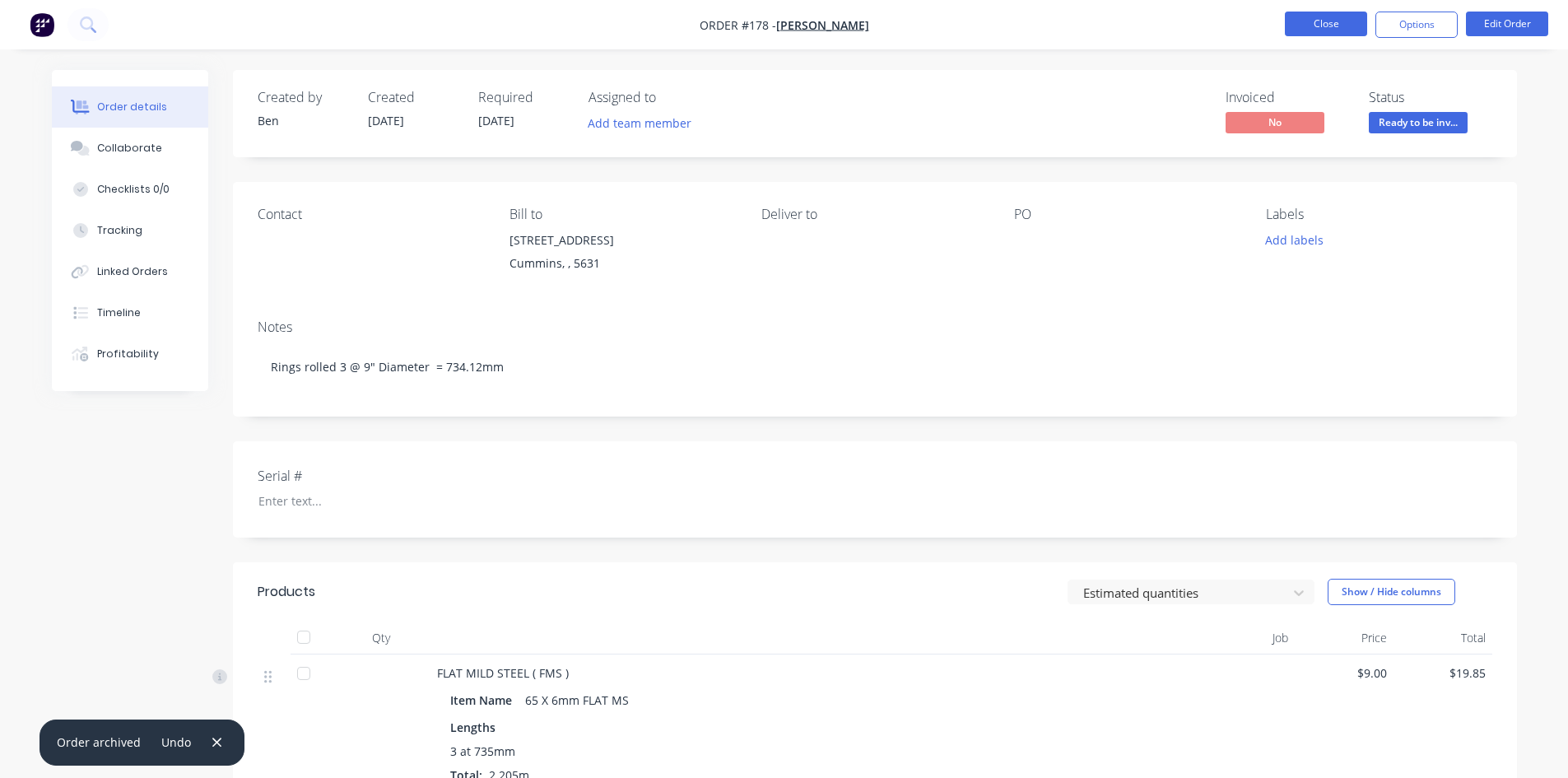
click at [1336, 27] on button "Close" at bounding box center [1325, 24] width 82 height 25
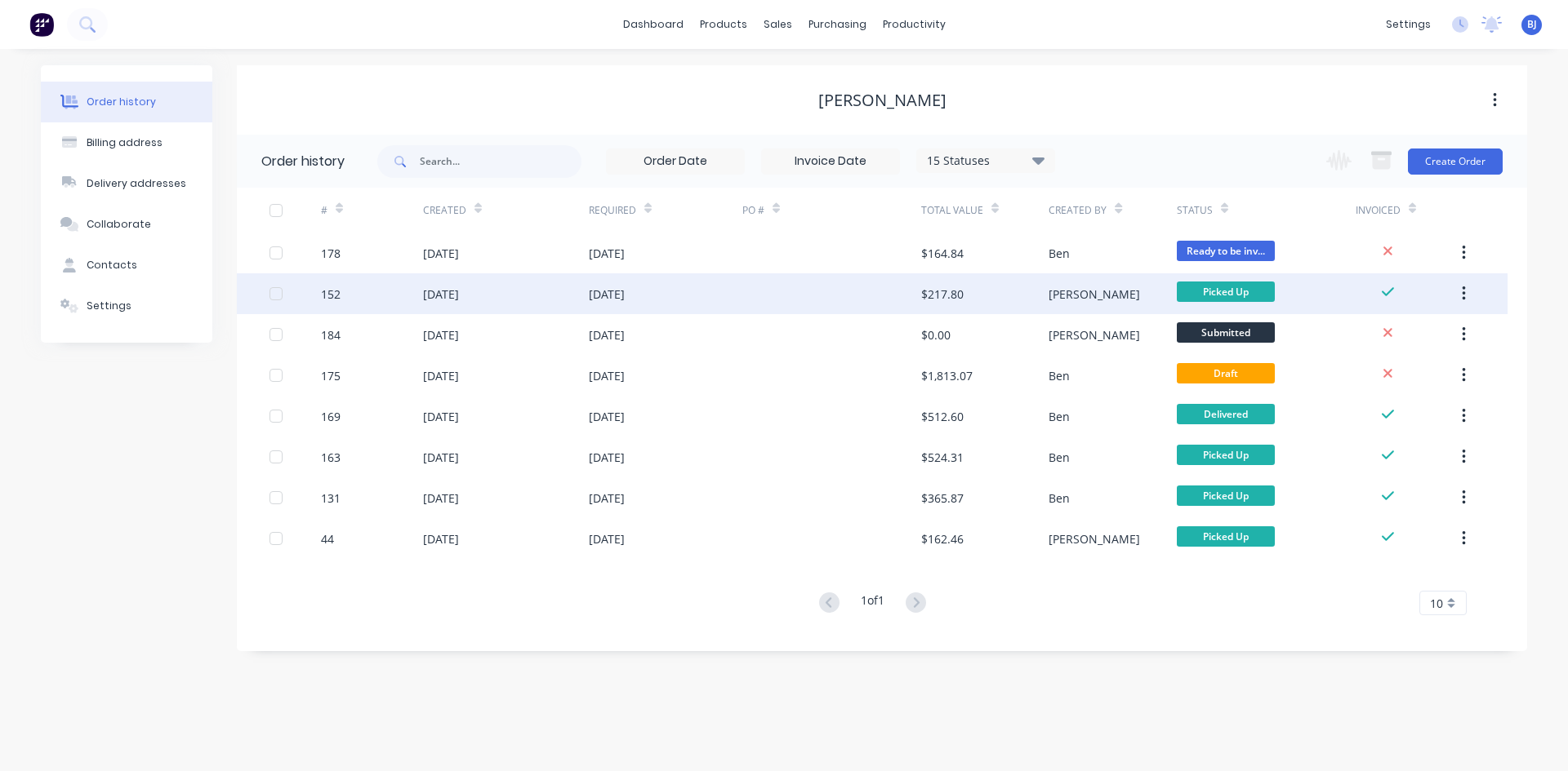
click at [925, 297] on div "$217.80" at bounding box center [942, 294] width 43 height 17
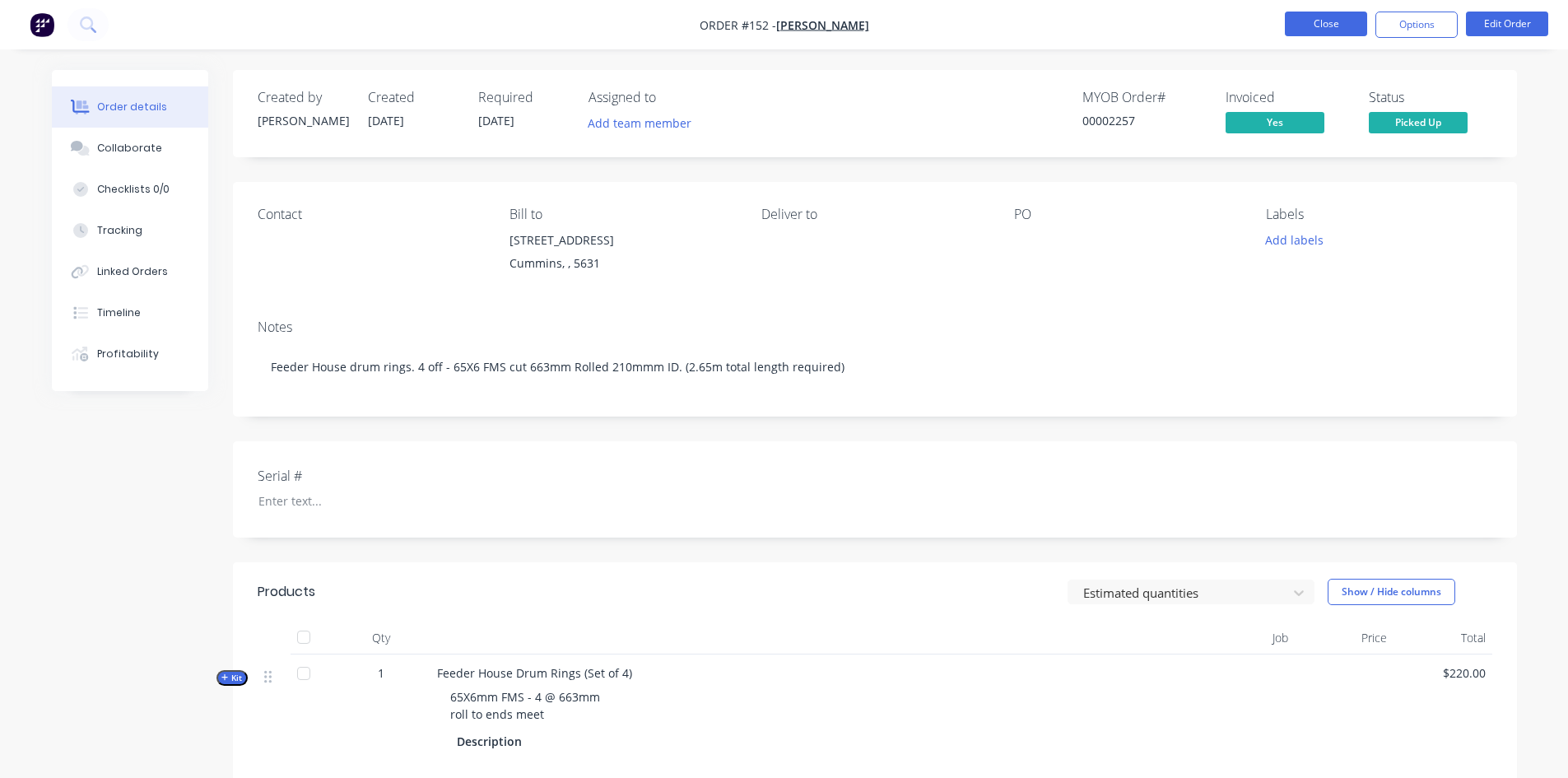
click at [1299, 22] on button "Close" at bounding box center [1325, 24] width 82 height 25
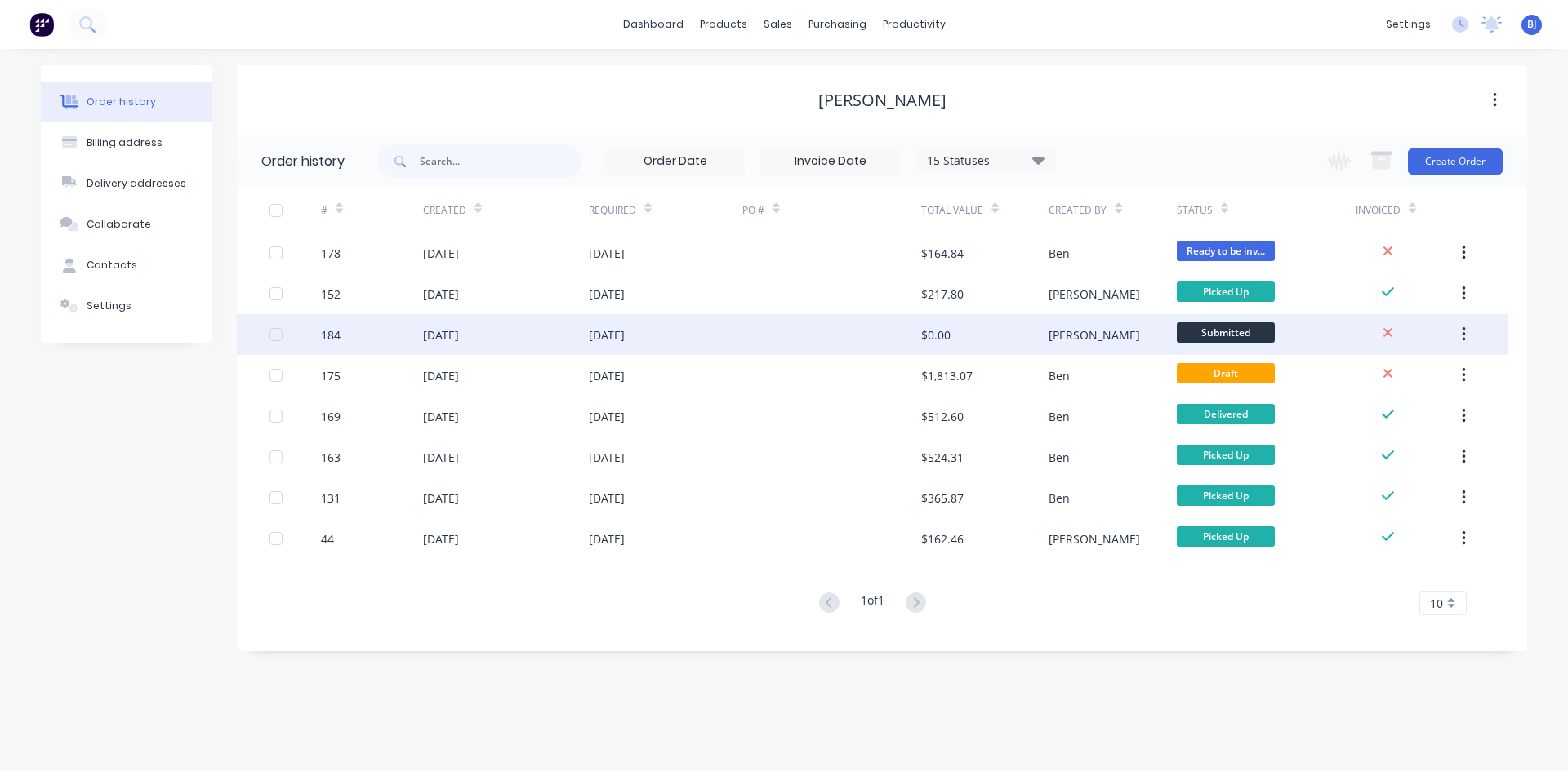
click at [1051, 334] on div "[PERSON_NAME]" at bounding box center [1094, 335] width 91 height 17
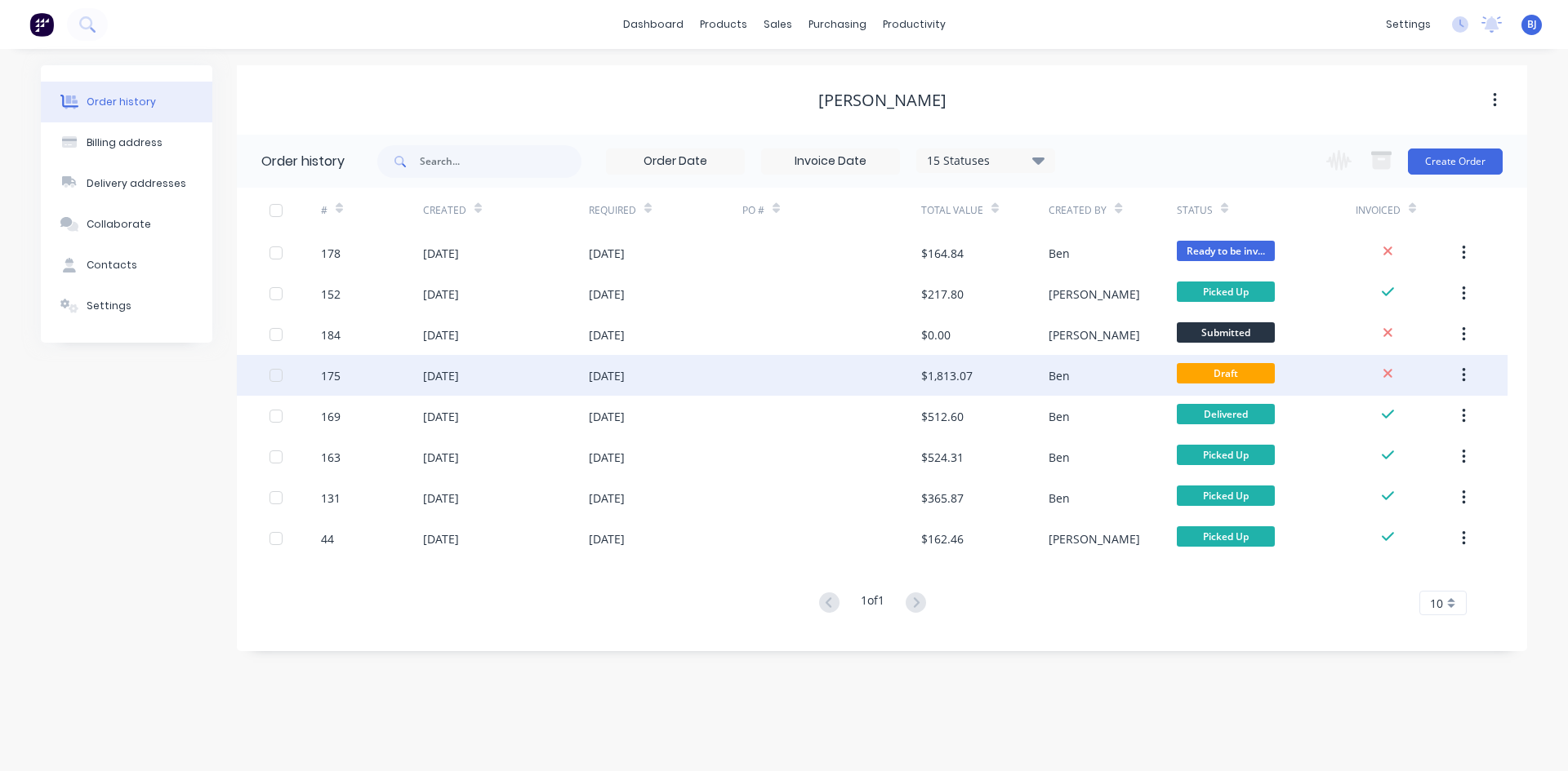
click at [1053, 374] on div "Ben" at bounding box center [1059, 376] width 21 height 17
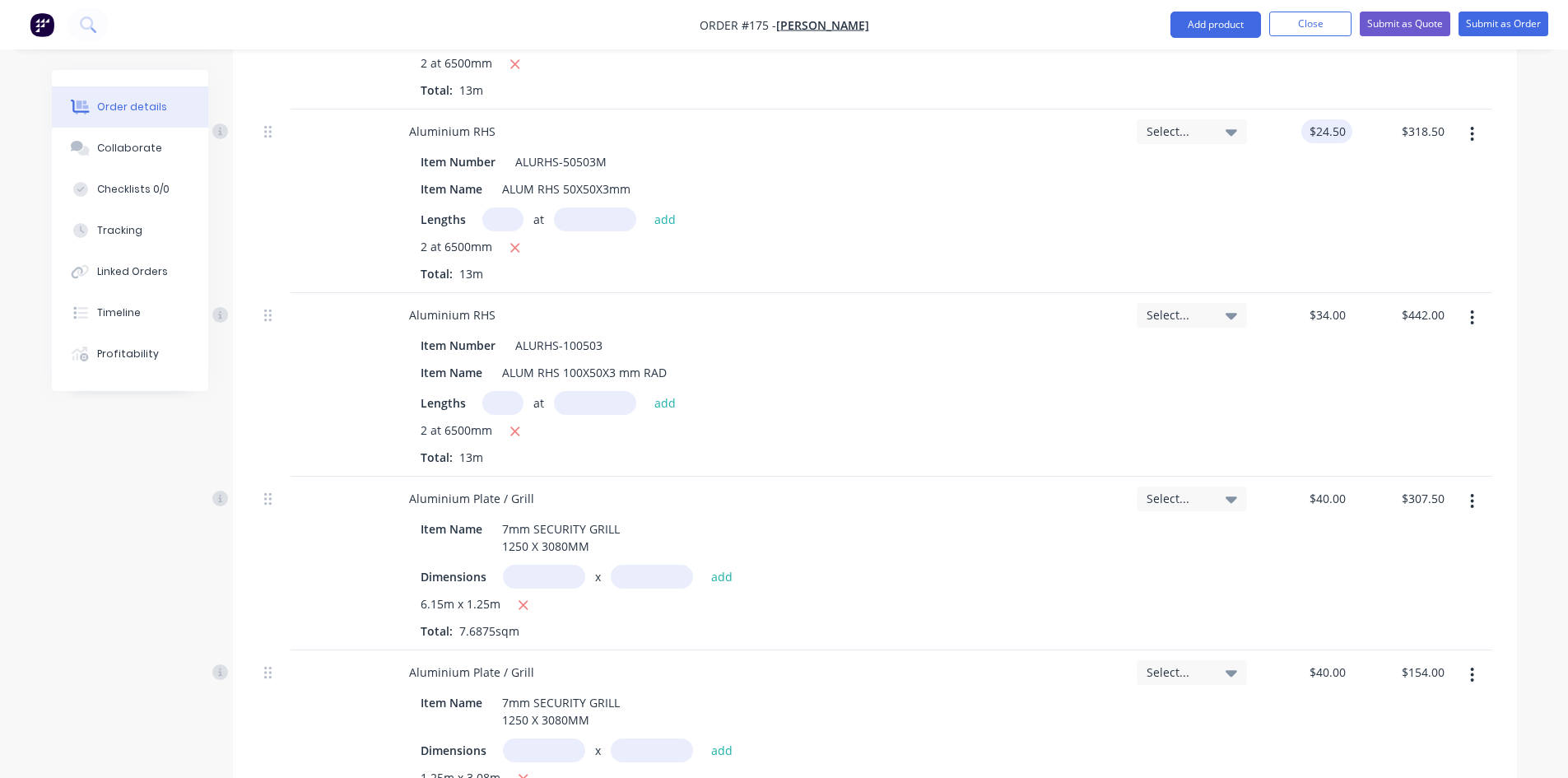
scroll to position [824, 0]
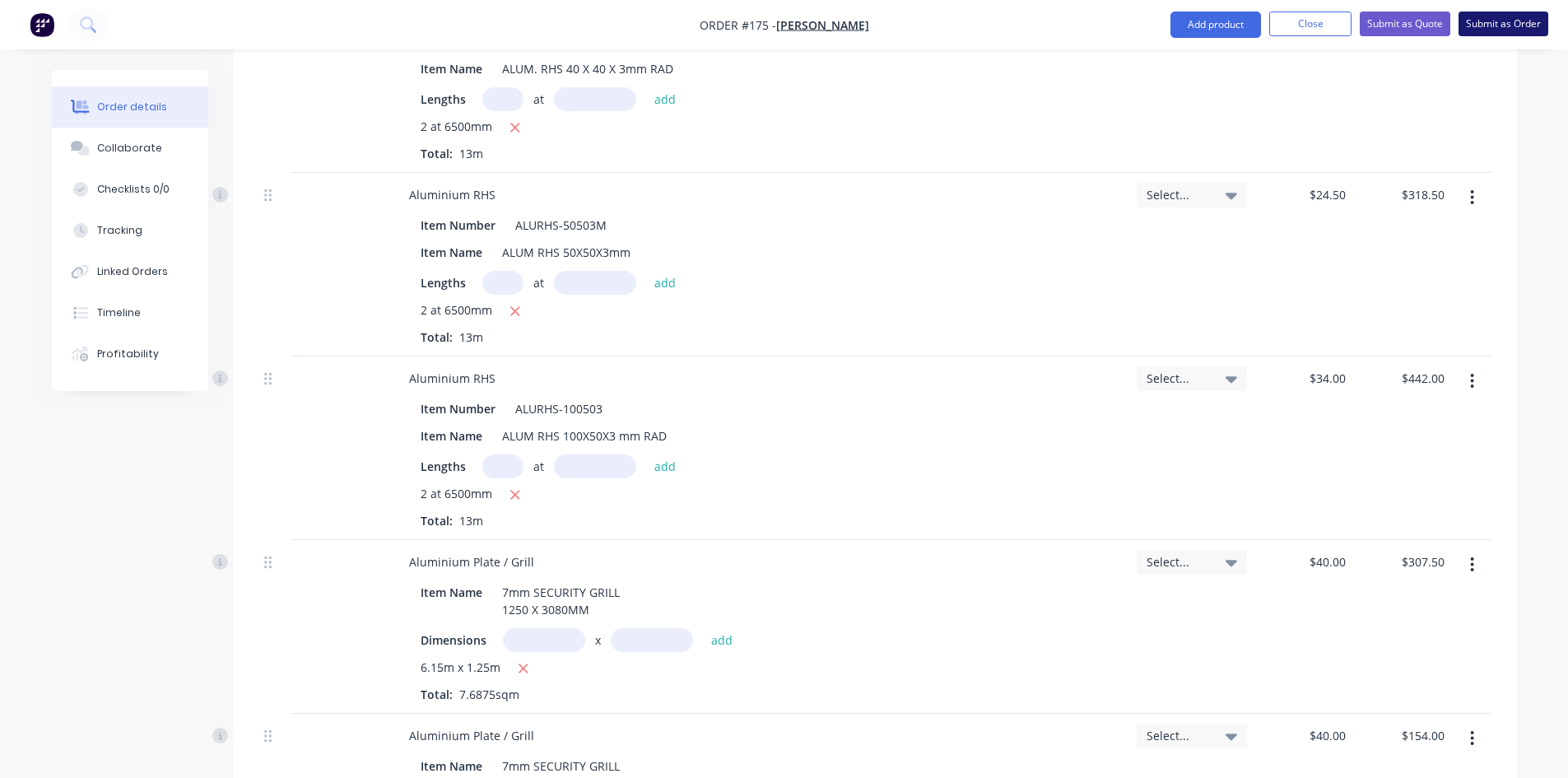
click at [1488, 23] on button "Submit as Order" at bounding box center [1504, 24] width 90 height 25
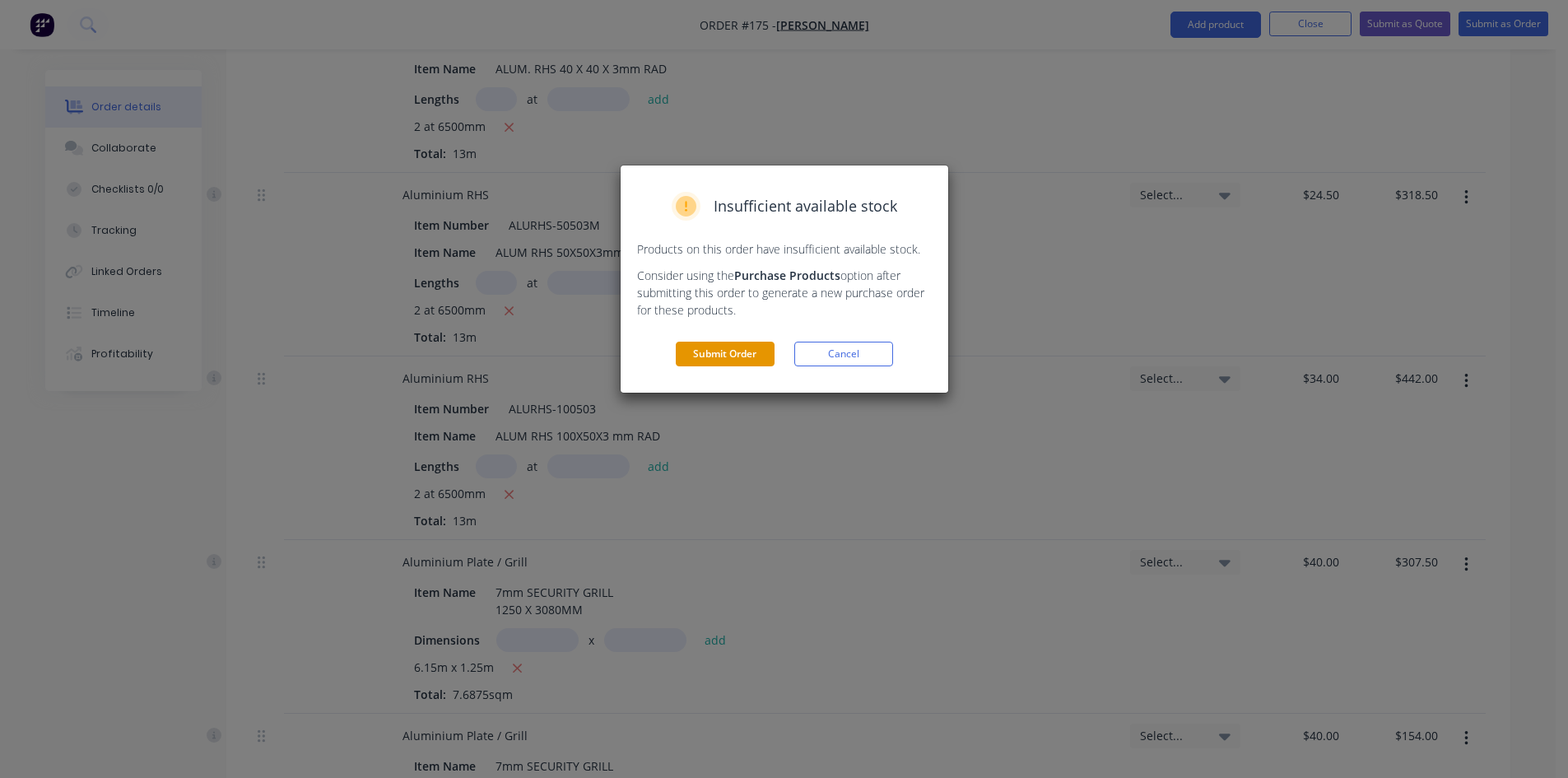
click at [709, 348] on button "Submit Order" at bounding box center [724, 354] width 98 height 25
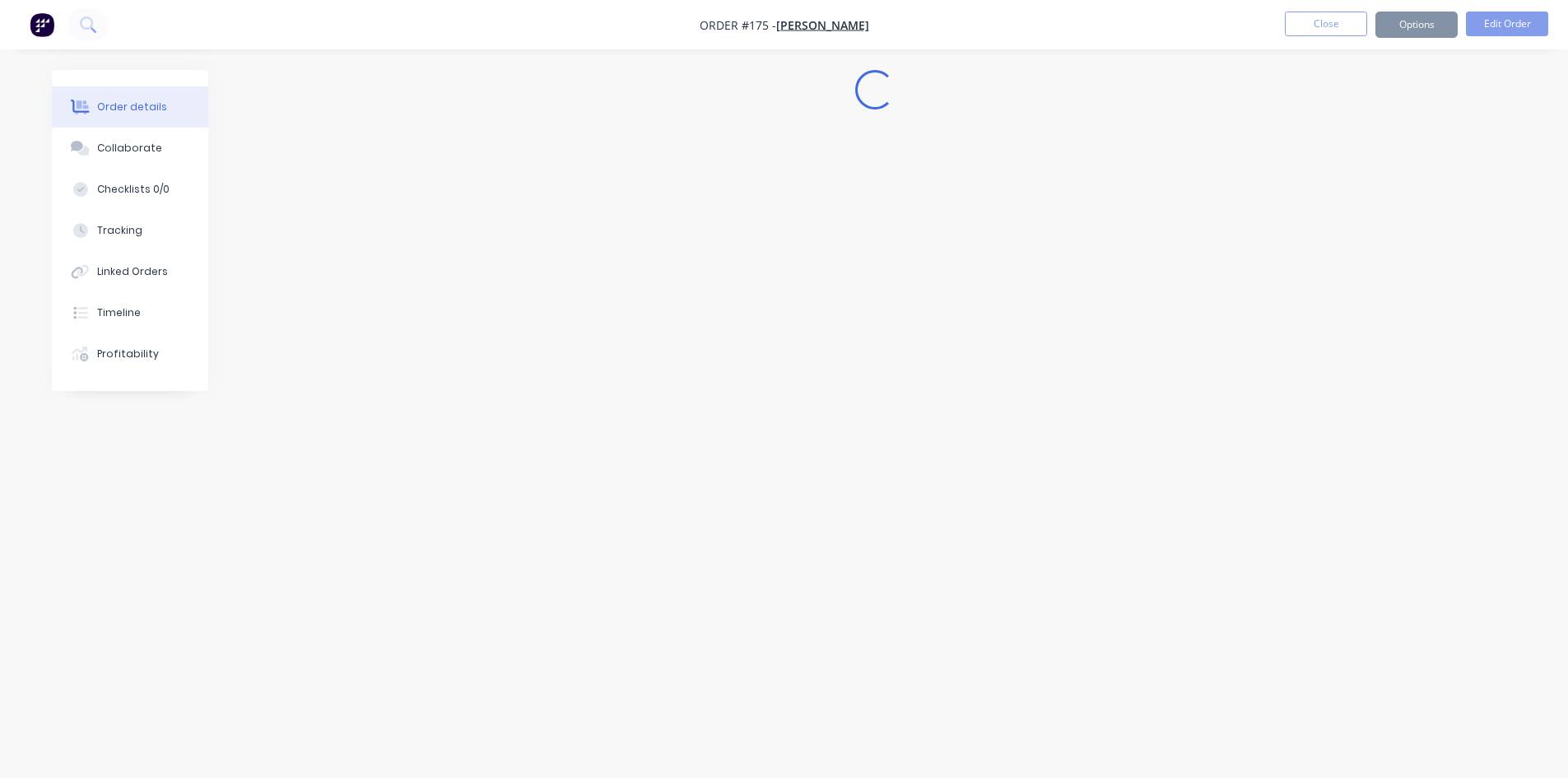
scroll to position [0, 0]
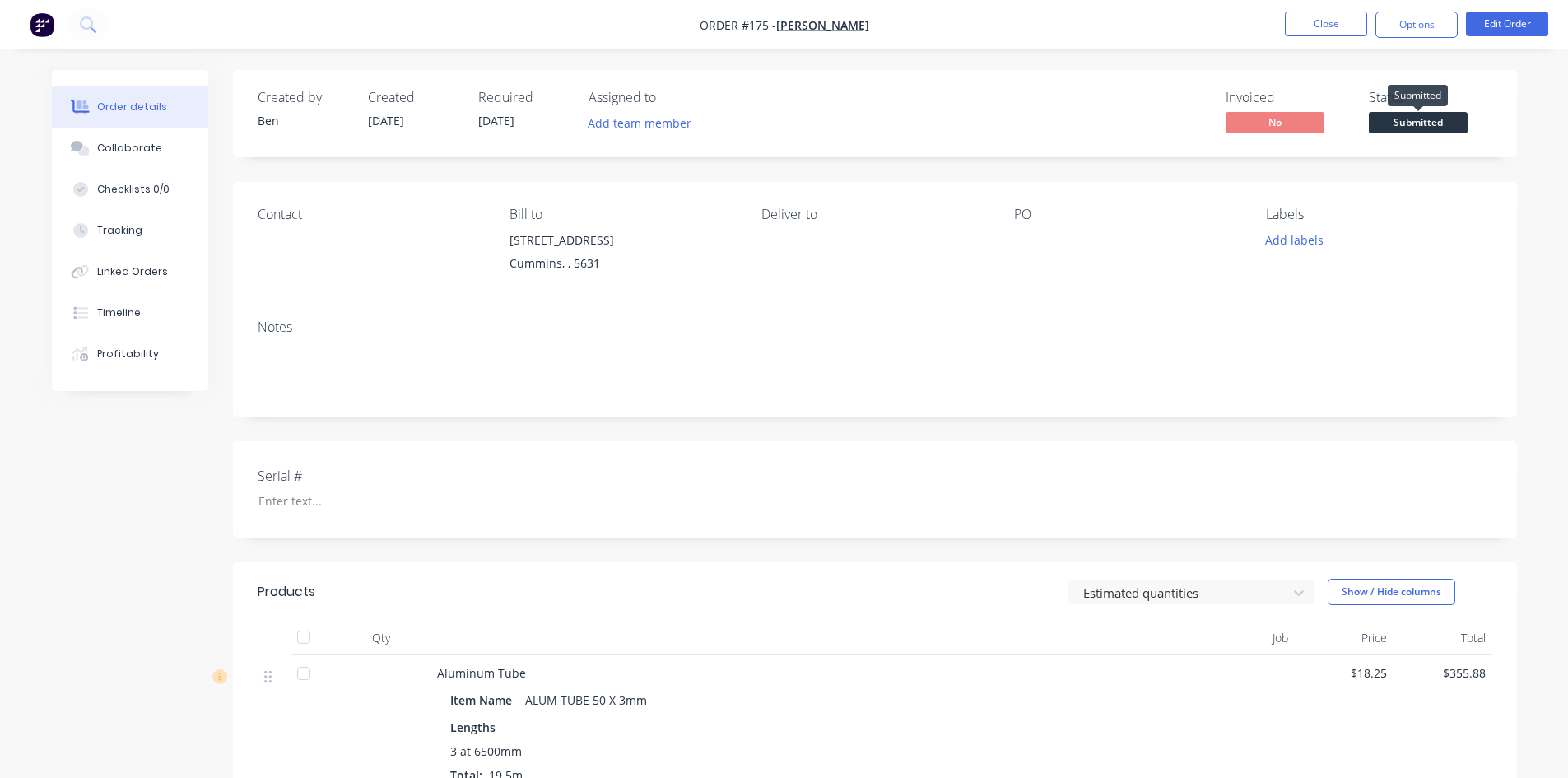
click at [1393, 120] on span "Submitted" at bounding box center [1418, 122] width 98 height 20
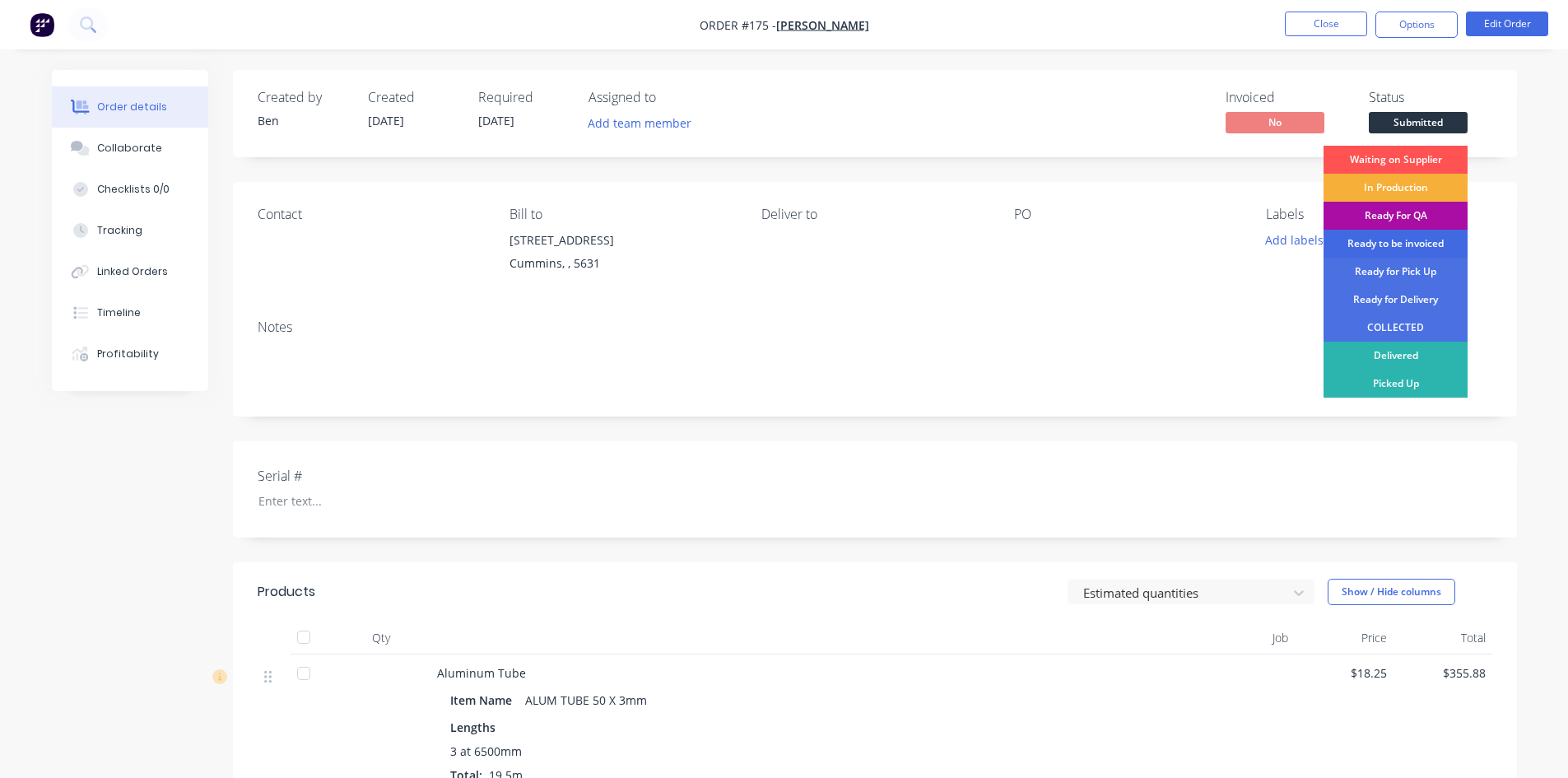
click at [1412, 240] on div "Ready to be invoiced" at bounding box center [1395, 244] width 144 height 28
